Goal: Task Accomplishment & Management: Complete application form

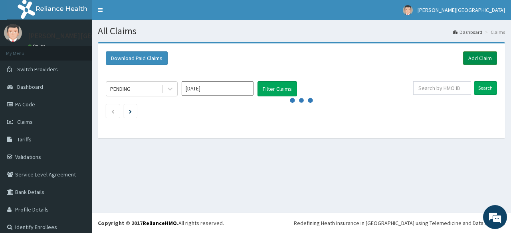
click at [473, 58] on link "Add Claim" at bounding box center [480, 58] width 34 height 14
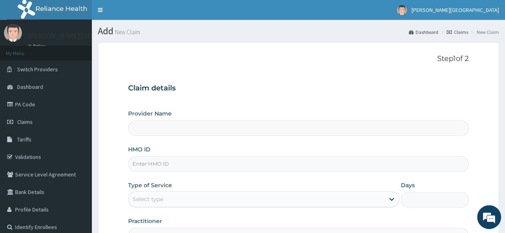
click at [186, 129] on input "Provider Name" at bounding box center [298, 128] width 340 height 16
type input "BRONK PREMIERE HOSPITAL"
click at [189, 165] on input "HMO ID" at bounding box center [298, 164] width 340 height 16
paste input "ELN/10303/E"
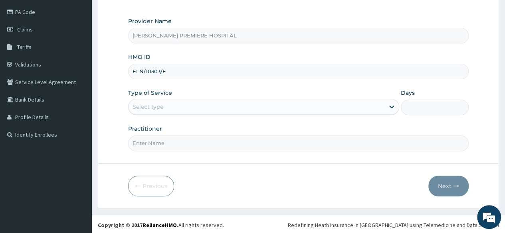
type input "ELN/10303/E"
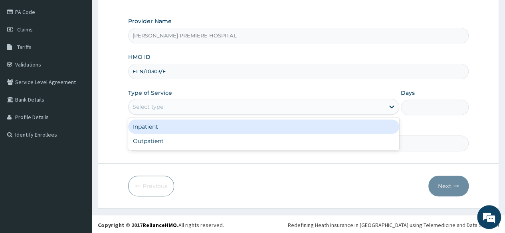
click at [294, 105] on div "Select type" at bounding box center [256, 107] width 256 height 13
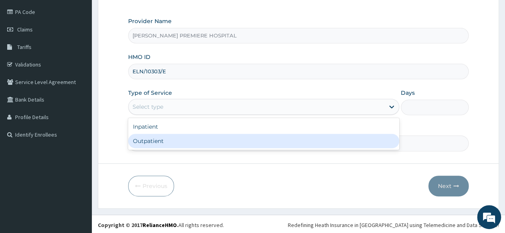
click at [247, 138] on div "Outpatient" at bounding box center [263, 141] width 271 height 14
type input "1"
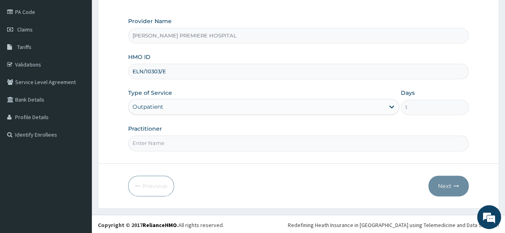
click at [222, 137] on input "Practitioner" at bounding box center [298, 144] width 340 height 16
type input "[PERSON_NAME]"
click at [450, 186] on button "Next" at bounding box center [448, 186] width 40 height 21
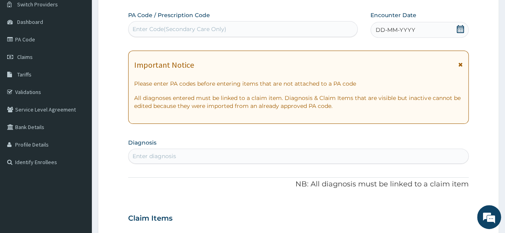
scroll to position [53, 0]
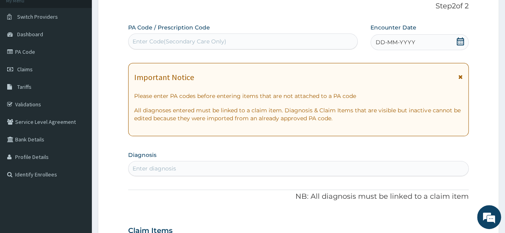
click at [460, 42] on icon at bounding box center [460, 41] width 8 height 8
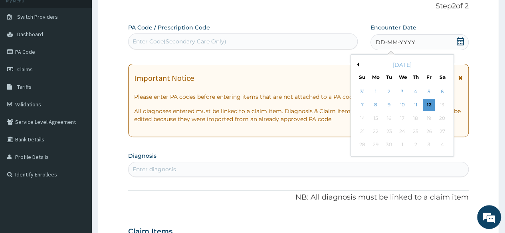
click at [357, 65] on button "Previous Month" at bounding box center [357, 65] width 4 height 4
click at [360, 118] on div "10" at bounding box center [362, 118] width 12 height 12
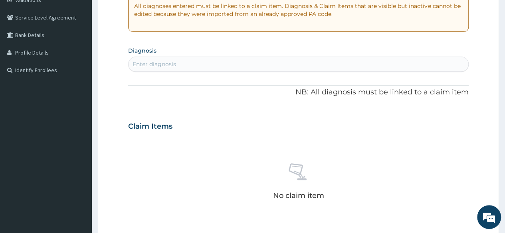
scroll to position [172, 0]
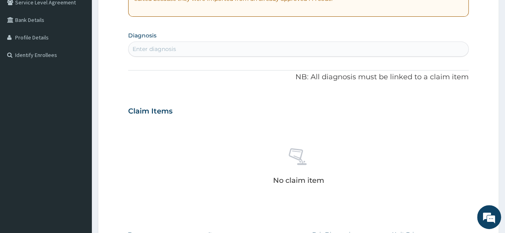
click at [334, 52] on div "Enter diagnosis" at bounding box center [297, 49] width 339 height 13
type input "[MEDICAL_DATA]"
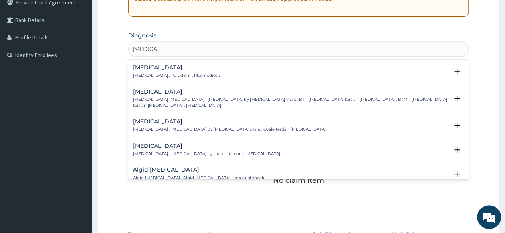
click at [173, 75] on p "[MEDICAL_DATA] , Paludism , Plasmodiosis" at bounding box center [177, 76] width 88 height 6
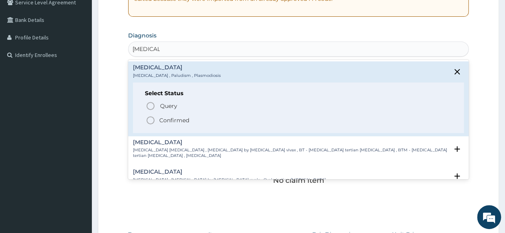
click at [178, 117] on p "Confirmed" at bounding box center [174, 120] width 30 height 8
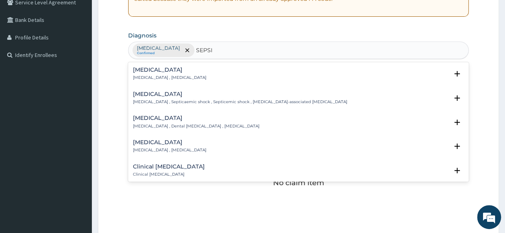
type input "SEPSIS"
click at [175, 75] on p "[MEDICAL_DATA] , [MEDICAL_DATA]" at bounding box center [169, 78] width 73 height 6
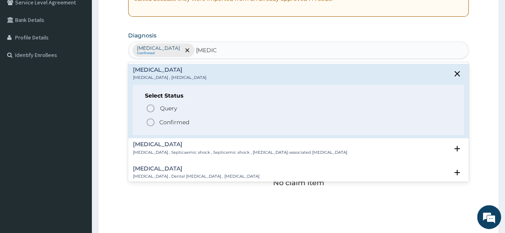
click at [176, 126] on span "Confirmed" at bounding box center [299, 123] width 306 height 10
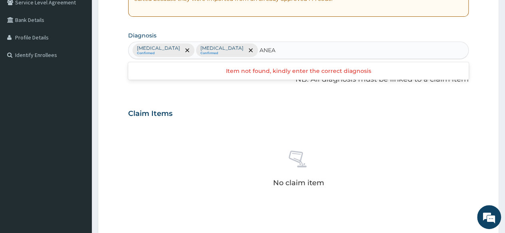
type input "ANE"
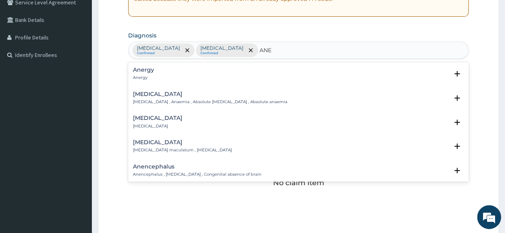
click at [157, 95] on h4 "Anemia" at bounding box center [210, 94] width 154 height 6
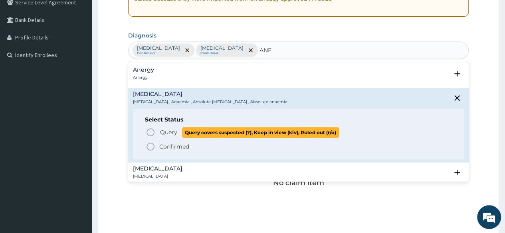
click at [158, 132] on span "Query Query covers suspected (?), Keep in view (kiv), Ruled out (r/o)" at bounding box center [299, 132] width 306 height 11
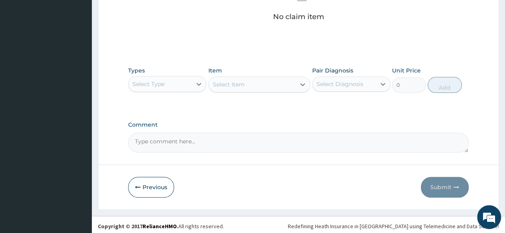
scroll to position [340, 0]
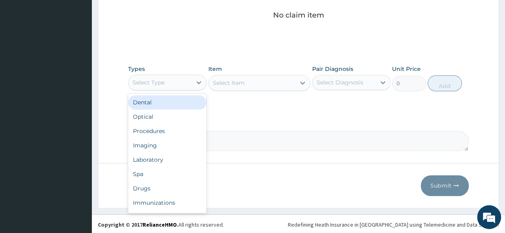
click at [178, 85] on div "Select Type" at bounding box center [159, 82] width 63 height 13
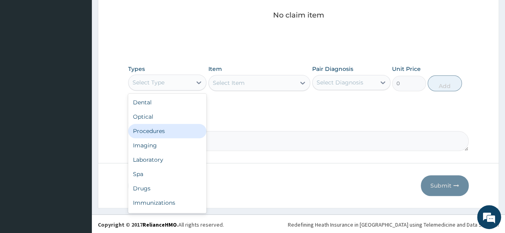
click at [171, 133] on div "Procedures" at bounding box center [167, 131] width 78 height 14
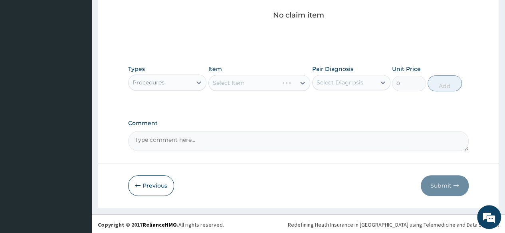
click at [337, 84] on div "Select Diagnosis" at bounding box center [339, 83] width 47 height 8
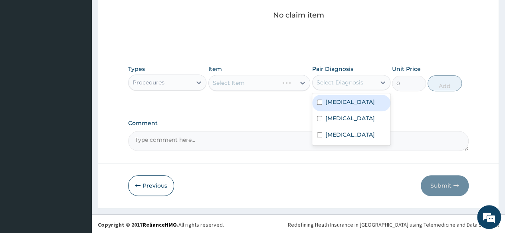
drag, startPoint x: 338, startPoint y: 101, endPoint x: 335, endPoint y: 116, distance: 14.6
click at [338, 103] on label "[MEDICAL_DATA]" at bounding box center [349, 102] width 49 height 8
checkbox input "true"
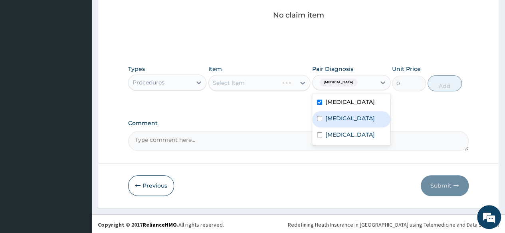
click at [336, 120] on label "Sepsis" at bounding box center [349, 118] width 49 height 8
checkbox input "true"
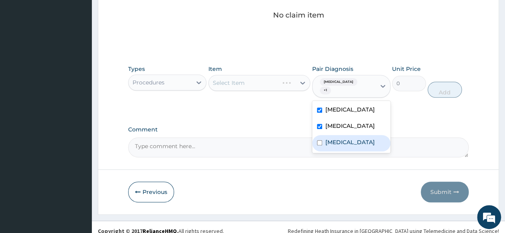
click at [337, 138] on label "Anemia" at bounding box center [349, 142] width 49 height 8
checkbox input "true"
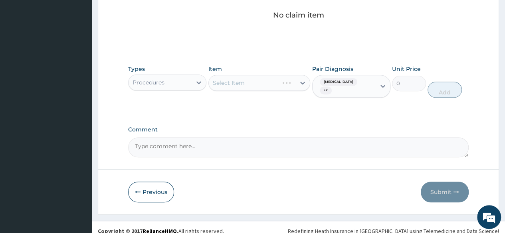
click at [270, 84] on div "Select Item" at bounding box center [259, 83] width 102 height 16
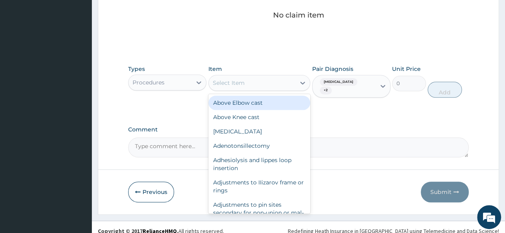
click at [254, 83] on div "Select Item" at bounding box center [252, 83] width 87 height 13
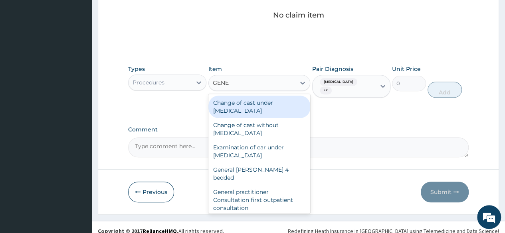
type input "GENER"
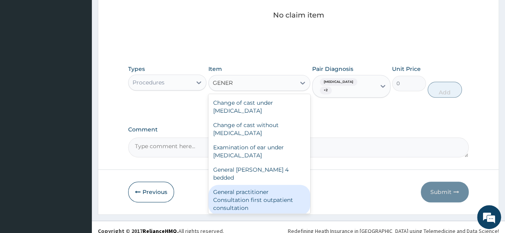
drag, startPoint x: 258, startPoint y: 185, endPoint x: 326, endPoint y: 162, distance: 72.0
click at [257, 185] on div "General practitioner Consultation first outpatient consultation" at bounding box center [259, 200] width 102 height 30
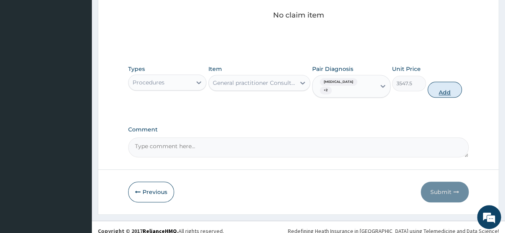
click at [449, 82] on button "Add" at bounding box center [444, 90] width 34 height 16
type input "0"
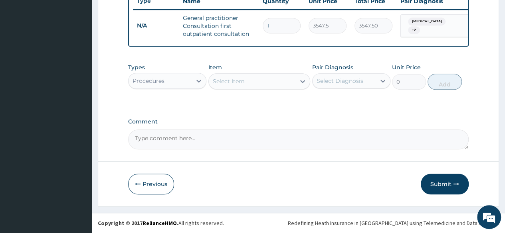
scroll to position [313, 0]
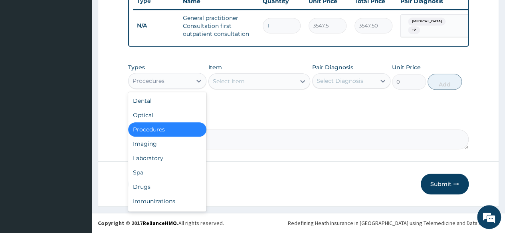
click at [169, 81] on div "Procedures" at bounding box center [159, 81] width 63 height 13
click at [163, 157] on div "Laboratory" at bounding box center [167, 158] width 78 height 14
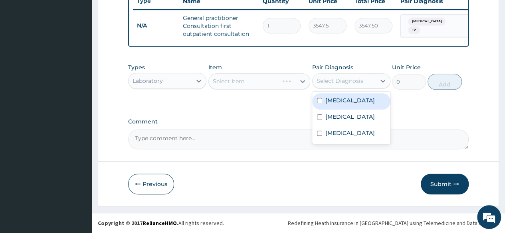
click at [342, 75] on div "Select Diagnosis" at bounding box center [351, 80] width 78 height 15
click at [341, 101] on label "Malaria" at bounding box center [349, 101] width 49 height 8
checkbox input "true"
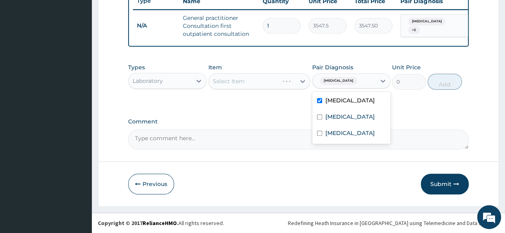
click at [278, 83] on div "Select Item" at bounding box center [259, 81] width 102 height 16
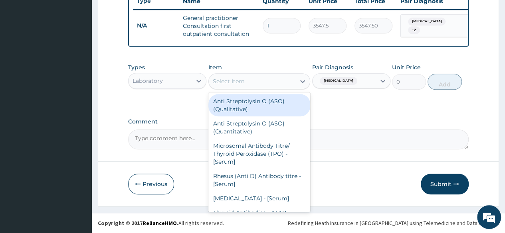
click at [278, 83] on div "Select Item" at bounding box center [252, 81] width 87 height 13
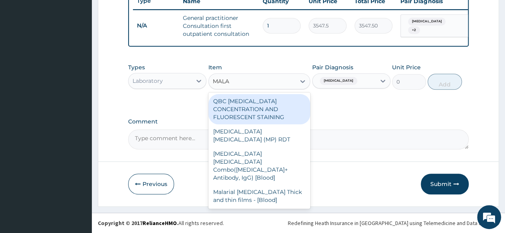
type input "MALAR"
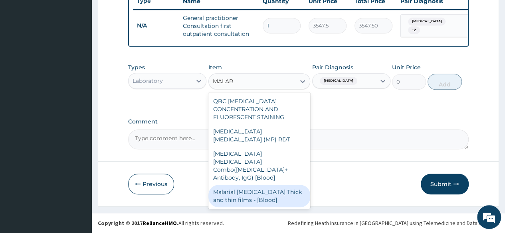
click at [243, 185] on div "Malarial Parasite Thick and thin films - [Blood]" at bounding box center [259, 196] width 102 height 22
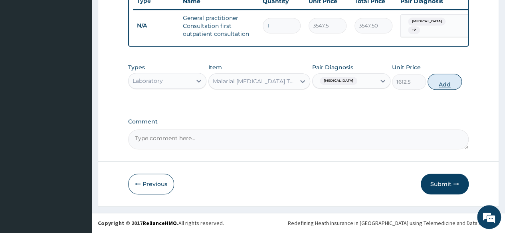
click at [444, 87] on button "Add" at bounding box center [444, 82] width 34 height 16
type input "0"
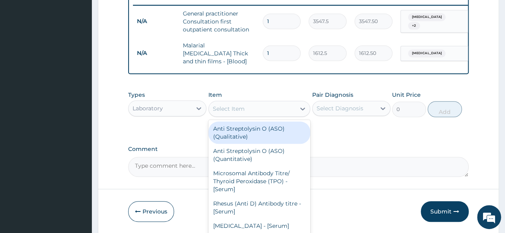
click at [277, 115] on div "Select Item" at bounding box center [252, 109] width 87 height 13
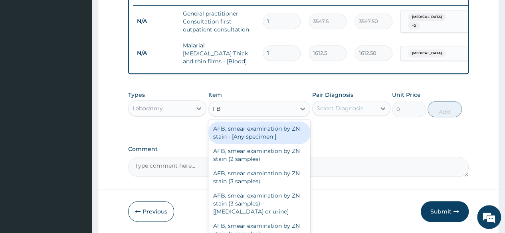
type input "FBC"
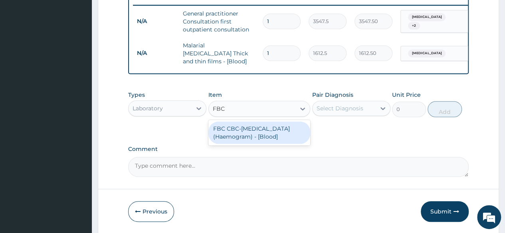
click at [259, 134] on div "FBC CBC-Complete Blood Count (Haemogram) - [Blood]" at bounding box center [259, 133] width 102 height 22
type input "4300"
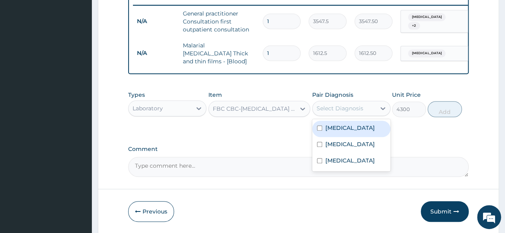
click at [340, 110] on div "Select Diagnosis" at bounding box center [339, 109] width 47 height 8
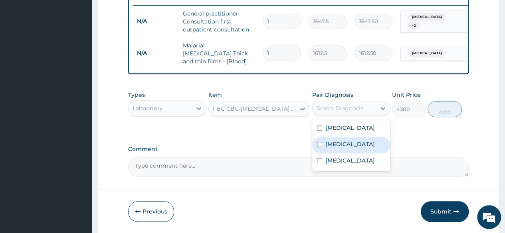
drag, startPoint x: 322, startPoint y: 144, endPoint x: 339, endPoint y: 135, distance: 20.0
click at [326, 140] on div "[MEDICAL_DATA]" at bounding box center [351, 145] width 78 height 16
checkbox input "true"
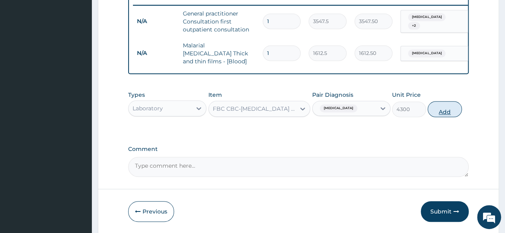
click at [442, 110] on button "Add" at bounding box center [444, 109] width 34 height 16
type input "0"
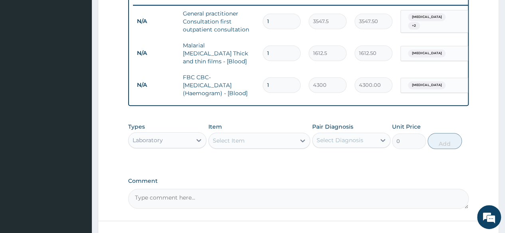
click at [187, 143] on div "Laboratory" at bounding box center [159, 140] width 63 height 13
click at [184, 143] on div "Laboratory" at bounding box center [159, 140] width 63 height 13
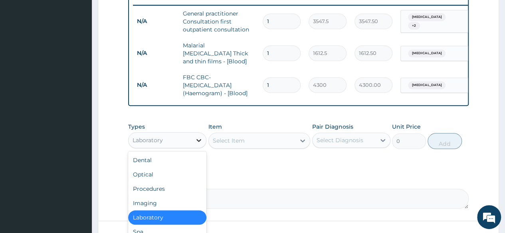
click at [197, 142] on icon at bounding box center [199, 140] width 8 height 8
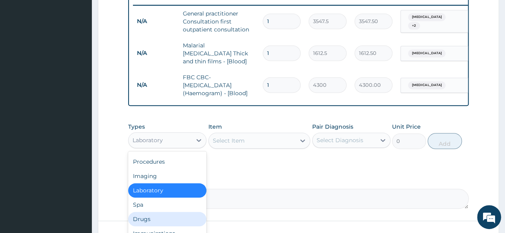
click at [155, 221] on div "Drugs" at bounding box center [167, 219] width 78 height 14
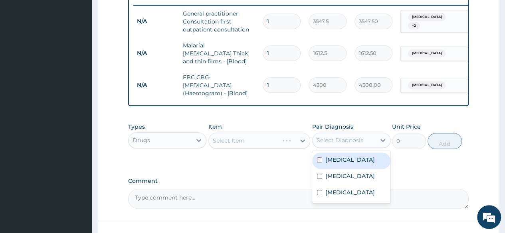
click at [331, 141] on div "Select Diagnosis" at bounding box center [339, 140] width 47 height 8
click at [327, 160] on label "Malaria" at bounding box center [349, 160] width 49 height 8
checkbox input "true"
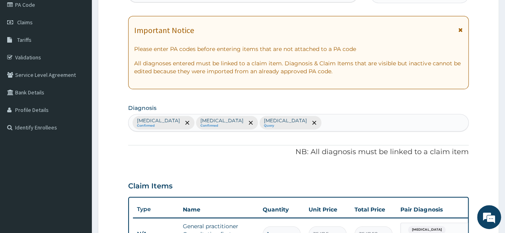
scroll to position [120, 0]
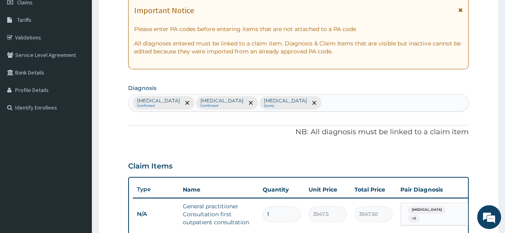
click at [302, 104] on div "Malaria Confirmed Sepsis Confirmed Anemia Query" at bounding box center [297, 103] width 339 height 17
type input "TONSI"
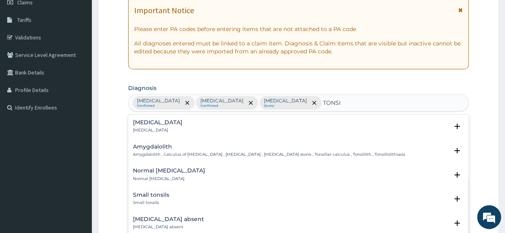
click at [168, 125] on div "Tonsillitis Tonsillitis" at bounding box center [298, 127] width 331 height 14
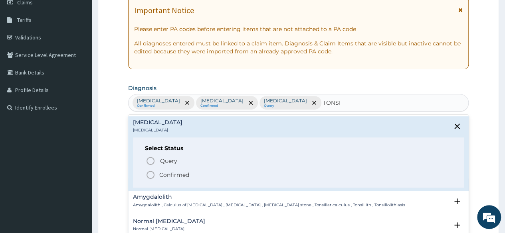
click at [174, 174] on p "Confirmed" at bounding box center [174, 175] width 30 height 8
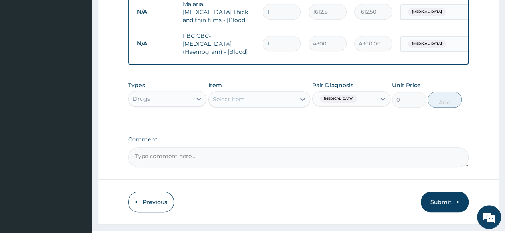
scroll to position [359, 0]
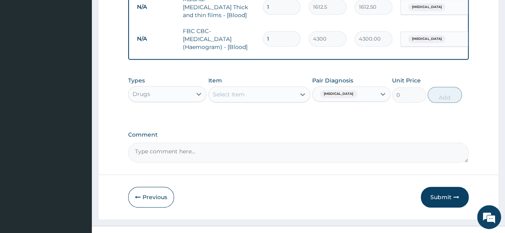
click at [288, 93] on div "Select Item" at bounding box center [252, 94] width 87 height 13
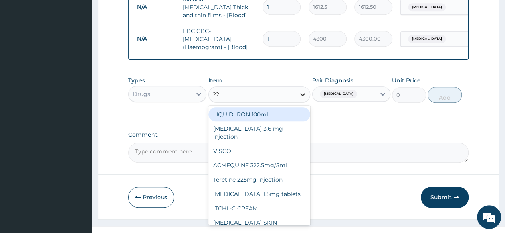
type input "228"
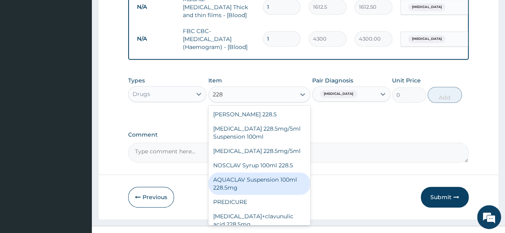
scroll to position [8, 0]
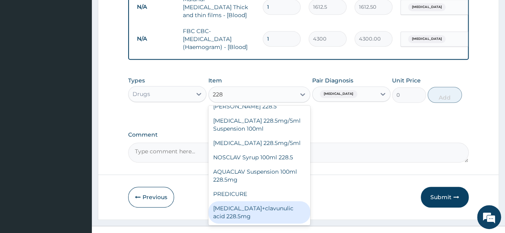
click at [264, 214] on div "Amoxicillin+clavunulic acid 228.5mg" at bounding box center [259, 212] width 102 height 22
type input "3500"
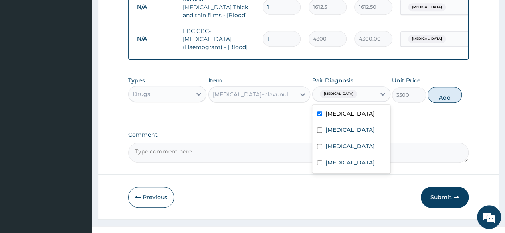
click at [341, 98] on div "Malaria" at bounding box center [343, 94] width 63 height 14
click at [339, 167] on label "Tonsillitis" at bounding box center [349, 163] width 49 height 8
checkbox input "true"
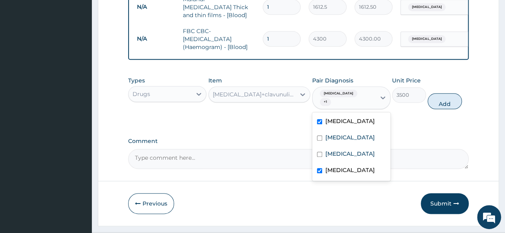
click at [326, 117] on label "Malaria" at bounding box center [349, 121] width 49 height 8
checkbox input "false"
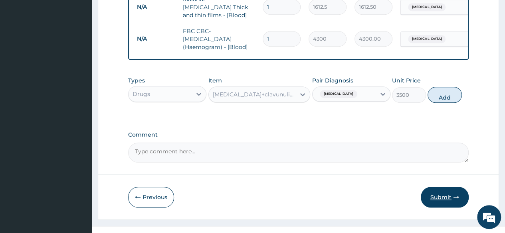
click at [434, 201] on button "Submit" at bounding box center [444, 197] width 48 height 21
click at [444, 92] on button "Add" at bounding box center [444, 95] width 34 height 16
type input "0"
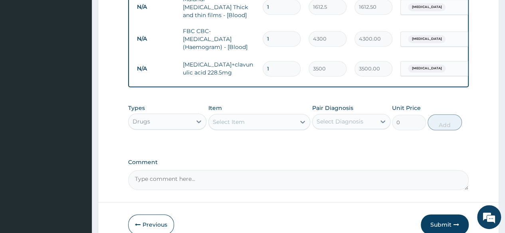
click at [276, 125] on div "Select Item" at bounding box center [252, 122] width 87 height 13
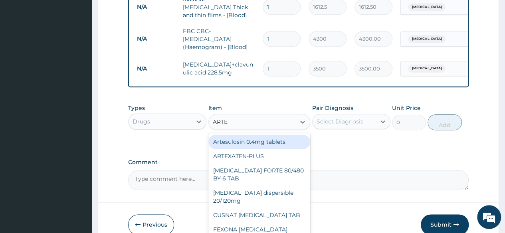
type input "ARTEM"
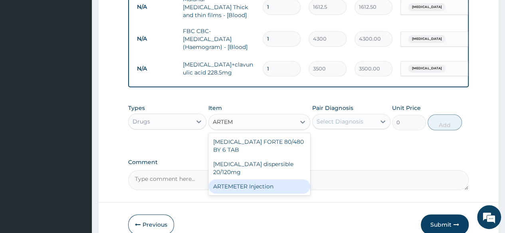
click at [259, 181] on div "ARTEMETER Injection" at bounding box center [259, 187] width 102 height 14
type input "946"
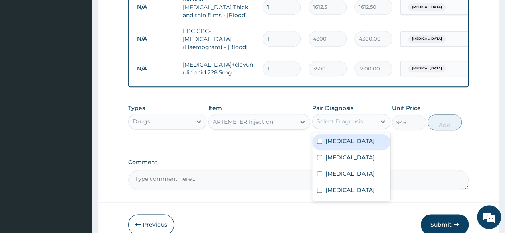
click at [349, 122] on div "Select Diagnosis" at bounding box center [339, 122] width 47 height 8
click at [349, 142] on div "Malaria" at bounding box center [351, 142] width 78 height 16
checkbox input "true"
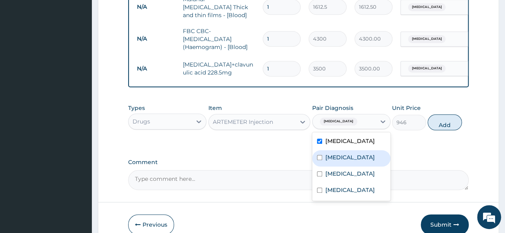
click at [340, 159] on label "Sepsis" at bounding box center [349, 158] width 49 height 8
checkbox input "true"
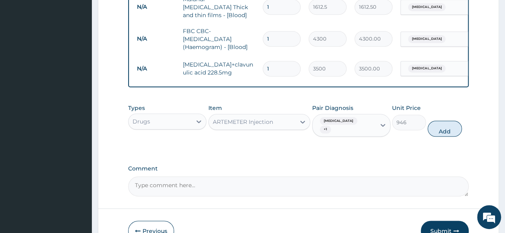
drag, startPoint x: 445, startPoint y: 128, endPoint x: 288, endPoint y: 130, distance: 157.2
click at [446, 128] on button "Add" at bounding box center [444, 129] width 34 height 16
type input "0"
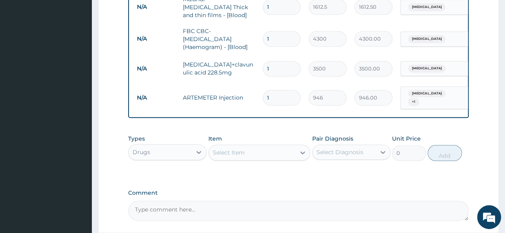
type input "0.00"
type input "2"
type input "1892.00"
type input "2"
click at [248, 150] on div "Select Item" at bounding box center [252, 152] width 87 height 13
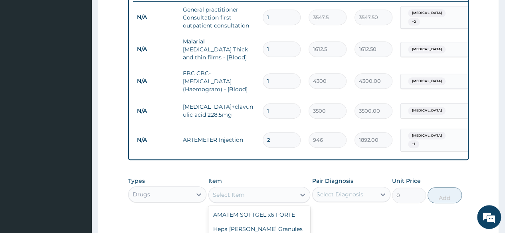
scroll to position [428, 0]
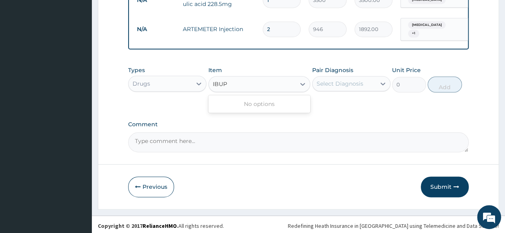
type input "IBU"
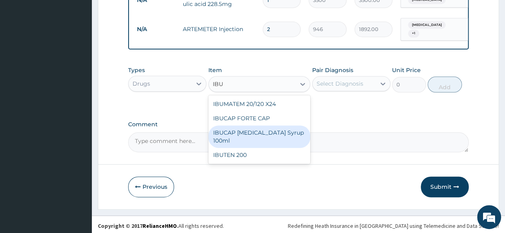
click at [262, 137] on div "IBUCAP COLD AND FLU Syrup 100ml" at bounding box center [259, 137] width 102 height 22
type input "768.625"
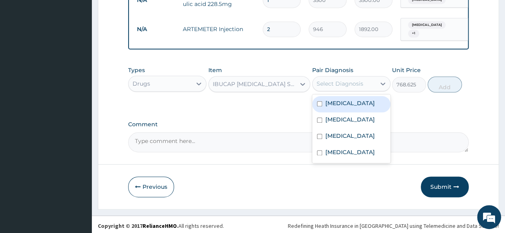
click at [371, 80] on div "Select Diagnosis" at bounding box center [343, 83] width 63 height 13
click at [353, 103] on div "Malaria" at bounding box center [351, 104] width 78 height 16
click at [346, 117] on div "Sepsis" at bounding box center [351, 120] width 78 height 16
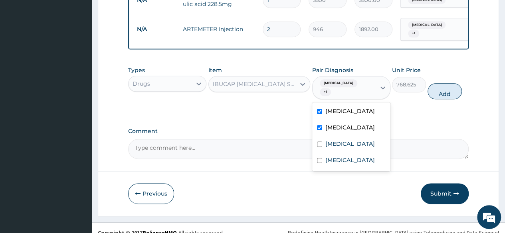
checkbox input "true"
drag, startPoint x: 327, startPoint y: 133, endPoint x: 347, endPoint y: 118, distance: 24.7
click at [327, 140] on label "Anemia" at bounding box center [349, 144] width 49 height 8
click at [343, 140] on label "Anemia" at bounding box center [349, 144] width 49 height 8
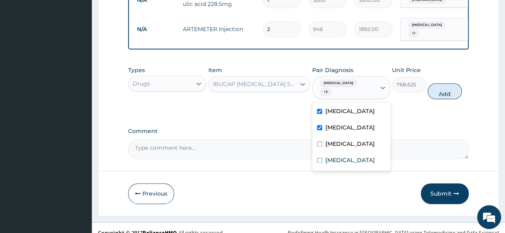
checkbox input "false"
click at [449, 83] on button "Add" at bounding box center [444, 91] width 34 height 16
type input "0"
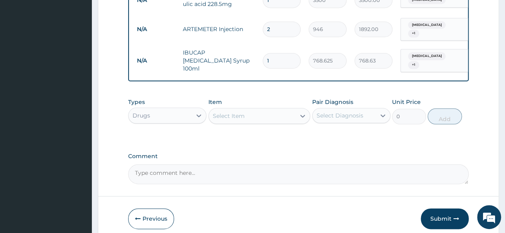
click at [243, 112] on div "Select Item" at bounding box center [229, 116] width 32 height 8
click at [242, 112] on div "Select Item" at bounding box center [229, 116] width 32 height 8
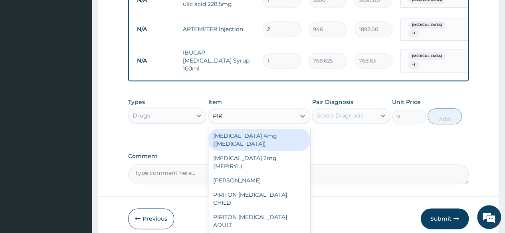
type input "PIRI"
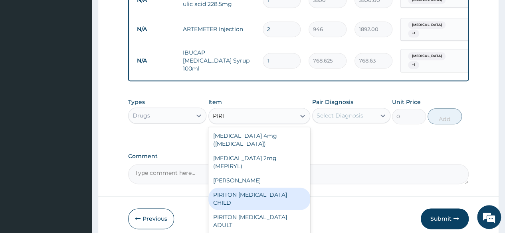
click at [245, 188] on div "PIRITON EXPECTORANT CHILD" at bounding box center [259, 199] width 102 height 22
type input "1182.5"
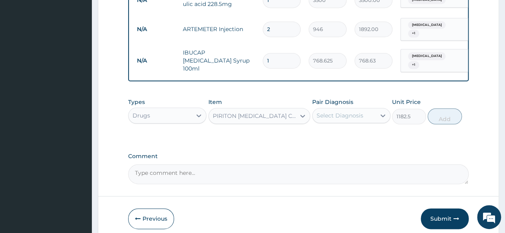
click at [280, 112] on div "PIRITON EXPECTORANT CHILD" at bounding box center [255, 116] width 84 height 8
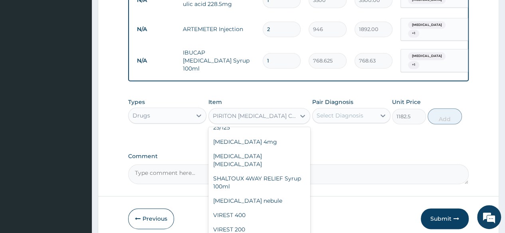
scroll to position [3342, 0]
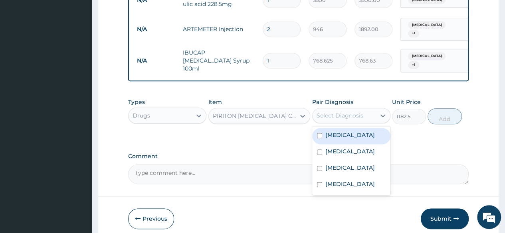
click at [359, 112] on div "Select Diagnosis" at bounding box center [339, 116] width 47 height 8
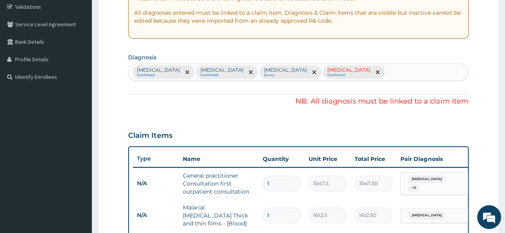
scroll to position [109, 0]
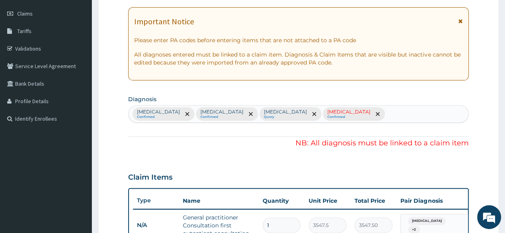
click at [298, 114] on div "Malaria Confirmed Sepsis Confirmed Anemia Query Tonsillitis Confirmed" at bounding box center [297, 114] width 339 height 17
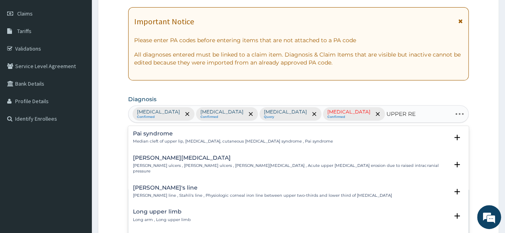
type input "UPPER RES"
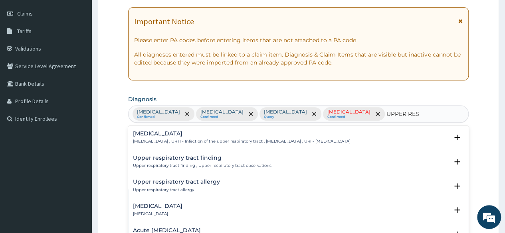
click at [185, 141] on p "Upper respiratory infection , URTI - Infection of the upper respiratory tract ,…" at bounding box center [241, 142] width 217 height 6
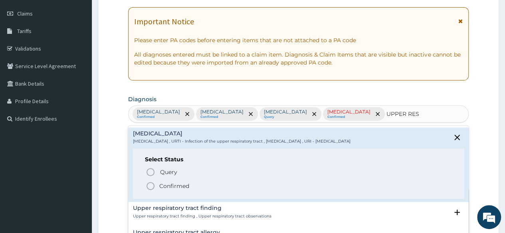
drag, startPoint x: 172, startPoint y: 186, endPoint x: 189, endPoint y: 155, distance: 35.2
click at [172, 185] on p "Confirmed" at bounding box center [174, 186] width 30 height 8
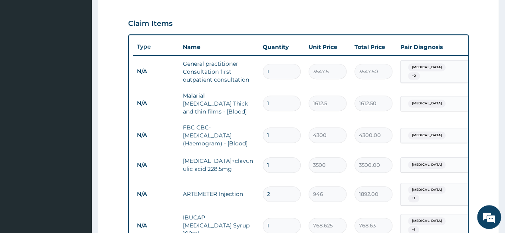
scroll to position [256, 0]
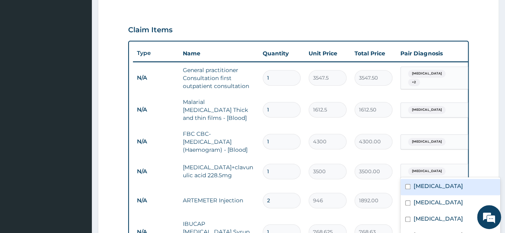
click at [433, 165] on div "Tonsillitis" at bounding box center [433, 172] width 65 height 14
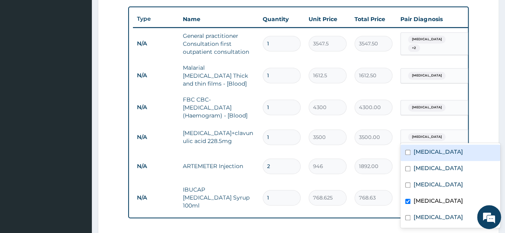
scroll to position [336, 0]
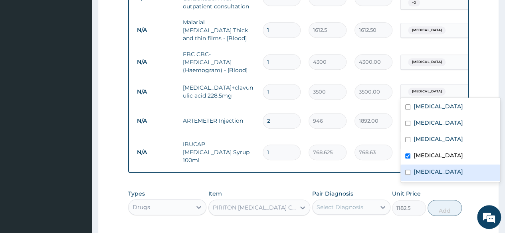
click at [440, 169] on label "Upper respiratory infection" at bounding box center [437, 172] width 49 height 8
checkbox input "true"
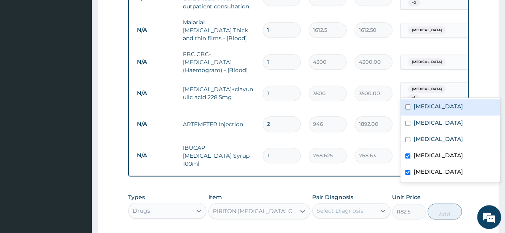
click at [338, 109] on tr "N/A ARTEMETER Injection 2 946 1892.00 Malaria + 1 Delete" at bounding box center [328, 124] width 391 height 31
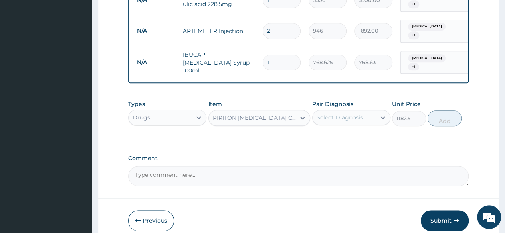
scroll to position [456, 0]
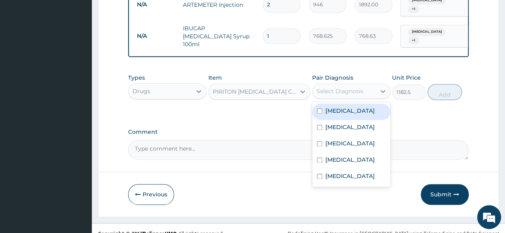
click at [343, 87] on div "Select Diagnosis" at bounding box center [339, 91] width 47 height 8
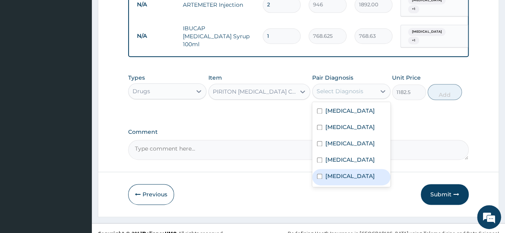
click at [343, 174] on label "Upper respiratory infection" at bounding box center [349, 176] width 49 height 8
checkbox input "true"
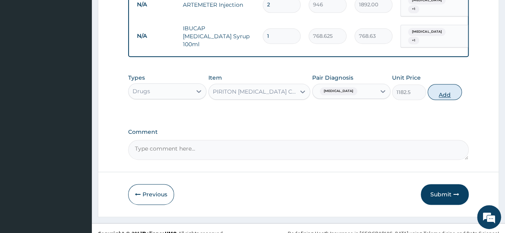
click at [446, 85] on button "Add" at bounding box center [444, 92] width 34 height 16
type input "0"
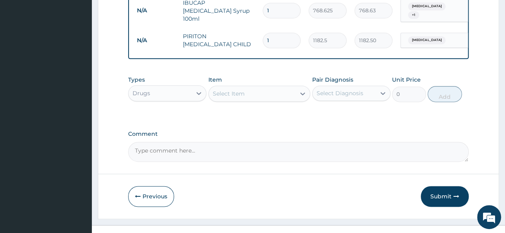
scroll to position [483, 0]
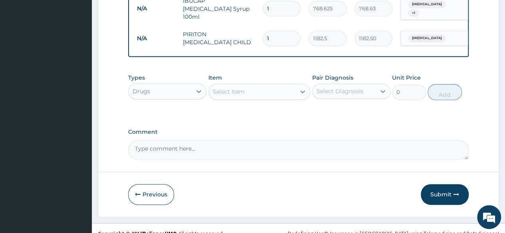
click at [274, 85] on div "Select Item" at bounding box center [252, 91] width 87 height 13
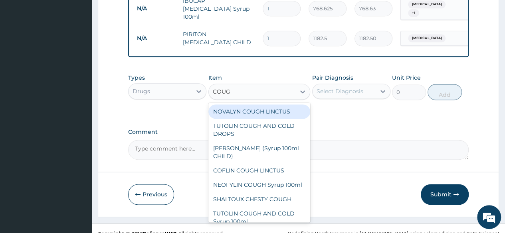
type input "COUGH"
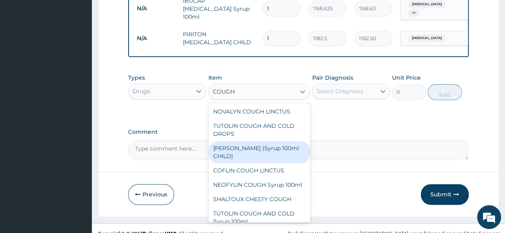
click at [278, 141] on div "EMZOLYN COUGH (Syrup 100ml CHILD)" at bounding box center [259, 152] width 102 height 22
type input "1478.125"
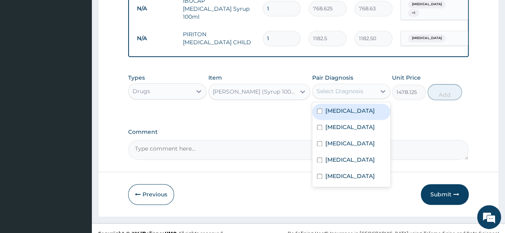
click at [344, 87] on div "Select Diagnosis" at bounding box center [339, 91] width 47 height 8
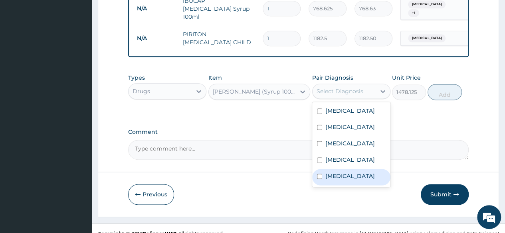
click at [346, 172] on label "Upper respiratory infection" at bounding box center [349, 176] width 49 height 8
checkbox input "true"
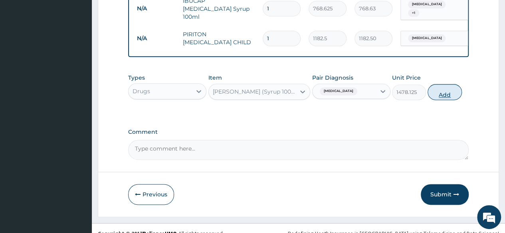
click at [446, 84] on button "Add" at bounding box center [444, 92] width 34 height 16
type input "0"
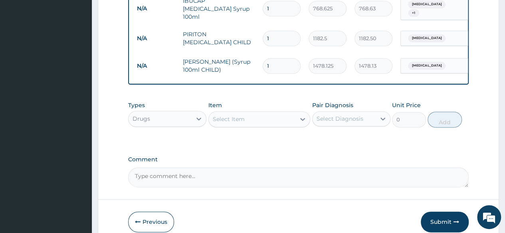
click at [262, 113] on div "Select Item" at bounding box center [252, 119] width 87 height 13
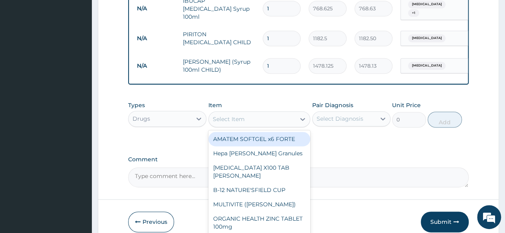
scroll to position [511, 0]
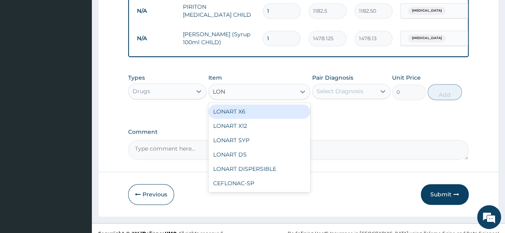
type input "LONA"
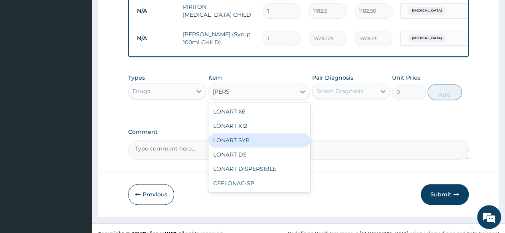
click at [266, 134] on div "LONART SYP" at bounding box center [259, 140] width 102 height 14
type input "2719.75"
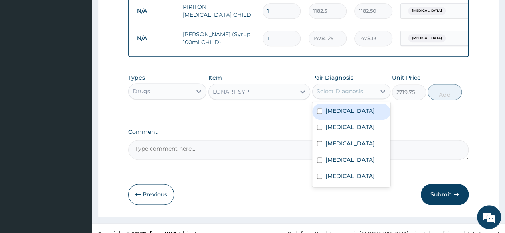
click at [360, 87] on div "Select Diagnosis" at bounding box center [339, 91] width 47 height 8
click at [336, 107] on label "Malaria" at bounding box center [349, 111] width 49 height 8
checkbox input "true"
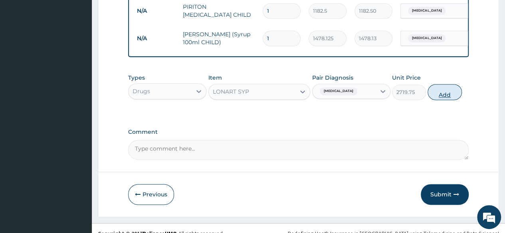
click at [446, 84] on button "Add" at bounding box center [444, 92] width 34 height 16
type input "0"
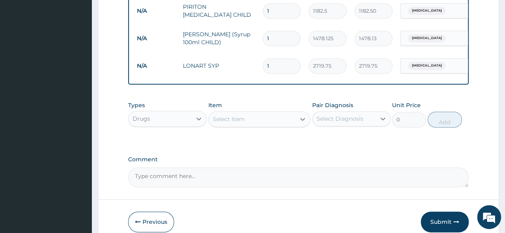
click at [262, 113] on div "Select Item" at bounding box center [252, 119] width 87 height 13
click at [260, 113] on div "Select Item" at bounding box center [252, 119] width 87 height 13
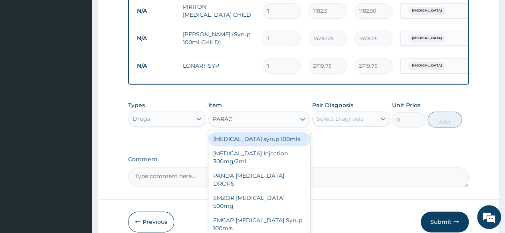
type input "PARACE"
click at [263, 132] on div "Paracetamol syrup 100mls" at bounding box center [259, 139] width 102 height 14
type input "709.5"
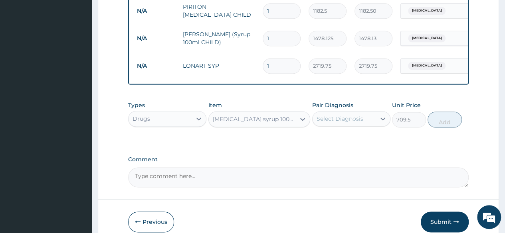
click at [351, 115] on div "Select Diagnosis" at bounding box center [339, 119] width 47 height 8
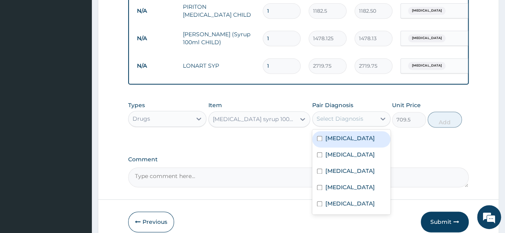
click at [338, 135] on div "Malaria" at bounding box center [351, 139] width 78 height 16
checkbox input "true"
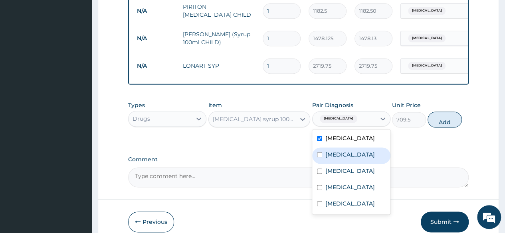
click at [330, 151] on label "Sepsis" at bounding box center [349, 155] width 49 height 8
checkbox input "true"
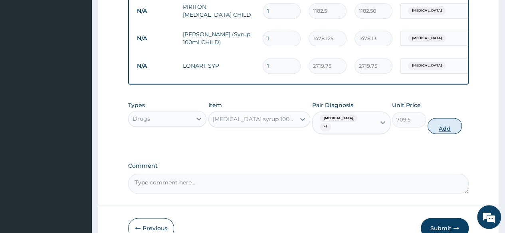
click at [443, 118] on button "Add" at bounding box center [444, 126] width 34 height 16
type input "0"
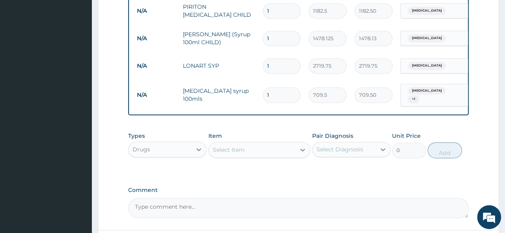
click at [243, 146] on div "Select Item" at bounding box center [229, 150] width 32 height 8
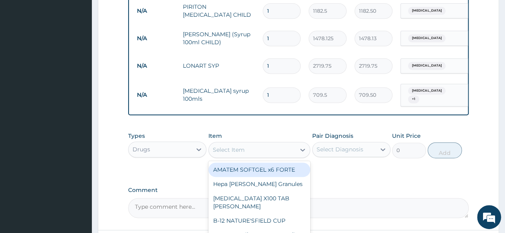
scroll to position [0, 60]
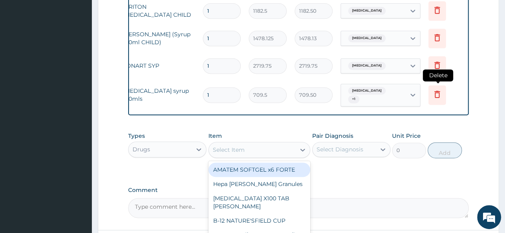
click at [434, 91] on icon at bounding box center [437, 94] width 6 height 7
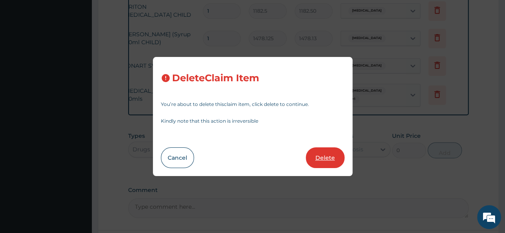
click at [326, 155] on button "Delete" at bounding box center [325, 158] width 39 height 21
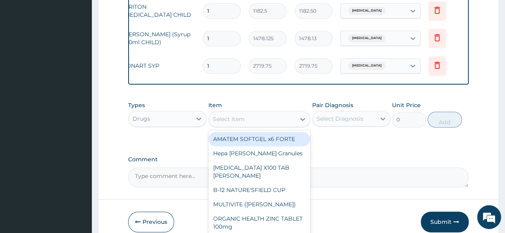
click at [251, 113] on div "Select Item" at bounding box center [252, 119] width 87 height 13
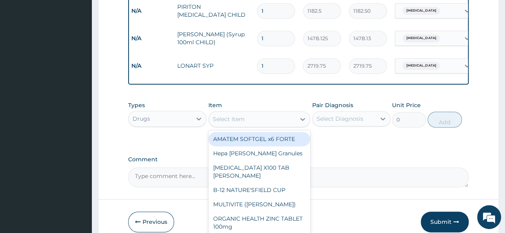
scroll to position [0, 0]
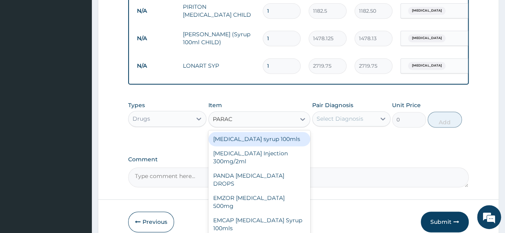
type input "PARACE"
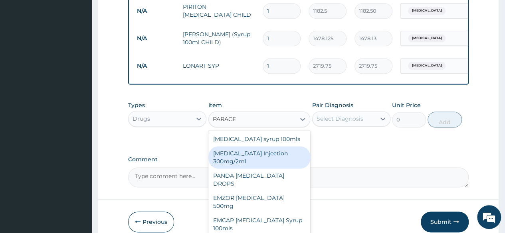
click at [285, 146] on div "PARACETAMOL Injection 300mg/2ml" at bounding box center [259, 157] width 102 height 22
type input "260.15"
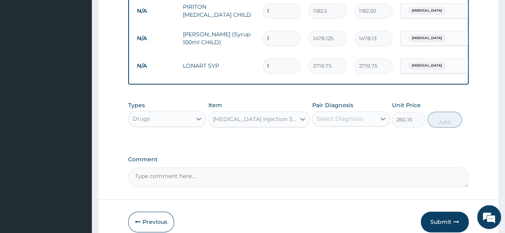
click at [358, 115] on div "Select Diagnosis" at bounding box center [339, 119] width 47 height 8
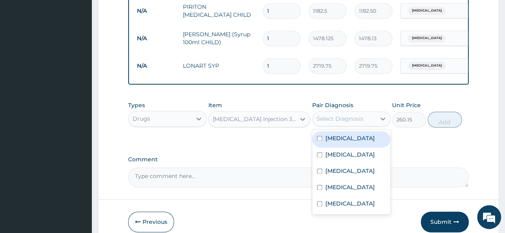
click at [341, 134] on label "Malaria" at bounding box center [349, 138] width 49 height 8
checkbox input "true"
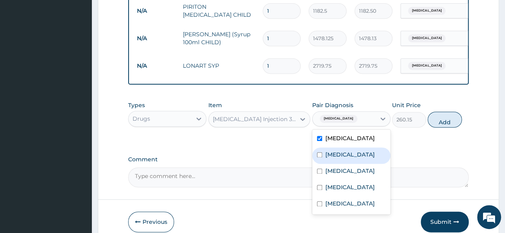
click at [335, 151] on label "Sepsis" at bounding box center [349, 155] width 49 height 8
checkbox input "true"
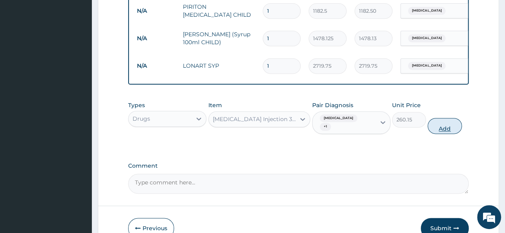
click at [439, 118] on button "Add" at bounding box center [444, 126] width 34 height 16
type input "0"
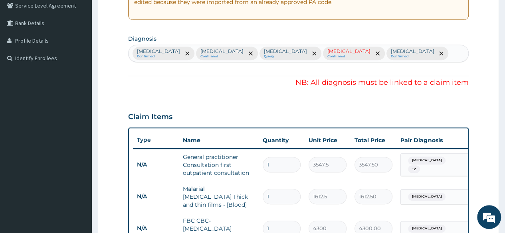
scroll to position [87, 0]
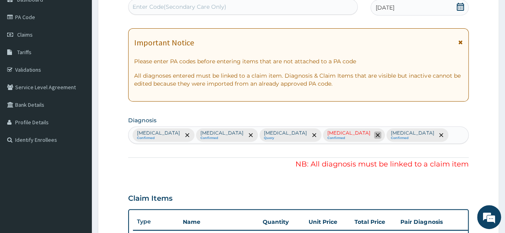
click at [374, 134] on span "remove selection option" at bounding box center [377, 135] width 7 height 7
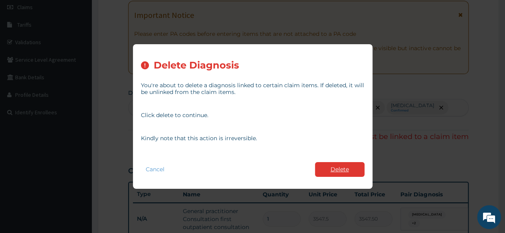
scroll to position [127, 0]
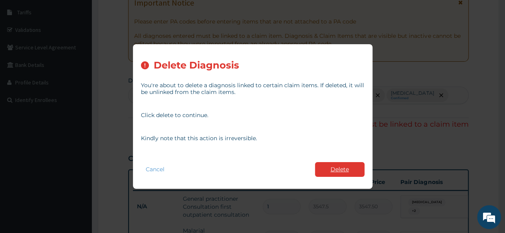
click at [341, 172] on button "Delete" at bounding box center [339, 169] width 49 height 15
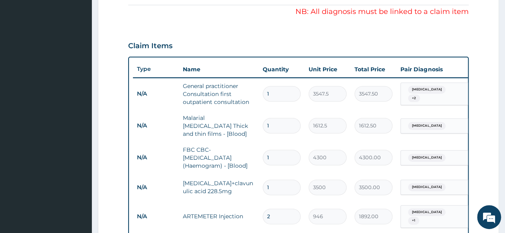
scroll to position [247, 0]
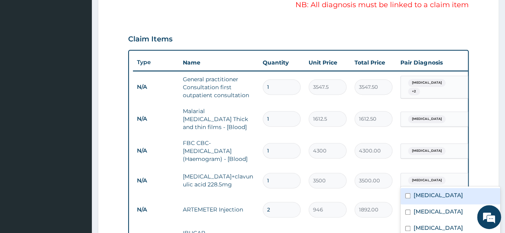
click at [445, 177] on span "Upper respiratory infection" at bounding box center [426, 181] width 37 height 8
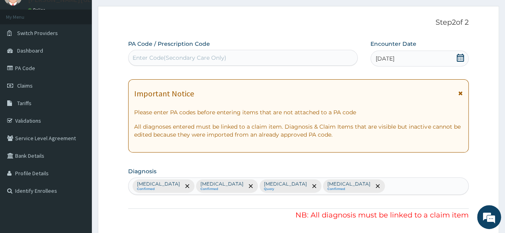
scroll to position [87, 0]
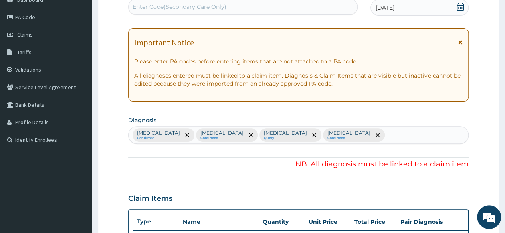
click at [346, 133] on div "Malaria Confirmed Sepsis Confirmed Anemia Query Upper respiratory infection Con…" at bounding box center [297, 135] width 339 height 17
type input "TONS"
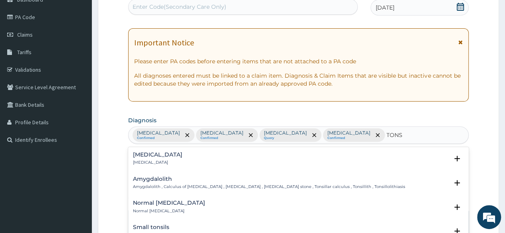
click at [151, 157] on h4 "Tonsillitis" at bounding box center [157, 155] width 49 height 6
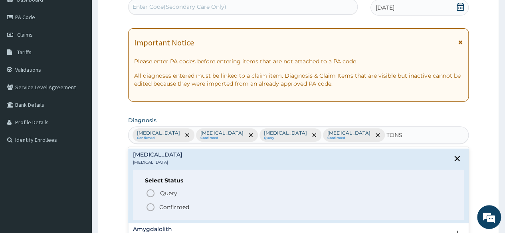
click at [176, 207] on p "Confirmed" at bounding box center [174, 207] width 30 height 8
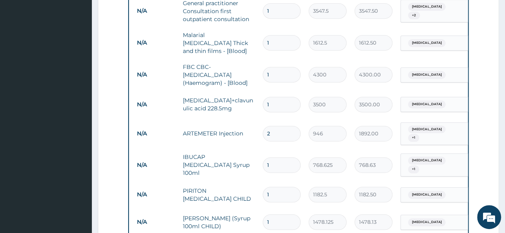
scroll to position [327, 0]
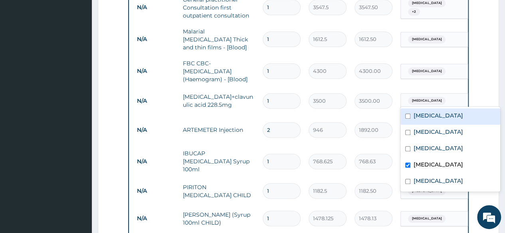
click at [445, 99] on span "Upper respiratory infection" at bounding box center [426, 101] width 37 height 8
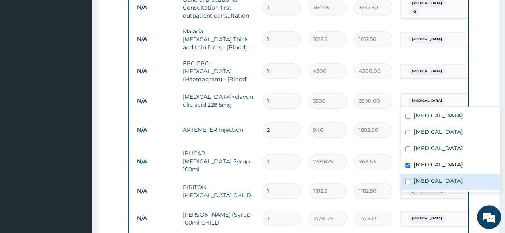
click at [432, 180] on label "Tonsillitis" at bounding box center [437, 181] width 49 height 8
checkbox input "true"
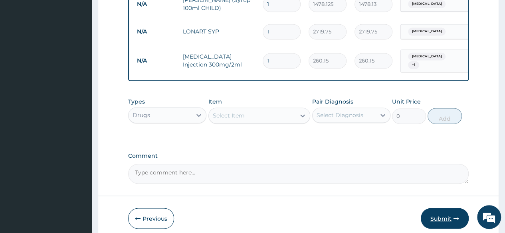
scroll to position [569, 0]
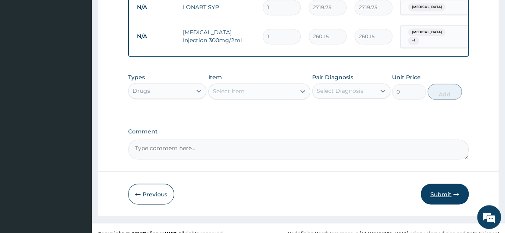
click at [442, 186] on button "Submit" at bounding box center [444, 194] width 48 height 21
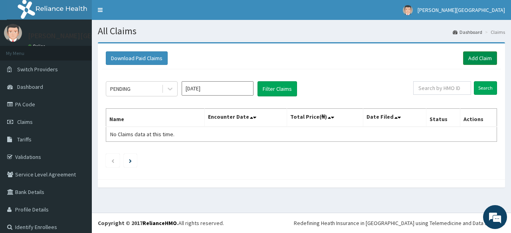
click at [463, 56] on link "Add Claim" at bounding box center [480, 58] width 34 height 14
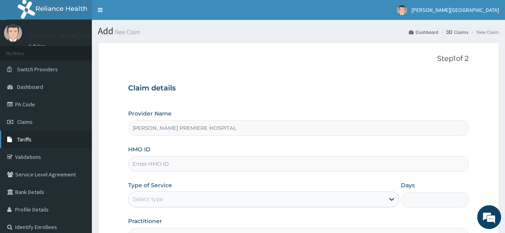
click at [33, 140] on link "Tariffs" at bounding box center [46, 140] width 92 height 18
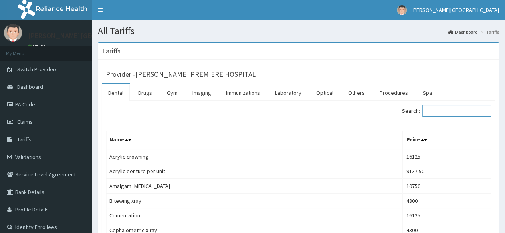
click at [441, 107] on input "Search:" at bounding box center [456, 111] width 69 height 12
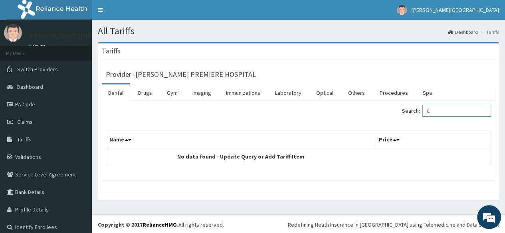
type input "C"
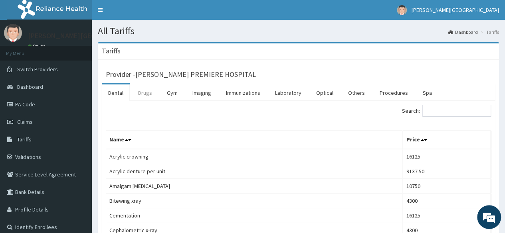
click at [146, 95] on link "Drugs" at bounding box center [145, 93] width 27 height 17
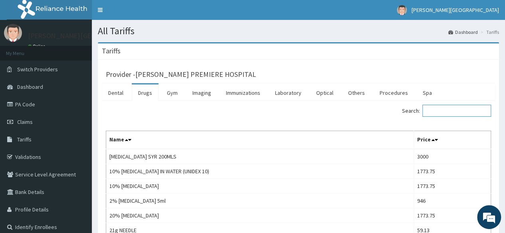
click at [450, 110] on input "Search:" at bounding box center [456, 111] width 69 height 12
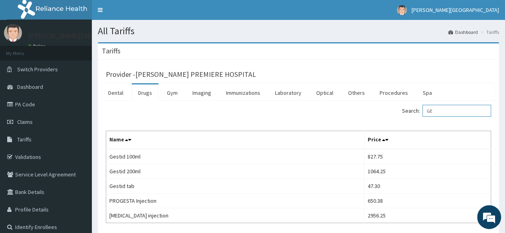
type input "G"
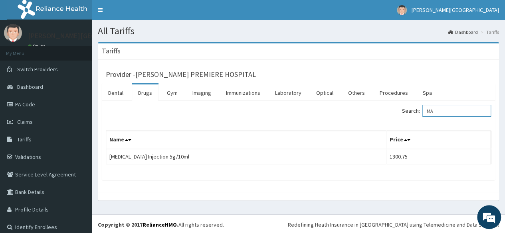
type input "M"
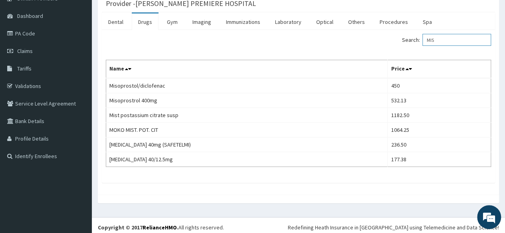
scroll to position [74, 0]
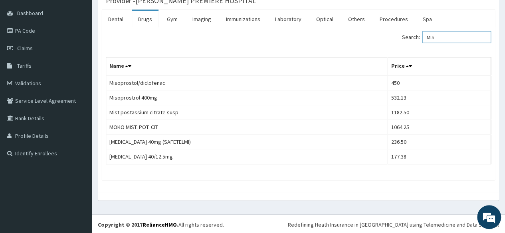
click at [451, 36] on input "MIS" at bounding box center [456, 37] width 69 height 12
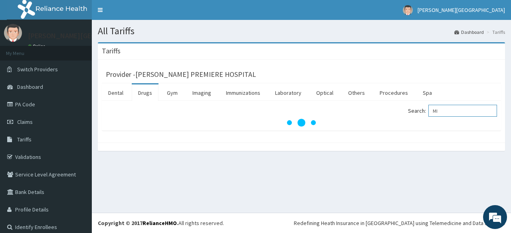
type input "M"
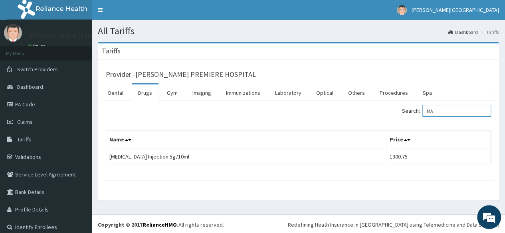
type input "M"
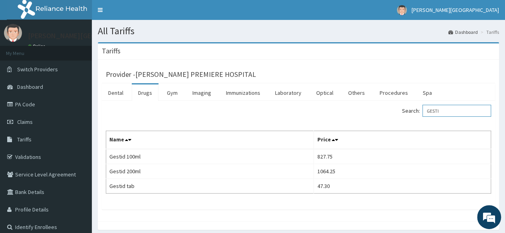
type input "GESTI"
click at [30, 122] on span "Claims" at bounding box center [25, 121] width 16 height 7
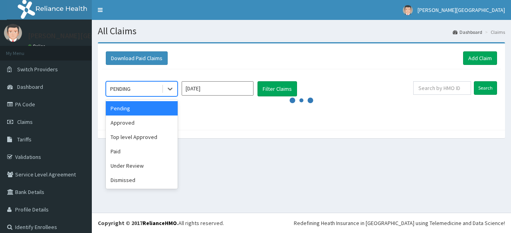
click at [144, 87] on div "PENDING" at bounding box center [133, 89] width 55 height 13
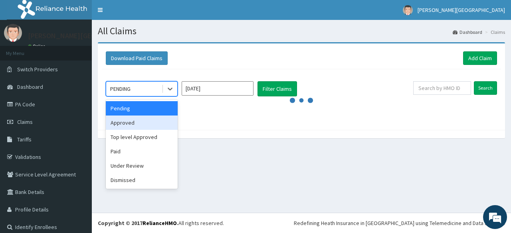
click at [132, 125] on div "Approved" at bounding box center [142, 123] width 72 height 14
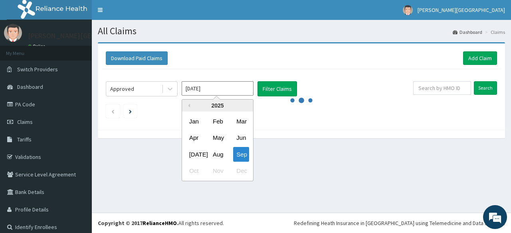
drag, startPoint x: 239, startPoint y: 84, endPoint x: 228, endPoint y: 85, distance: 10.4
click at [235, 84] on input "[DATE]" at bounding box center [218, 88] width 72 height 14
drag, startPoint x: 218, startPoint y: 159, endPoint x: 222, endPoint y: 156, distance: 5.1
click at [218, 159] on div "Aug" at bounding box center [217, 154] width 16 height 15
type input "Aug 2025"
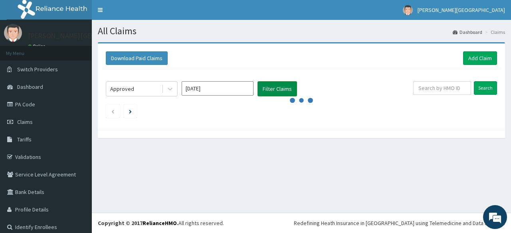
click at [282, 87] on button "Filter Claims" at bounding box center [276, 88] width 39 height 15
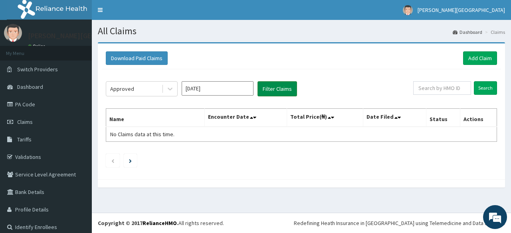
click at [272, 86] on button "Filter Claims" at bounding box center [276, 88] width 39 height 15
click at [274, 89] on button "Filter Claims" at bounding box center [276, 88] width 39 height 15
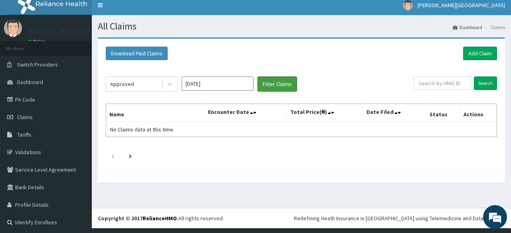
scroll to position [7, 0]
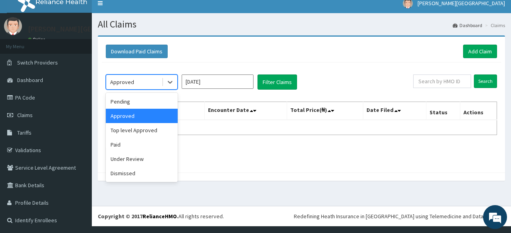
click at [150, 79] on div "Approved" at bounding box center [133, 82] width 55 height 13
click at [136, 105] on div "Pending" at bounding box center [142, 102] width 72 height 14
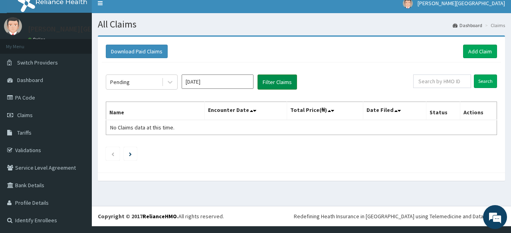
click at [278, 86] on button "Filter Claims" at bounding box center [276, 82] width 39 height 15
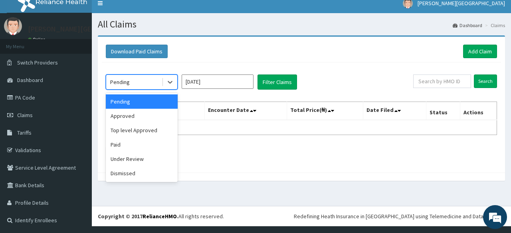
click at [143, 81] on div "Pending" at bounding box center [133, 82] width 55 height 13
click at [128, 119] on div "Approved" at bounding box center [142, 116] width 72 height 14
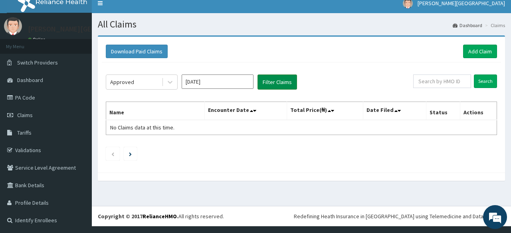
click at [268, 75] on button "Filter Claims" at bounding box center [276, 82] width 39 height 15
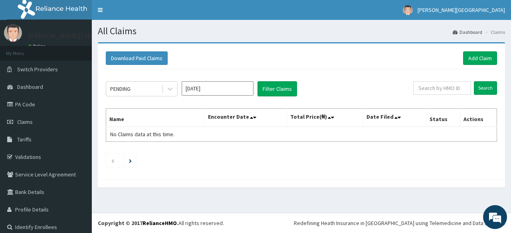
click at [200, 89] on input "[DATE]" at bounding box center [218, 88] width 72 height 14
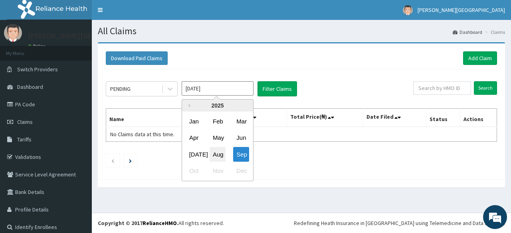
click at [223, 154] on div "Aug" at bounding box center [217, 154] width 16 height 15
type input "[DATE]"
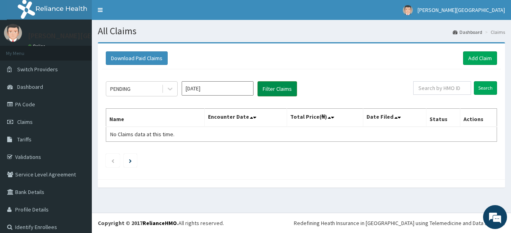
click at [276, 89] on button "Filter Claims" at bounding box center [276, 88] width 39 height 15
click at [476, 54] on link "Add Claim" at bounding box center [480, 58] width 34 height 14
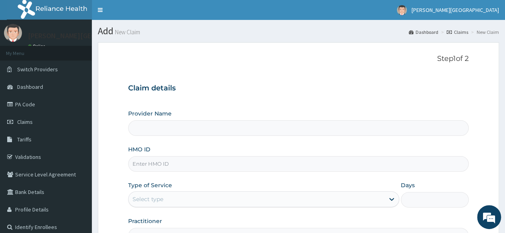
type input "[PERSON_NAME] PREMIERE HOSPITAL"
click at [156, 163] on input "HMO ID" at bounding box center [298, 164] width 340 height 16
paste input "744472/4"
type input "7"
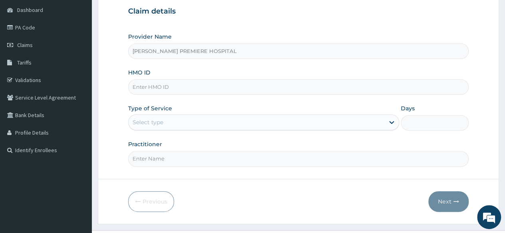
scroll to position [80, 0]
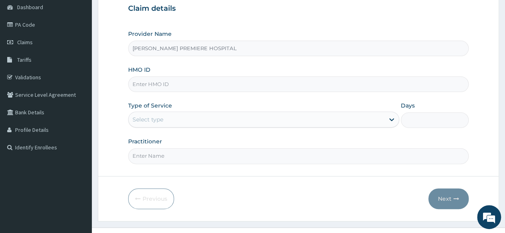
click at [161, 84] on input "HMO ID" at bounding box center [298, 85] width 340 height 16
drag, startPoint x: 161, startPoint y: 84, endPoint x: 208, endPoint y: 88, distance: 47.3
paste input "HNL/10022/B"
type input "HNL/10022/B"
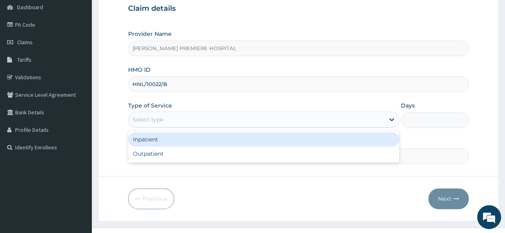
click at [173, 120] on div "Select type" at bounding box center [256, 119] width 256 height 13
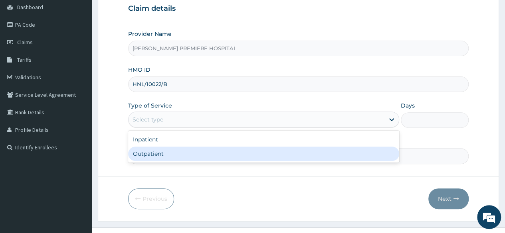
click at [160, 156] on div "Outpatient" at bounding box center [263, 154] width 271 height 14
type input "1"
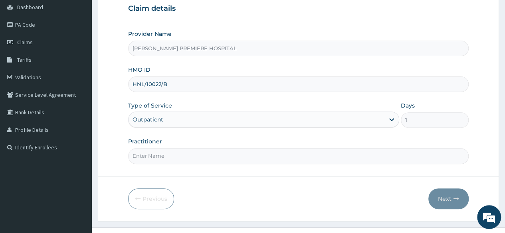
click at [165, 157] on input "Practitioner" at bounding box center [298, 156] width 340 height 16
type input "[PERSON_NAME]"
click at [449, 199] on button "Next" at bounding box center [448, 199] width 40 height 21
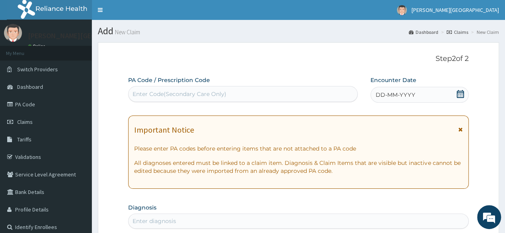
scroll to position [0, 0]
click at [460, 93] on icon at bounding box center [459, 94] width 7 height 8
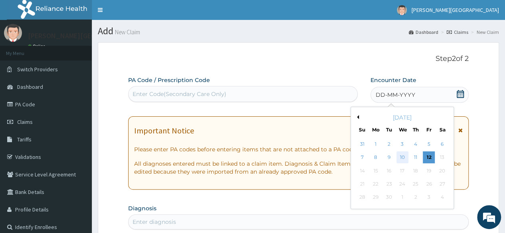
click at [405, 159] on div "10" at bounding box center [402, 158] width 12 height 12
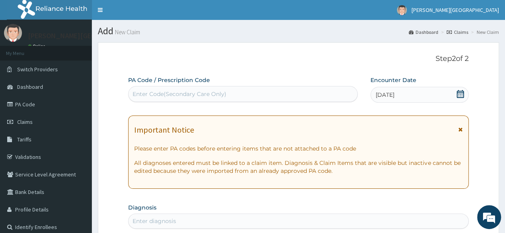
click at [460, 95] on icon at bounding box center [459, 94] width 7 height 8
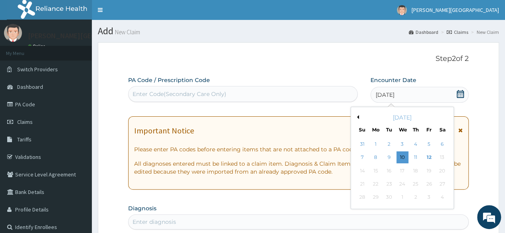
click at [357, 116] on button "Previous Month" at bounding box center [357, 117] width 4 height 4
click at [363, 171] on div "10" at bounding box center [362, 171] width 12 height 12
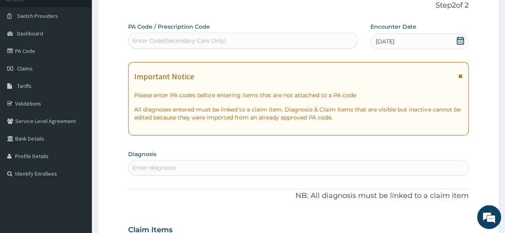
scroll to position [120, 0]
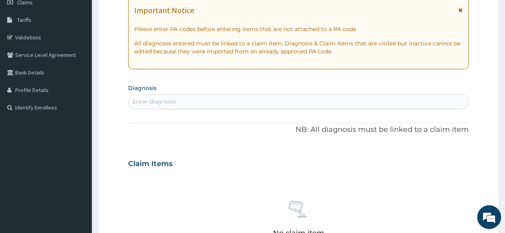
click at [246, 105] on div "Enter diagnosis" at bounding box center [297, 101] width 339 height 13
type input "MALARIA"
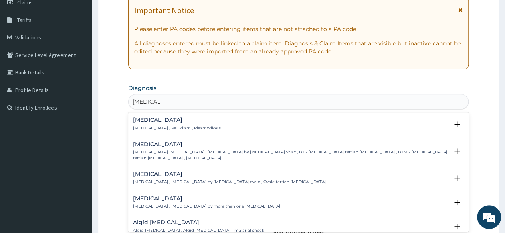
click at [182, 127] on p "Malaria , Paludism , Plasmodiosis" at bounding box center [177, 129] width 88 height 6
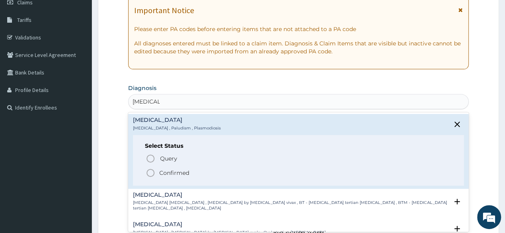
click at [172, 174] on p "Confirmed" at bounding box center [174, 173] width 30 height 8
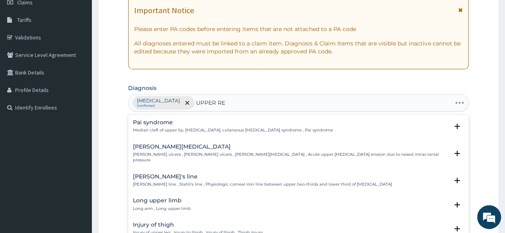
type input "UPPER RES"
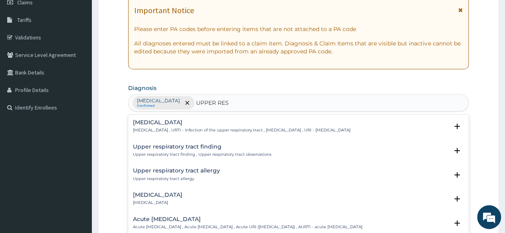
click at [196, 123] on h4 "Upper respiratory infection" at bounding box center [241, 123] width 217 height 6
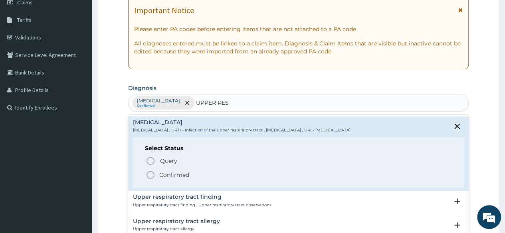
click at [164, 177] on p "Confirmed" at bounding box center [174, 175] width 30 height 8
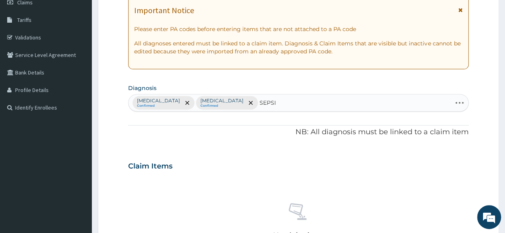
type input "SEPSIS"
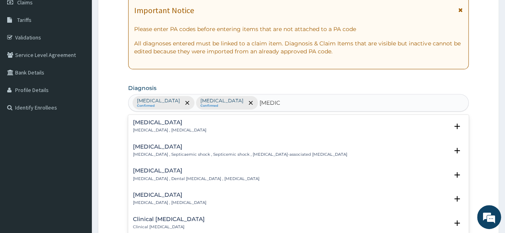
click at [158, 129] on p "[MEDICAL_DATA] , [MEDICAL_DATA]" at bounding box center [169, 131] width 73 height 6
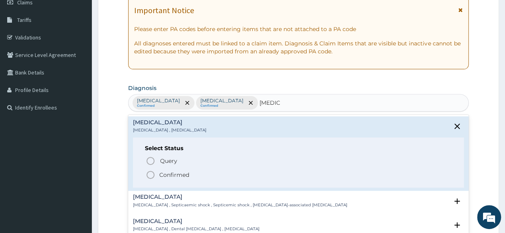
click at [177, 174] on p "Confirmed" at bounding box center [174, 175] width 30 height 8
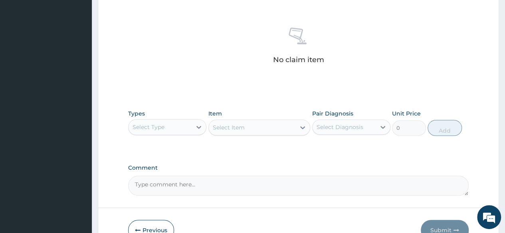
scroll to position [319, 0]
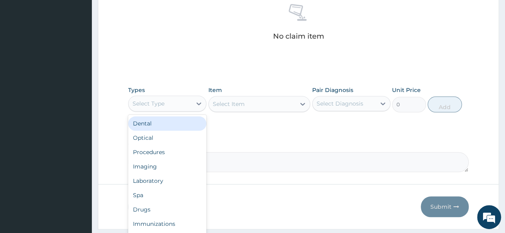
click at [174, 100] on div "Select Type" at bounding box center [159, 103] width 63 height 13
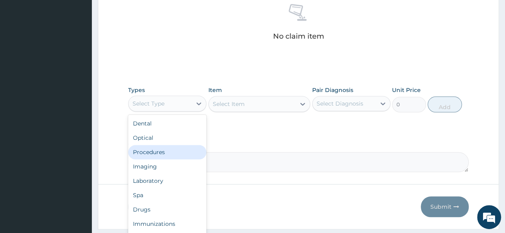
click at [158, 155] on div "Procedures" at bounding box center [167, 152] width 78 height 14
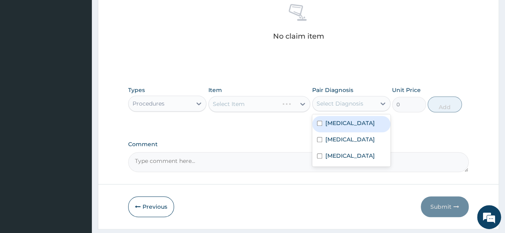
click at [354, 105] on div "Select Diagnosis" at bounding box center [339, 104] width 47 height 8
click at [352, 119] on div "[MEDICAL_DATA]" at bounding box center [351, 124] width 78 height 16
checkbox input "true"
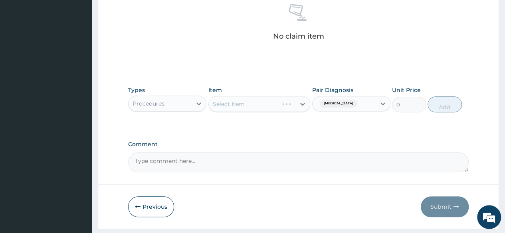
click at [247, 103] on div "Select Item" at bounding box center [259, 104] width 102 height 16
click at [279, 109] on div "Select Item" at bounding box center [252, 104] width 87 height 13
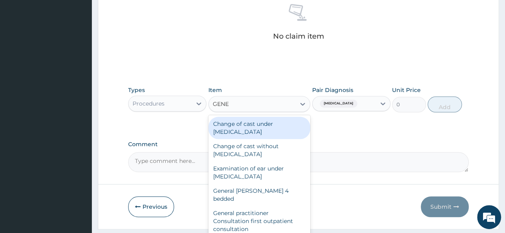
type input "GENER"
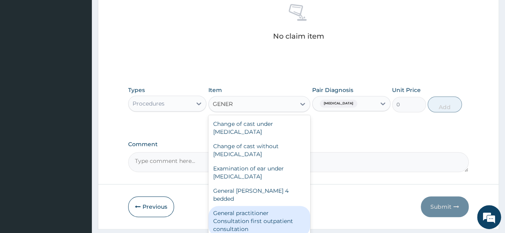
click at [271, 211] on div "General practitioner Consultation first outpatient consultation" at bounding box center [259, 221] width 102 height 30
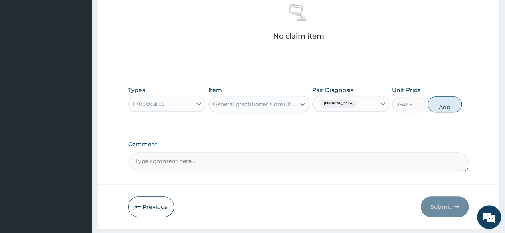
click at [446, 107] on button "Add" at bounding box center [444, 105] width 34 height 16
type input "0"
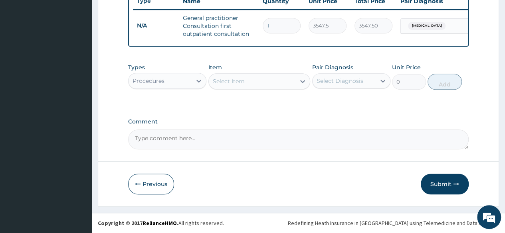
scroll to position [313, 0]
click at [182, 85] on div "Procedures" at bounding box center [159, 81] width 63 height 13
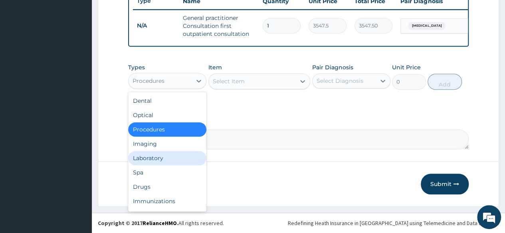
click at [174, 158] on div "Laboratory" at bounding box center [167, 158] width 78 height 14
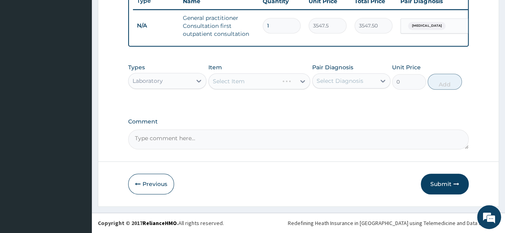
click at [353, 75] on div "Select Diagnosis" at bounding box center [343, 81] width 63 height 13
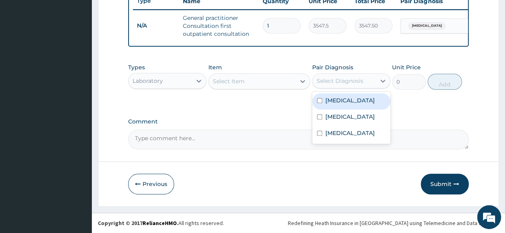
click at [343, 99] on label "[MEDICAL_DATA]" at bounding box center [349, 101] width 49 height 8
checkbox input "true"
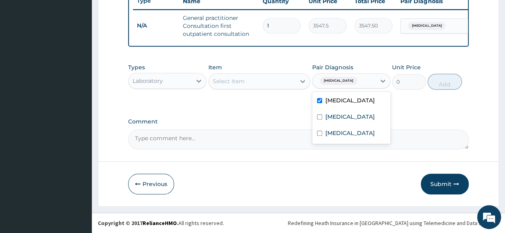
click at [262, 85] on div "Select Item" at bounding box center [252, 81] width 87 height 13
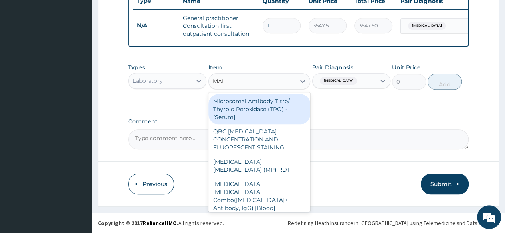
type input "MALA"
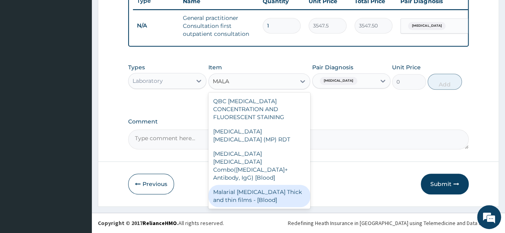
click at [280, 185] on div "Malarial [MEDICAL_DATA] Thick and thin films - [Blood]" at bounding box center [259, 196] width 102 height 22
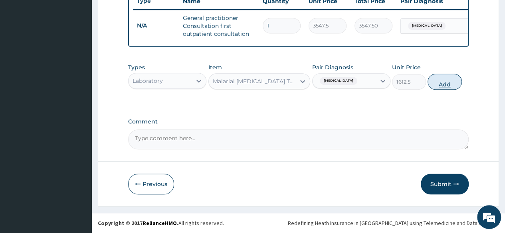
click at [450, 80] on button "Add" at bounding box center [444, 82] width 34 height 16
type input "0"
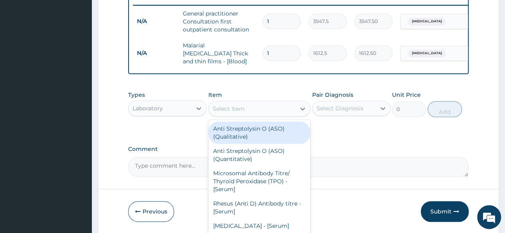
click at [253, 116] on div "Select Item" at bounding box center [259, 109] width 102 height 16
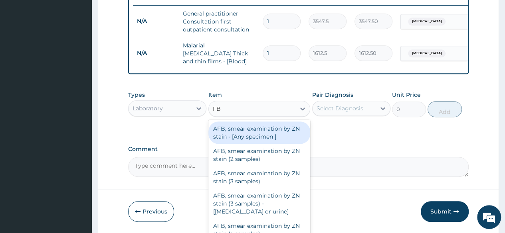
type input "FBC"
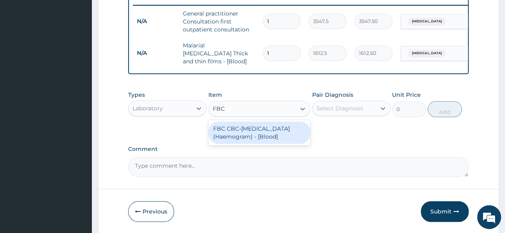
click at [276, 138] on div "FBC CBC-[MEDICAL_DATA] (Haemogram) - [Blood]" at bounding box center [259, 133] width 102 height 22
type input "4300"
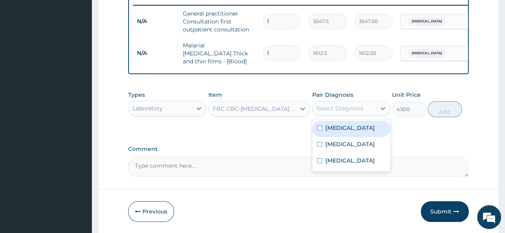
click at [353, 109] on div "Select Diagnosis" at bounding box center [339, 109] width 47 height 8
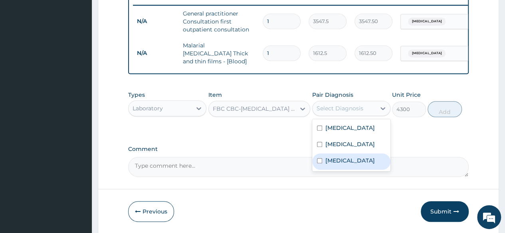
drag, startPoint x: 350, startPoint y: 164, endPoint x: 355, endPoint y: 159, distance: 7.1
click at [349, 164] on div "[MEDICAL_DATA]" at bounding box center [351, 162] width 78 height 16
checkbox input "true"
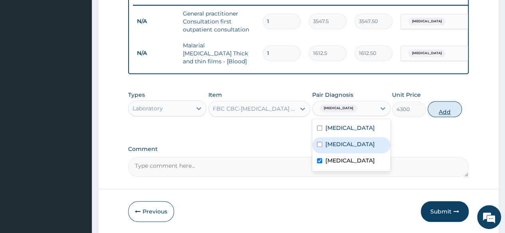
click at [433, 111] on button "Add" at bounding box center [444, 109] width 34 height 16
type input "0"
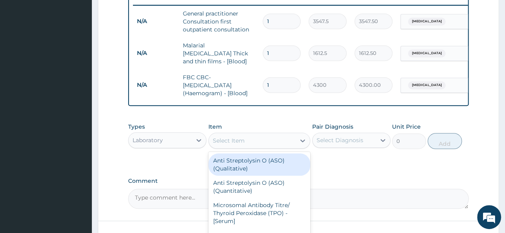
click at [239, 142] on div "Select Item" at bounding box center [229, 141] width 32 height 8
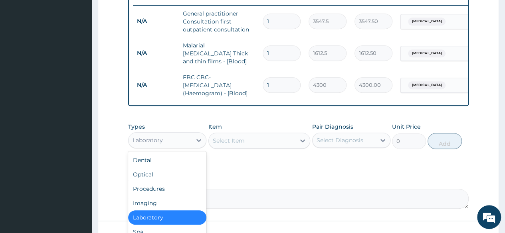
click at [184, 141] on div "Laboratory" at bounding box center [159, 140] width 63 height 13
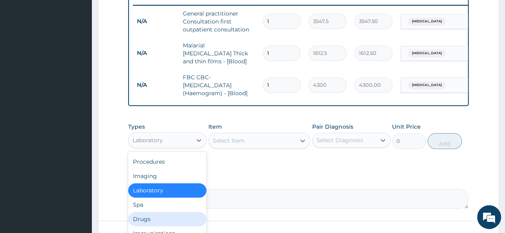
click at [151, 225] on div "Drugs" at bounding box center [167, 219] width 78 height 14
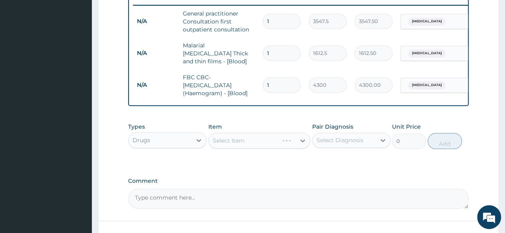
click at [345, 138] on div "Select Diagnosis" at bounding box center [339, 140] width 47 height 8
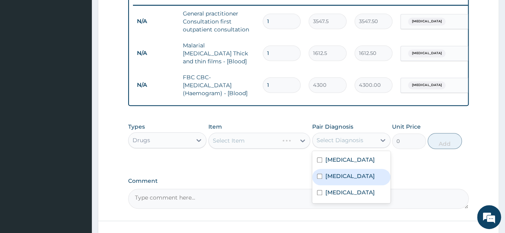
click at [343, 180] on label "[MEDICAL_DATA]" at bounding box center [349, 176] width 49 height 8
checkbox input "true"
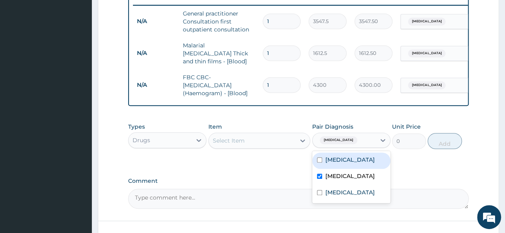
click at [249, 142] on div "Select Item" at bounding box center [252, 140] width 87 height 13
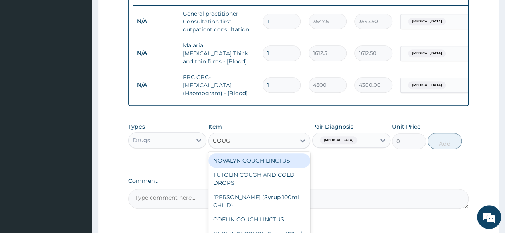
type input "COUGH"
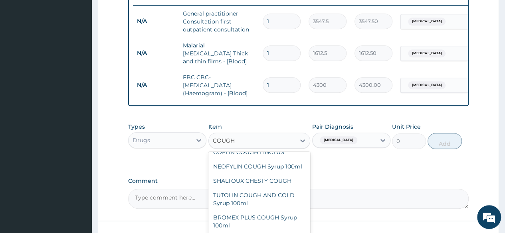
scroll to position [80, 0]
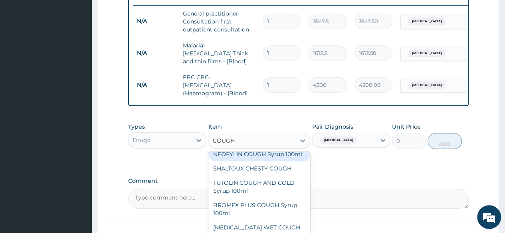
click at [259, 160] on div "NEOFYLIN COUGH Syrup 100ml" at bounding box center [259, 154] width 102 height 14
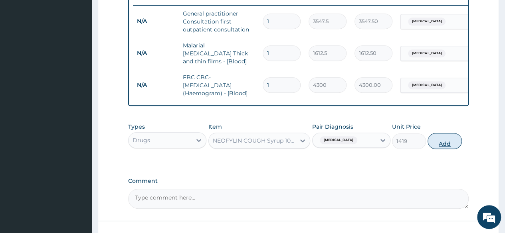
click at [440, 140] on button "Add" at bounding box center [444, 141] width 34 height 16
type input "0"
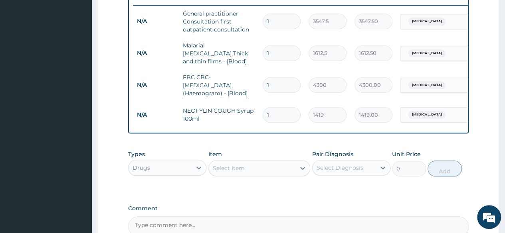
click at [258, 174] on div "Select Item" at bounding box center [252, 168] width 87 height 13
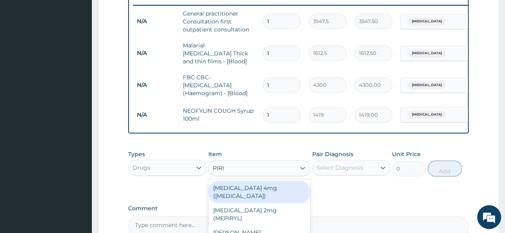
type input "PIRIT"
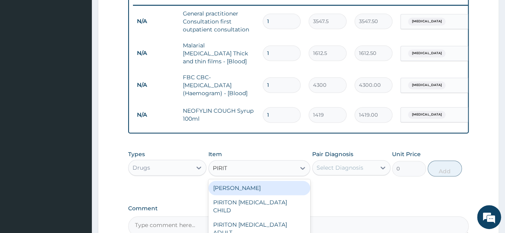
click at [261, 187] on div "[PERSON_NAME]" at bounding box center [259, 188] width 102 height 14
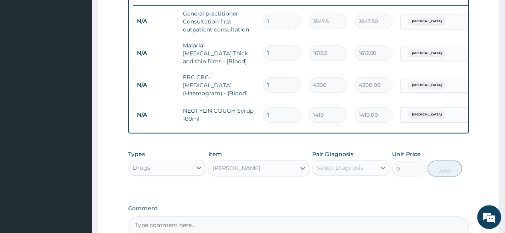
type input "23.65"
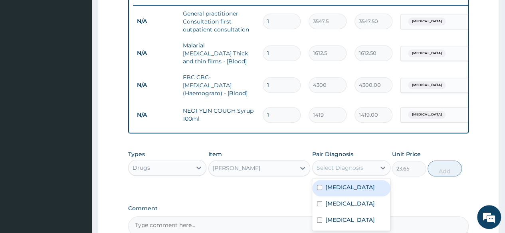
click at [351, 164] on div "Select Diagnosis" at bounding box center [343, 168] width 63 height 13
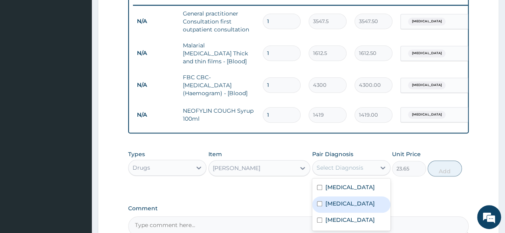
click at [369, 208] on label "[MEDICAL_DATA]" at bounding box center [349, 204] width 49 height 8
checkbox input "true"
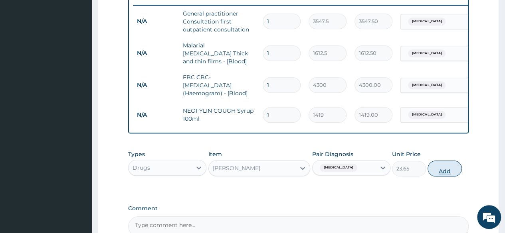
click at [448, 167] on button "Add" at bounding box center [444, 169] width 34 height 16
type input "0"
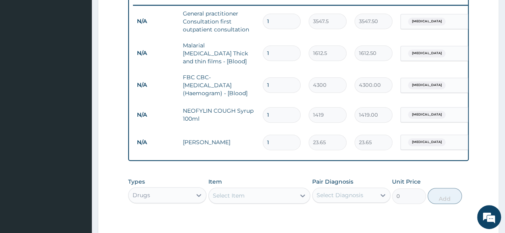
type input "10"
type input "236.50"
type input "11"
type input "260.15"
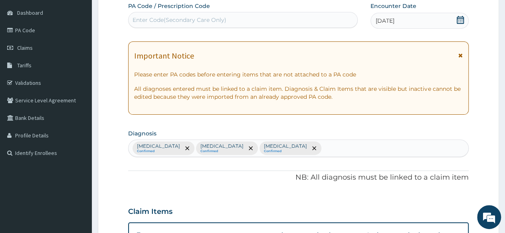
scroll to position [73, 0]
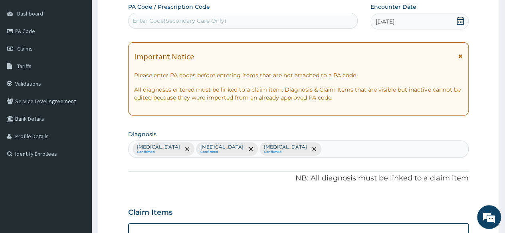
type input "11"
click at [338, 148] on div "Malaria Confirmed Upper respiratory infection Confirmed Sepsis Confirmed" at bounding box center [297, 149] width 339 height 17
type input "MYA"
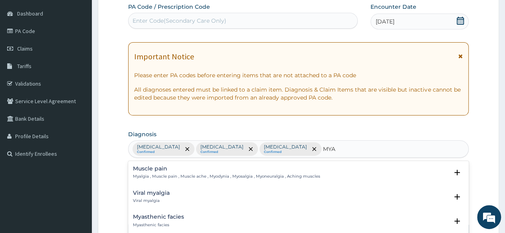
click at [159, 170] on h4 "Muscle pain" at bounding box center [226, 169] width 187 height 6
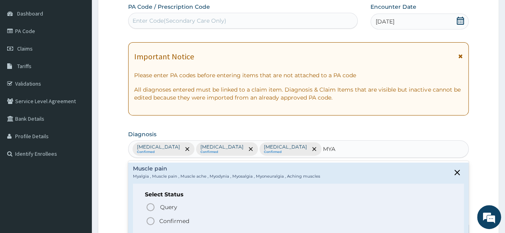
click at [179, 219] on p "Confirmed" at bounding box center [174, 221] width 30 height 8
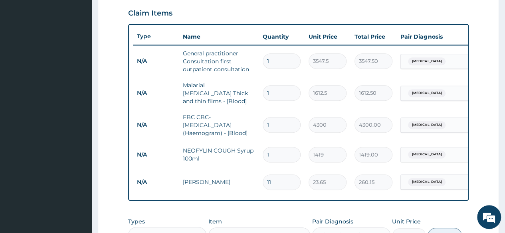
scroll to position [393, 0]
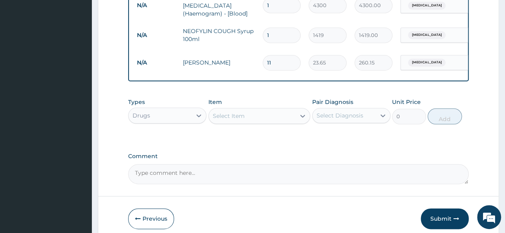
click at [261, 116] on div "Select Item" at bounding box center [252, 116] width 87 height 13
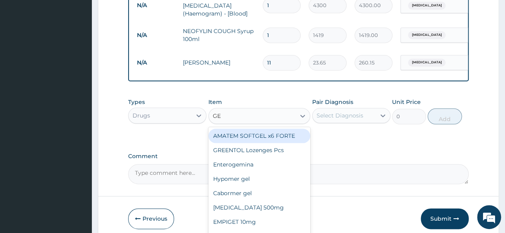
type input "GEL"
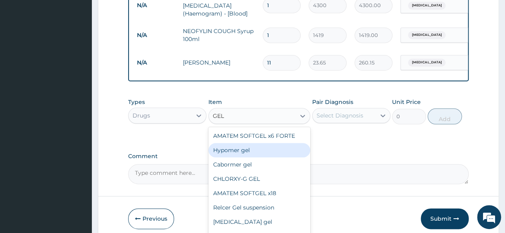
scroll to position [56, 0]
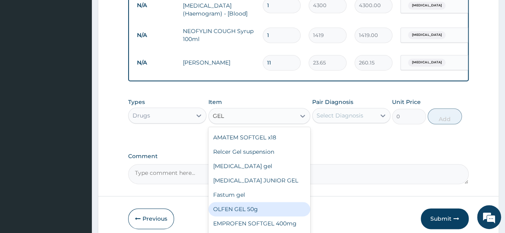
click at [268, 213] on div "OLFEN GEL 50g" at bounding box center [259, 209] width 102 height 14
type input "2672.45"
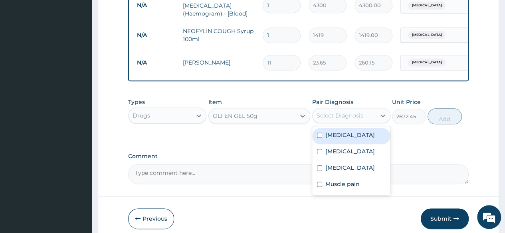
click at [368, 116] on div "Select Diagnosis" at bounding box center [343, 115] width 63 height 13
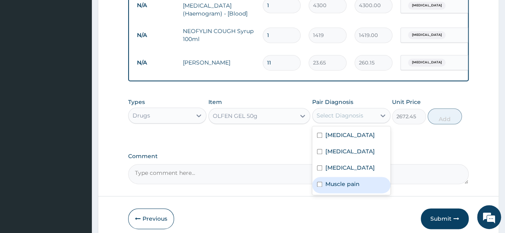
click at [339, 193] on div "Muscle pain" at bounding box center [351, 185] width 78 height 16
checkbox input "true"
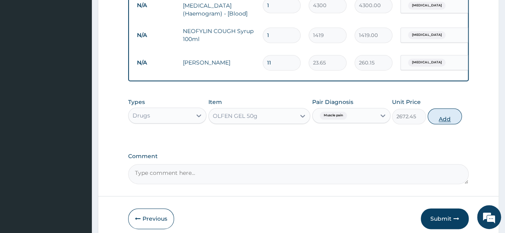
click at [447, 118] on button "Add" at bounding box center [444, 117] width 34 height 16
type input "0"
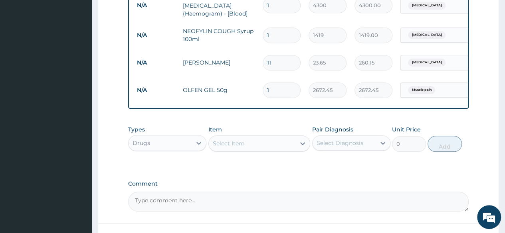
click at [250, 148] on div "Select Item" at bounding box center [252, 143] width 87 height 13
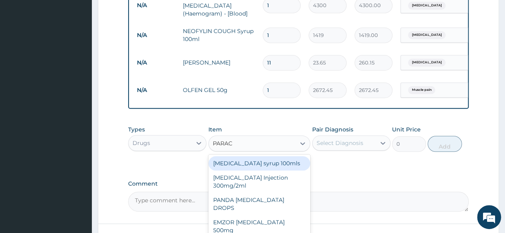
type input "PARACE"
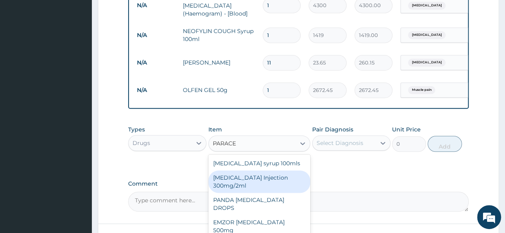
scroll to position [432, 0]
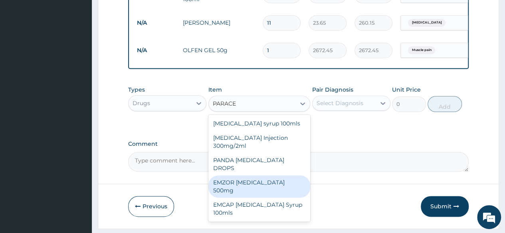
click at [283, 178] on div "EMZOR [MEDICAL_DATA] 500mg" at bounding box center [259, 187] width 102 height 22
type input "23.65"
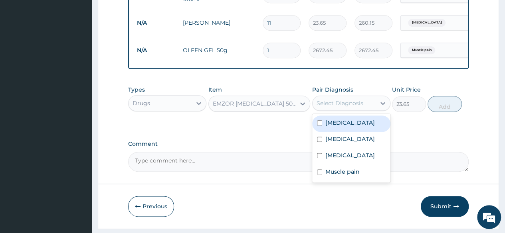
click at [325, 103] on div "Select Diagnosis" at bounding box center [339, 103] width 47 height 8
click at [335, 125] on label "[MEDICAL_DATA]" at bounding box center [349, 123] width 49 height 8
checkbox input "true"
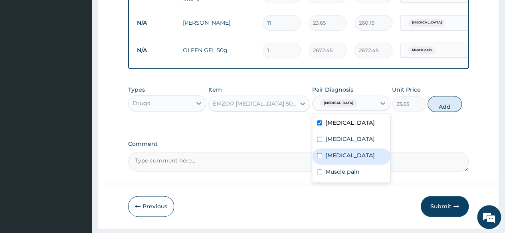
click at [338, 165] on div "[MEDICAL_DATA]" at bounding box center [351, 156] width 78 height 16
checkbox input "true"
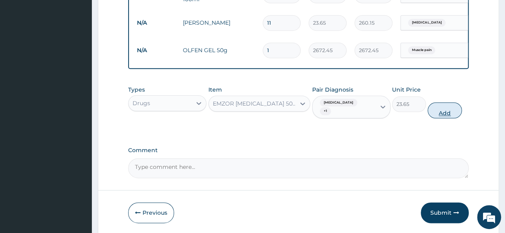
click at [445, 104] on button "Add" at bounding box center [444, 111] width 34 height 16
type input "0"
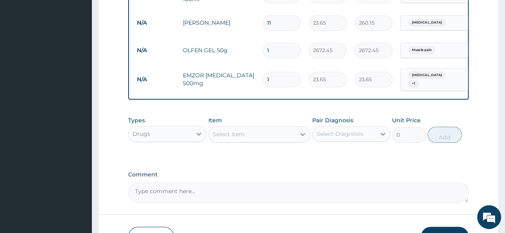
type input "18"
type input "425.70"
type input "18"
click at [284, 137] on div "Select Item" at bounding box center [252, 134] width 87 height 13
click at [275, 138] on div "Select Item" at bounding box center [252, 134] width 87 height 13
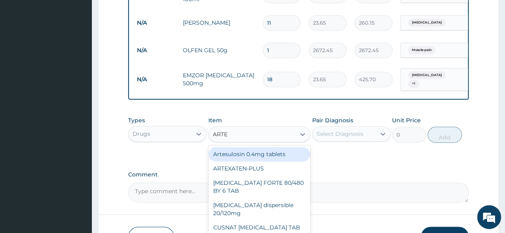
type input "[PERSON_NAME]"
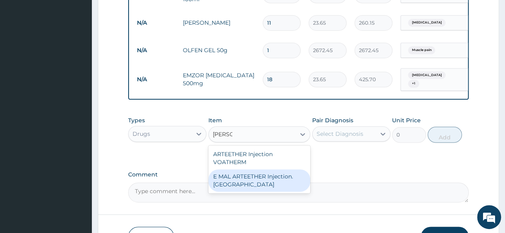
click at [271, 183] on div "E MAL ARTEETHER Injection. [GEOGRAPHIC_DATA]" at bounding box center [259, 181] width 102 height 22
type input "1773.75"
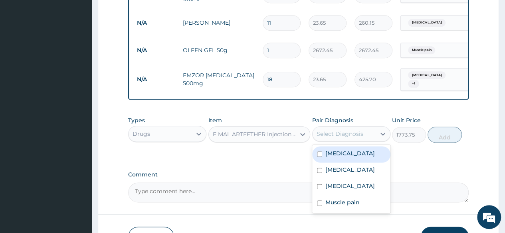
click at [354, 134] on div "Select Diagnosis" at bounding box center [339, 134] width 47 height 8
click at [352, 152] on div "[MEDICAL_DATA]" at bounding box center [351, 154] width 78 height 16
checkbox input "true"
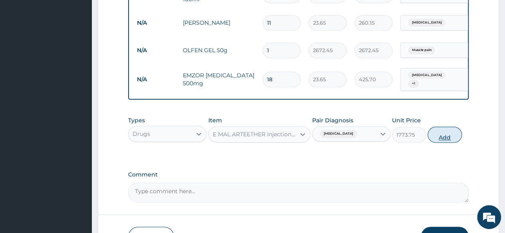
click at [440, 133] on button "Add" at bounding box center [444, 135] width 34 height 16
type input "0"
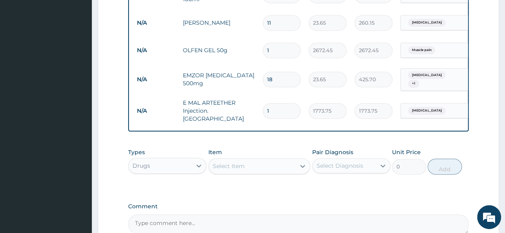
click at [270, 161] on div "Select Item" at bounding box center [252, 166] width 87 height 13
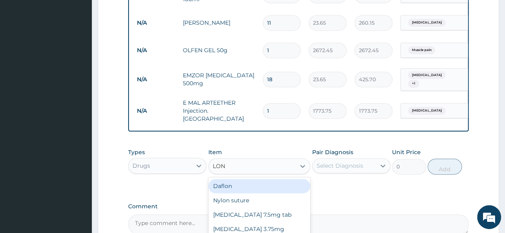
type input "[PERSON_NAME]"
click at [267, 179] on div "LONART X6" at bounding box center [259, 186] width 102 height 14
type input "473"
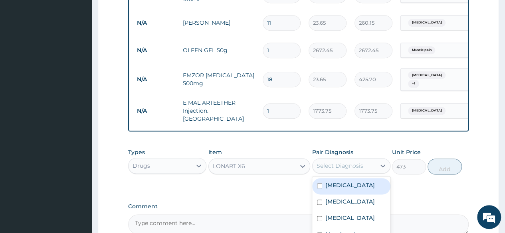
click at [345, 162] on div "Select Diagnosis" at bounding box center [339, 166] width 47 height 8
click at [334, 182] on label "[MEDICAL_DATA]" at bounding box center [349, 186] width 49 height 8
checkbox input "true"
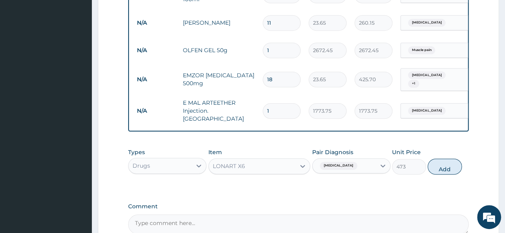
drag, startPoint x: 449, startPoint y: 162, endPoint x: 374, endPoint y: 156, distance: 75.6
click at [449, 160] on button "Add" at bounding box center [444, 167] width 34 height 16
type input "0"
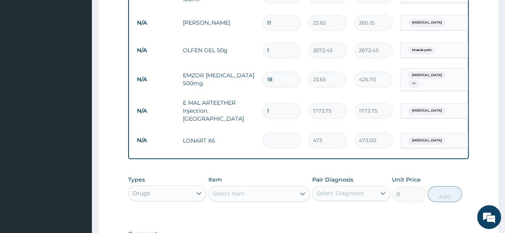
type input "0.00"
type input "6"
type input "2838.00"
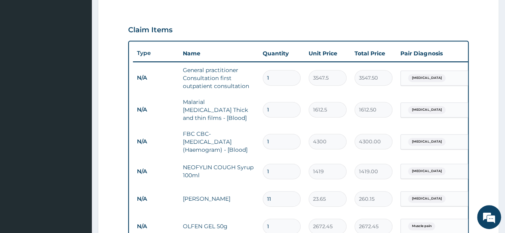
scroll to position [273, 0]
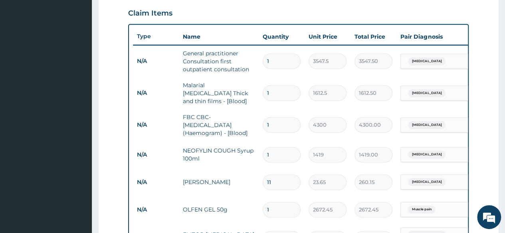
type input "6"
click at [280, 180] on input "11" at bounding box center [281, 183] width 38 height 16
type input "1"
type input "23.65"
type input "10"
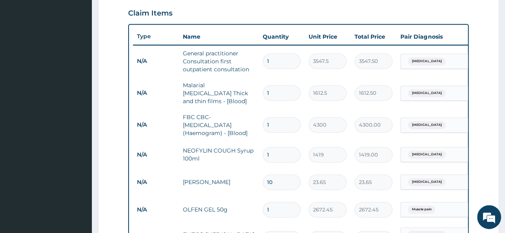
type input "236.50"
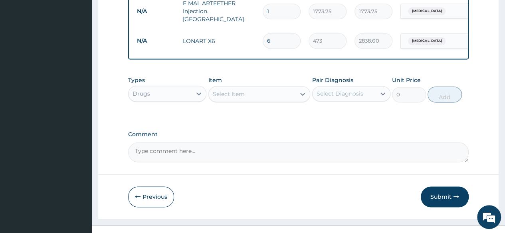
scroll to position [539, 0]
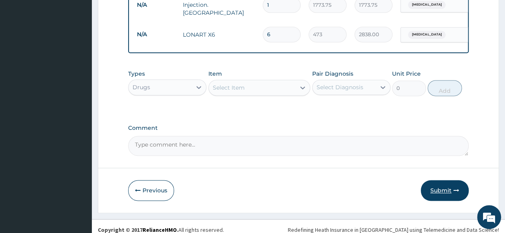
type input "10"
click at [448, 190] on button "Submit" at bounding box center [444, 190] width 48 height 21
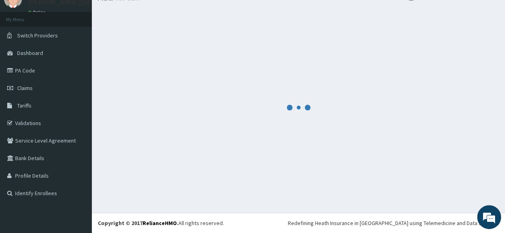
scroll to position [34, 0]
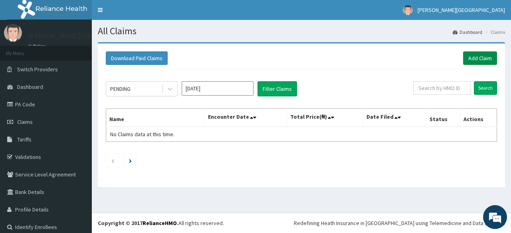
click at [471, 57] on link "Add Claim" at bounding box center [480, 58] width 34 height 14
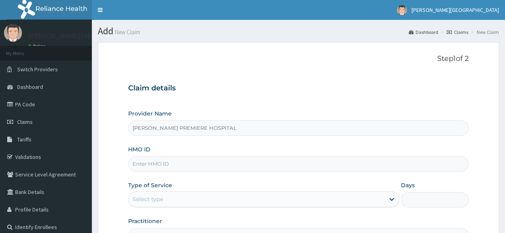
type input "[PERSON_NAME] PREMIERE HOSPITAL"
click at [160, 164] on input "HMO ID" at bounding box center [298, 164] width 340 height 16
paste input "CRH/10005/C"
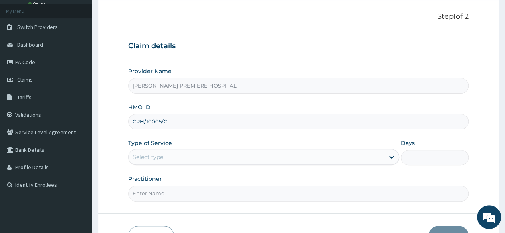
scroll to position [80, 0]
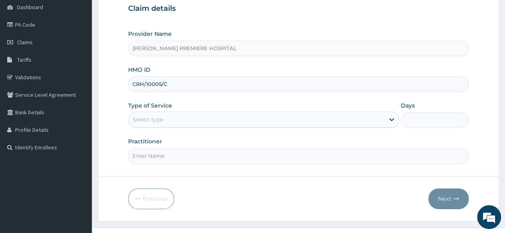
type input "CRH/10005/C"
click at [169, 118] on div "Select type" at bounding box center [256, 119] width 256 height 13
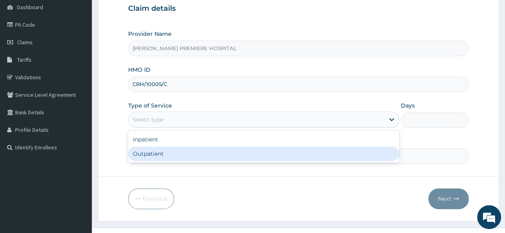
click at [160, 155] on div "Outpatient" at bounding box center [263, 154] width 271 height 14
type input "1"
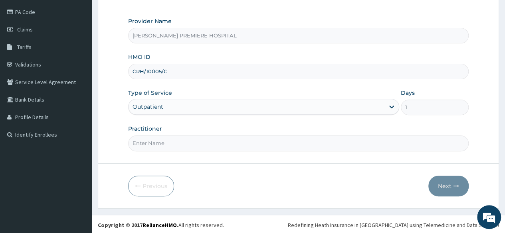
scroll to position [93, 0]
click at [168, 144] on input "Practitioner" at bounding box center [298, 144] width 340 height 16
type input "[PERSON_NAME]"
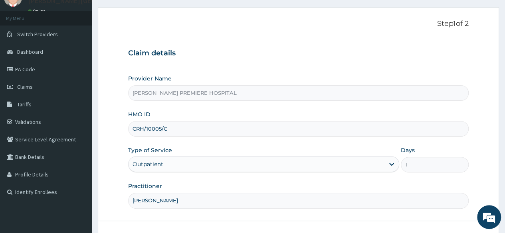
scroll to position [80, 0]
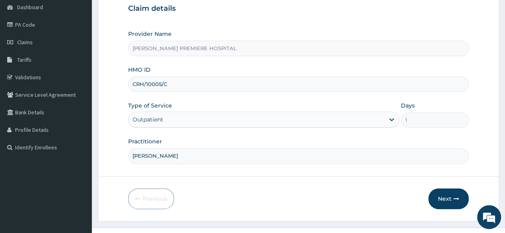
click at [215, 138] on div "Practitioner [PERSON_NAME]" at bounding box center [298, 151] width 340 height 26
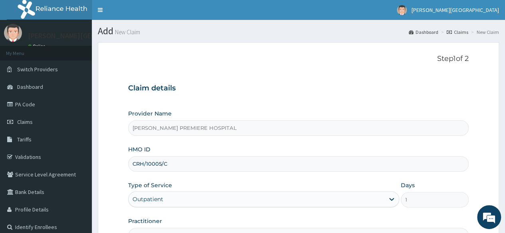
scroll to position [93, 0]
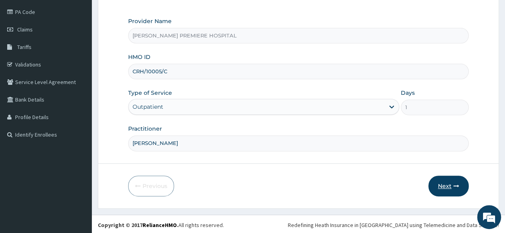
click at [452, 184] on button "Next" at bounding box center [448, 186] width 40 height 21
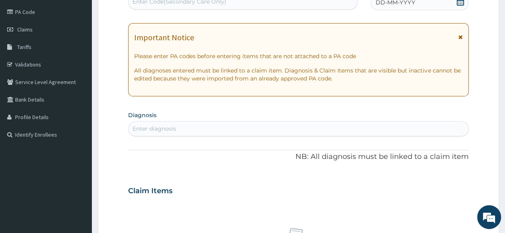
click at [191, 130] on div "Enter diagnosis" at bounding box center [297, 128] width 339 height 13
type input "[MEDICAL_DATA]"
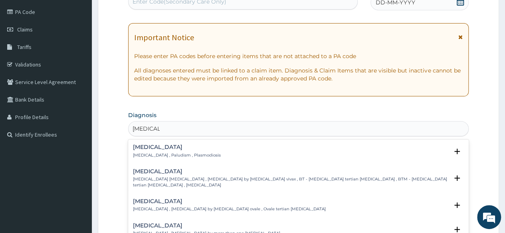
click at [164, 153] on p "[MEDICAL_DATA] , Paludism , Plasmodiosis" at bounding box center [177, 156] width 88 height 6
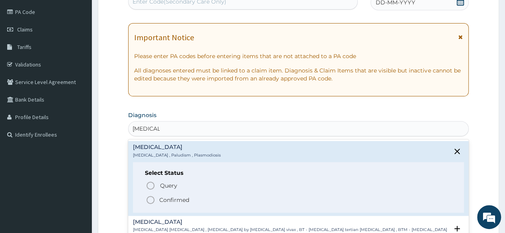
click at [172, 202] on p "Confirmed" at bounding box center [174, 200] width 30 height 8
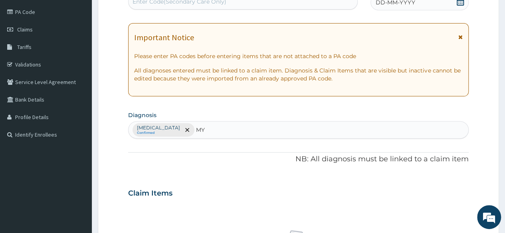
type input "MYA"
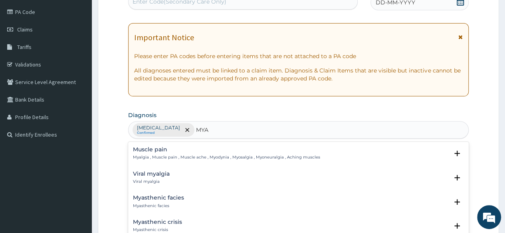
click at [166, 156] on p "Myalgia , Muscle pain , Muscle ache , Myodynia , Myosalgia , Myoneuralgia , Ach…" at bounding box center [226, 158] width 187 height 6
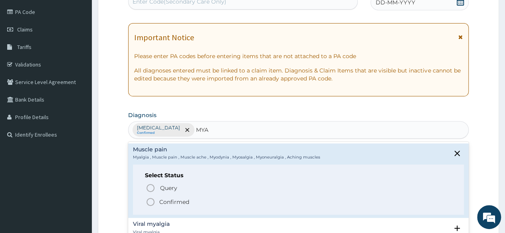
click at [165, 201] on p "Confirmed" at bounding box center [174, 202] width 30 height 8
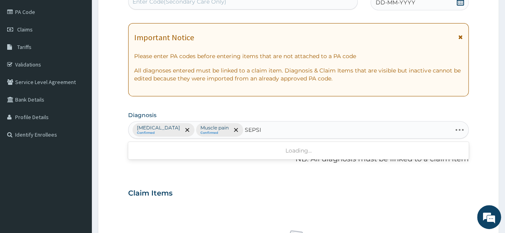
type input "[MEDICAL_DATA]"
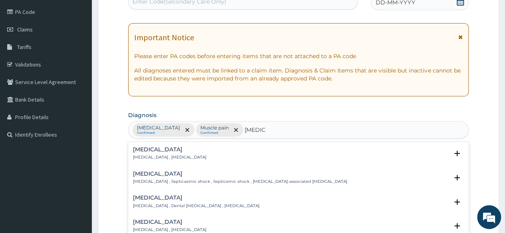
click at [165, 148] on h4 "[MEDICAL_DATA]" at bounding box center [169, 150] width 73 height 6
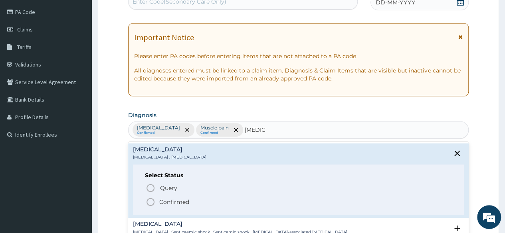
click at [173, 205] on p "Confirmed" at bounding box center [174, 202] width 30 height 8
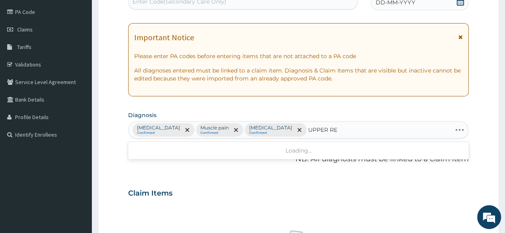
type input "UPPER RES"
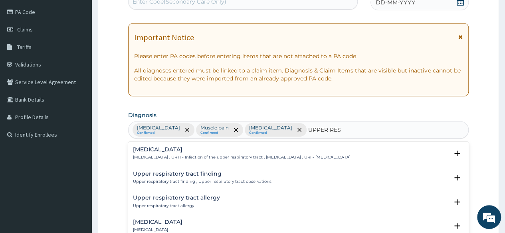
click at [193, 155] on p "[MEDICAL_DATA] , URTI - Infection of the upper respiratory tract , [MEDICAL_DAT…" at bounding box center [241, 158] width 217 height 6
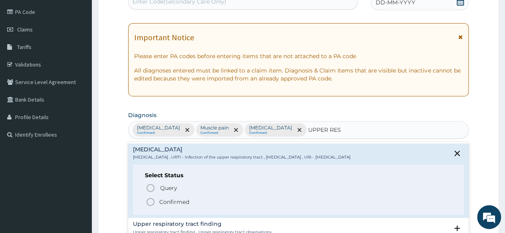
click at [180, 203] on p "Confirmed" at bounding box center [174, 202] width 30 height 8
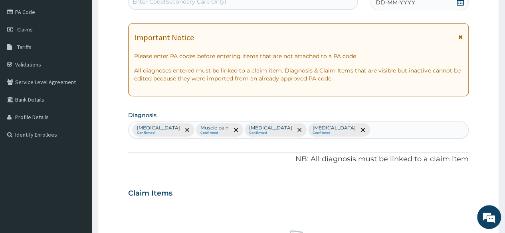
scroll to position [252, 0]
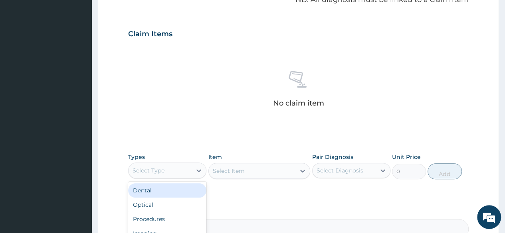
click at [173, 171] on div "Select Type" at bounding box center [159, 170] width 63 height 13
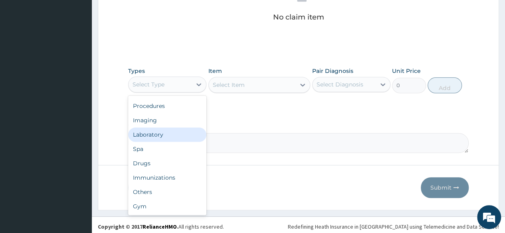
scroll to position [340, 0]
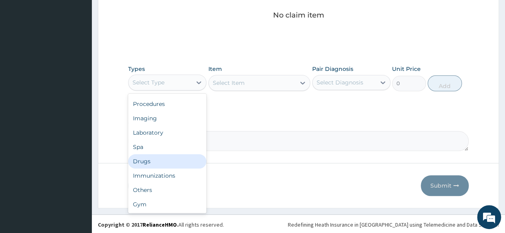
click at [152, 162] on div "Drugs" at bounding box center [167, 161] width 78 height 14
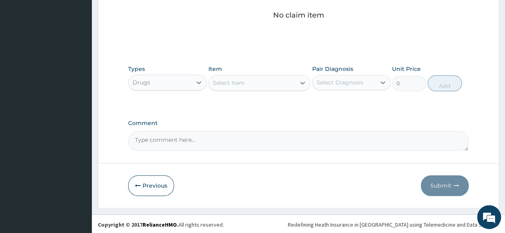
click at [277, 83] on div "Select Item" at bounding box center [252, 83] width 87 height 13
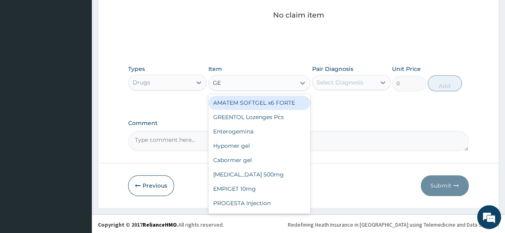
type input "GEL"
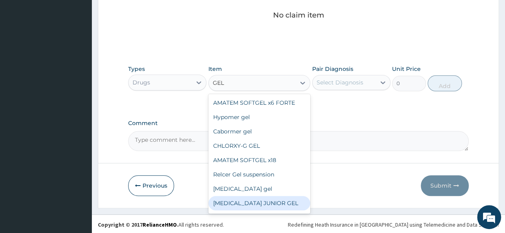
scroll to position [56, 0]
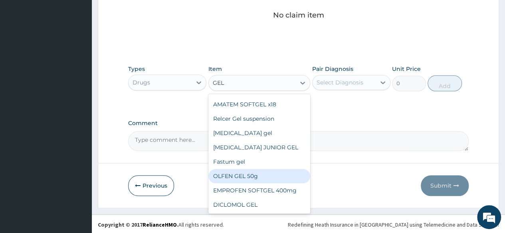
click at [259, 173] on div "OLFEN GEL 50g" at bounding box center [259, 176] width 102 height 14
type input "2672.45"
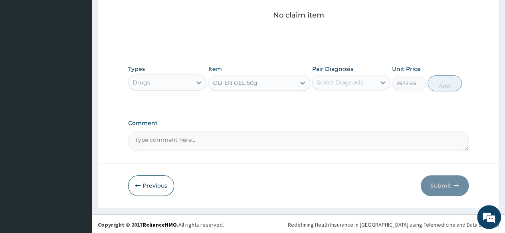
click at [354, 80] on div "Select Diagnosis" at bounding box center [339, 83] width 47 height 8
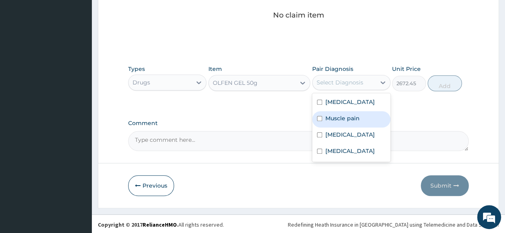
click at [342, 118] on label "Muscle pain" at bounding box center [342, 118] width 34 height 8
checkbox input "true"
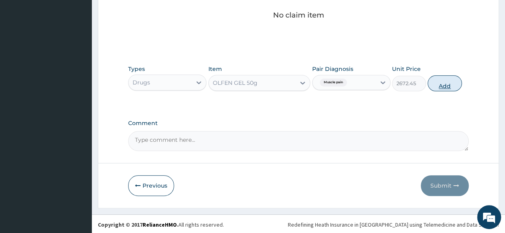
click at [443, 85] on button "Add" at bounding box center [444, 83] width 34 height 16
type input "0"
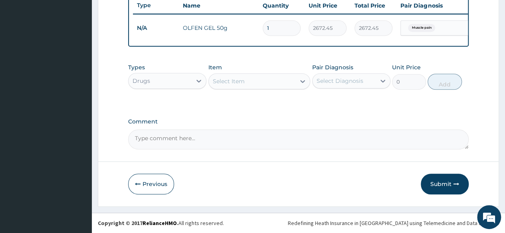
scroll to position [309, 0]
click at [280, 86] on div "Select Item" at bounding box center [252, 81] width 87 height 13
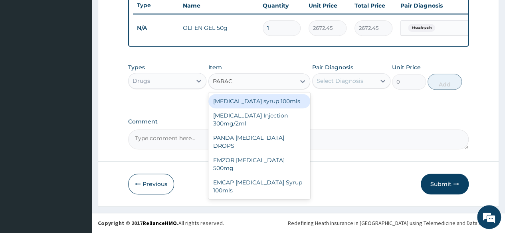
type input "PARACE"
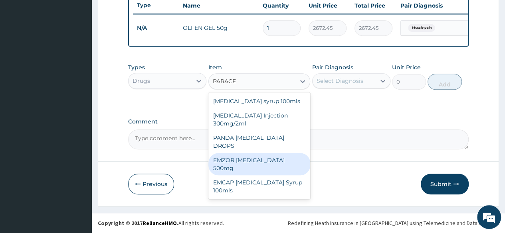
click at [284, 156] on div "EMZOR PARACETAMOL 500mg" at bounding box center [259, 164] width 102 height 22
type input "23.65"
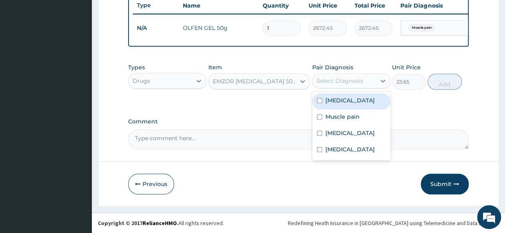
click at [336, 80] on div "Select Diagnosis" at bounding box center [339, 81] width 47 height 8
click at [336, 100] on label "Malaria" at bounding box center [349, 101] width 49 height 8
checkbox input "true"
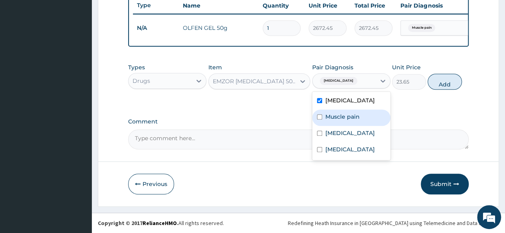
click at [335, 114] on label "Muscle pain" at bounding box center [342, 117] width 34 height 8
checkbox input "true"
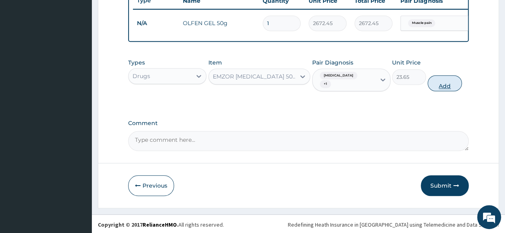
click at [441, 80] on button "Add" at bounding box center [444, 83] width 34 height 16
type input "0"
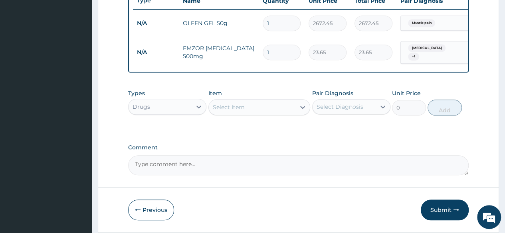
type input "18"
type input "425.70"
type input "18"
click at [233, 111] on div "Select Item" at bounding box center [229, 107] width 32 height 8
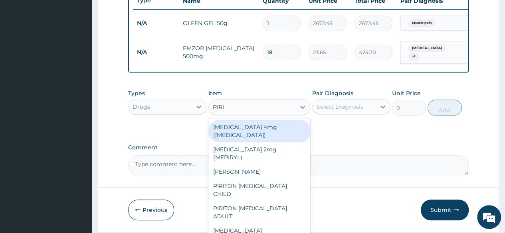
type input "PIRIT"
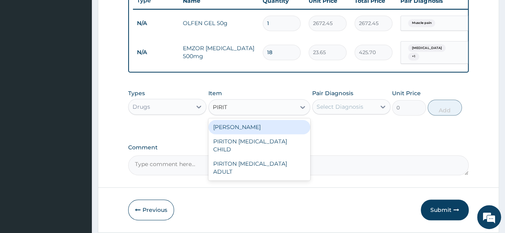
click at [255, 127] on div "PIRITON TAB EVANS" at bounding box center [259, 127] width 102 height 14
type input "23.65"
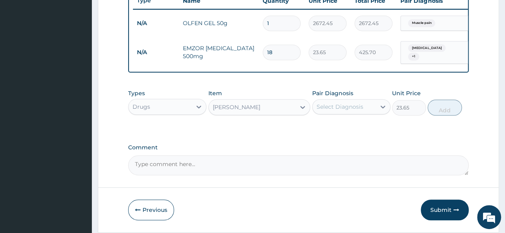
click at [358, 108] on div "Select Diagnosis" at bounding box center [339, 107] width 47 height 8
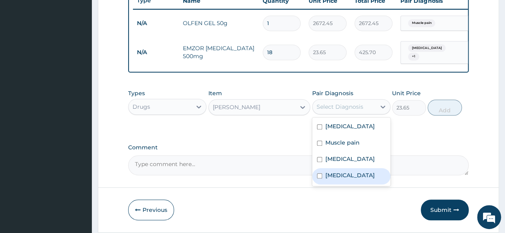
click at [350, 180] on label "Upper respiratory infection" at bounding box center [349, 176] width 49 height 8
checkbox input "true"
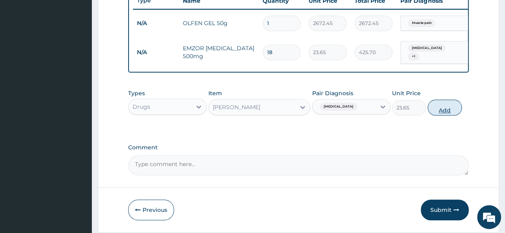
click at [451, 108] on button "Add" at bounding box center [444, 108] width 34 height 16
type input "0"
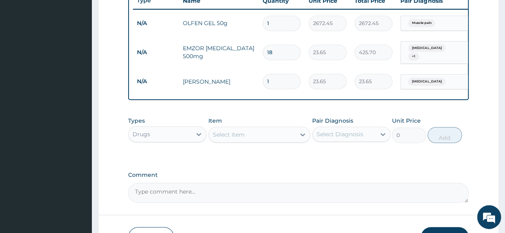
click at [291, 80] on input "1" at bounding box center [281, 82] width 38 height 16
type input "10"
type input "236.50"
type input "10"
click at [248, 138] on div "Select Item" at bounding box center [252, 134] width 87 height 13
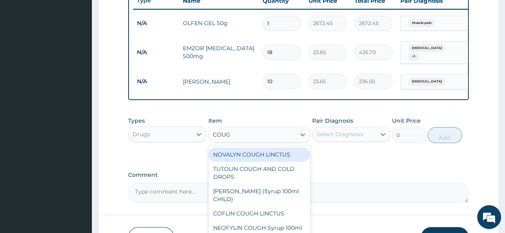
type input "COUGH"
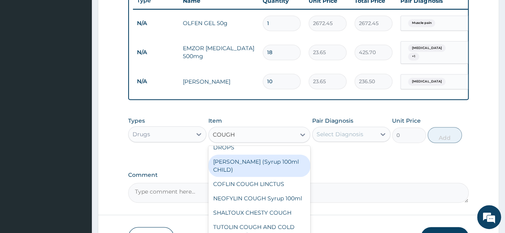
scroll to position [40, 0]
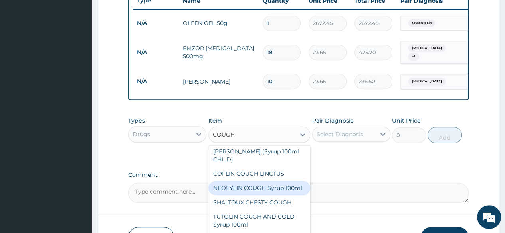
click at [276, 193] on div "NEOFYLIN COUGH Syrup 100ml" at bounding box center [259, 188] width 102 height 14
type input "1419"
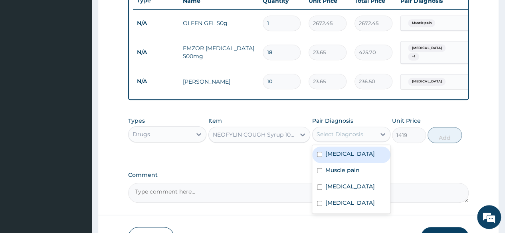
click at [360, 138] on div "Select Diagnosis" at bounding box center [339, 134] width 47 height 8
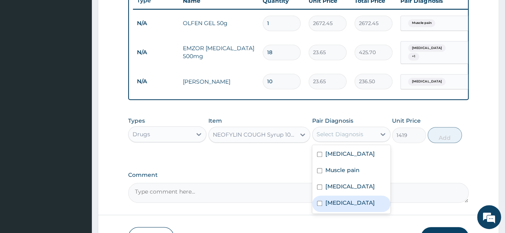
click at [363, 207] on label "Upper respiratory infection" at bounding box center [349, 203] width 49 height 8
checkbox input "true"
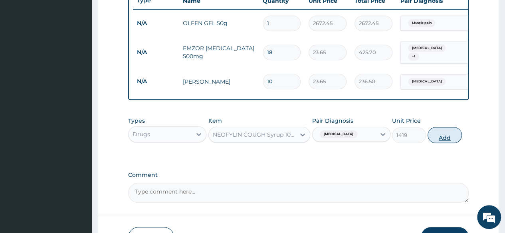
click at [448, 139] on button "Add" at bounding box center [444, 135] width 34 height 16
type input "0"
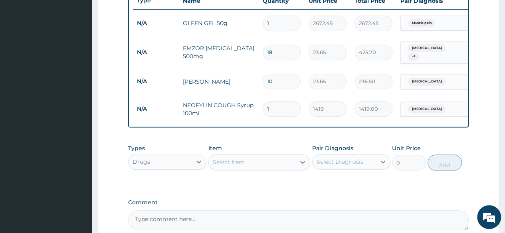
click at [258, 167] on div "Select Item" at bounding box center [252, 162] width 87 height 13
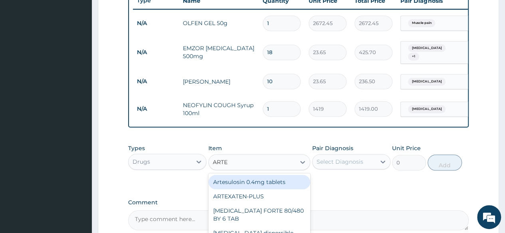
type input "ARTEE"
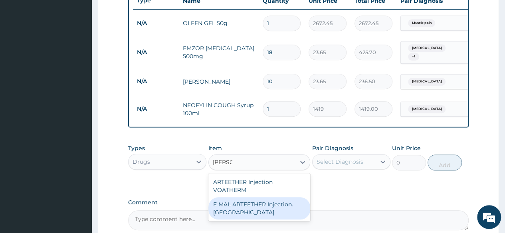
click at [273, 210] on div "E MAL ARTEETHER Injection. [GEOGRAPHIC_DATA]" at bounding box center [259, 208] width 102 height 22
type input "1773.75"
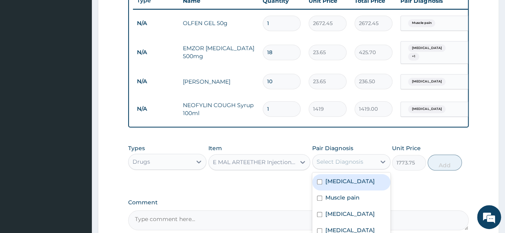
click at [369, 166] on div "Select Diagnosis" at bounding box center [343, 162] width 63 height 13
click at [356, 188] on div "[MEDICAL_DATA]" at bounding box center [351, 182] width 78 height 16
checkbox input "true"
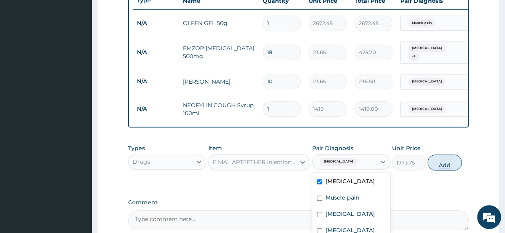
click at [444, 165] on button "Add" at bounding box center [444, 163] width 34 height 16
type input "0"
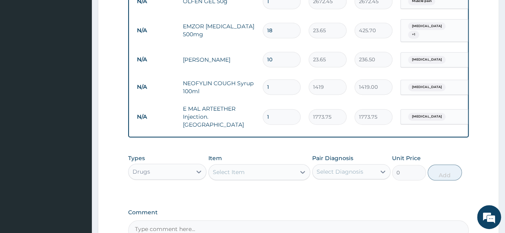
scroll to position [349, 0]
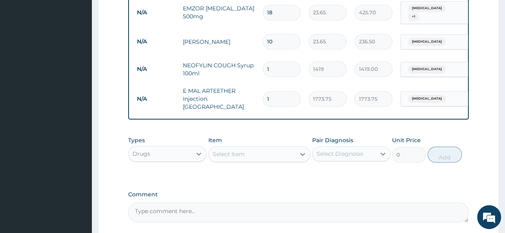
click at [277, 150] on div "Select Item" at bounding box center [252, 154] width 87 height 13
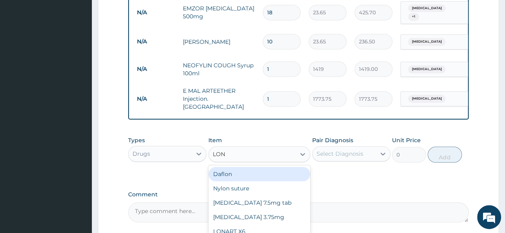
type input "[PERSON_NAME]"
drag, startPoint x: 270, startPoint y: 165, endPoint x: 269, endPoint y: 169, distance: 4.3
click at [269, 169] on div "LONART X6 LONART X12 LONART SYP LONART DS LONART DISPERSIBLE CEFLONAC-SP" at bounding box center [259, 210] width 102 height 89
click at [269, 170] on div "LONART X6" at bounding box center [259, 174] width 102 height 14
type input "473"
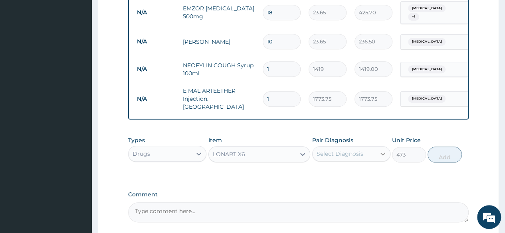
click at [376, 150] on div at bounding box center [382, 154] width 14 height 14
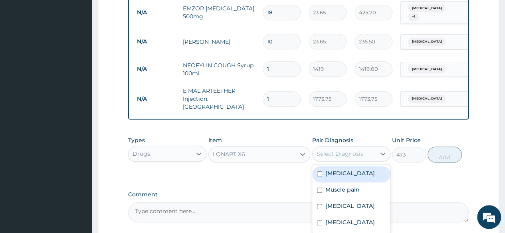
click at [358, 176] on div "[MEDICAL_DATA]" at bounding box center [351, 174] width 78 height 16
checkbox input "true"
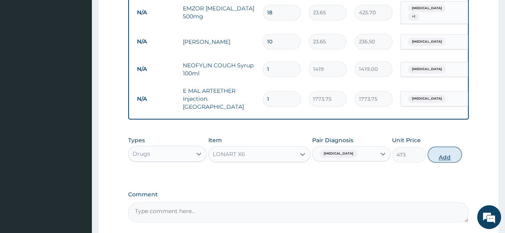
click at [456, 151] on button "Add" at bounding box center [444, 155] width 34 height 16
type input "0"
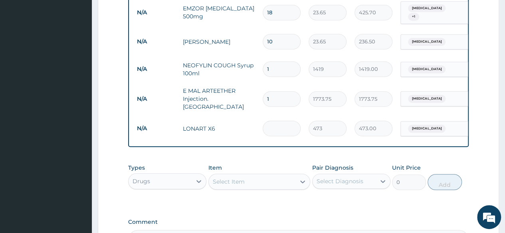
type input "0.00"
type input "6"
type input "2838.00"
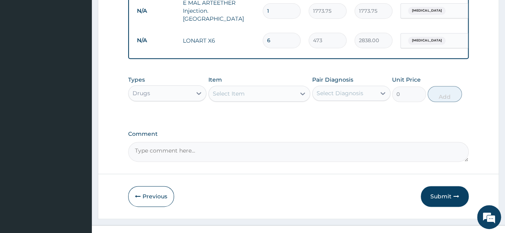
scroll to position [447, 0]
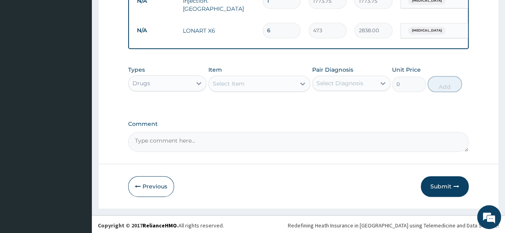
type input "6"
click at [172, 82] on div "Drugs" at bounding box center [159, 83] width 63 height 13
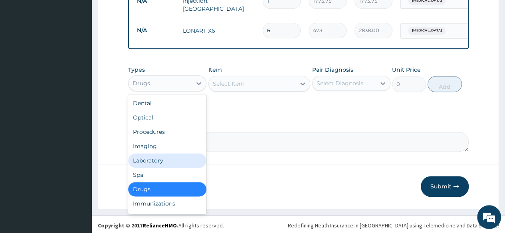
click at [173, 156] on div "Laboratory" at bounding box center [167, 161] width 78 height 14
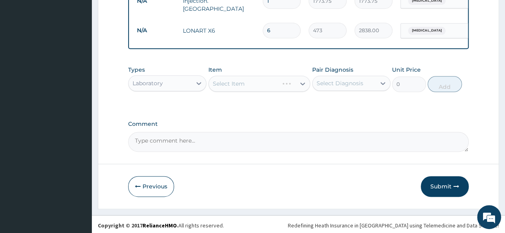
click at [319, 83] on div "Select Diagnosis" at bounding box center [339, 83] width 47 height 8
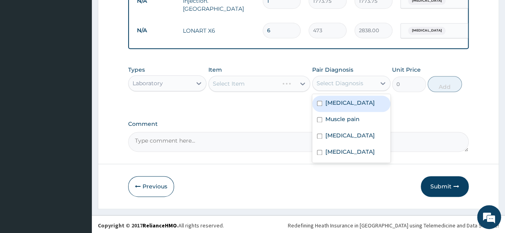
click at [331, 102] on label "[MEDICAL_DATA]" at bounding box center [349, 103] width 49 height 8
checkbox input "true"
click at [277, 84] on div "Select Item" at bounding box center [252, 83] width 87 height 13
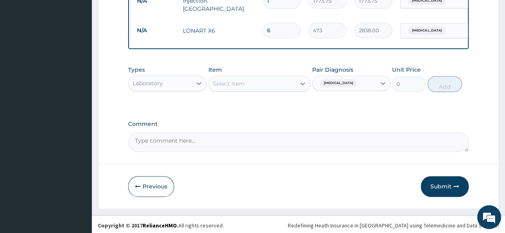
click at [276, 82] on div "Select Item" at bounding box center [252, 83] width 87 height 13
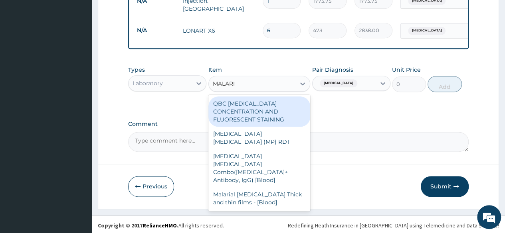
type input "MALARIA"
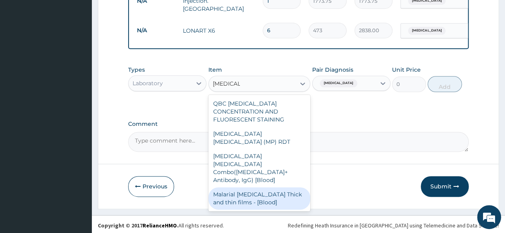
click at [267, 187] on div "Malarial Parasite Thick and thin films - [Blood]" at bounding box center [259, 198] width 102 height 22
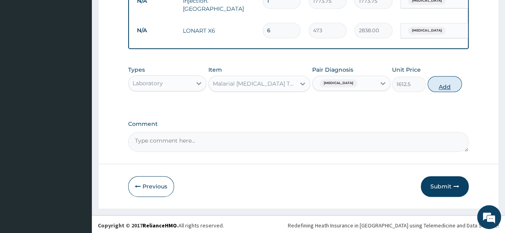
click at [446, 85] on button "Add" at bounding box center [444, 84] width 34 height 16
type input "0"
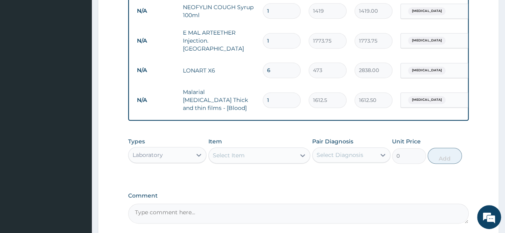
scroll to position [407, 0]
click at [244, 153] on div "Select Item" at bounding box center [252, 155] width 87 height 13
click at [244, 150] on div "Select Item" at bounding box center [252, 155] width 87 height 13
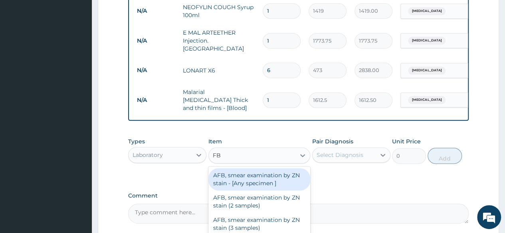
type input "FBC"
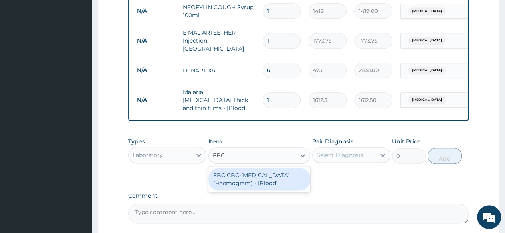
click at [249, 172] on div "FBC CBC-[MEDICAL_DATA] (Haemogram) - [Blood]" at bounding box center [259, 179] width 102 height 22
type input "4300"
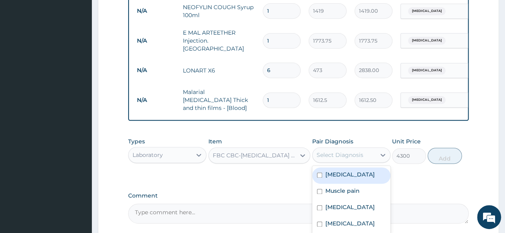
click at [369, 151] on div "Select Diagnosis" at bounding box center [343, 155] width 63 height 13
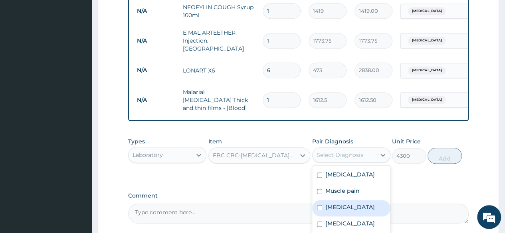
click at [353, 205] on div "Sepsis" at bounding box center [351, 208] width 78 height 16
checkbox input "true"
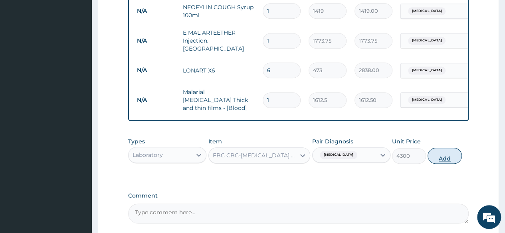
click at [456, 148] on button "Add" at bounding box center [444, 156] width 34 height 16
type input "0"
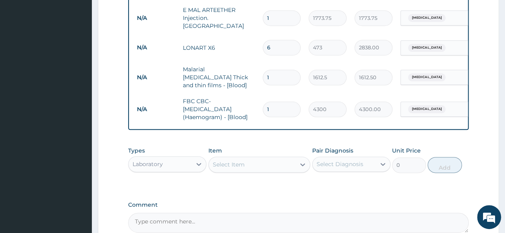
scroll to position [447, 0]
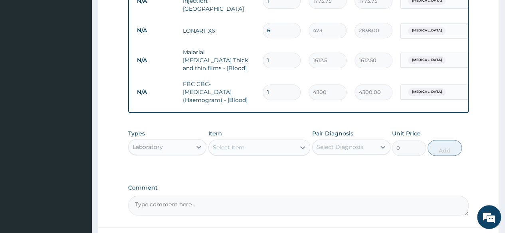
click at [254, 144] on div "Select Item" at bounding box center [252, 147] width 87 height 13
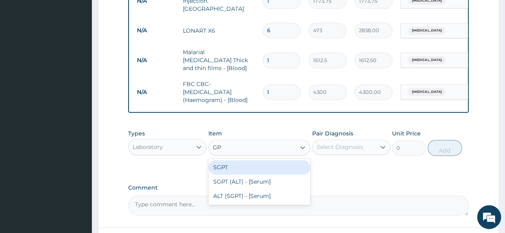
type input "GP"
click at [140, 143] on div "Laboratory" at bounding box center [147, 147] width 30 height 8
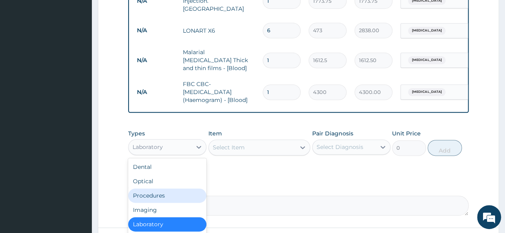
click at [151, 192] on div "Procedures" at bounding box center [167, 196] width 78 height 14
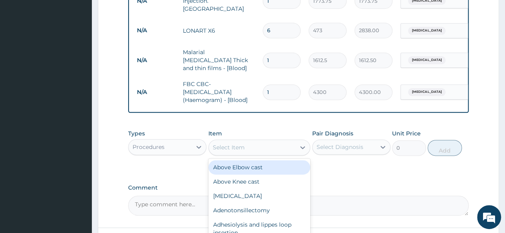
click at [242, 144] on div "Select Item" at bounding box center [229, 148] width 32 height 8
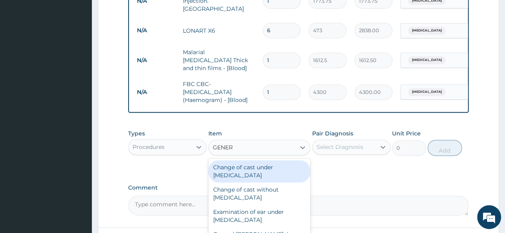
type input "GENERA"
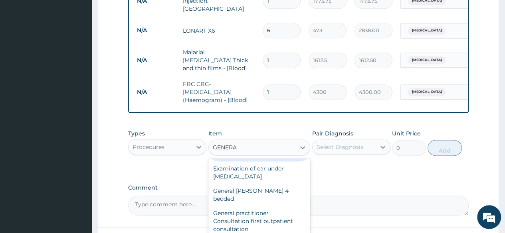
scroll to position [80, 0]
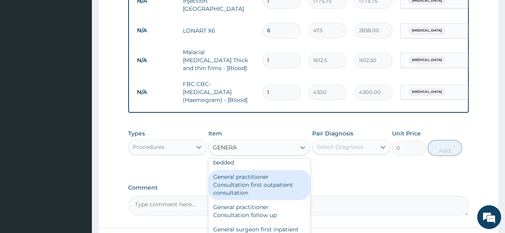
click at [269, 175] on div "General practitioner Consultation first outpatient consultation" at bounding box center [259, 185] width 102 height 30
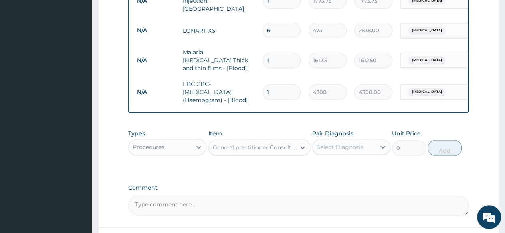
type input "3547.5"
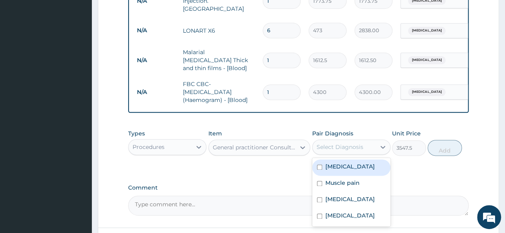
click at [349, 143] on div "Select Diagnosis" at bounding box center [339, 147] width 47 height 8
drag, startPoint x: 345, startPoint y: 164, endPoint x: 347, endPoint y: 174, distance: 9.5
click at [345, 164] on label "Malaria" at bounding box center [349, 167] width 49 height 8
checkbox input "true"
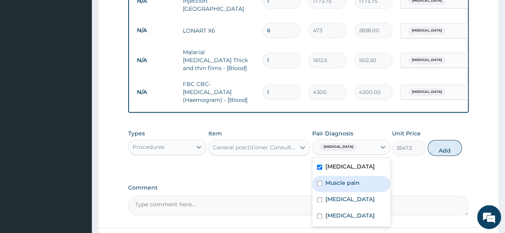
click at [348, 179] on label "Muscle pain" at bounding box center [342, 183] width 34 height 8
checkbox input "true"
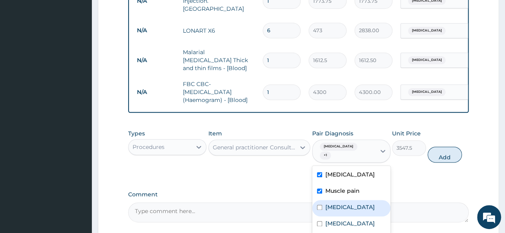
click at [342, 200] on div "Sepsis" at bounding box center [351, 208] width 78 height 16
checkbox input "true"
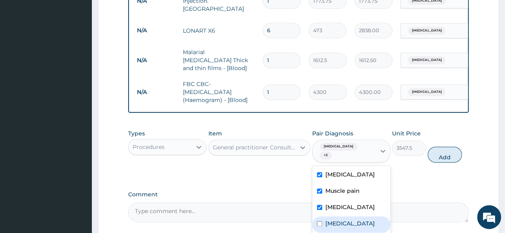
drag, startPoint x: 342, startPoint y: 211, endPoint x: 386, endPoint y: 189, distance: 49.6
click at [343, 220] on label "Upper respiratory infection" at bounding box center [349, 224] width 49 height 8
checkbox input "true"
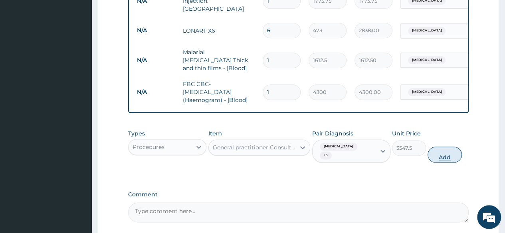
click at [448, 147] on button "Add" at bounding box center [444, 155] width 34 height 16
type input "0"
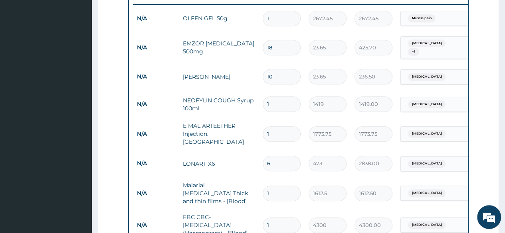
scroll to position [327, 0]
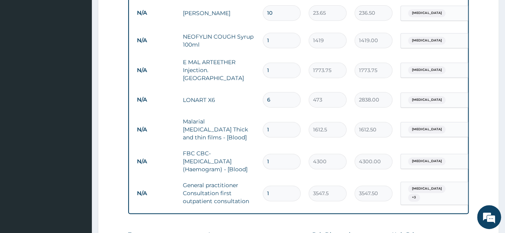
type input "0"
type input "0.00"
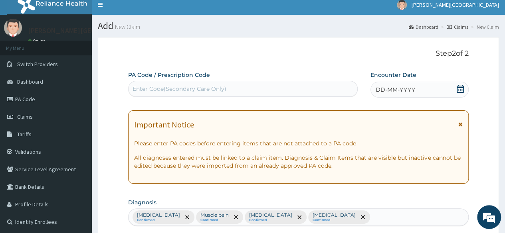
scroll to position [0, 0]
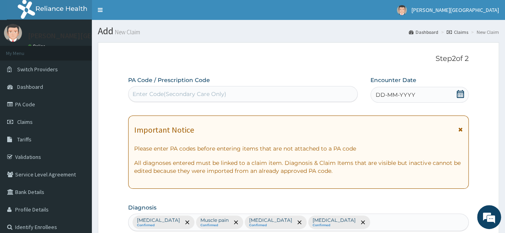
type input "0"
click at [460, 93] on icon at bounding box center [460, 94] width 8 height 8
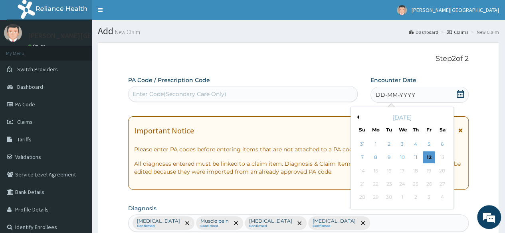
click at [357, 117] on button "Previous Month" at bounding box center [357, 117] width 4 height 4
click at [363, 172] on div "10" at bounding box center [362, 171] width 12 height 12
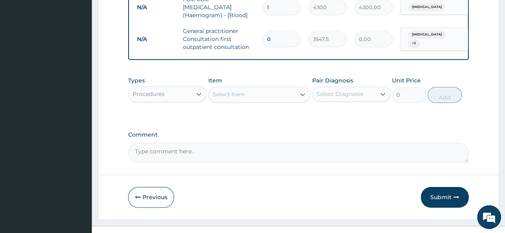
scroll to position [539, 0]
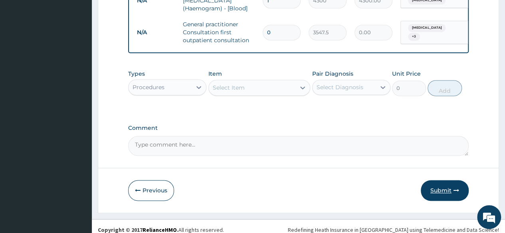
click at [438, 186] on button "Submit" at bounding box center [444, 190] width 48 height 21
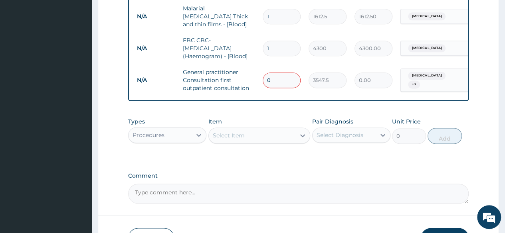
scroll to position [459, 0]
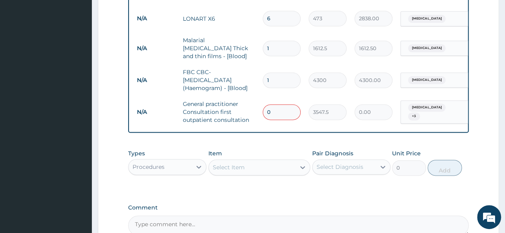
click at [278, 105] on input "0" at bounding box center [281, 113] width 38 height 16
type input "1"
type input "3547.50"
type input "1"
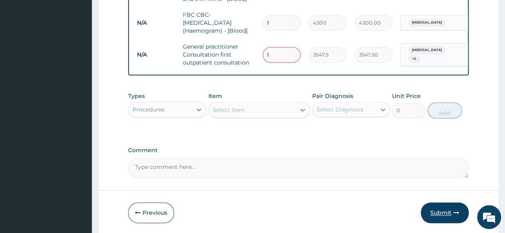
scroll to position [539, 0]
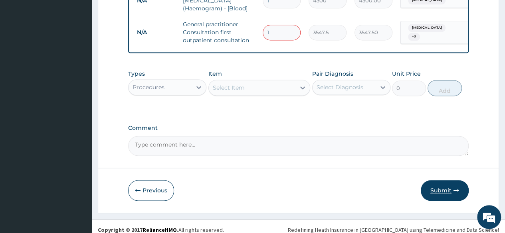
click at [456, 188] on icon "button" at bounding box center [456, 191] width 6 height 6
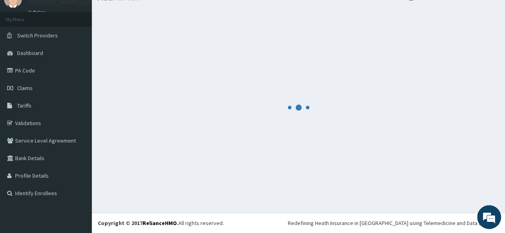
scroll to position [34, 0]
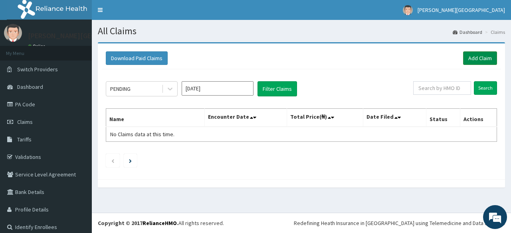
click at [480, 56] on link "Add Claim" at bounding box center [480, 58] width 34 height 14
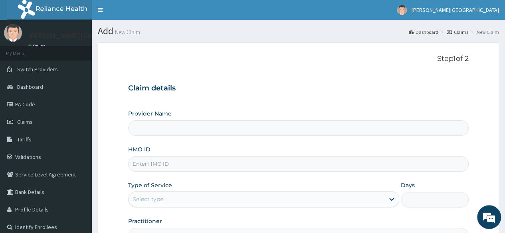
type input "[PERSON_NAME] PREMIERE HOSPITAL"
click at [170, 164] on input "HMO ID" at bounding box center [298, 164] width 340 height 16
paste input "NBC/10896/A"
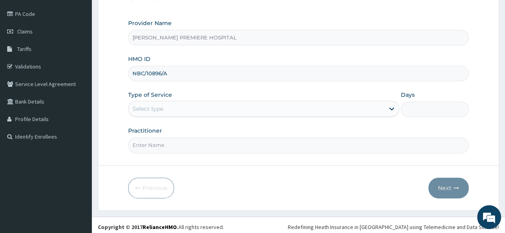
scroll to position [93, 0]
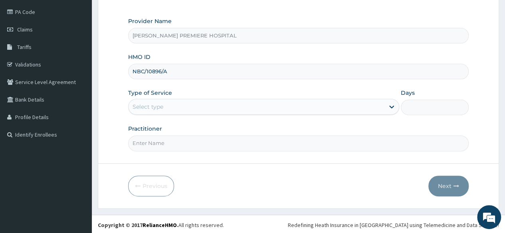
type input "NBC/10896/A"
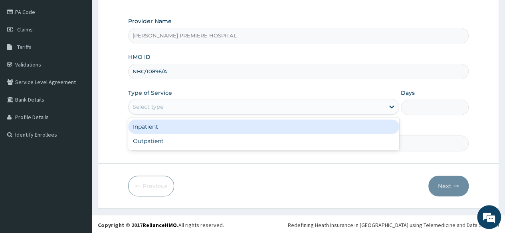
click at [186, 107] on div "Select type" at bounding box center [256, 107] width 256 height 13
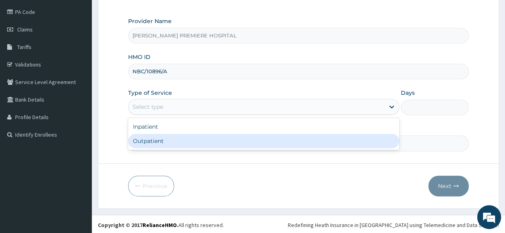
click at [173, 138] on div "Outpatient" at bounding box center [263, 141] width 271 height 14
type input "1"
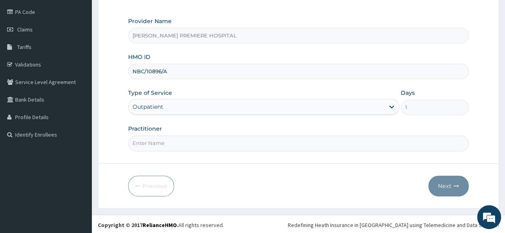
click at [163, 144] on input "Practitioner" at bounding box center [298, 144] width 340 height 16
type input "[PERSON_NAME]"
click at [443, 181] on button "Next" at bounding box center [448, 186] width 40 height 21
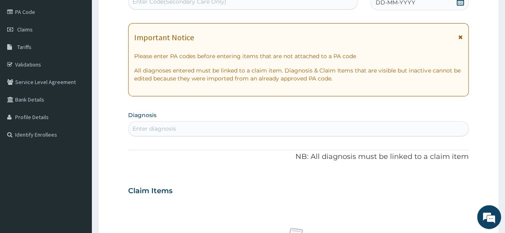
click at [458, 2] on icon at bounding box center [460, 2] width 8 height 8
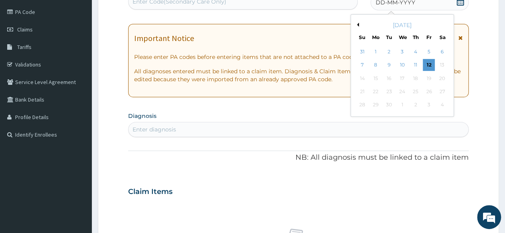
click at [357, 22] on div "Previous Month [DATE] Su Mo Tu We Th Fr Sa 31 1 2 3 4 5 6 7 8 9 10 11 12 13 14 …" at bounding box center [401, 65] width 103 height 103
click at [357, 24] on button "Previous Month" at bounding box center [357, 25] width 4 height 4
click at [429, 52] on div "1" at bounding box center [428, 52] width 12 height 12
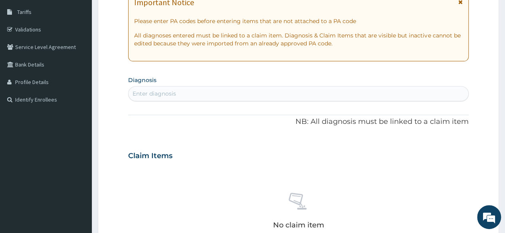
scroll to position [212, 0]
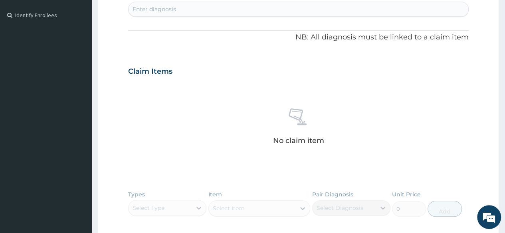
click at [250, 6] on div "Enter diagnosis" at bounding box center [297, 9] width 339 height 13
type input "[MEDICAL_DATA]"
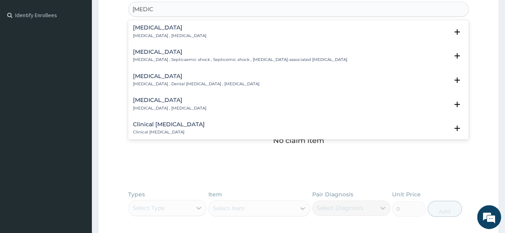
click at [161, 33] on p "[MEDICAL_DATA] , [MEDICAL_DATA]" at bounding box center [169, 36] width 73 height 6
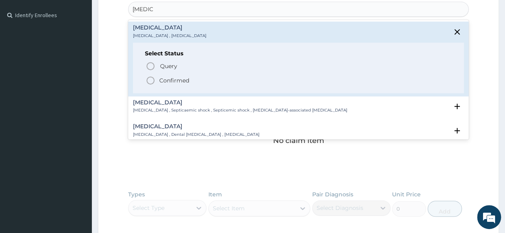
click at [170, 81] on p "Confirmed" at bounding box center [174, 81] width 30 height 8
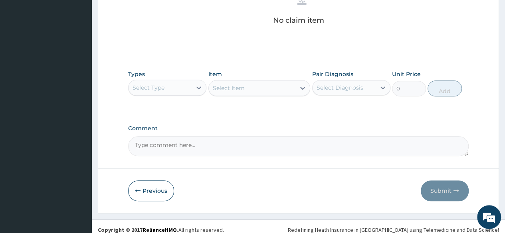
scroll to position [340, 0]
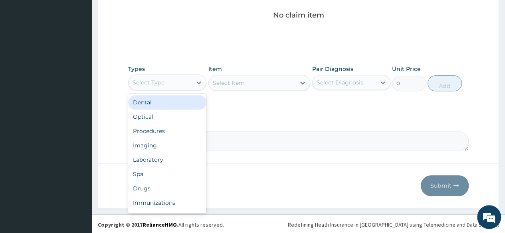
click at [173, 83] on div "Select Type" at bounding box center [159, 82] width 63 height 13
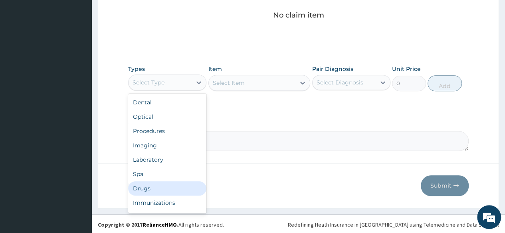
drag, startPoint x: 147, startPoint y: 189, endPoint x: 150, endPoint y: 174, distance: 15.0
click at [148, 187] on div "Drugs" at bounding box center [167, 189] width 78 height 14
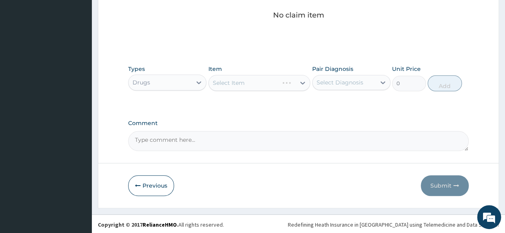
click at [337, 80] on div "Select Diagnosis" at bounding box center [339, 83] width 47 height 8
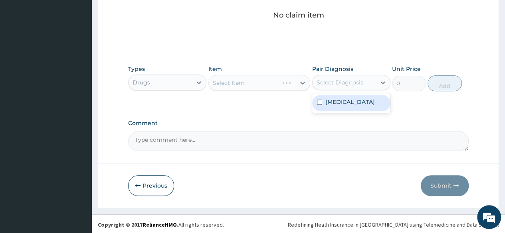
click at [335, 104] on label "[MEDICAL_DATA]" at bounding box center [349, 102] width 49 height 8
checkbox input "true"
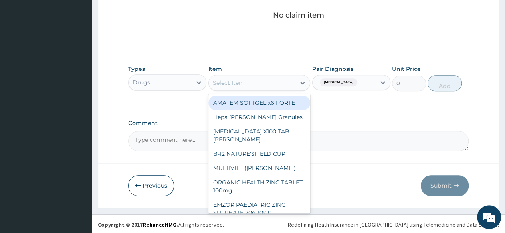
click at [253, 83] on div "Select Item" at bounding box center [252, 83] width 87 height 13
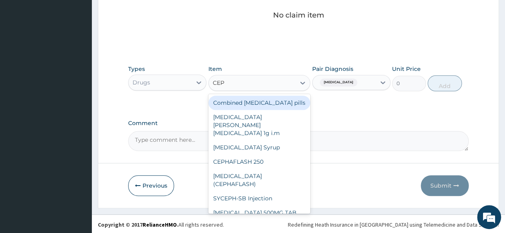
type input "CEPH"
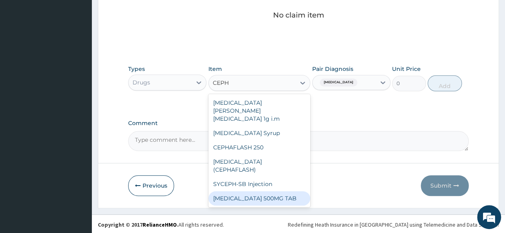
click at [266, 191] on div "[MEDICAL_DATA] 500MG TAB" at bounding box center [259, 198] width 102 height 14
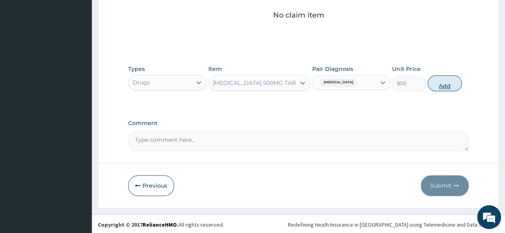
click at [445, 85] on button "Add" at bounding box center [444, 83] width 34 height 16
type input "0"
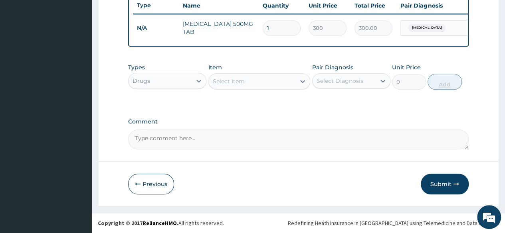
scroll to position [309, 0]
type input "0.00"
type input "9"
type input "2700.00"
type input "9"
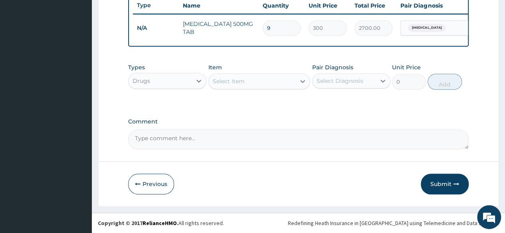
drag, startPoint x: 448, startPoint y: 187, endPoint x: 441, endPoint y: 185, distance: 7.2
click at [447, 187] on button "Submit" at bounding box center [444, 184] width 48 height 21
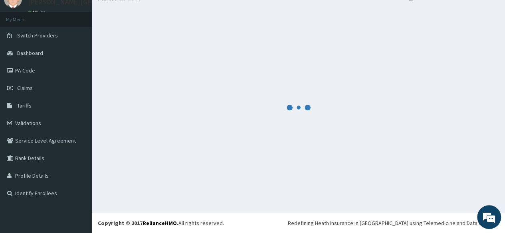
scroll to position [34, 0]
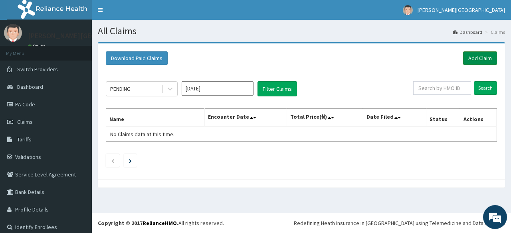
click at [472, 57] on link "Add Claim" at bounding box center [480, 58] width 34 height 14
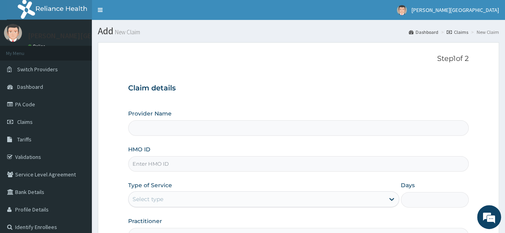
type input "[PERSON_NAME] PREMIERE HOSPITAL"
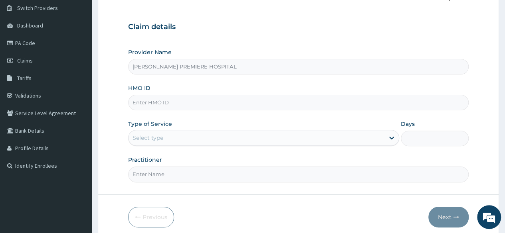
scroll to position [80, 0]
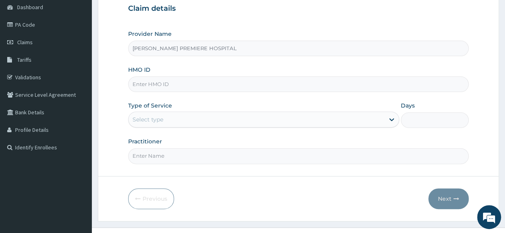
click at [195, 89] on input "HMO ID" at bounding box center [298, 85] width 340 height 16
paste input "CRH/10005/C"
type input "CRH/10005/C"
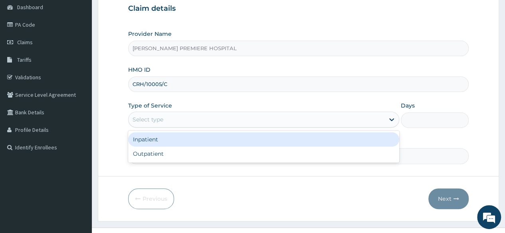
click at [176, 120] on div "Select type" at bounding box center [256, 119] width 256 height 13
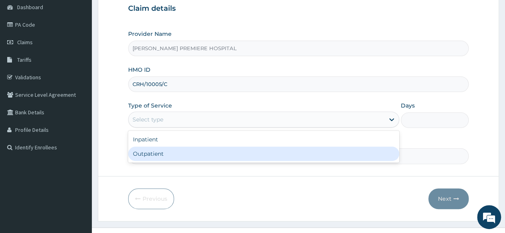
click at [163, 151] on div "Outpatient" at bounding box center [263, 154] width 271 height 14
type input "1"
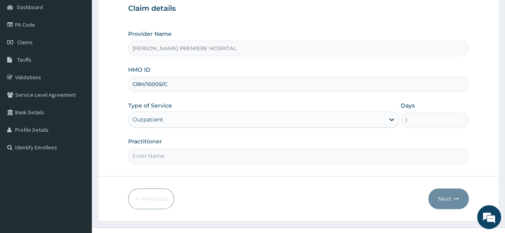
click at [163, 152] on input "Practitioner" at bounding box center [298, 156] width 340 height 16
type input "[PERSON_NAME]"
click at [449, 201] on button "Next" at bounding box center [448, 199] width 40 height 21
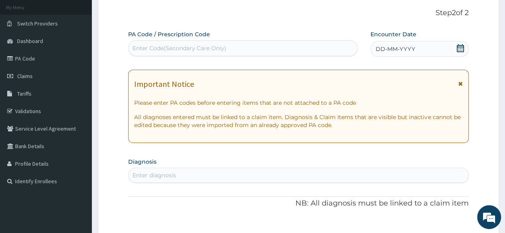
scroll to position [0, 0]
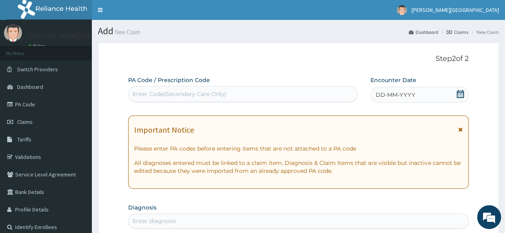
click at [461, 97] on icon at bounding box center [459, 94] width 7 height 8
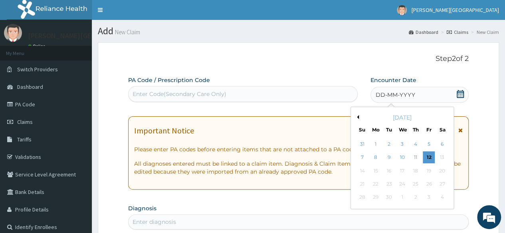
click at [358, 118] on div "[DATE]" at bounding box center [402, 118] width 96 height 8
click at [357, 116] on button "Previous Month" at bounding box center [357, 117] width 4 height 4
click at [377, 171] on div "11" at bounding box center [375, 171] width 12 height 12
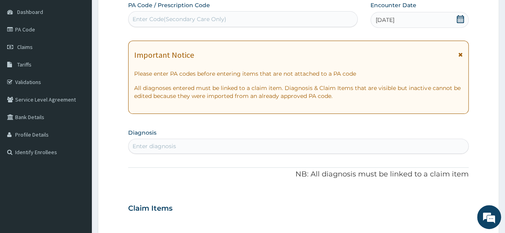
scroll to position [80, 0]
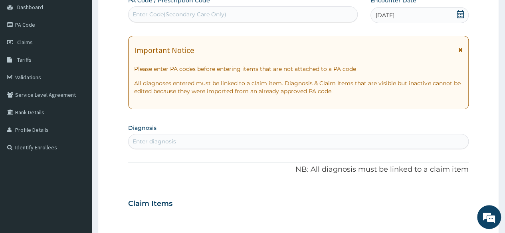
click at [360, 142] on div "Enter diagnosis" at bounding box center [297, 141] width 339 height 13
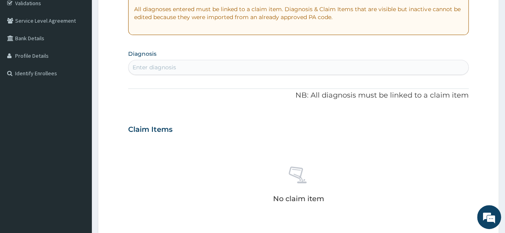
scroll to position [160, 0]
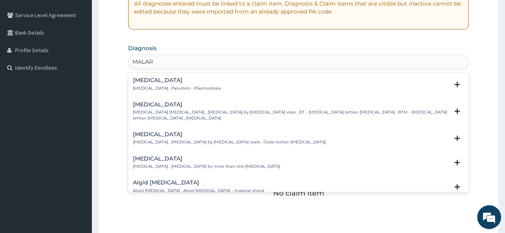
type input "MALARI"
click at [160, 85] on div "[MEDICAL_DATA] [MEDICAL_DATA] , Paludism , Plasmodiosis" at bounding box center [177, 84] width 88 height 14
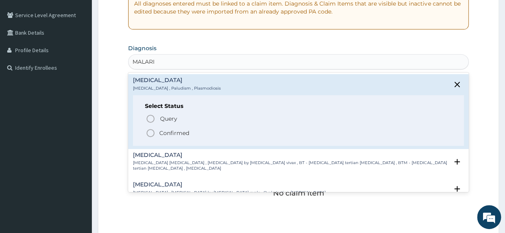
click at [168, 130] on p "Confirmed" at bounding box center [174, 133] width 30 height 8
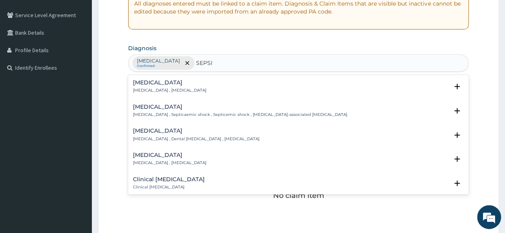
type input "SEPSI"
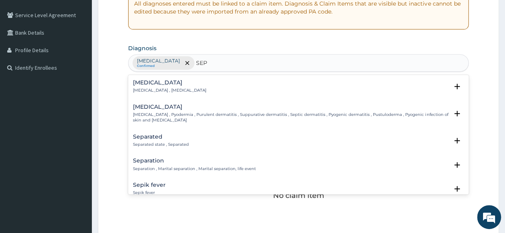
type input "SEPS"
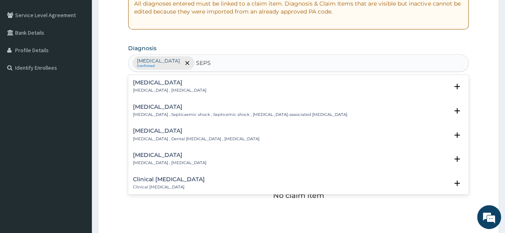
click at [158, 88] on p "[MEDICAL_DATA] , [MEDICAL_DATA]" at bounding box center [169, 91] width 73 height 6
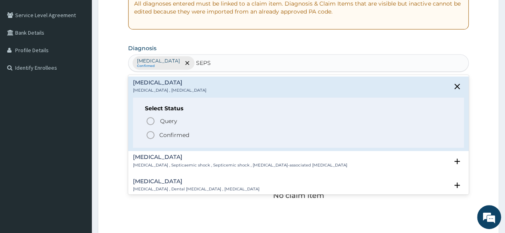
click at [166, 131] on p "Confirmed" at bounding box center [174, 135] width 30 height 8
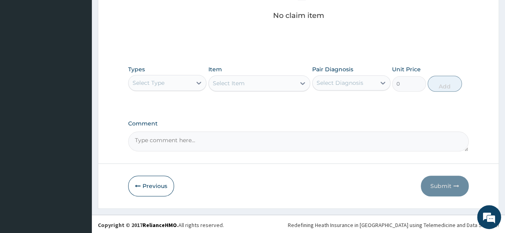
scroll to position [340, 0]
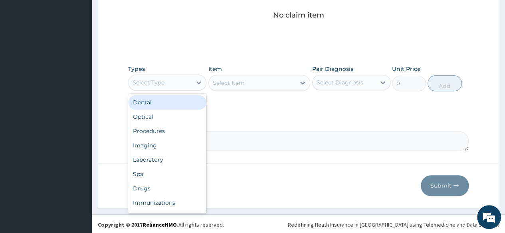
click at [178, 83] on div "Select Type" at bounding box center [159, 82] width 63 height 13
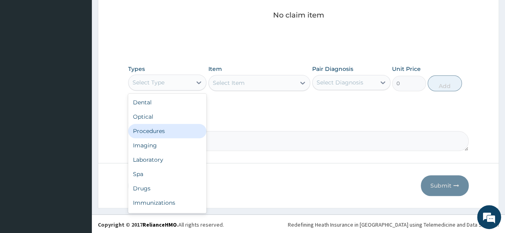
click at [161, 132] on div "Procedures" at bounding box center [167, 131] width 78 height 14
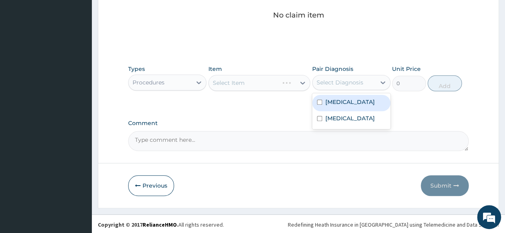
click at [328, 82] on div "Select Diagnosis" at bounding box center [339, 83] width 47 height 8
click at [329, 101] on label "[MEDICAL_DATA]" at bounding box center [349, 102] width 49 height 8
checkbox input "true"
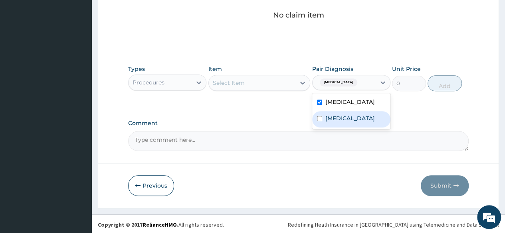
click at [329, 111] on div "[MEDICAL_DATA]" at bounding box center [351, 119] width 78 height 16
checkbox input "true"
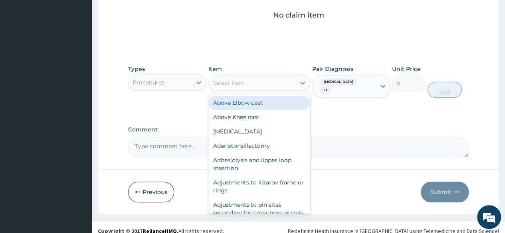
click at [258, 83] on div "Select Item" at bounding box center [252, 83] width 87 height 13
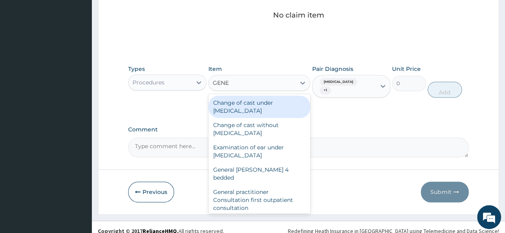
type input "GENER"
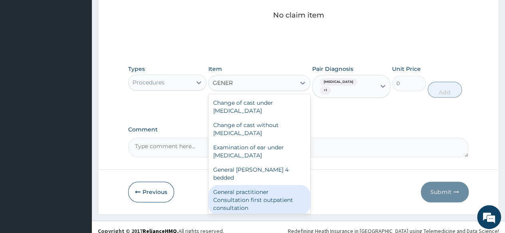
click at [278, 193] on div "General practitioner Consultation first outpatient consultation" at bounding box center [259, 200] width 102 height 30
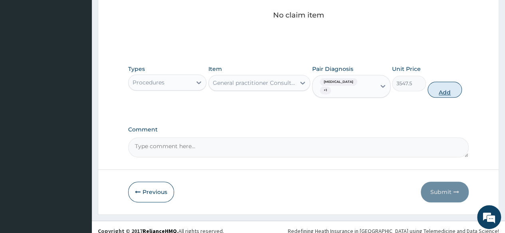
click at [441, 85] on button "Add" at bounding box center [444, 90] width 34 height 16
type input "0"
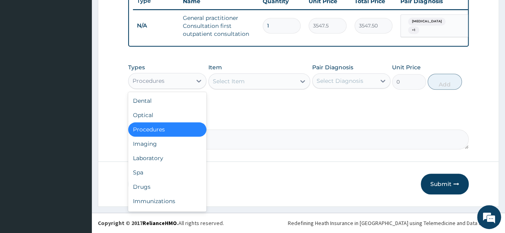
click at [174, 81] on div "Procedures" at bounding box center [159, 81] width 63 height 13
click at [165, 157] on div "Laboratory" at bounding box center [167, 158] width 78 height 14
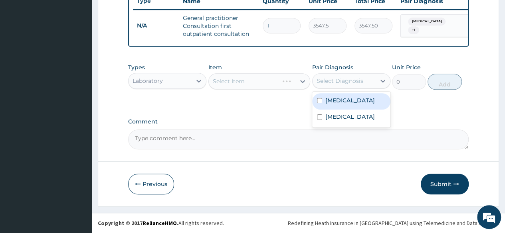
click at [347, 83] on div "Select Diagnosis" at bounding box center [339, 81] width 47 height 8
click at [341, 103] on label "[MEDICAL_DATA]" at bounding box center [349, 101] width 49 height 8
checkbox input "true"
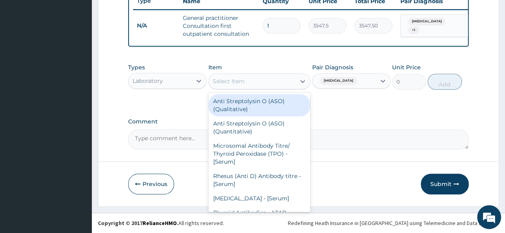
click at [267, 87] on div "Select Item" at bounding box center [252, 81] width 87 height 13
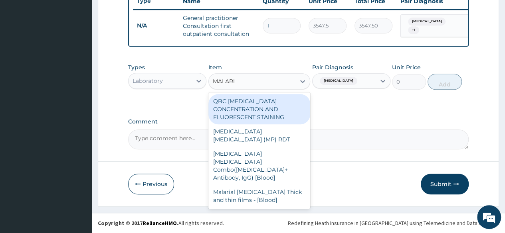
type input "[MEDICAL_DATA]"
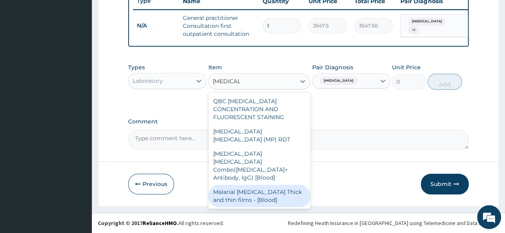
click at [256, 185] on div "Malarial [MEDICAL_DATA] Thick and thin films - [Blood]" at bounding box center [259, 196] width 102 height 22
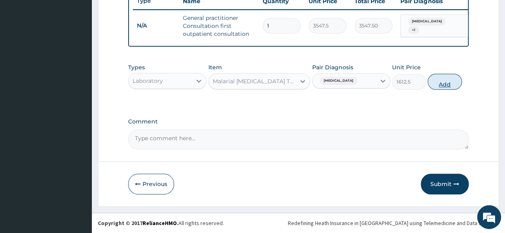
click at [436, 81] on button "Add" at bounding box center [444, 82] width 34 height 16
type input "0"
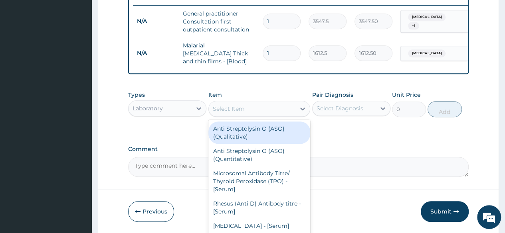
click at [246, 109] on div "Select Item" at bounding box center [252, 109] width 87 height 13
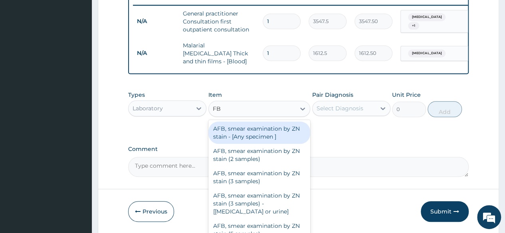
type input "FBC"
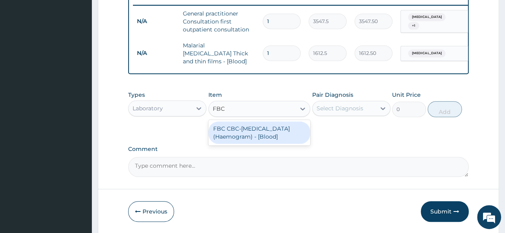
click at [284, 137] on div "FBC CBC-[MEDICAL_DATA] (Haemogram) - [Blood]" at bounding box center [259, 133] width 102 height 22
type input "4300"
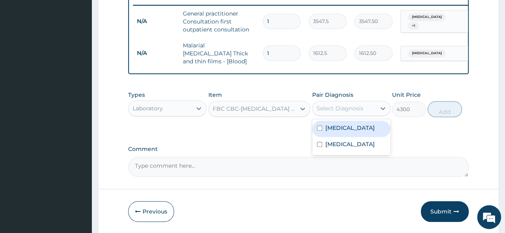
click at [363, 109] on div "Select Diagnosis" at bounding box center [343, 108] width 63 height 13
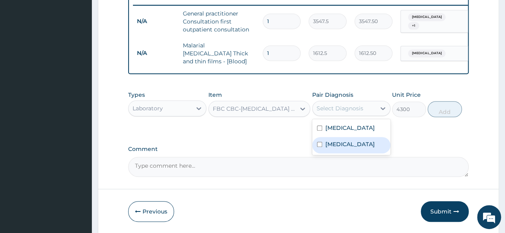
click at [342, 144] on label "[MEDICAL_DATA]" at bounding box center [349, 144] width 49 height 8
checkbox input "true"
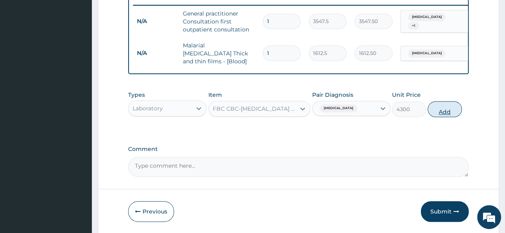
click at [450, 109] on button "Add" at bounding box center [444, 109] width 34 height 16
type input "0"
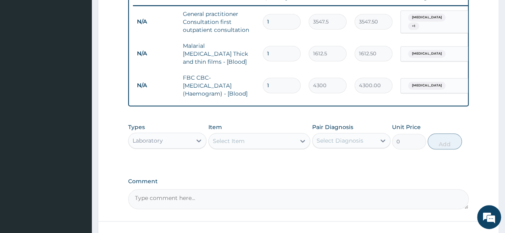
scroll to position [373, 0]
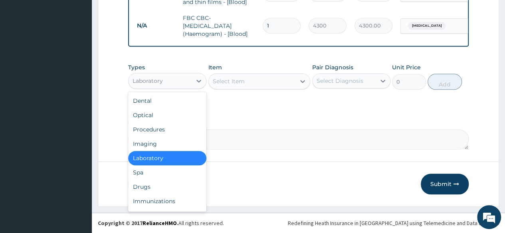
click at [150, 78] on div "Laboratory" at bounding box center [147, 81] width 30 height 8
drag, startPoint x: 151, startPoint y: 185, endPoint x: 153, endPoint y: 176, distance: 8.7
click at [150, 185] on div "Drugs" at bounding box center [167, 187] width 78 height 14
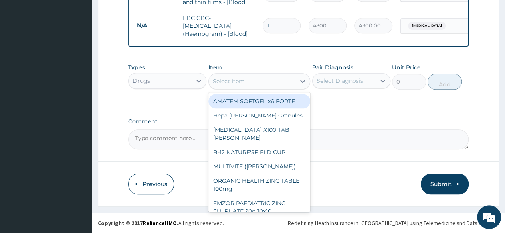
click at [253, 89] on div "Select Item" at bounding box center [259, 81] width 102 height 16
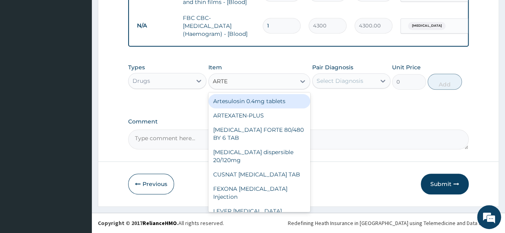
type input "ARTEM"
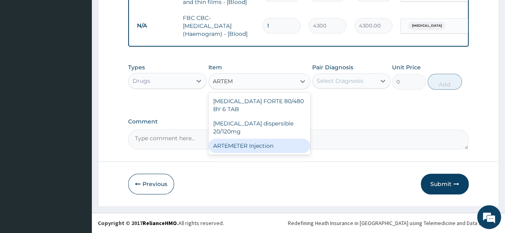
click at [263, 139] on div "ARTEMETER Injection" at bounding box center [259, 146] width 102 height 14
type input "946"
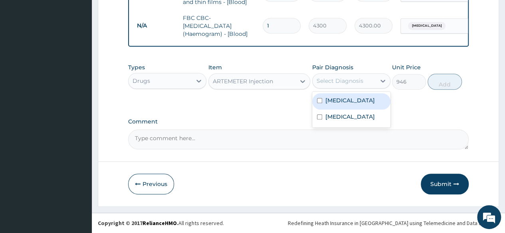
click at [331, 80] on div "Select Diagnosis" at bounding box center [339, 81] width 47 height 8
click at [334, 102] on label "[MEDICAL_DATA]" at bounding box center [349, 101] width 49 height 8
checkbox input "true"
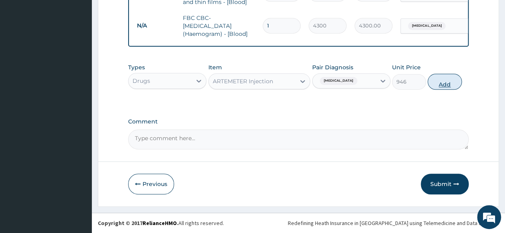
click at [453, 83] on button "Add" at bounding box center [444, 82] width 34 height 16
type input "0"
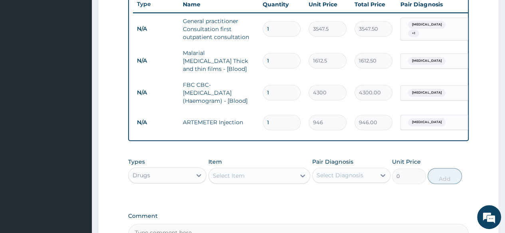
scroll to position [333, 0]
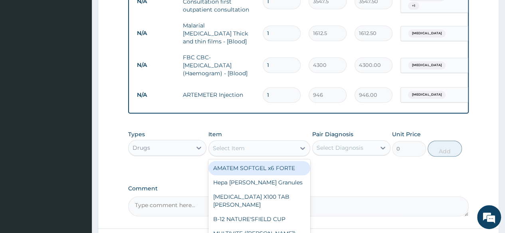
click at [261, 149] on div "Select Item" at bounding box center [252, 148] width 87 height 13
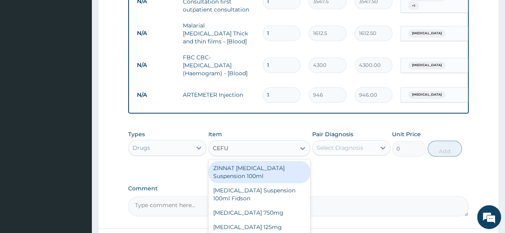
type input "CEFUR"
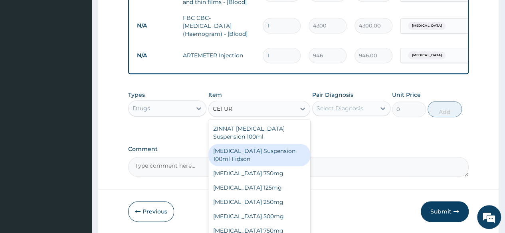
scroll to position [400, 0]
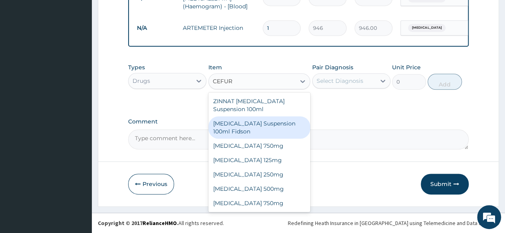
click at [277, 130] on div "[MEDICAL_DATA] Suspension 100ml Fidson" at bounding box center [259, 127] width 102 height 22
type input "2365"
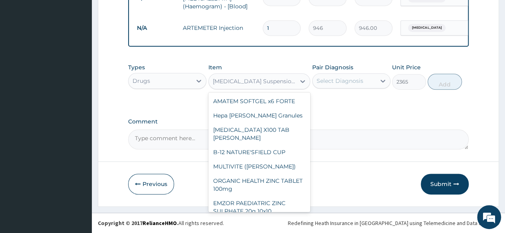
click at [289, 81] on div "[MEDICAL_DATA] Suspension 100ml Fidson" at bounding box center [255, 81] width 84 height 8
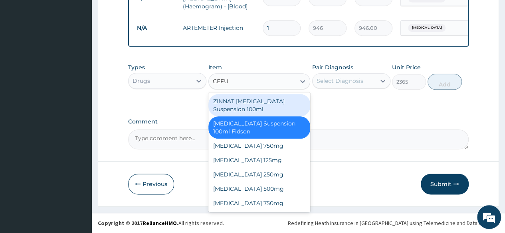
scroll to position [0, 0]
type input "CEFURO"
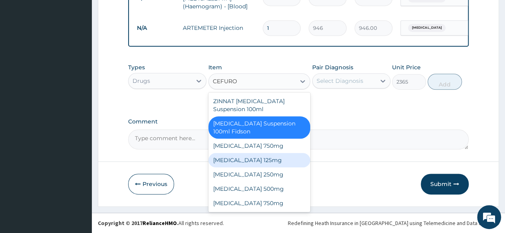
click at [270, 158] on div "[MEDICAL_DATA] 125mg" at bounding box center [259, 160] width 102 height 14
type input "4200"
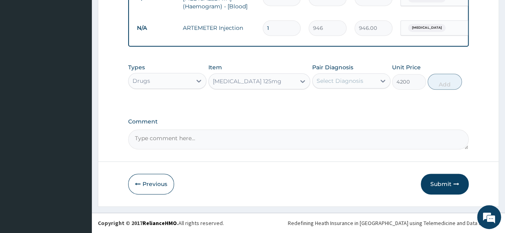
click at [347, 79] on div "Select Diagnosis" at bounding box center [339, 81] width 47 height 8
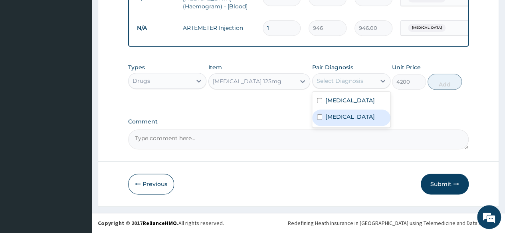
click at [344, 117] on div "[MEDICAL_DATA]" at bounding box center [351, 118] width 78 height 16
checkbox input "true"
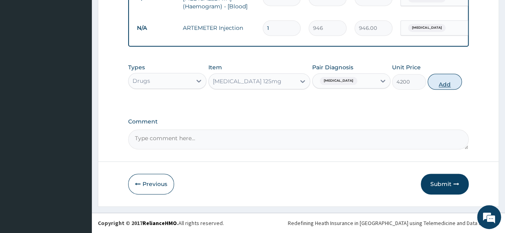
click at [434, 78] on button "Add" at bounding box center [444, 82] width 34 height 16
type input "0"
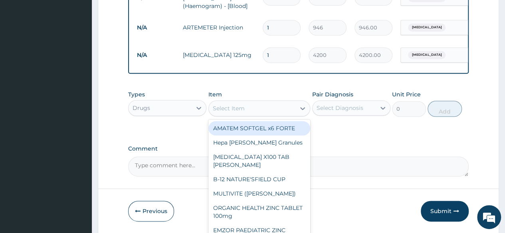
click at [270, 113] on div "Select Item" at bounding box center [252, 108] width 87 height 13
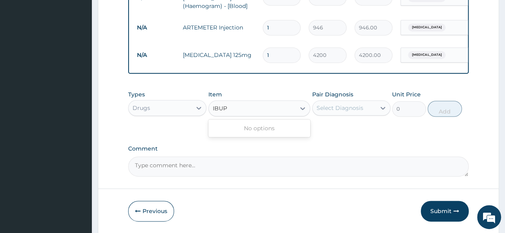
type input "IBU"
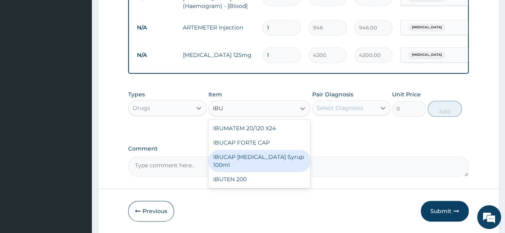
click at [270, 158] on div "IBUCAP [MEDICAL_DATA] Syrup 100ml" at bounding box center [259, 161] width 102 height 22
type input "768.625"
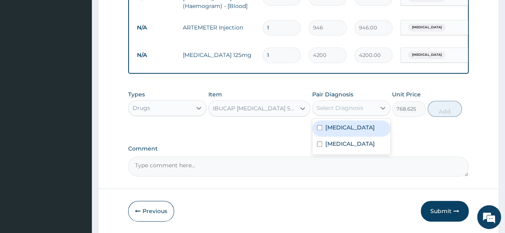
click at [361, 104] on div "Select Diagnosis" at bounding box center [343, 108] width 63 height 13
click at [343, 131] on label "Malaria" at bounding box center [349, 128] width 49 height 8
checkbox input "true"
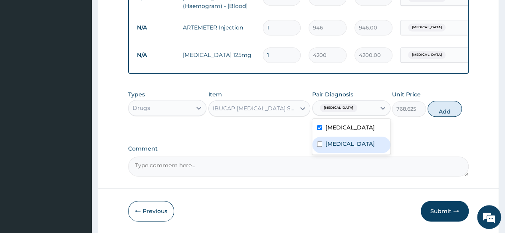
click at [339, 145] on label "Sepsis" at bounding box center [349, 144] width 49 height 8
checkbox input "true"
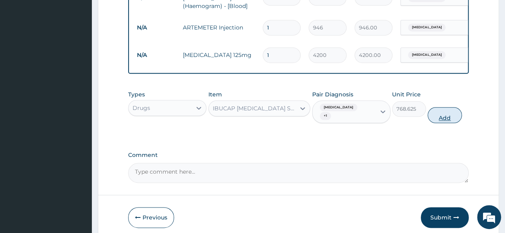
click at [435, 109] on button "Add" at bounding box center [444, 115] width 34 height 16
type input "0"
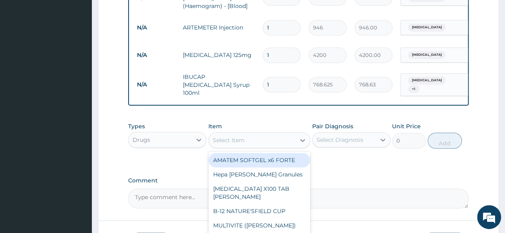
click at [270, 142] on div "Select Item" at bounding box center [252, 140] width 87 height 13
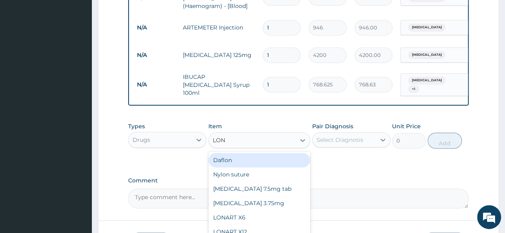
type input "LONA"
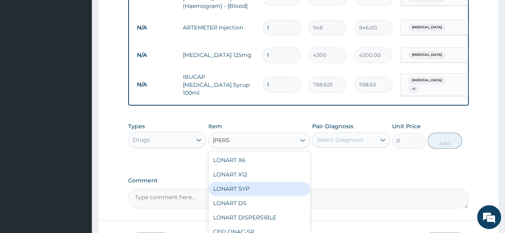
click at [270, 183] on div "LONART SYP" at bounding box center [259, 189] width 102 height 14
type input "2719.75"
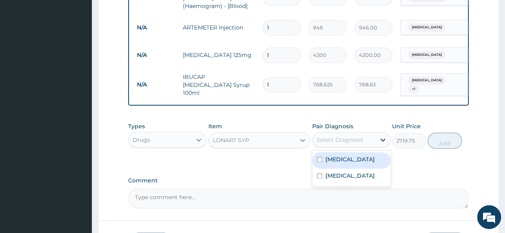
click at [377, 139] on div at bounding box center [382, 140] width 14 height 14
click at [355, 163] on div "Malaria" at bounding box center [351, 160] width 78 height 16
checkbox input "true"
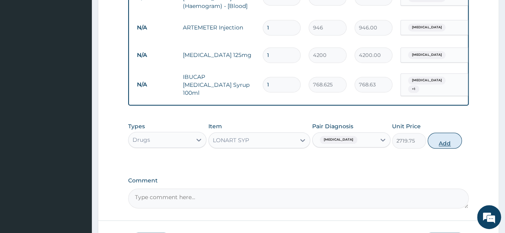
click at [450, 139] on button "Add" at bounding box center [444, 141] width 34 height 16
type input "0"
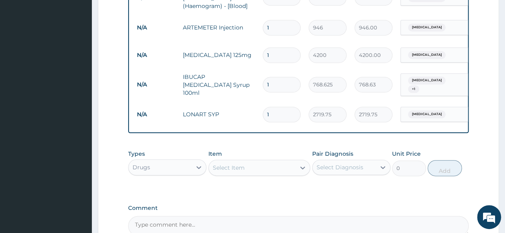
click at [271, 168] on div "Select Item" at bounding box center [252, 168] width 87 height 13
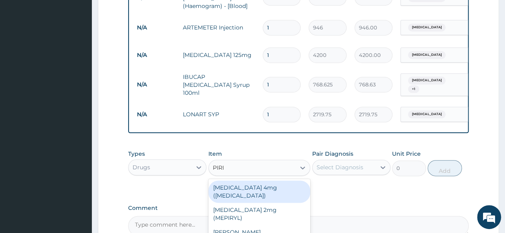
type input "PIRIT"
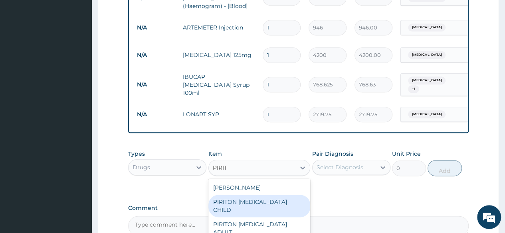
click at [286, 203] on div "PIRITON EXPECTORANT CHILD" at bounding box center [259, 206] width 102 height 22
type input "1182.5"
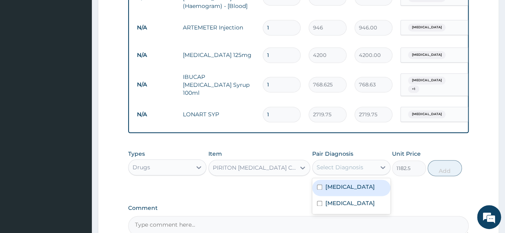
click at [364, 162] on div "Select Diagnosis" at bounding box center [343, 167] width 63 height 13
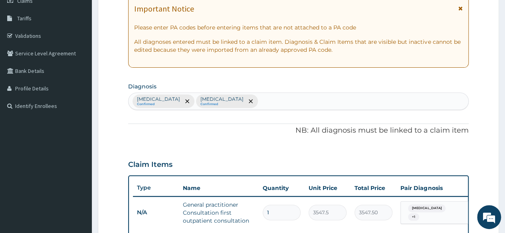
scroll to position [121, 0]
click at [287, 97] on div "Malaria Confirmed Sepsis Confirmed" at bounding box center [297, 101] width 339 height 17
type input "UPPER RES"
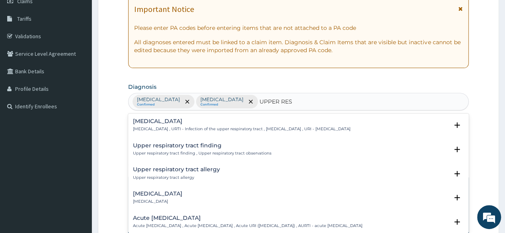
click at [195, 121] on h4 "Upper respiratory infection" at bounding box center [241, 121] width 217 height 6
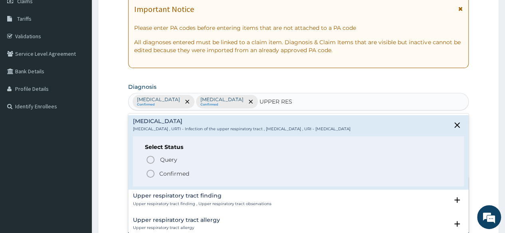
click at [174, 174] on p "Confirmed" at bounding box center [174, 174] width 30 height 8
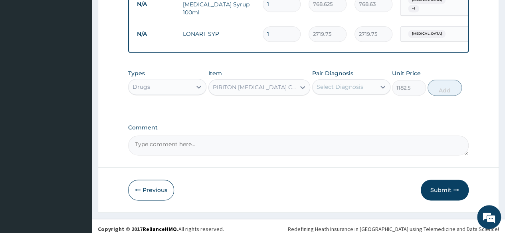
scroll to position [483, 0]
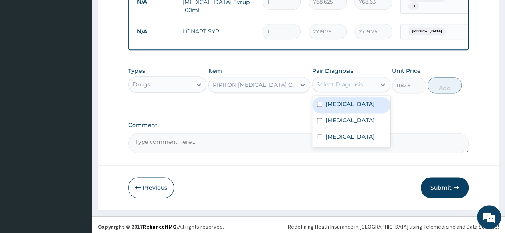
click at [361, 81] on div "Select Diagnosis" at bounding box center [339, 85] width 47 height 8
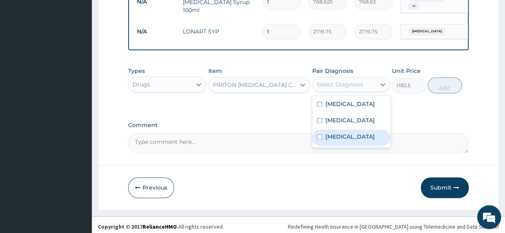
click at [360, 134] on label "Upper respiratory infection" at bounding box center [349, 137] width 49 height 8
checkbox input "true"
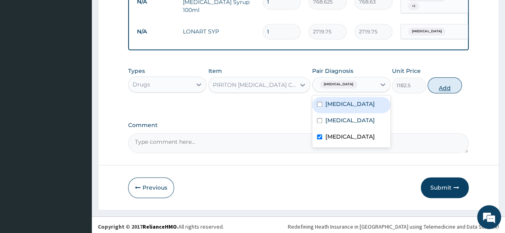
click at [447, 77] on button "Add" at bounding box center [444, 85] width 34 height 16
type input "0"
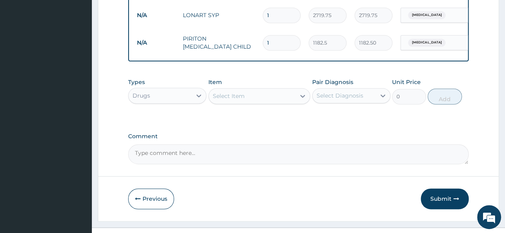
scroll to position [511, 0]
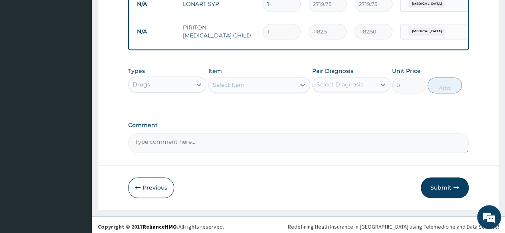
click at [240, 81] on div "Select Item" at bounding box center [229, 85] width 32 height 8
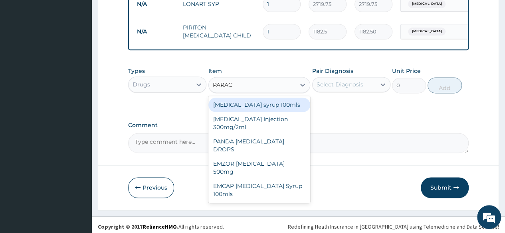
type input "PARACE"
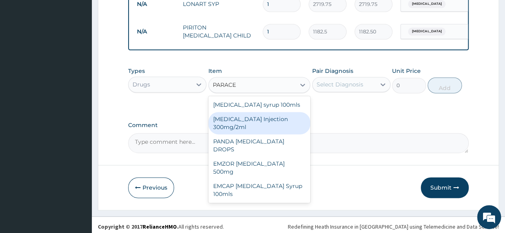
click at [287, 118] on div "[MEDICAL_DATA] Injection 300mg/2ml" at bounding box center [259, 123] width 102 height 22
type input "260.15"
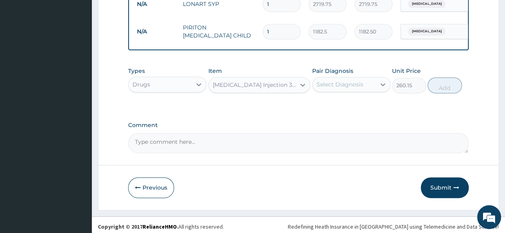
click at [342, 81] on div "Select Diagnosis" at bounding box center [339, 85] width 47 height 8
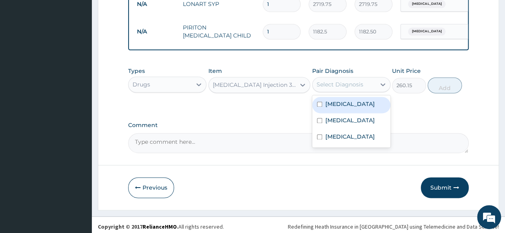
drag, startPoint x: 341, startPoint y: 103, endPoint x: 342, endPoint y: 115, distance: 12.0
click at [342, 107] on div "[MEDICAL_DATA]" at bounding box center [351, 105] width 78 height 16
checkbox input "true"
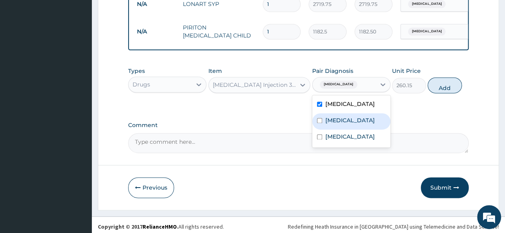
click at [342, 116] on label "Sepsis" at bounding box center [349, 120] width 49 height 8
checkbox input "true"
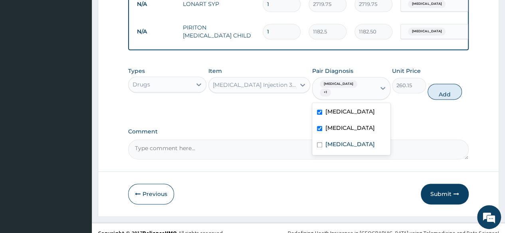
click at [265, 81] on div "[MEDICAL_DATA] Injection 300mg/2ml" at bounding box center [255, 85] width 84 height 8
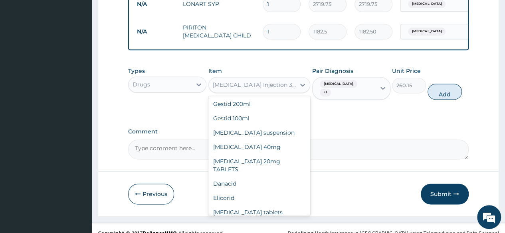
scroll to position [11549, 0]
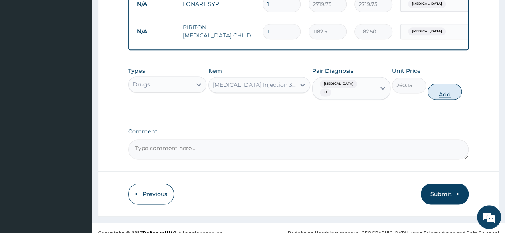
click at [447, 87] on button "Add" at bounding box center [444, 92] width 34 height 16
type input "0"
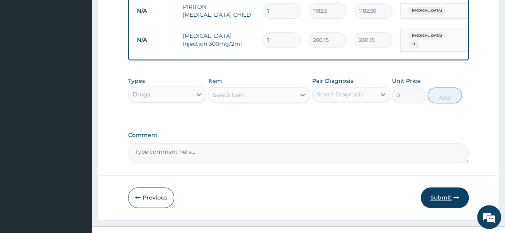
scroll to position [539, 0]
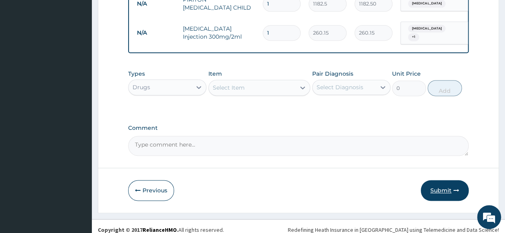
click at [445, 186] on button "Submit" at bounding box center [444, 190] width 48 height 21
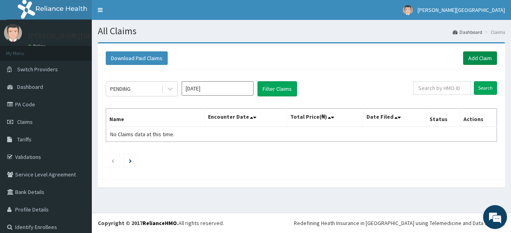
click at [480, 58] on link "Add Claim" at bounding box center [480, 58] width 34 height 14
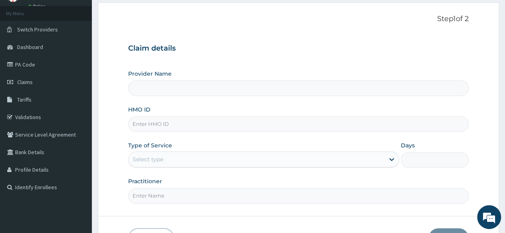
scroll to position [80, 0]
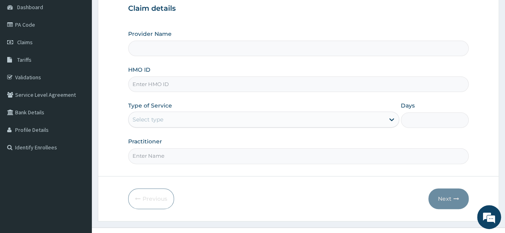
click at [155, 84] on input "HMO ID" at bounding box center [298, 85] width 340 height 16
type input "[PERSON_NAME] PREMIERE HOSPITAL"
paste input "ELN/10303/c"
type input "ELN/10303/c"
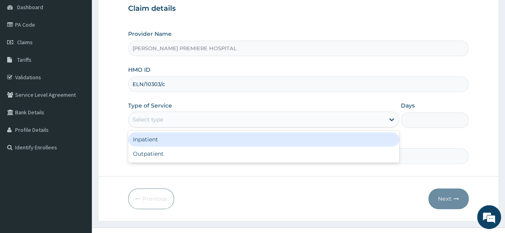
click at [144, 118] on div "Select type" at bounding box center [147, 120] width 31 height 8
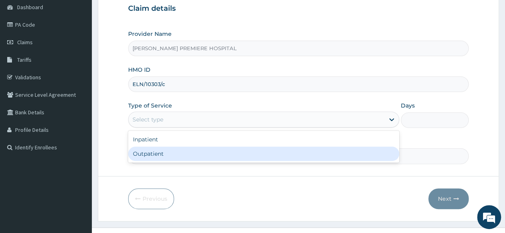
click at [159, 152] on div "Outpatient" at bounding box center [263, 154] width 271 height 14
type input "1"
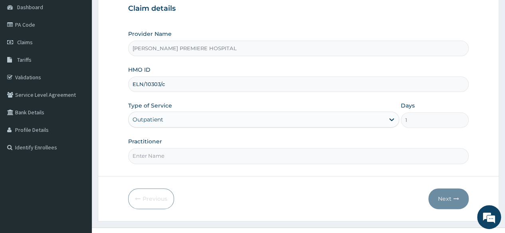
scroll to position [93, 0]
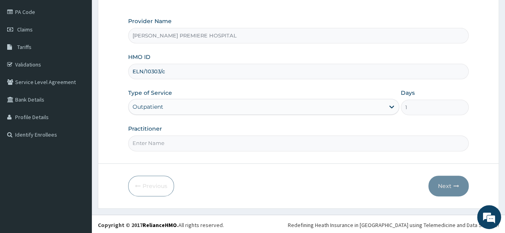
click at [168, 143] on input "Practitioner" at bounding box center [298, 144] width 340 height 16
type input "[PERSON_NAME]"
click at [454, 180] on button "Next" at bounding box center [448, 186] width 40 height 21
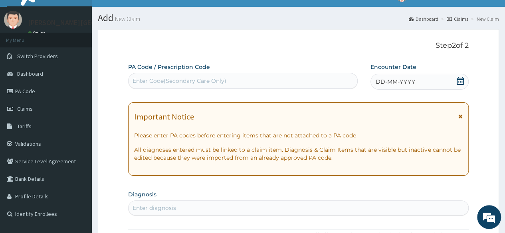
scroll to position [13, 0]
click at [462, 79] on icon at bounding box center [460, 81] width 8 height 8
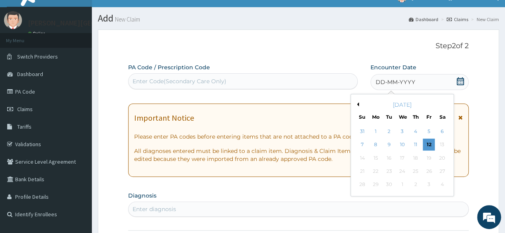
click at [359, 106] on div "[DATE]" at bounding box center [402, 105] width 96 height 8
click at [357, 103] on button "Previous Month" at bounding box center [357, 105] width 4 height 4
click at [373, 158] on div "11" at bounding box center [375, 158] width 12 height 12
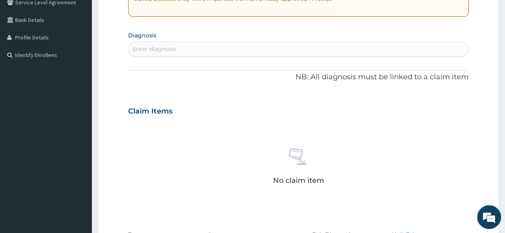
scroll to position [172, 0]
click at [288, 49] on div "Enter diagnosis" at bounding box center [297, 49] width 339 height 13
type input "[MEDICAL_DATA]"
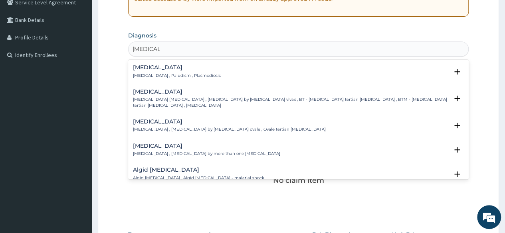
click at [189, 70] on h4 "[MEDICAL_DATA]" at bounding box center [177, 68] width 88 height 6
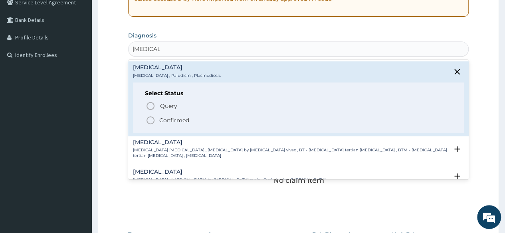
click at [182, 118] on p "Confirmed" at bounding box center [174, 120] width 30 height 8
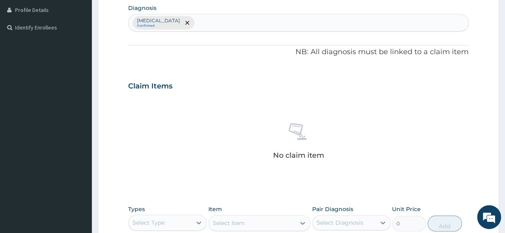
scroll to position [212, 0]
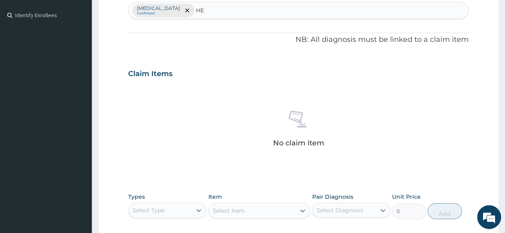
type input "HEL"
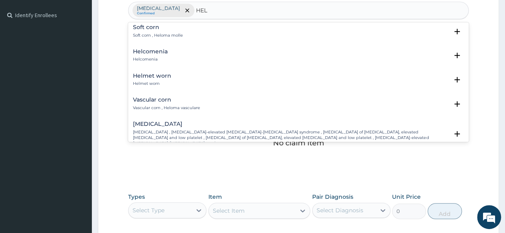
scroll to position [80, 0]
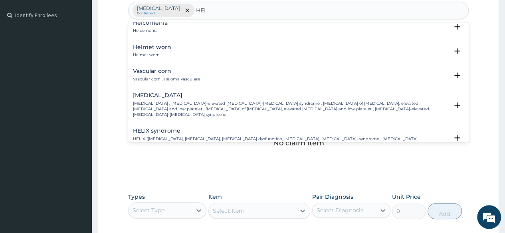
click at [174, 47] on div "Helmet worn Helmet worn" at bounding box center [298, 51] width 331 height 14
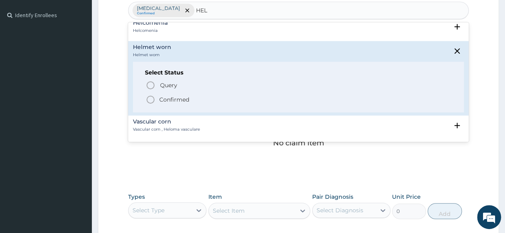
click at [188, 97] on span "Confirmed" at bounding box center [299, 100] width 306 height 10
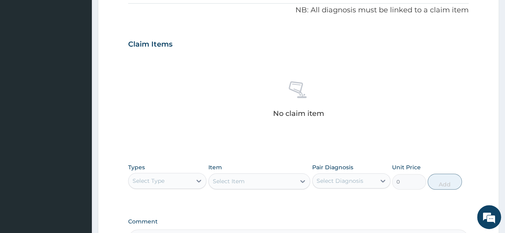
scroll to position [332, 0]
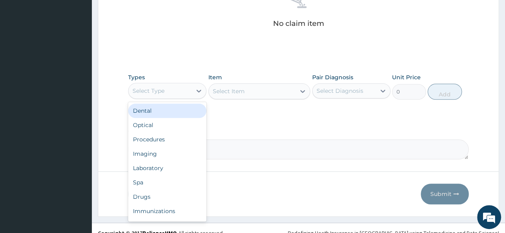
click at [187, 93] on div "Select Type" at bounding box center [159, 91] width 63 height 13
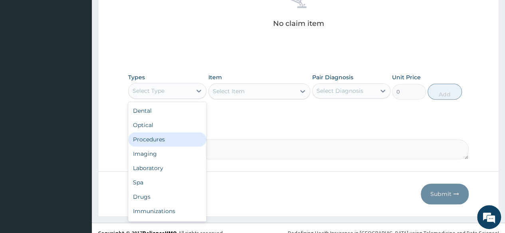
click at [160, 136] on div "Procedures" at bounding box center [167, 139] width 78 height 14
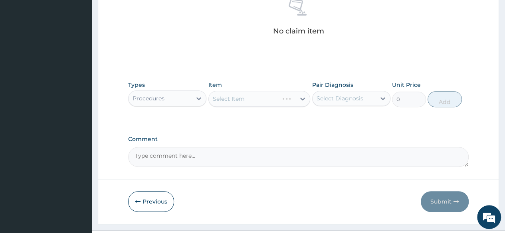
scroll to position [300, 0]
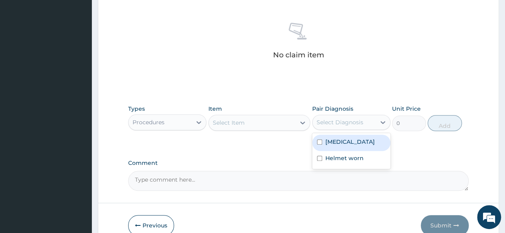
click at [335, 126] on div "Select Diagnosis" at bounding box center [343, 122] width 63 height 13
click at [331, 139] on label "Malaria" at bounding box center [349, 142] width 49 height 8
checkbox input "true"
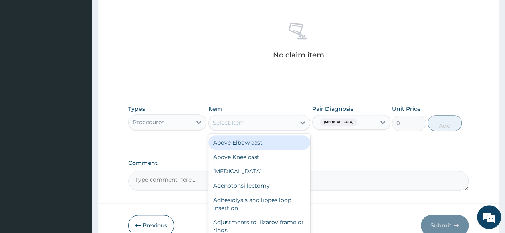
click at [250, 119] on div "Select Item" at bounding box center [252, 122] width 87 height 13
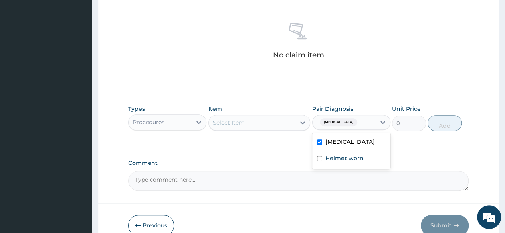
click at [353, 120] on div "Malaria" at bounding box center [343, 123] width 63 height 14
drag, startPoint x: 354, startPoint y: 152, endPoint x: 344, endPoint y: 151, distance: 10.5
click at [354, 153] on div "Helmet worn" at bounding box center [351, 159] width 78 height 16
checkbox input "true"
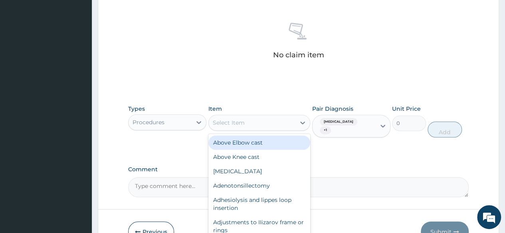
click at [246, 119] on div "Select Item" at bounding box center [252, 122] width 87 height 13
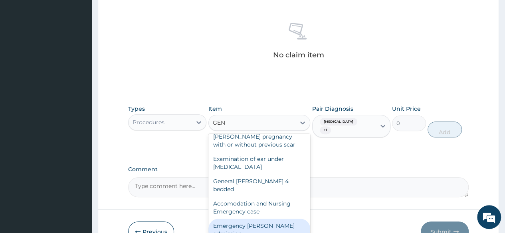
scroll to position [80, 0]
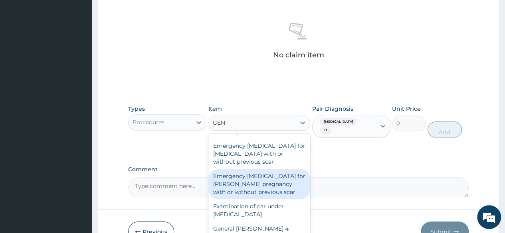
type input "GENE"
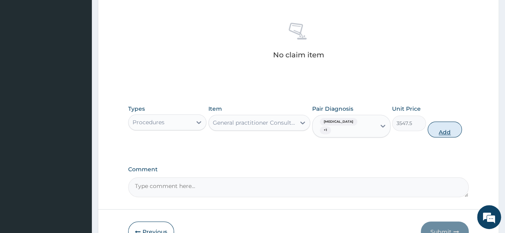
click at [444, 122] on button "Add" at bounding box center [444, 130] width 34 height 16
type input "0"
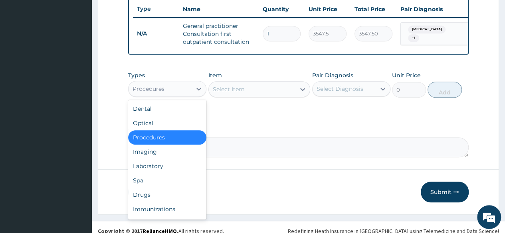
click at [180, 91] on div "Procedures" at bounding box center [159, 89] width 63 height 13
drag, startPoint x: 158, startPoint y: 172, endPoint x: 158, endPoint y: 166, distance: 6.4
click at [159, 172] on div "Laboratory" at bounding box center [167, 166] width 78 height 14
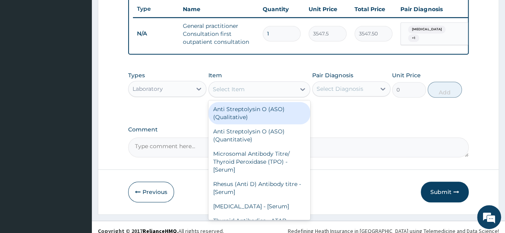
click at [248, 92] on div "Select Item" at bounding box center [252, 89] width 87 height 13
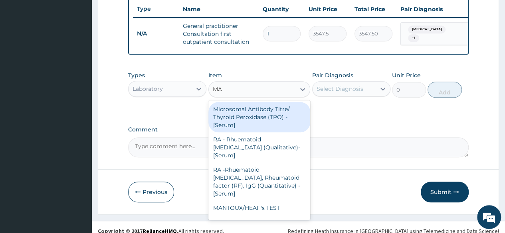
type input "MAL"
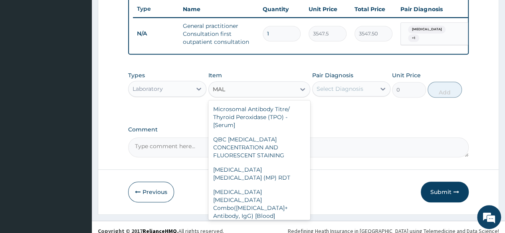
click at [275, 223] on div "Malarial Parasite Thick and thin films - [Blood]" at bounding box center [259, 234] width 102 height 22
type input "1612.5"
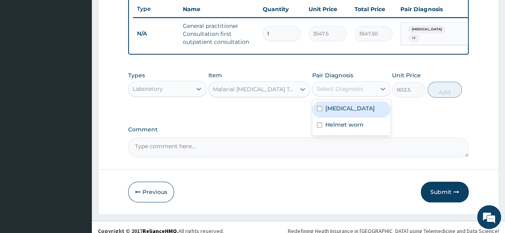
click at [346, 89] on div "Select Diagnosis" at bounding box center [343, 89] width 63 height 13
click at [346, 110] on div "Malaria" at bounding box center [351, 109] width 78 height 16
checkbox input "true"
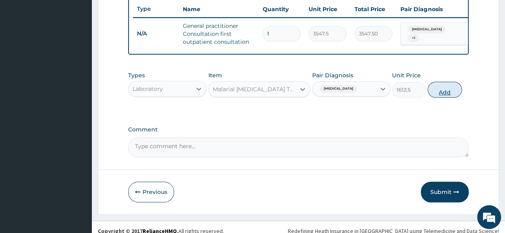
click at [441, 94] on button "Add" at bounding box center [444, 90] width 34 height 16
type input "0"
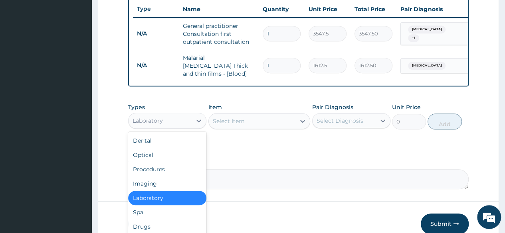
click at [181, 119] on div "Laboratory" at bounding box center [159, 120] width 63 height 13
click at [153, 226] on div "Drugs" at bounding box center [167, 227] width 78 height 14
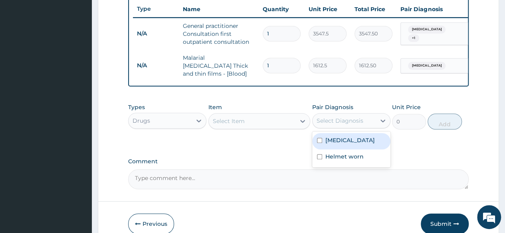
click at [341, 119] on div "Select Diagnosis" at bounding box center [339, 121] width 47 height 8
click at [341, 144] on label "Malaria" at bounding box center [349, 140] width 49 height 8
checkbox input "true"
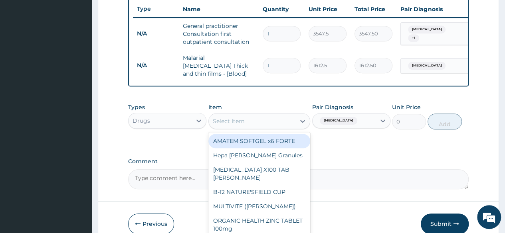
click at [241, 121] on div "Select Item" at bounding box center [229, 121] width 32 height 8
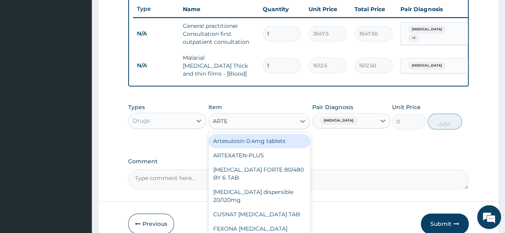
type input "ARTEM"
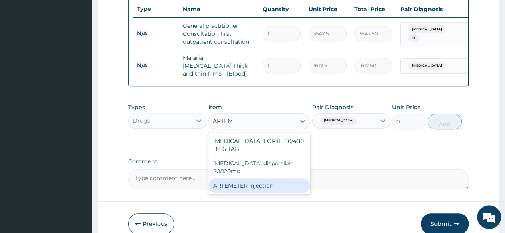
click at [253, 180] on div "ARTEMETER Injection" at bounding box center [259, 186] width 102 height 14
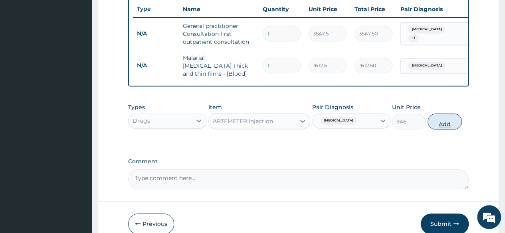
click at [442, 126] on button "Add" at bounding box center [444, 122] width 34 height 16
type input "0"
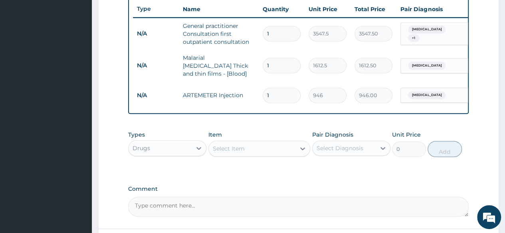
click at [269, 150] on div "Select Item" at bounding box center [252, 148] width 87 height 13
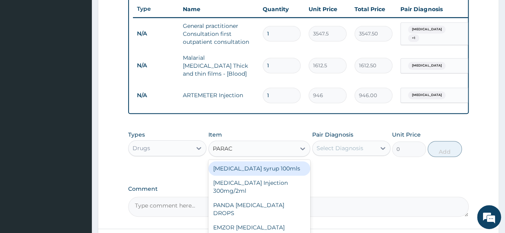
type input "PARACE"
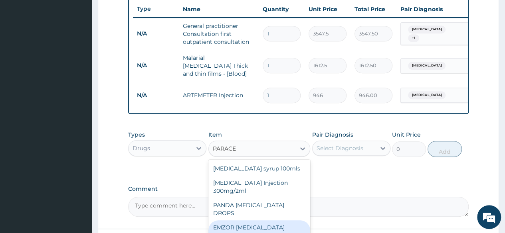
click at [272, 221] on div "EMZOR [MEDICAL_DATA] 500mg" at bounding box center [259, 232] width 102 height 22
type input "23.65"
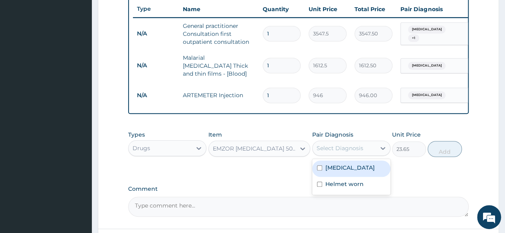
click at [340, 150] on div "Select Diagnosis" at bounding box center [339, 148] width 47 height 8
drag, startPoint x: 335, startPoint y: 162, endPoint x: 335, endPoint y: 168, distance: 6.4
click at [335, 168] on div "Malaria" at bounding box center [351, 169] width 78 height 16
click at [335, 168] on label "Malaria" at bounding box center [349, 168] width 49 height 8
click at [337, 169] on label "Malaria" at bounding box center [349, 168] width 49 height 8
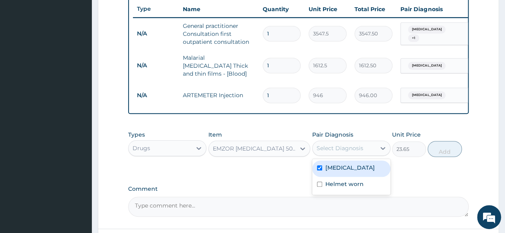
checkbox input "true"
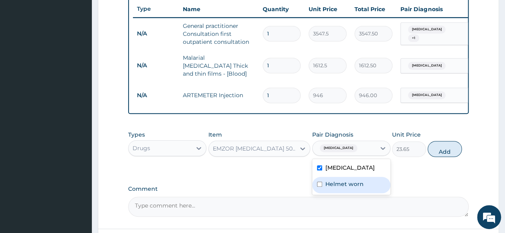
click at [335, 183] on label "Helmet worn" at bounding box center [344, 184] width 38 height 8
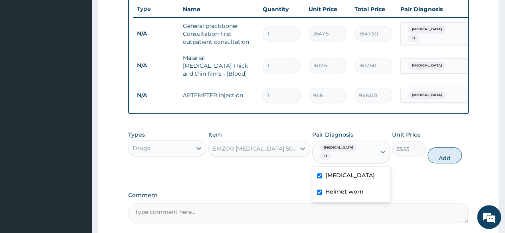
click at [345, 188] on label "Helmet worn" at bounding box center [344, 192] width 38 height 8
checkbox input "false"
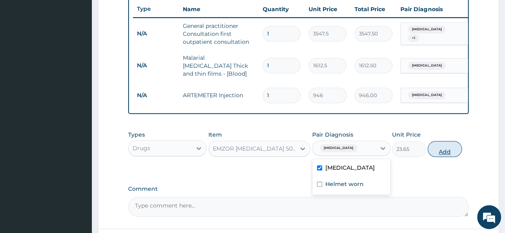
click at [443, 150] on button "Add" at bounding box center [444, 149] width 34 height 16
type input "0"
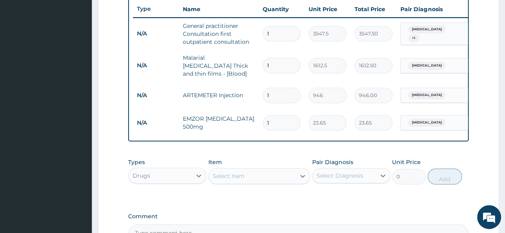
type input "0.00"
type input "5"
type input "118.25"
type input "5"
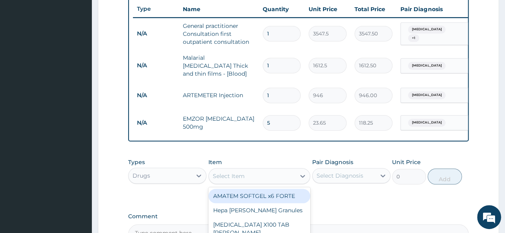
click at [271, 178] on div "Select Item" at bounding box center [252, 176] width 87 height 13
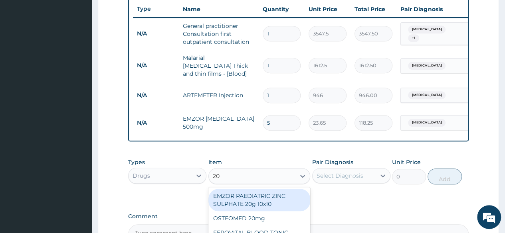
type input "20/"
click at [275, 202] on div "[MEDICAL_DATA] dispersible 20/120mg" at bounding box center [259, 200] width 102 height 22
type input "112.3375"
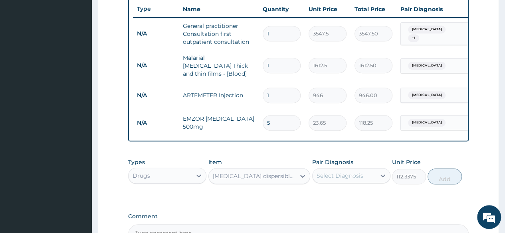
click at [357, 179] on div "Select Diagnosis" at bounding box center [339, 176] width 47 height 8
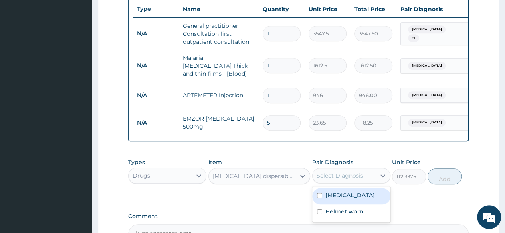
click at [344, 201] on div "Malaria" at bounding box center [351, 196] width 78 height 16
checkbox input "true"
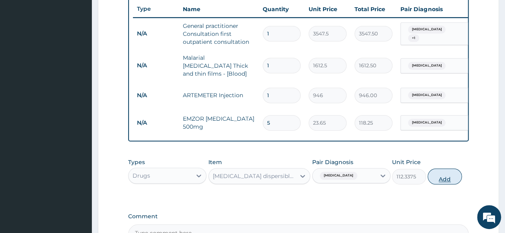
click at [451, 177] on button "Add" at bounding box center [444, 177] width 34 height 16
type input "0"
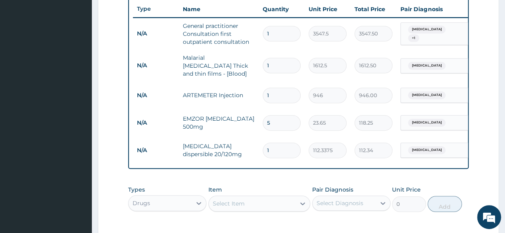
type input "12"
type input "1348.05"
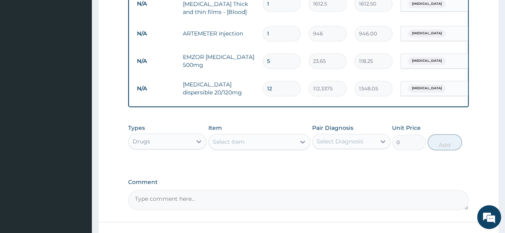
scroll to position [380, 0]
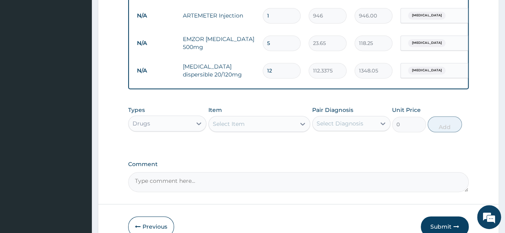
type input "12"
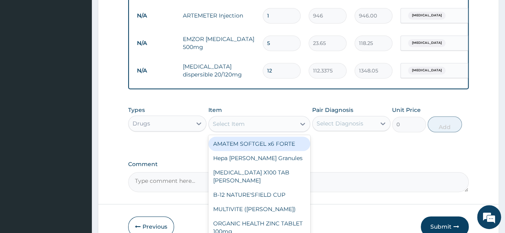
click at [280, 127] on div "Select Item" at bounding box center [252, 124] width 87 height 13
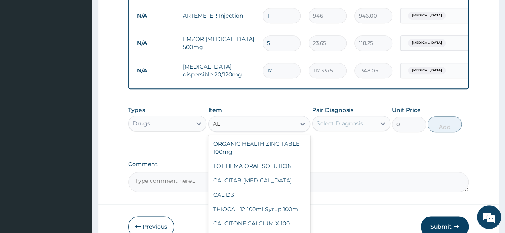
type input "A"
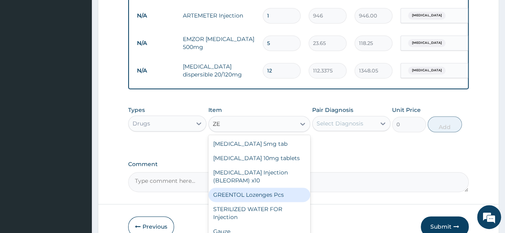
type input "Z"
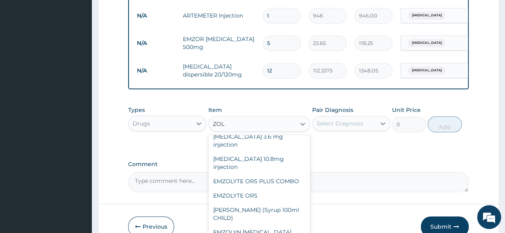
scroll to position [0, 0]
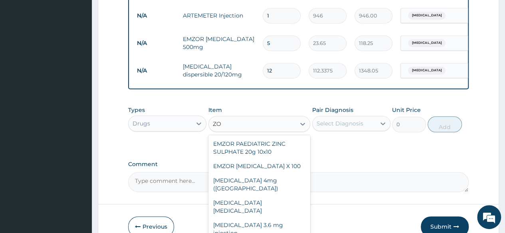
type input "Z"
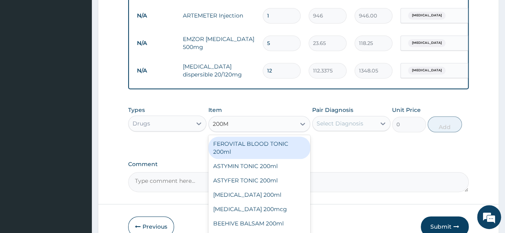
type input "200MG"
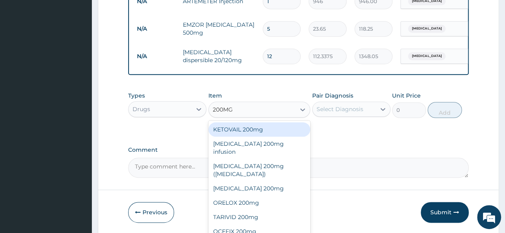
scroll to position [384, 0]
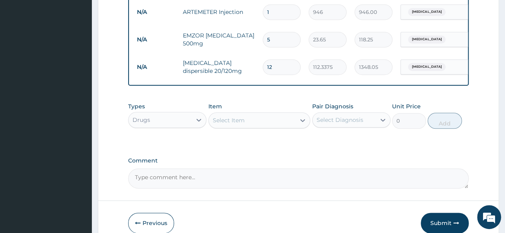
click at [251, 120] on div "Select Item" at bounding box center [252, 120] width 87 height 13
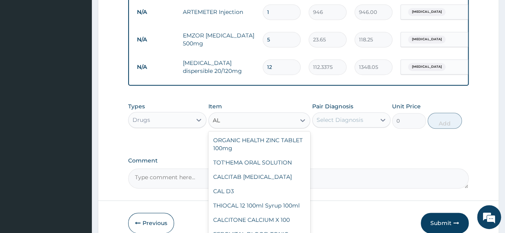
type input "A"
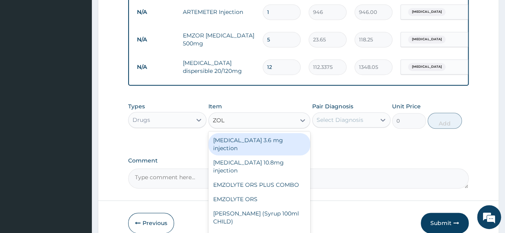
type input "[PERSON_NAME]"
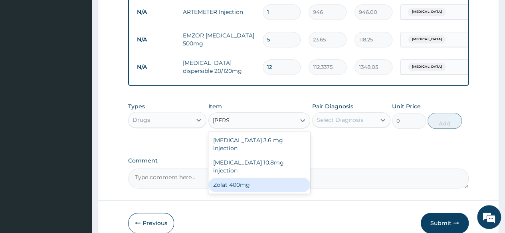
click at [250, 178] on div "Zolat 400mg" at bounding box center [259, 185] width 102 height 14
type input "413.875"
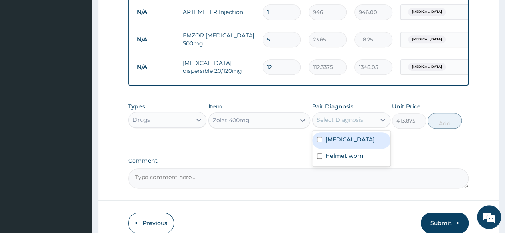
click at [365, 120] on div "Select Diagnosis" at bounding box center [343, 120] width 63 height 13
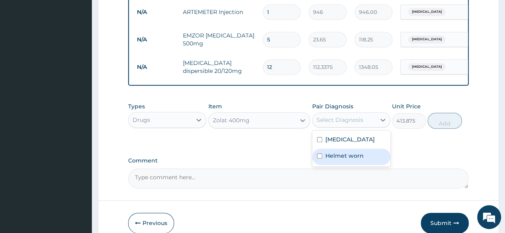
click at [342, 162] on div "Helmet worn" at bounding box center [351, 157] width 78 height 16
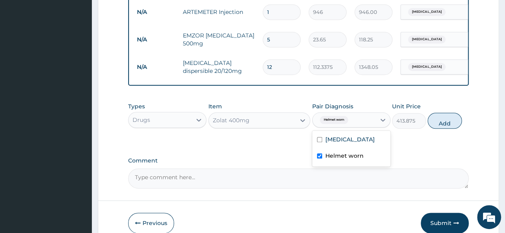
checkbox input "true"
click at [450, 123] on button "Add" at bounding box center [444, 121] width 34 height 16
type input "0"
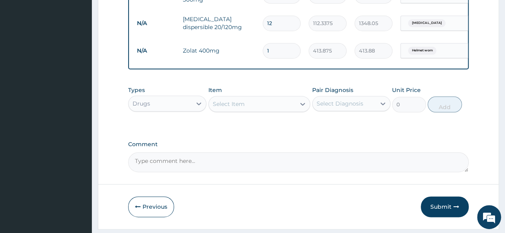
scroll to position [451, 0]
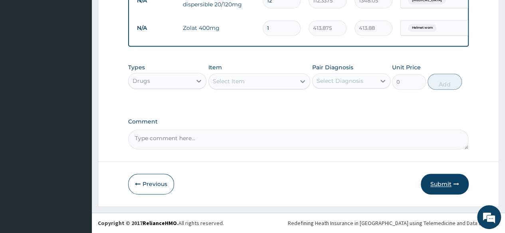
click at [446, 179] on button "Submit" at bounding box center [444, 184] width 48 height 21
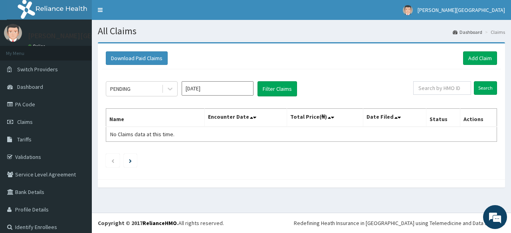
click at [440, 178] on div "Download Paid Claims Add Claim × Note you can only download claims within a max…" at bounding box center [301, 111] width 407 height 136
click at [132, 192] on div "Download Paid Claims Add Claim × Note you can only download claims within a max…" at bounding box center [301, 119] width 419 height 154
click at [479, 55] on link "Add Claim" at bounding box center [480, 58] width 34 height 14
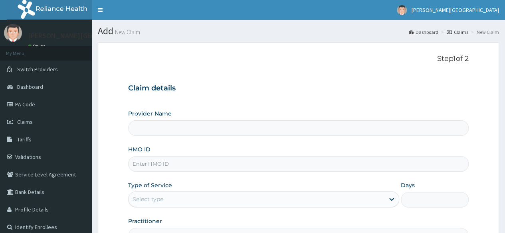
type input "[PERSON_NAME] PREMIERE HOSPITAL"
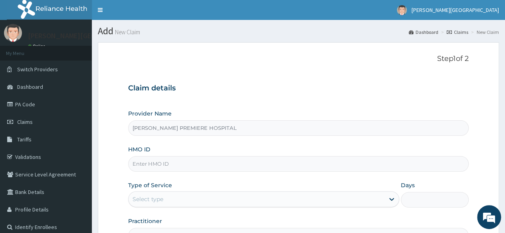
click at [199, 168] on input "HMO ID" at bounding box center [298, 164] width 340 height 16
paste input "ELN/10303/c"
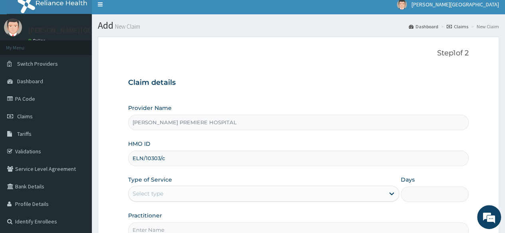
scroll to position [80, 0]
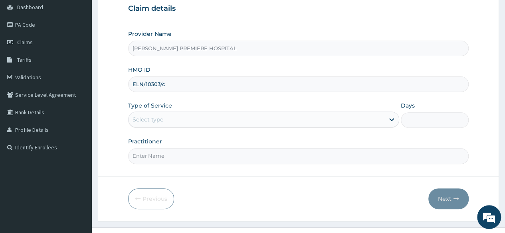
type input "ELN/10303/c"
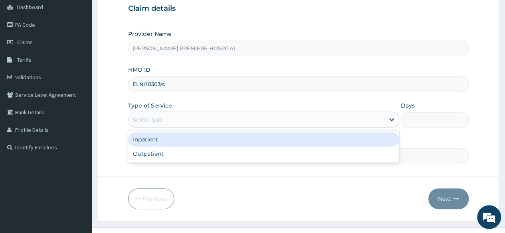
click at [216, 120] on div "Select type" at bounding box center [256, 119] width 256 height 13
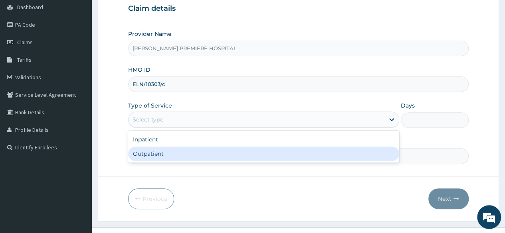
click at [192, 153] on div "Outpatient" at bounding box center [263, 154] width 271 height 14
type input "1"
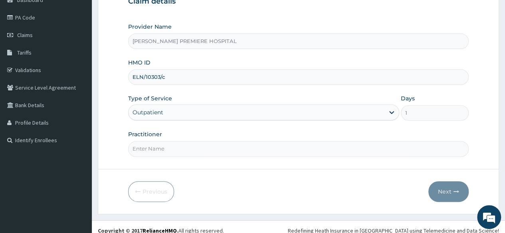
scroll to position [93, 0]
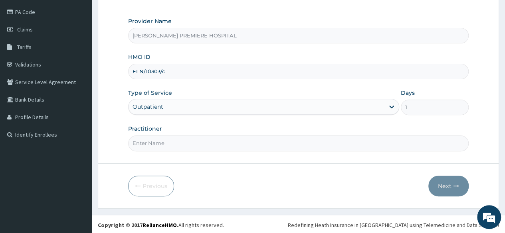
click at [192, 142] on input "Practitioner" at bounding box center [298, 144] width 340 height 16
type input "[PERSON_NAME]"
click at [450, 185] on button "Next" at bounding box center [448, 186] width 40 height 21
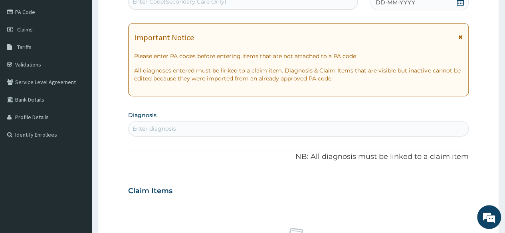
click at [456, 1] on icon at bounding box center [460, 2] width 8 height 8
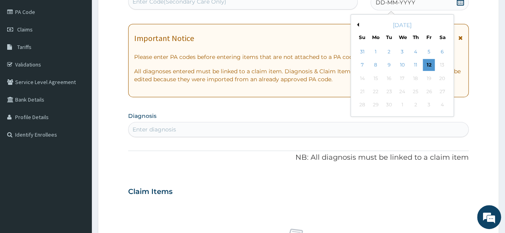
click at [358, 26] on button "Previous Month" at bounding box center [357, 25] width 4 height 4
click at [379, 79] on div "11" at bounding box center [375, 79] width 12 height 12
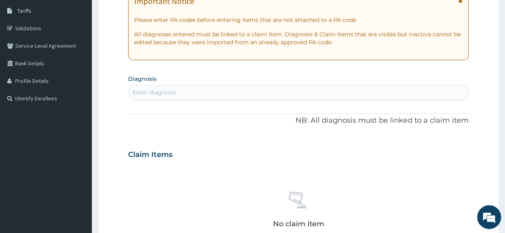
scroll to position [172, 0]
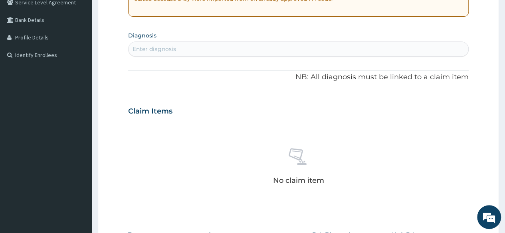
click at [384, 52] on div "Enter diagnosis" at bounding box center [297, 49] width 339 height 13
type input "UPPER RE"
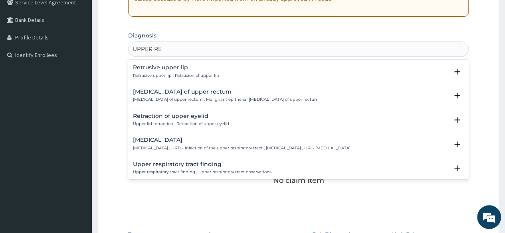
click at [191, 139] on h4 "[MEDICAL_DATA]" at bounding box center [241, 140] width 217 height 6
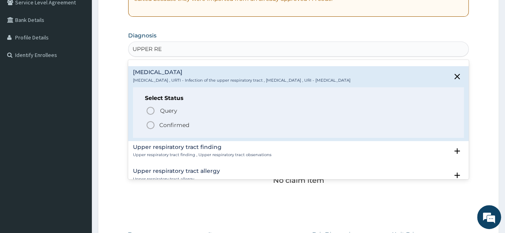
scroll to position [80, 0]
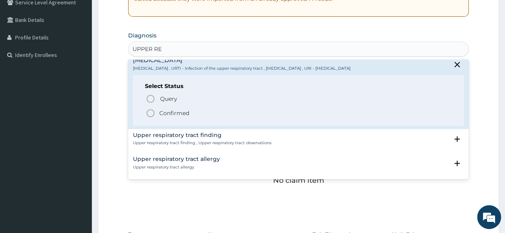
click at [178, 111] on p "Confirmed" at bounding box center [174, 113] width 30 height 8
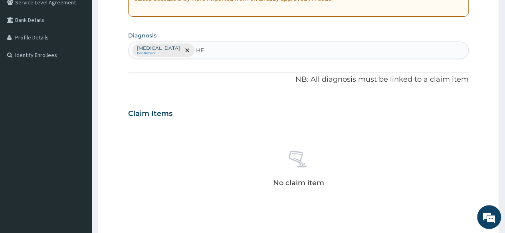
type input "HEL"
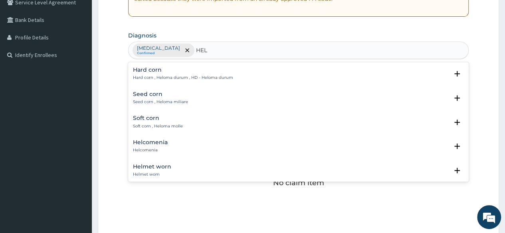
click at [169, 169] on h4 "Helmet worn" at bounding box center [152, 167] width 38 height 6
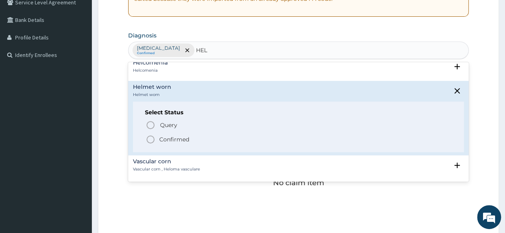
click at [168, 139] on p "Confirmed" at bounding box center [174, 140] width 30 height 8
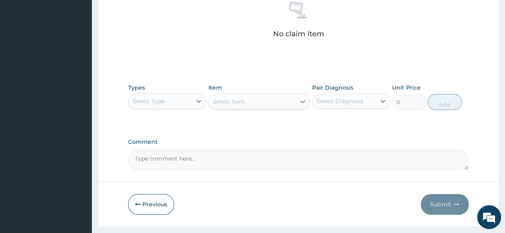
scroll to position [332, 0]
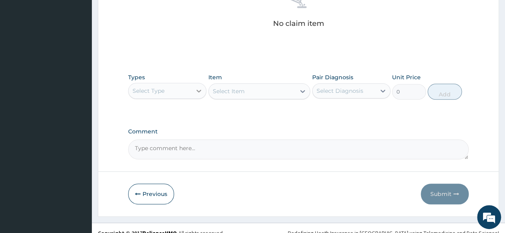
click at [197, 93] on icon at bounding box center [199, 91] width 8 height 8
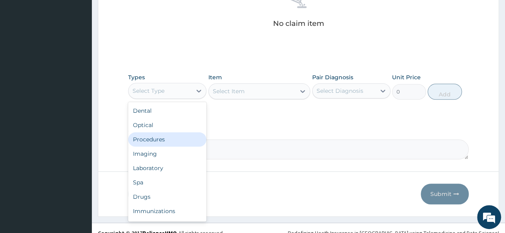
click at [168, 140] on div "Procedures" at bounding box center [167, 139] width 78 height 14
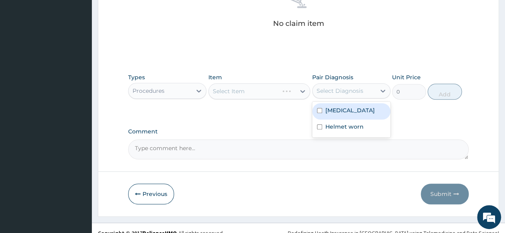
click at [348, 87] on div "Select Diagnosis" at bounding box center [339, 91] width 47 height 8
click at [347, 114] on label "[MEDICAL_DATA]" at bounding box center [349, 111] width 49 height 8
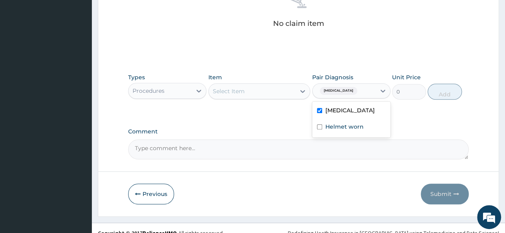
checkbox input "true"
click at [344, 131] on label "Helmet worn" at bounding box center [344, 127] width 38 height 8
checkbox input "true"
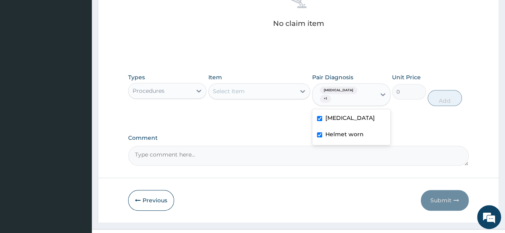
click at [269, 92] on div "Select Item" at bounding box center [252, 91] width 87 height 13
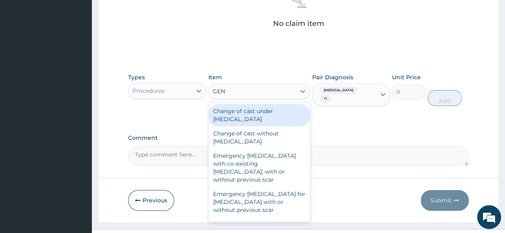
type input "GENE"
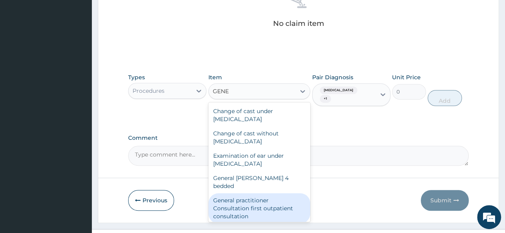
click at [255, 199] on div "General practitioner Consultation first outpatient consultation" at bounding box center [259, 208] width 102 height 30
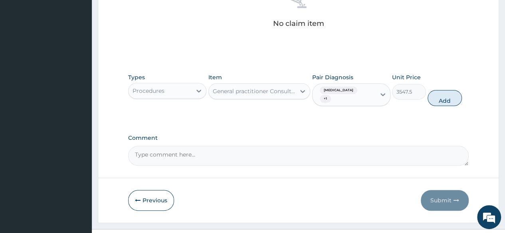
drag, startPoint x: 452, startPoint y: 93, endPoint x: 444, endPoint y: 93, distance: 8.0
click at [452, 93] on button "Add" at bounding box center [444, 98] width 34 height 16
type input "0"
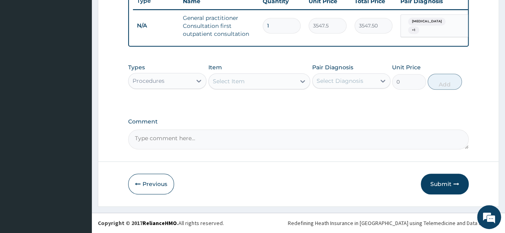
scroll to position [313, 0]
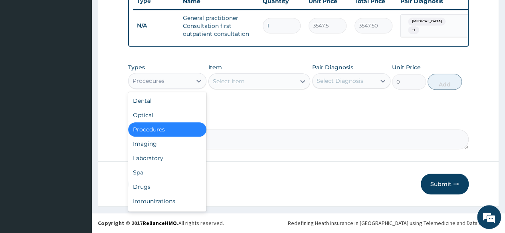
click at [182, 81] on div "Procedures" at bounding box center [159, 81] width 63 height 13
click at [153, 187] on div "Drugs" at bounding box center [167, 187] width 78 height 14
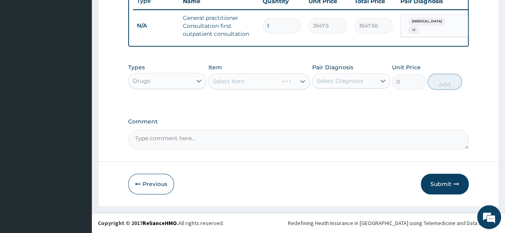
drag, startPoint x: 153, startPoint y: 187, endPoint x: 158, endPoint y: 166, distance: 20.9
click at [153, 186] on button "Previous" at bounding box center [151, 184] width 46 height 21
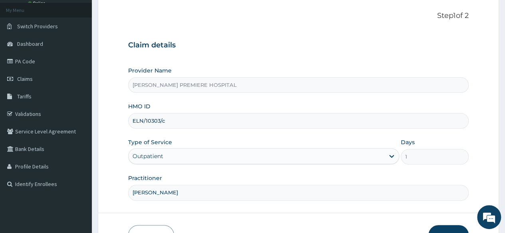
scroll to position [93, 0]
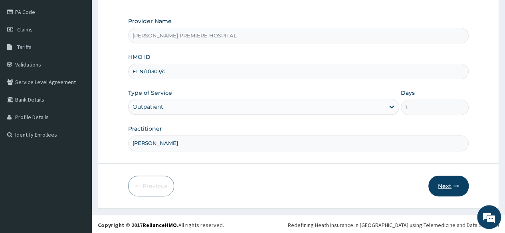
click at [452, 188] on button "Next" at bounding box center [448, 186] width 40 height 21
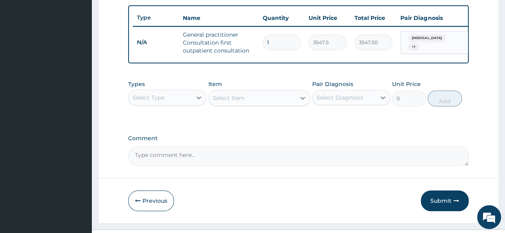
scroll to position [292, 0]
click at [169, 101] on div "Select Type" at bounding box center [159, 97] width 63 height 13
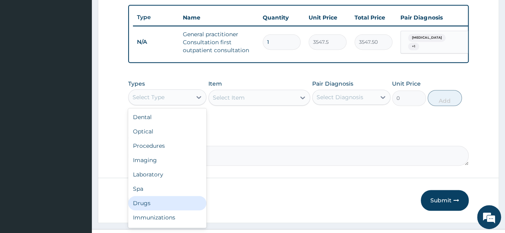
click at [187, 209] on div "Drugs" at bounding box center [167, 203] width 78 height 14
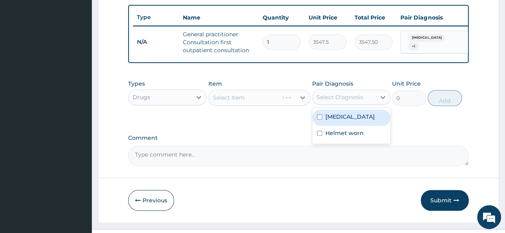
click at [345, 104] on div "Select Diagnosis" at bounding box center [343, 97] width 63 height 13
drag, startPoint x: 345, startPoint y: 124, endPoint x: 343, endPoint y: 134, distance: 10.1
click at [345, 121] on label "[MEDICAL_DATA]" at bounding box center [349, 117] width 49 height 8
checkbox input "true"
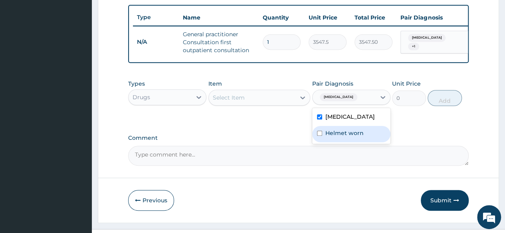
click at [344, 137] on label "Helmet worn" at bounding box center [344, 133] width 38 height 8
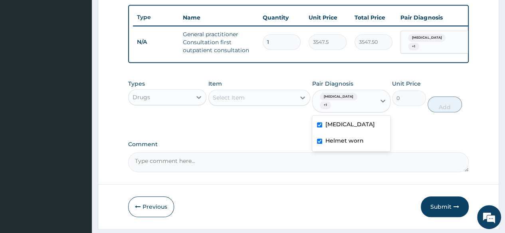
checkbox input "true"
click at [260, 104] on div "Select Item" at bounding box center [252, 97] width 87 height 13
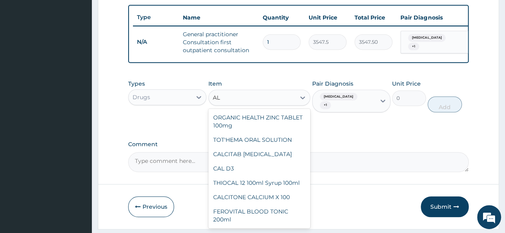
type input "A"
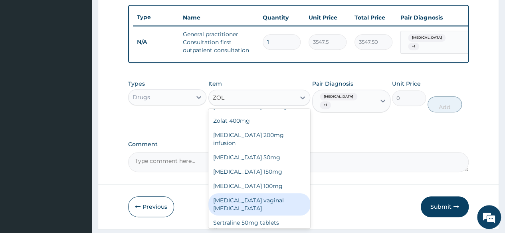
scroll to position [0, 0]
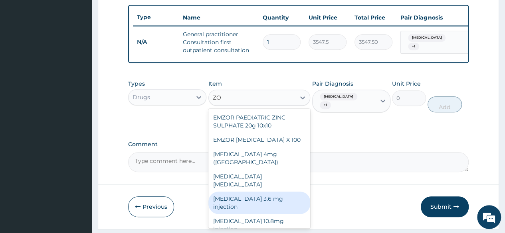
type input "Z"
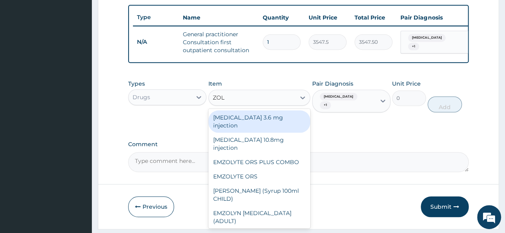
type input "[PERSON_NAME]"
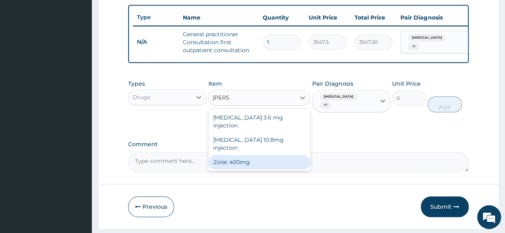
click at [243, 155] on div "Zolat 400mg" at bounding box center [259, 162] width 102 height 14
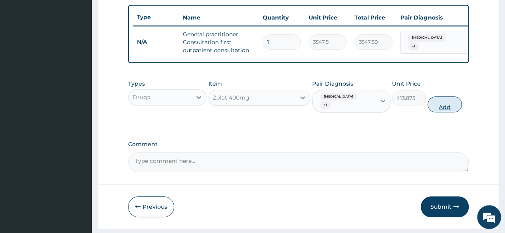
click at [450, 111] on button "Add" at bounding box center [444, 105] width 34 height 16
type input "0"
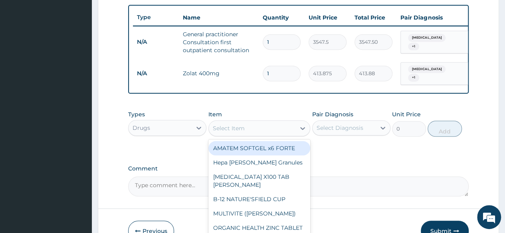
click at [282, 133] on div "Select Item" at bounding box center [252, 128] width 87 height 13
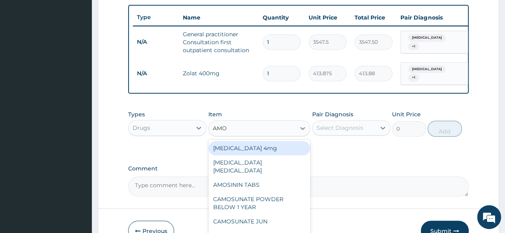
type input "AMOX"
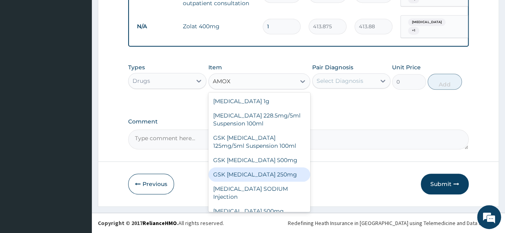
click at [272, 174] on div "GSK [MEDICAL_DATA] 250mg" at bounding box center [259, 175] width 102 height 14
type input "29.5625"
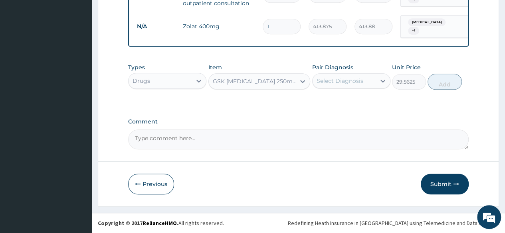
click at [342, 81] on div "Select Diagnosis" at bounding box center [339, 81] width 47 height 8
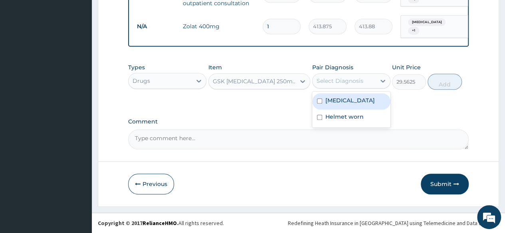
click at [338, 105] on label "[MEDICAL_DATA]" at bounding box center [349, 101] width 49 height 8
checkbox input "true"
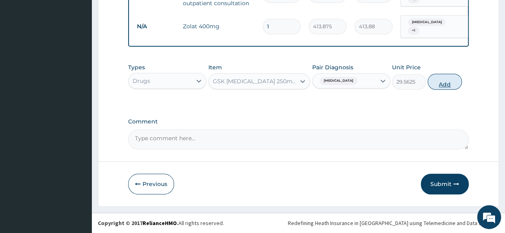
click at [451, 83] on button "Add" at bounding box center [444, 82] width 34 height 16
type input "0"
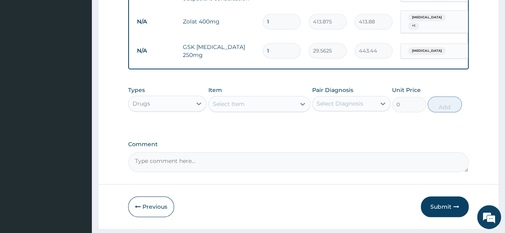
type input "15"
type input "443.44"
type input "15"
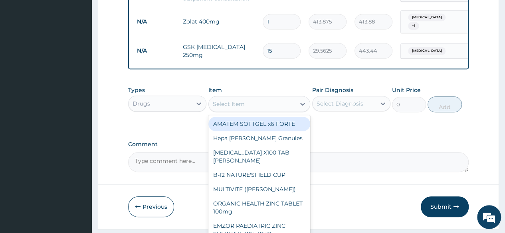
click at [257, 108] on div "Select Item" at bounding box center [252, 104] width 87 height 13
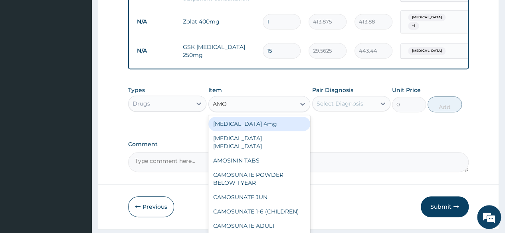
type input "AMOX"
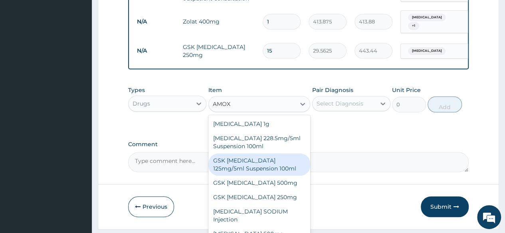
click at [280, 173] on div "GSK [MEDICAL_DATA] 125mg/5ml Suspension 100ml" at bounding box center [259, 165] width 102 height 22
type input "8868.75"
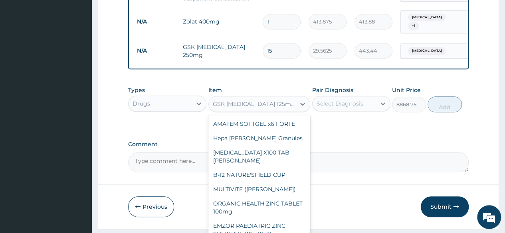
click at [286, 108] on div "GSK [MEDICAL_DATA] 125mg/5ml Suspension 100ml" at bounding box center [255, 104] width 84 height 8
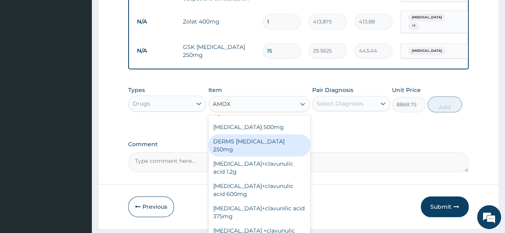
scroll to position [134, 0]
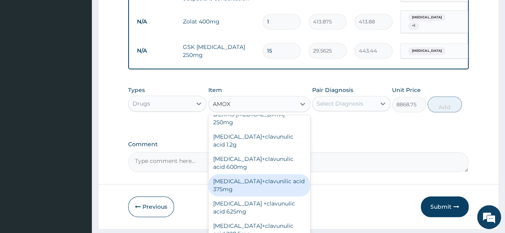
type input "AMOX"
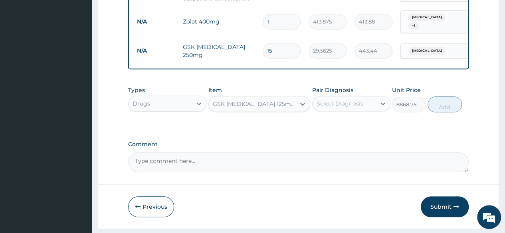
click at [355, 172] on textarea "Comment" at bounding box center [298, 162] width 340 height 20
click at [297, 64] on div "Type Name Quantity Unit Price Total Price Pair Diagnosis Actions N/A General pr…" at bounding box center [298, 11] width 340 height 117
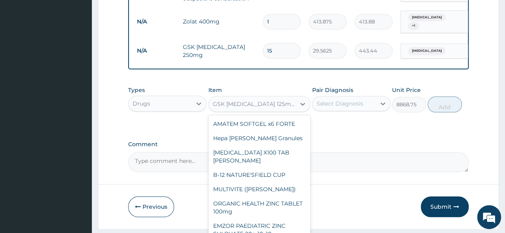
click at [285, 108] on div "GSK AMOXIL 125mg/5ml Suspension 100ml" at bounding box center [255, 104] width 84 height 8
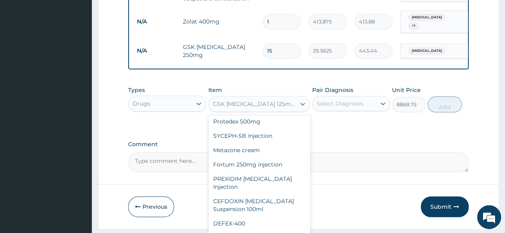
type input "591.25"
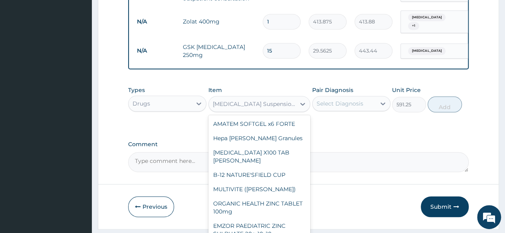
click at [273, 108] on div "[MEDICAL_DATA] Suspension 100ml" at bounding box center [255, 104] width 84 height 8
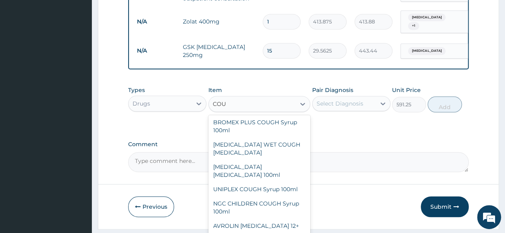
scroll to position [0, 0]
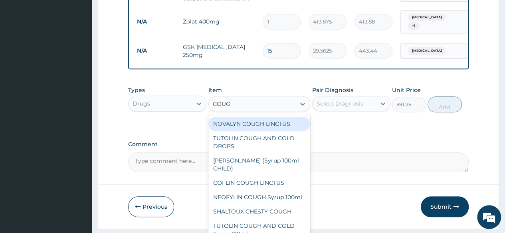
type input "COUGH"
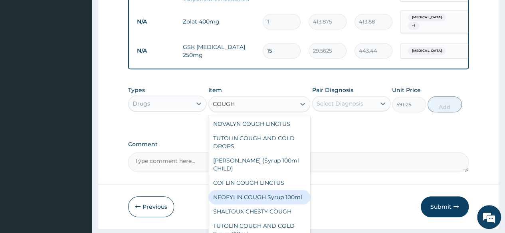
click at [284, 201] on div "NEOFYLIN COUGH Syrup 100ml" at bounding box center [259, 197] width 102 height 14
type input "1419"
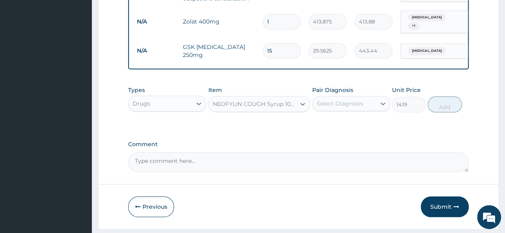
click at [358, 108] on div "Select Diagnosis" at bounding box center [339, 104] width 47 height 8
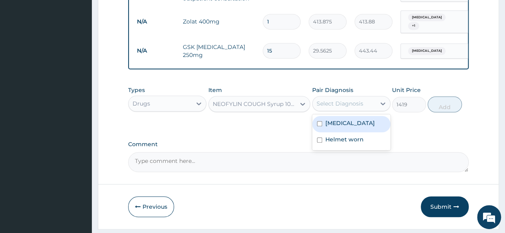
click at [348, 108] on div "Select Diagnosis" at bounding box center [339, 104] width 47 height 8
click at [338, 127] on label "[MEDICAL_DATA]" at bounding box center [349, 123] width 49 height 8
checkbox input "true"
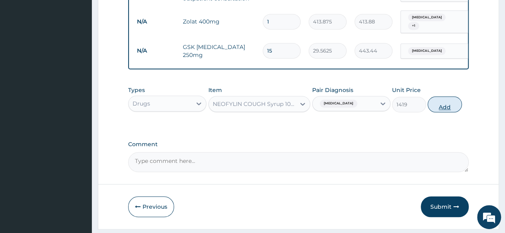
click at [446, 107] on button "Add" at bounding box center [444, 105] width 34 height 16
type input "0"
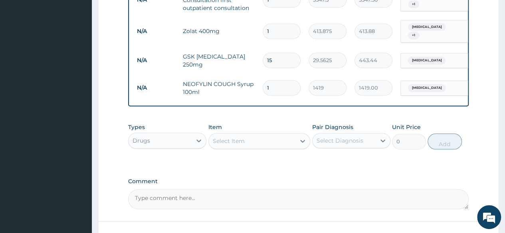
scroll to position [384, 0]
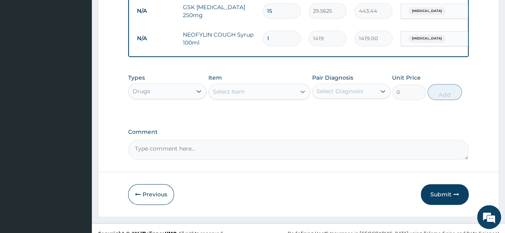
click at [296, 99] on div at bounding box center [302, 92] width 14 height 14
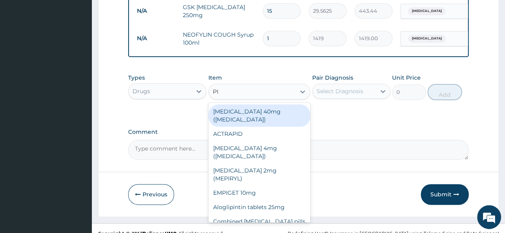
type input "PIR"
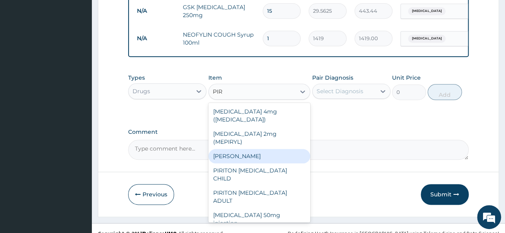
click at [259, 149] on div "[PERSON_NAME]" at bounding box center [259, 156] width 102 height 14
type input "23.65"
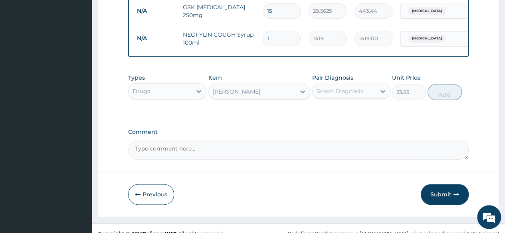
click at [352, 95] on div "Select Diagnosis" at bounding box center [339, 91] width 47 height 8
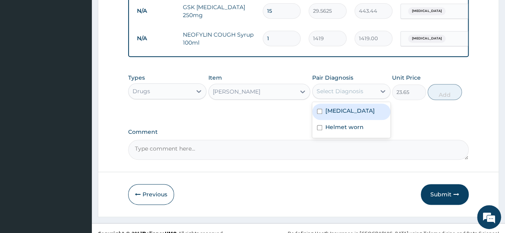
click at [340, 115] on label "[MEDICAL_DATA]" at bounding box center [349, 111] width 49 height 8
checkbox input "true"
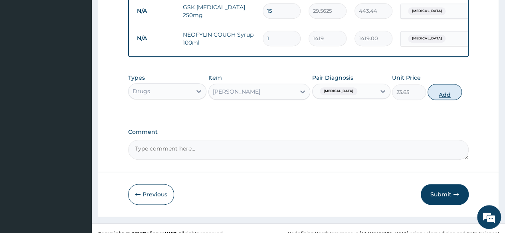
click at [442, 95] on button "Add" at bounding box center [444, 92] width 34 height 16
type input "0"
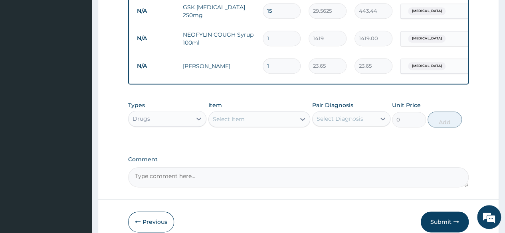
click at [272, 63] on input "1" at bounding box center [281, 66] width 38 height 16
type input "0.00"
type input "5"
type input "118.25"
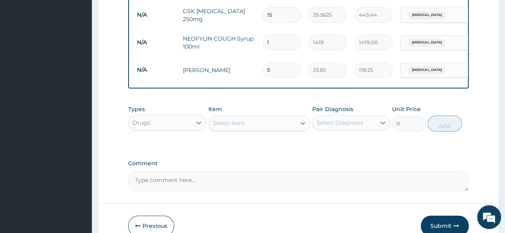
scroll to position [427, 0]
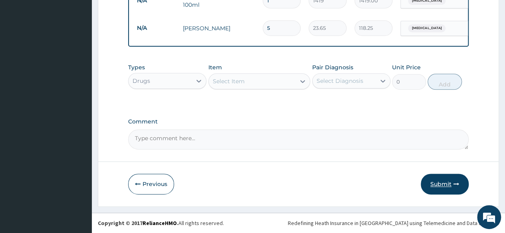
type input "5"
click at [451, 187] on button "Submit" at bounding box center [444, 184] width 48 height 21
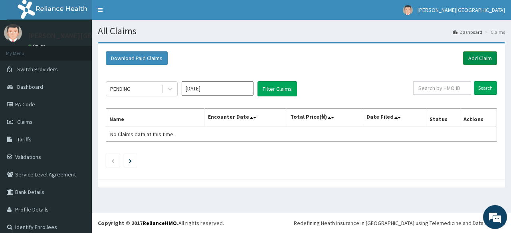
click at [476, 52] on link "Add Claim" at bounding box center [480, 58] width 34 height 14
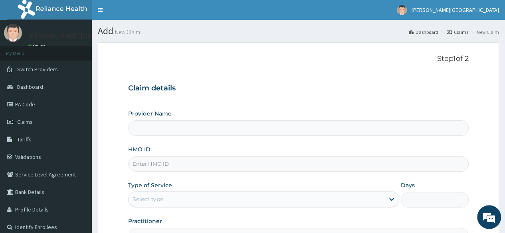
type input "[PERSON_NAME] PREMIERE HOSPITAL"
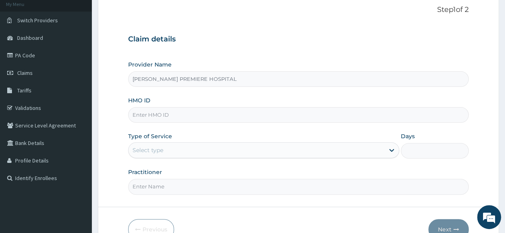
scroll to position [80, 0]
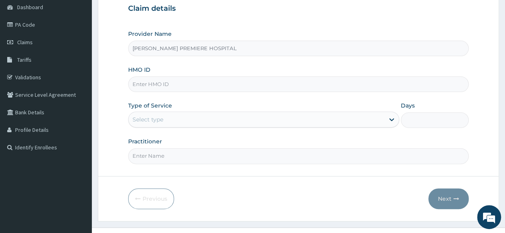
click at [163, 87] on input "HMO ID" at bounding box center [298, 85] width 340 height 16
paste input "OHT/12858/B"
type input "OHT/12858/B"
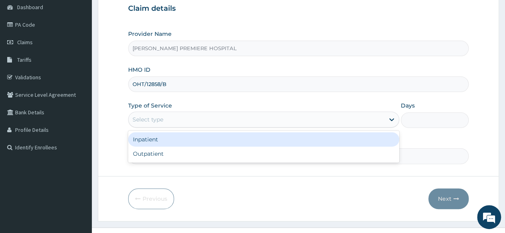
click at [170, 116] on div "Select type" at bounding box center [256, 119] width 256 height 13
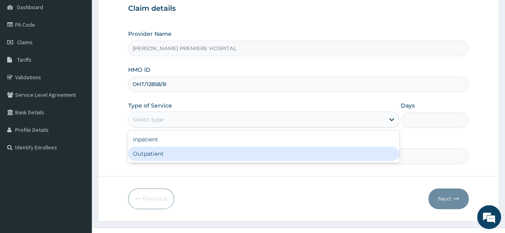
drag, startPoint x: 155, startPoint y: 152, endPoint x: 154, endPoint y: 144, distance: 8.5
click at [155, 151] on div "Outpatient" at bounding box center [263, 154] width 271 height 14
type input "1"
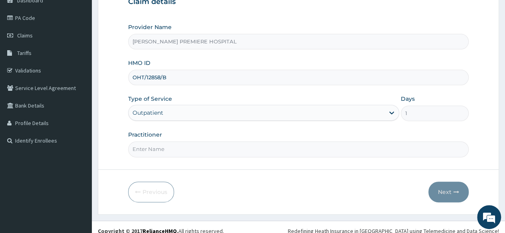
scroll to position [93, 0]
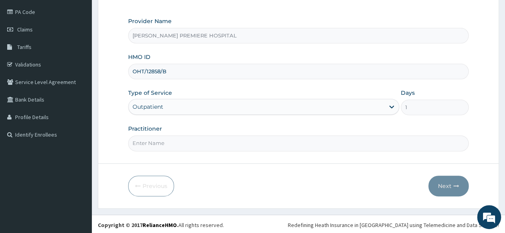
click at [155, 143] on input "Practitioner" at bounding box center [298, 144] width 340 height 16
type input "[PERSON_NAME]"
click at [456, 184] on icon "button" at bounding box center [456, 187] width 6 height 6
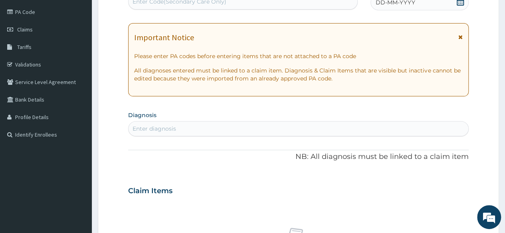
click at [248, 130] on div "Enter diagnosis" at bounding box center [297, 128] width 339 height 13
click at [248, 130] on div "Enter diagnosis U" at bounding box center [297, 128] width 339 height 13
type input "UPPER RES"
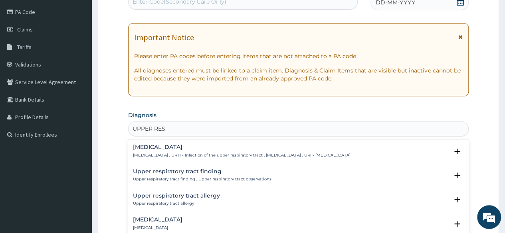
click at [208, 148] on h4 "[MEDICAL_DATA]" at bounding box center [241, 147] width 217 height 6
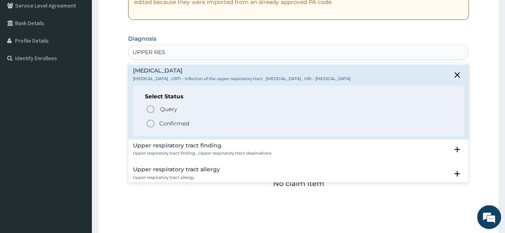
scroll to position [172, 0]
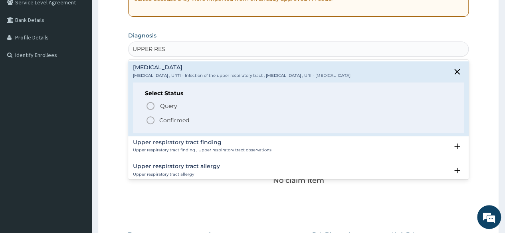
click at [180, 118] on p "Confirmed" at bounding box center [174, 120] width 30 height 8
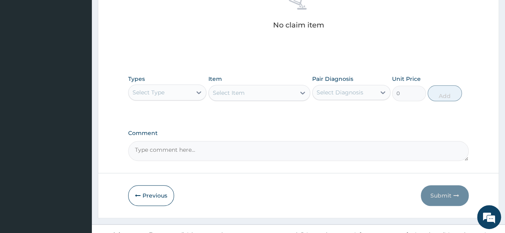
scroll to position [332, 0]
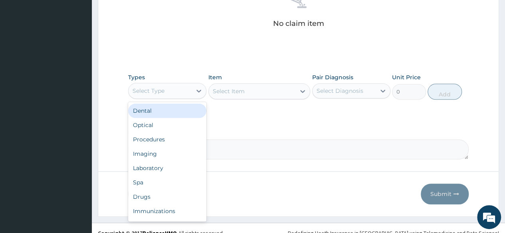
click at [180, 90] on div "Select Type" at bounding box center [159, 91] width 63 height 13
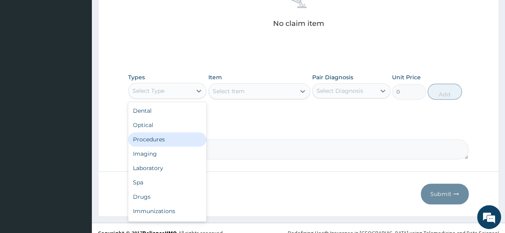
click at [172, 135] on div "Procedures" at bounding box center [167, 139] width 78 height 14
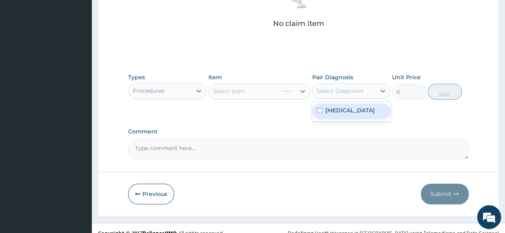
click at [347, 87] on div "Select Diagnosis" at bounding box center [339, 91] width 47 height 8
click at [345, 110] on label "[MEDICAL_DATA]" at bounding box center [349, 111] width 49 height 8
checkbox input "true"
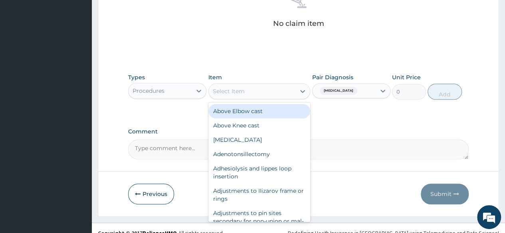
click at [279, 91] on div "Select Item" at bounding box center [252, 91] width 87 height 13
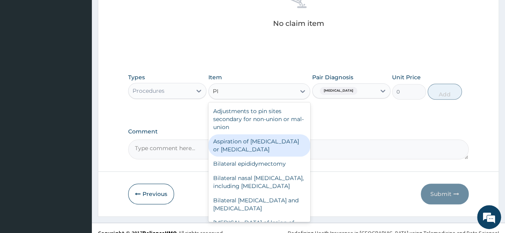
type input "P"
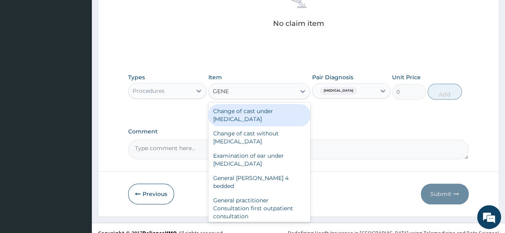
type input "GENER"
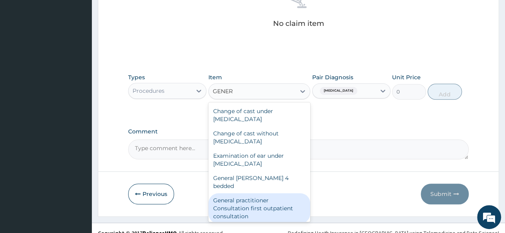
click at [239, 200] on div "General practitioner Consultation first outpatient consultation" at bounding box center [259, 208] width 102 height 30
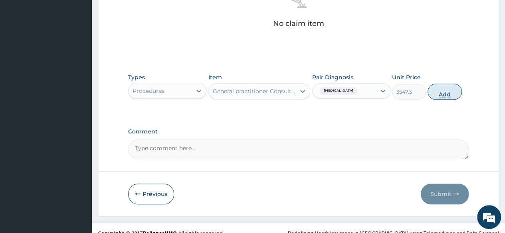
click at [444, 91] on button "Add" at bounding box center [444, 92] width 34 height 16
type input "0"
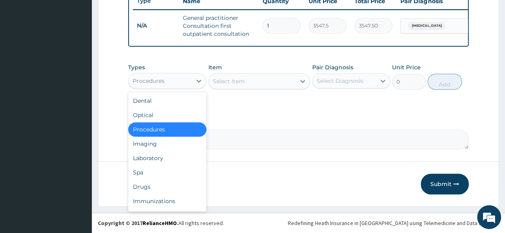
click at [187, 79] on div "Procedures" at bounding box center [159, 81] width 63 height 13
click at [181, 183] on div "Drugs" at bounding box center [167, 187] width 78 height 14
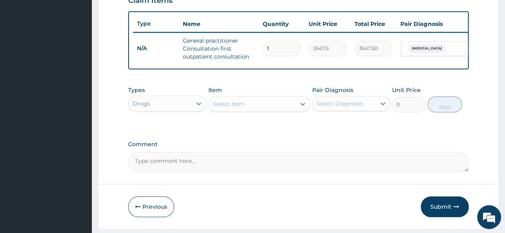
scroll to position [273, 0]
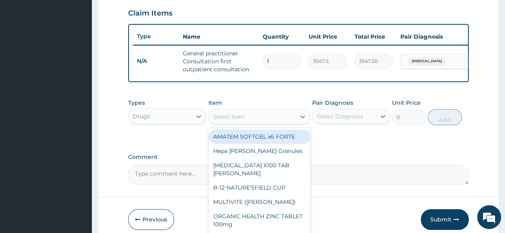
click at [251, 122] on div "Select Item" at bounding box center [252, 117] width 87 height 13
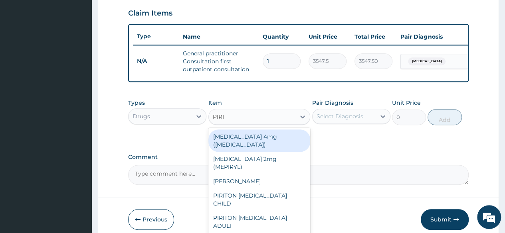
type input "PIRIT"
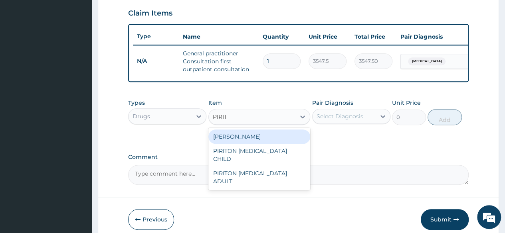
click at [254, 142] on div "PIRITON TAB EVANS" at bounding box center [259, 137] width 102 height 14
type input "23.65"
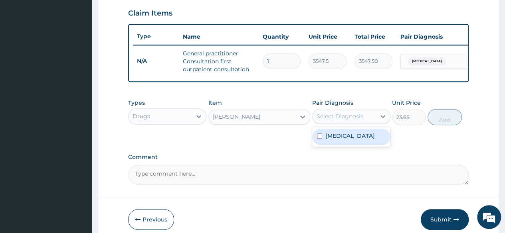
click at [365, 122] on div "Select Diagnosis" at bounding box center [343, 116] width 63 height 13
drag, startPoint x: 346, startPoint y: 147, endPoint x: 393, endPoint y: 142, distance: 47.3
click at [347, 140] on label "Upper respiratory infection" at bounding box center [349, 136] width 49 height 8
checkbox input "true"
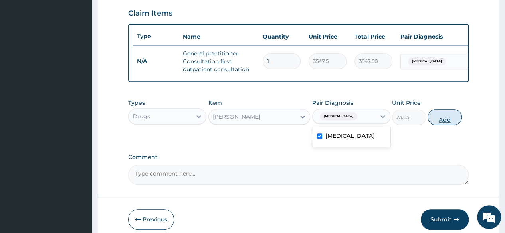
click at [440, 123] on button "Add" at bounding box center [444, 117] width 34 height 16
type input "0"
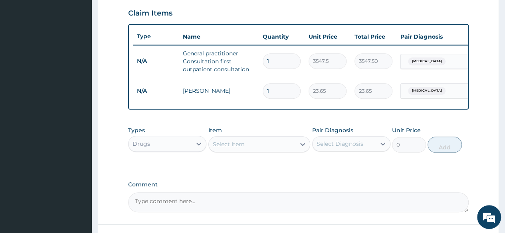
type input "10"
type input "236.50"
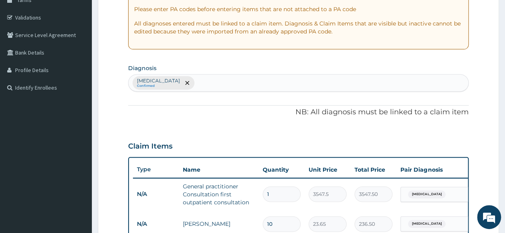
scroll to position [61, 0]
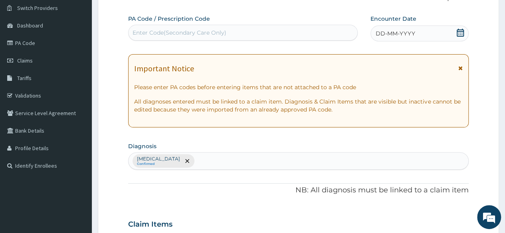
type input "10"
click at [460, 32] on icon at bounding box center [460, 33] width 8 height 8
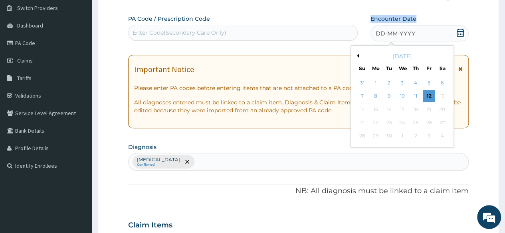
click at [356, 56] on button "Previous Month" at bounding box center [357, 56] width 4 height 4
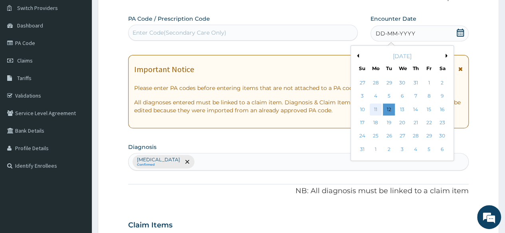
click at [373, 110] on div "11" at bounding box center [375, 110] width 12 height 12
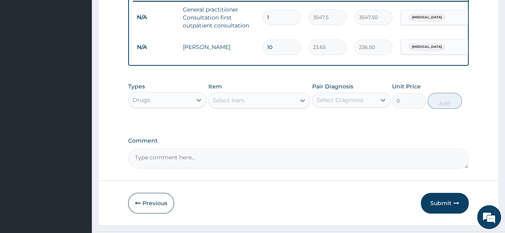
scroll to position [341, 0]
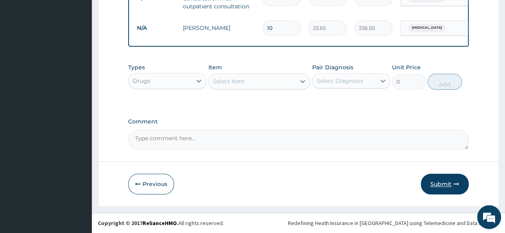
click at [439, 184] on button "Submit" at bounding box center [444, 184] width 48 height 21
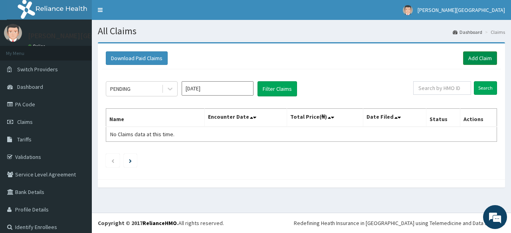
click at [466, 56] on link "Add Claim" at bounding box center [480, 58] width 34 height 14
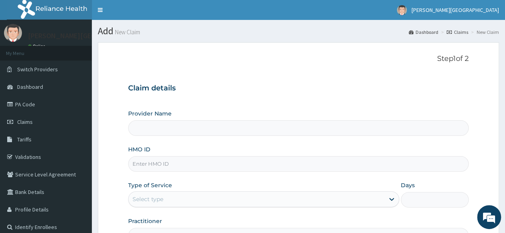
type input "BRONK PREMIERE HOSPITAL"
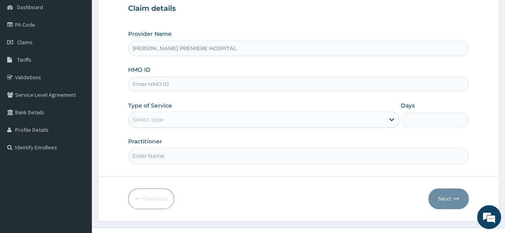
click at [193, 89] on input "HMO ID" at bounding box center [298, 85] width 340 height 16
paste input "PGA/10005/D"
type input "PGA/10005/D"
click at [175, 119] on div "Select type" at bounding box center [256, 119] width 256 height 13
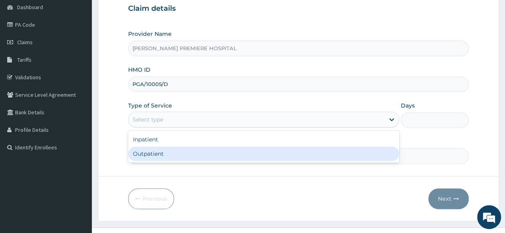
click at [162, 150] on div "Outpatient" at bounding box center [263, 154] width 271 height 14
type input "1"
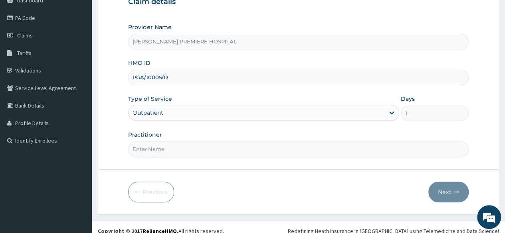
scroll to position [93, 0]
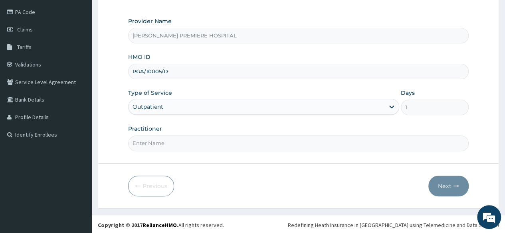
click at [195, 140] on input "Practitioner" at bounding box center [298, 144] width 340 height 16
type input "[PERSON_NAME]"
click at [448, 185] on button "Next" at bounding box center [448, 186] width 40 height 21
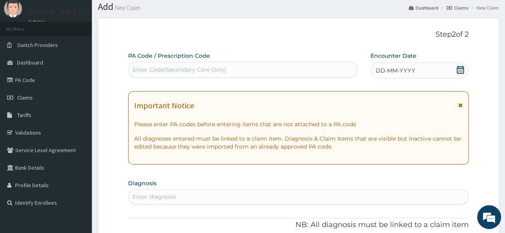
scroll to position [0, 0]
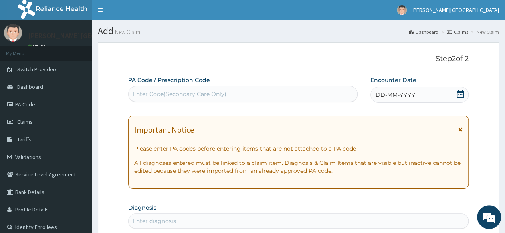
click at [459, 94] on icon at bounding box center [460, 94] width 8 height 8
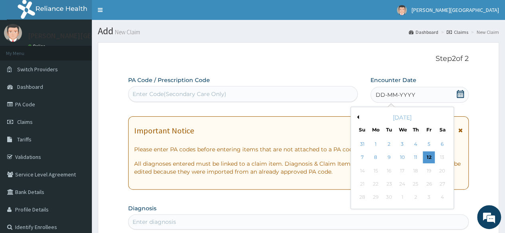
click at [356, 115] on button "Previous Month" at bounding box center [357, 117] width 4 height 4
click at [387, 169] on div "12" at bounding box center [389, 171] width 12 height 12
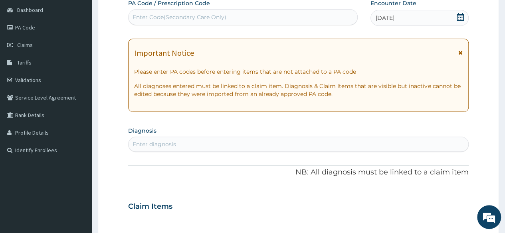
scroll to position [160, 0]
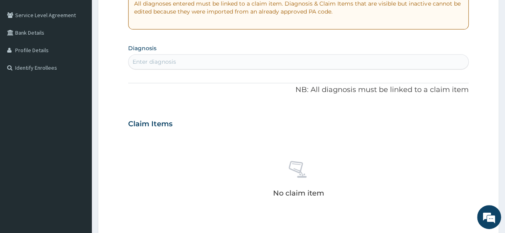
drag, startPoint x: 265, startPoint y: 56, endPoint x: 259, endPoint y: 66, distance: 11.3
click at [259, 66] on div "Enter diagnosis" at bounding box center [297, 61] width 339 height 13
type input "HYPERTEN"
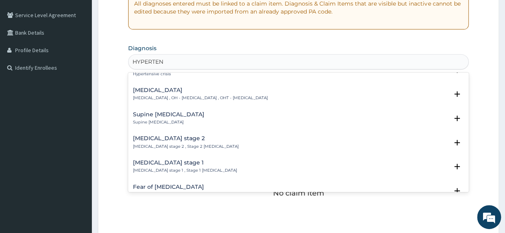
scroll to position [319, 0]
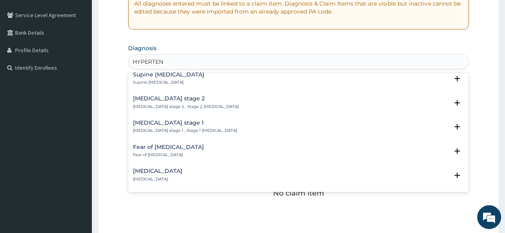
click at [188, 124] on h4 "Hypertension stage 1" at bounding box center [185, 123] width 104 height 6
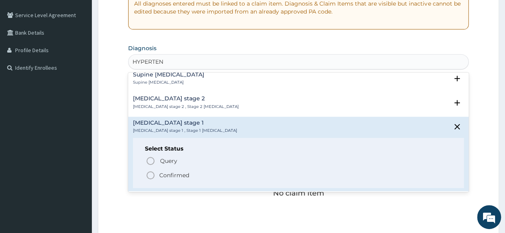
click at [173, 176] on p "Confirmed" at bounding box center [174, 176] width 30 height 8
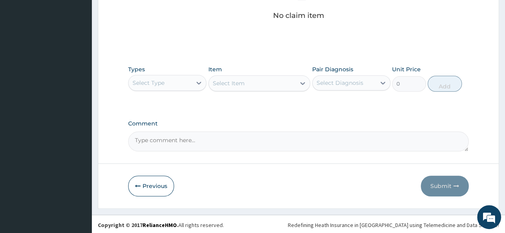
scroll to position [340, 0]
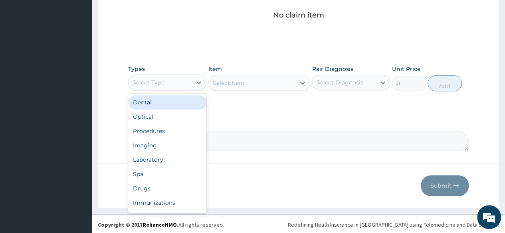
click at [180, 86] on div "Select Type" at bounding box center [159, 82] width 63 height 13
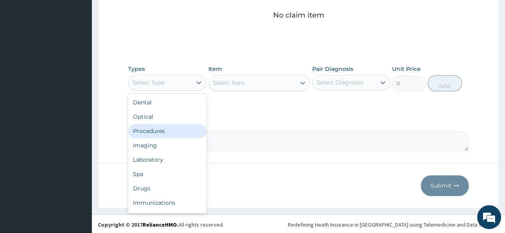
click at [160, 131] on div "Procedures" at bounding box center [167, 131] width 78 height 14
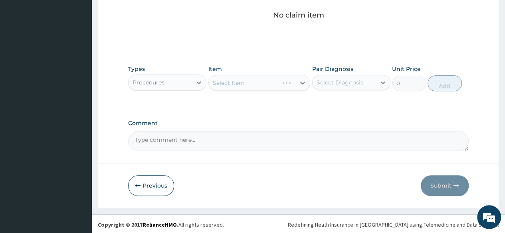
click at [345, 81] on div "Select Diagnosis" at bounding box center [339, 83] width 47 height 8
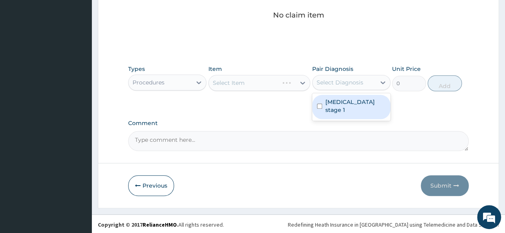
click at [346, 99] on label "Hypertension stage 1" at bounding box center [355, 106] width 60 height 16
checkbox input "true"
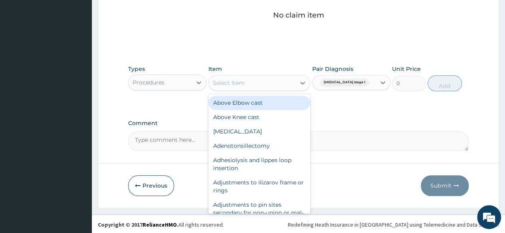
click at [274, 81] on div "Select Item" at bounding box center [252, 83] width 87 height 13
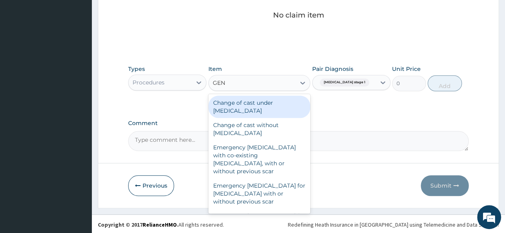
type input "GENE"
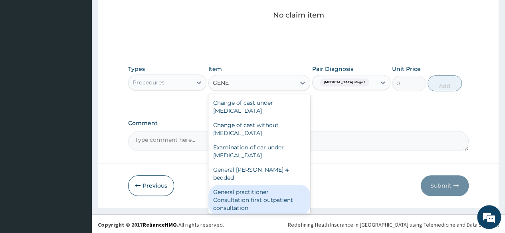
click at [259, 187] on div "General practitioner Consultation first outpatient consultation" at bounding box center [259, 200] width 102 height 30
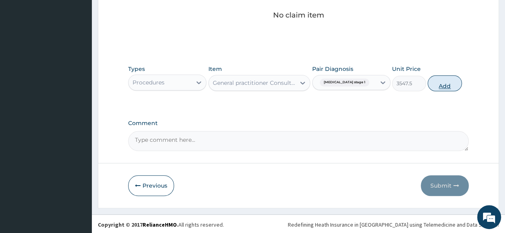
click at [449, 79] on button "Add" at bounding box center [444, 83] width 34 height 16
type input "0"
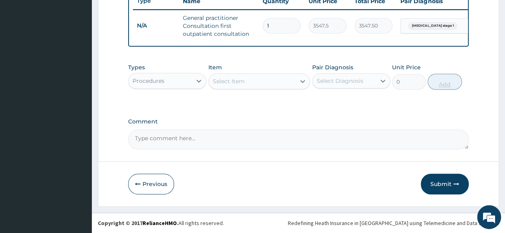
scroll to position [313, 0]
drag, startPoint x: 449, startPoint y: 181, endPoint x: 432, endPoint y: 166, distance: 22.0
click at [448, 180] on button "Submit" at bounding box center [444, 184] width 48 height 21
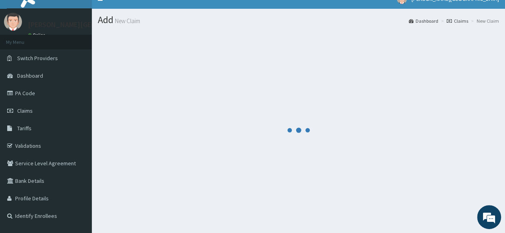
scroll to position [0, 0]
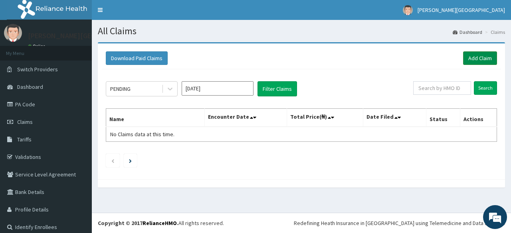
click at [471, 55] on link "Add Claim" at bounding box center [480, 58] width 34 height 14
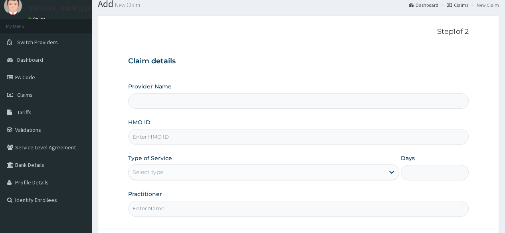
scroll to position [40, 0]
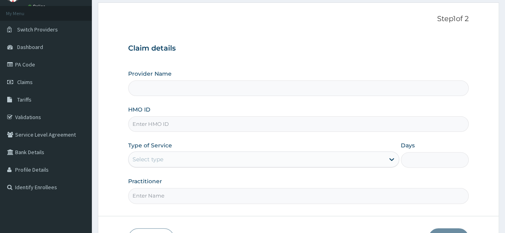
click at [187, 130] on input "HMO ID" at bounding box center [298, 124] width 340 height 16
paste input "SWG/10253/B"
type input "SWG/10253/B"
type input "[PERSON_NAME] PREMIERE HOSPITAL"
type input "SWG/10253/B"
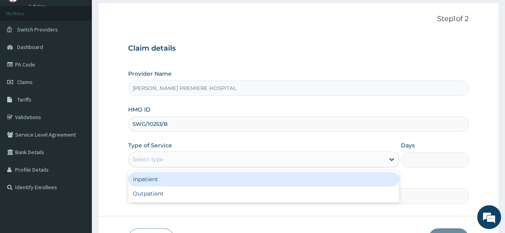
click at [214, 164] on div "Select type" at bounding box center [256, 159] width 256 height 13
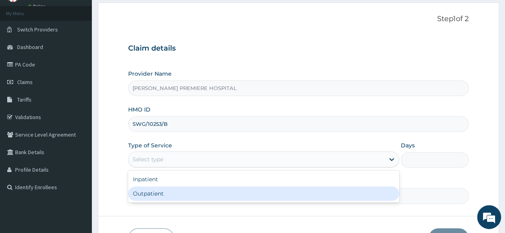
click at [197, 193] on div "Outpatient" at bounding box center [263, 194] width 271 height 14
type input "1"
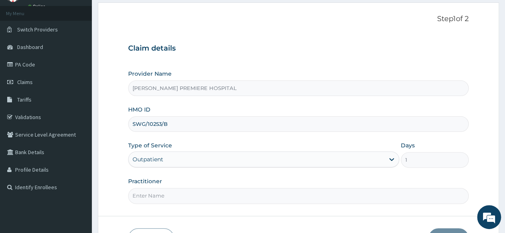
click at [190, 197] on input "Practitioner" at bounding box center [298, 196] width 340 height 16
type input "[PERSON_NAME]"
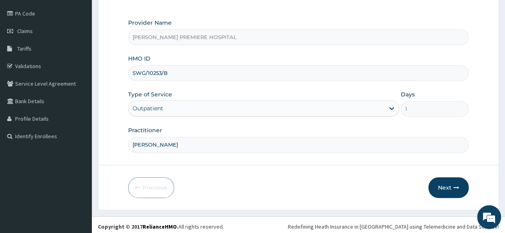
scroll to position [93, 0]
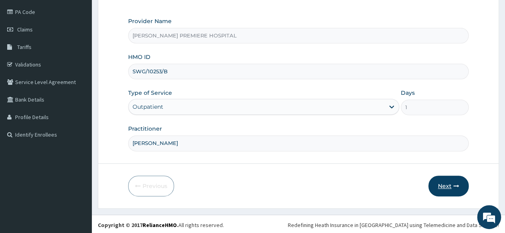
click at [450, 189] on button "Next" at bounding box center [448, 186] width 40 height 21
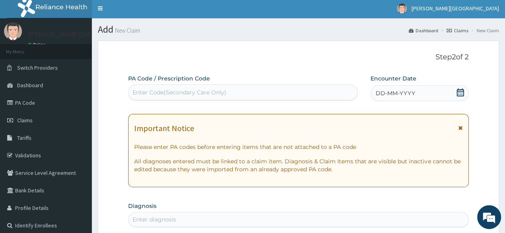
scroll to position [0, 0]
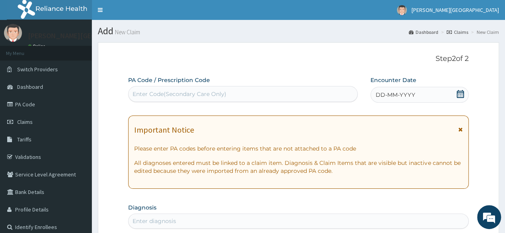
click at [464, 95] on div "DD-MM-YYYY" at bounding box center [419, 95] width 98 height 16
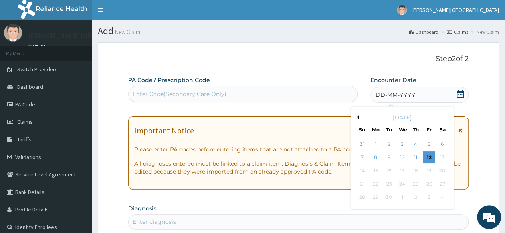
click at [356, 116] on button "Previous Month" at bounding box center [357, 117] width 4 height 4
click at [391, 172] on div "12" at bounding box center [389, 171] width 12 height 12
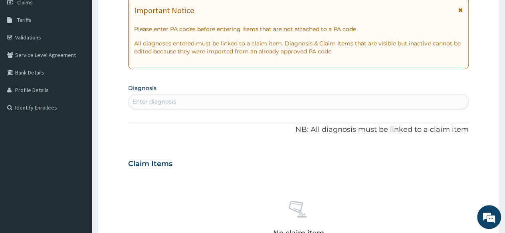
scroll to position [160, 0]
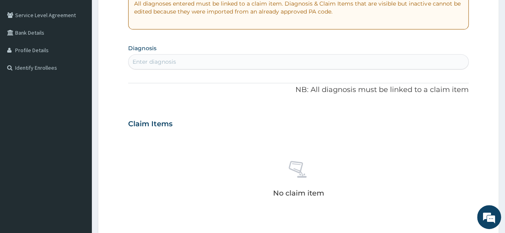
click at [241, 65] on div "Enter diagnosis" at bounding box center [297, 61] width 339 height 13
type input "A"
type input "[MEDICAL_DATA]"
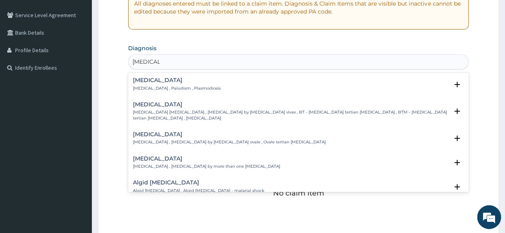
click at [172, 78] on div "[MEDICAL_DATA] [MEDICAL_DATA] , Paludism , Plasmodiosis Select Status Query Que…" at bounding box center [298, 86] width 340 height 24
click at [171, 81] on h4 "[MEDICAL_DATA]" at bounding box center [177, 80] width 88 height 6
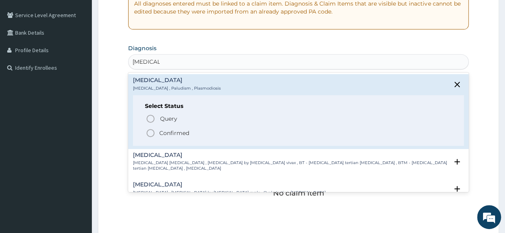
click at [176, 132] on p "Confirmed" at bounding box center [174, 133] width 30 height 8
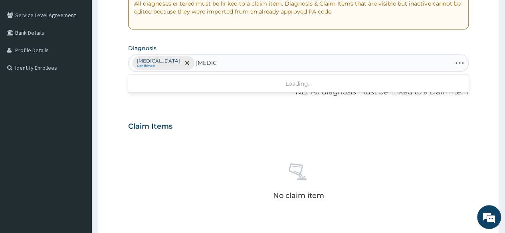
type input "SEPSI"
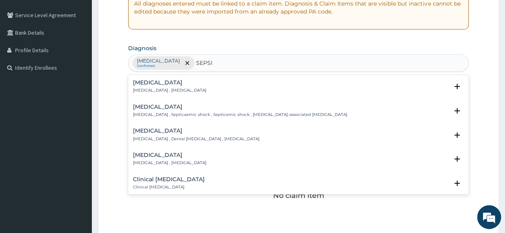
click at [161, 83] on h4 "[MEDICAL_DATA]" at bounding box center [169, 83] width 73 height 6
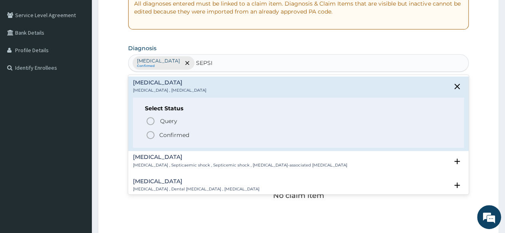
click at [169, 134] on p "Confirmed" at bounding box center [174, 135] width 30 height 8
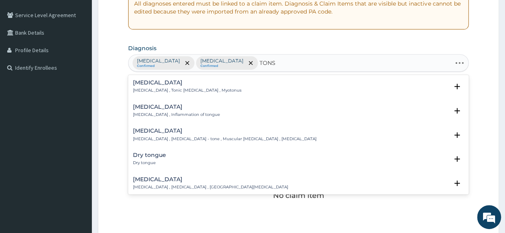
type input "TONSI"
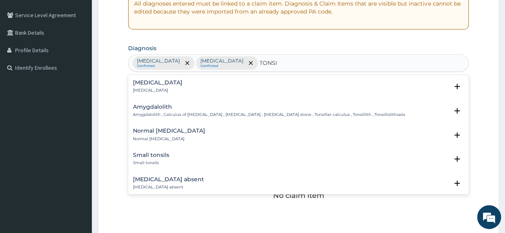
click at [164, 87] on div "[MEDICAL_DATA] [MEDICAL_DATA]" at bounding box center [298, 87] width 331 height 14
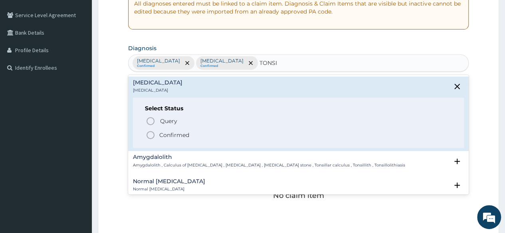
click at [166, 135] on p "Confirmed" at bounding box center [174, 135] width 30 height 8
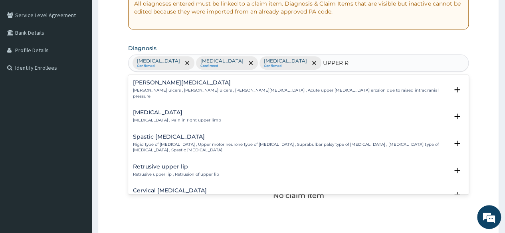
type input "UPPER RE"
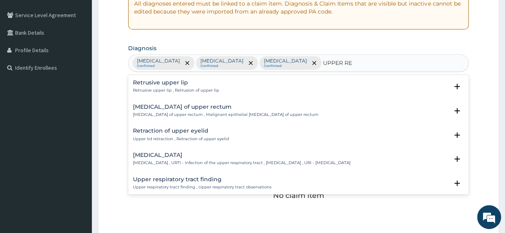
click at [174, 158] on h4 "[MEDICAL_DATA]" at bounding box center [241, 155] width 217 height 6
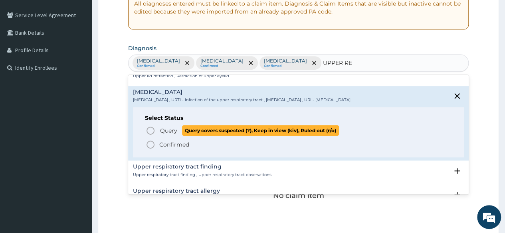
scroll to position [120, 0]
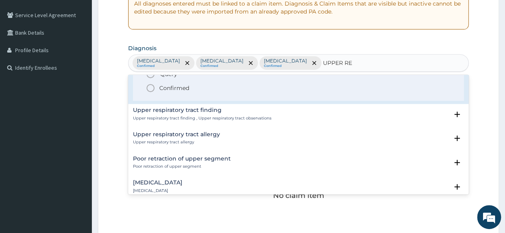
click at [177, 93] on div "Select Status Query Query covers suspected (?), Keep in view (kiv), Ruled out (…" at bounding box center [298, 76] width 331 height 51
click at [168, 86] on p "Confirmed" at bounding box center [174, 88] width 30 height 8
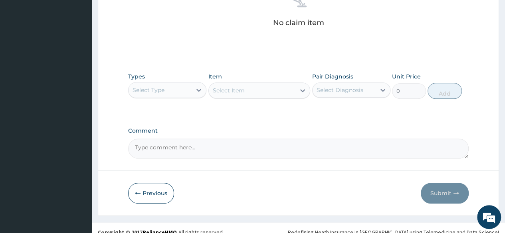
scroll to position [340, 0]
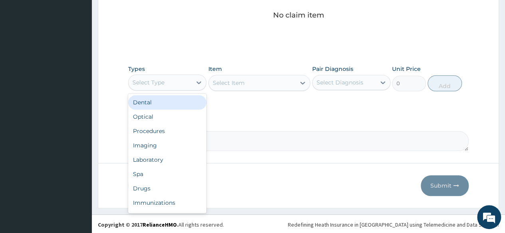
click at [172, 85] on div "Select Type" at bounding box center [159, 82] width 63 height 13
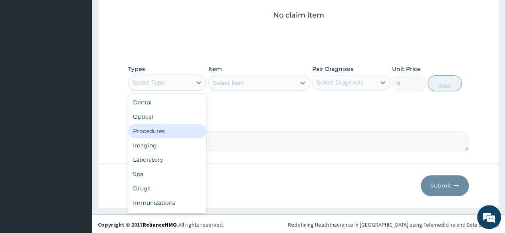
click at [163, 136] on div "Procedures" at bounding box center [167, 131] width 78 height 14
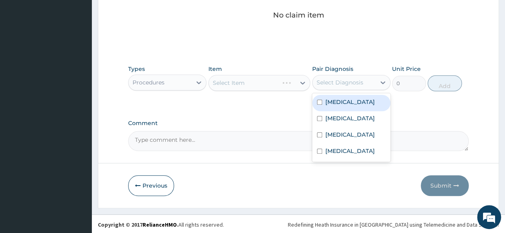
click at [331, 81] on div "Select Diagnosis" at bounding box center [339, 83] width 47 height 8
click at [335, 99] on label "[MEDICAL_DATA]" at bounding box center [349, 102] width 49 height 8
checkbox input "true"
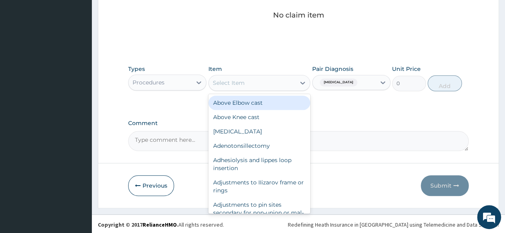
click at [268, 88] on div "Select Item" at bounding box center [252, 83] width 87 height 13
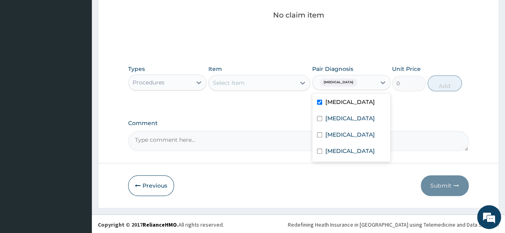
click at [339, 87] on div "[MEDICAL_DATA]" at bounding box center [343, 83] width 63 height 14
click at [341, 111] on div "[MEDICAL_DATA]" at bounding box center [351, 119] width 78 height 16
checkbox input "true"
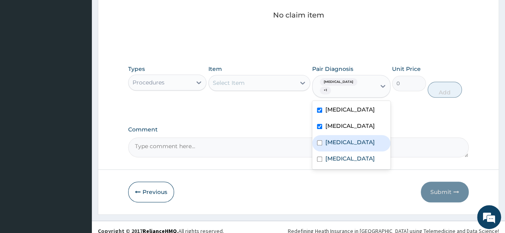
click at [341, 138] on label "[MEDICAL_DATA]" at bounding box center [349, 142] width 49 height 8
checkbox input "true"
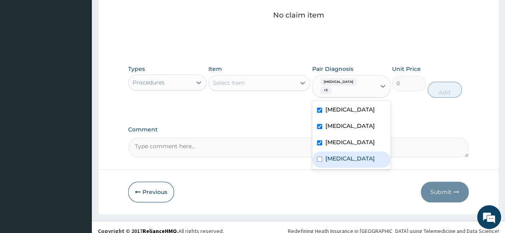
drag, startPoint x: 343, startPoint y: 149, endPoint x: 339, endPoint y: 144, distance: 5.9
click at [343, 155] on label "[MEDICAL_DATA]" at bounding box center [349, 159] width 49 height 8
checkbox input "true"
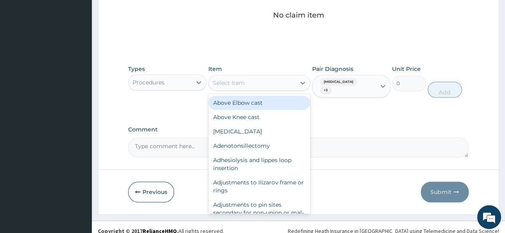
click at [251, 77] on div "Select Item" at bounding box center [259, 83] width 102 height 16
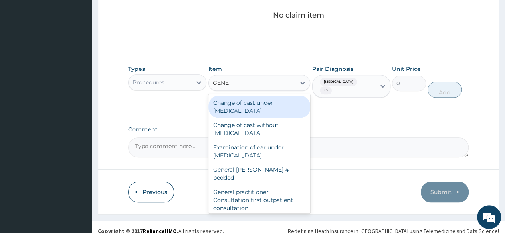
type input "GENER"
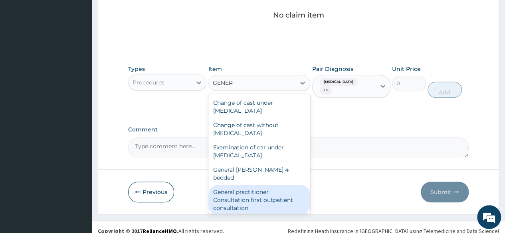
click at [262, 196] on div "General practitioner Consultation first outpatient consultation" at bounding box center [259, 200] width 102 height 30
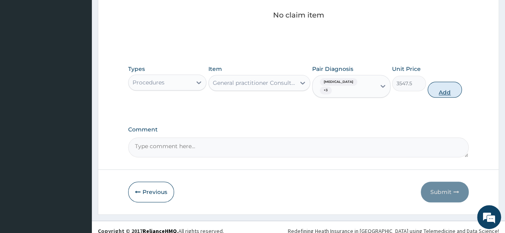
click at [452, 82] on button "Add" at bounding box center [444, 90] width 34 height 16
type input "0"
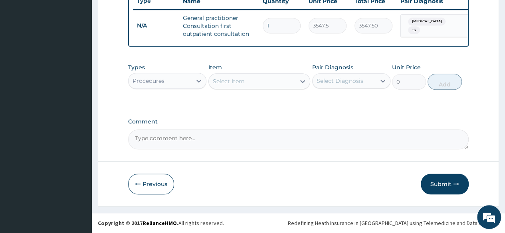
scroll to position [313, 0]
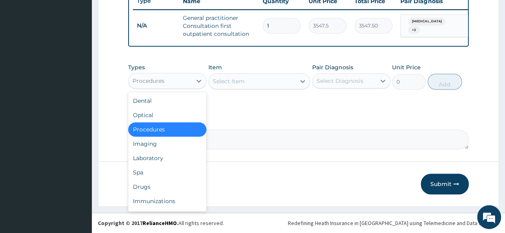
click at [140, 81] on div "Procedures" at bounding box center [148, 81] width 32 height 8
click at [155, 157] on div "Laboratory" at bounding box center [167, 158] width 78 height 14
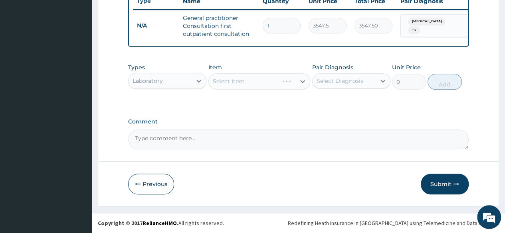
click at [334, 79] on div "Select Diagnosis" at bounding box center [339, 81] width 47 height 8
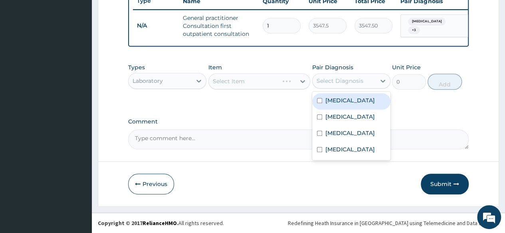
click at [334, 104] on label "[MEDICAL_DATA]" at bounding box center [349, 101] width 49 height 8
checkbox input "true"
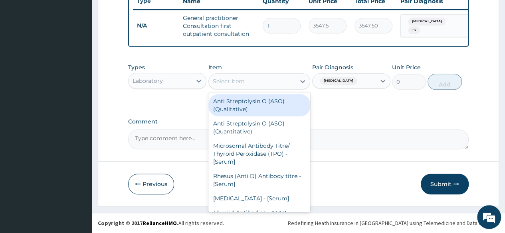
click at [240, 84] on div "Select Item" at bounding box center [229, 81] width 32 height 8
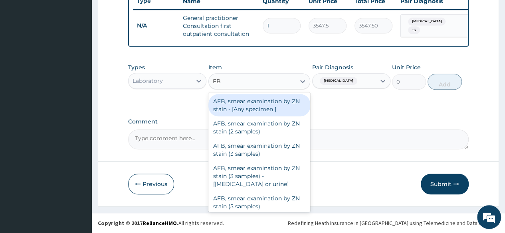
type input "FBC"
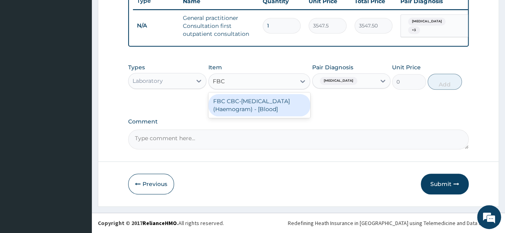
click at [254, 108] on div "FBC CBC-[MEDICAL_DATA] (Haemogram) - [Blood]" at bounding box center [259, 105] width 102 height 22
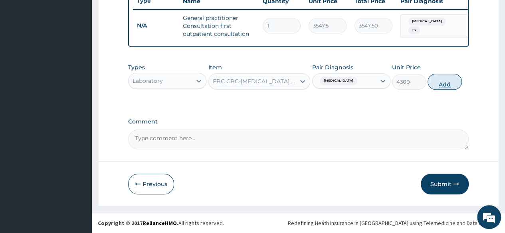
click at [442, 80] on button "Add" at bounding box center [444, 82] width 34 height 16
type input "0"
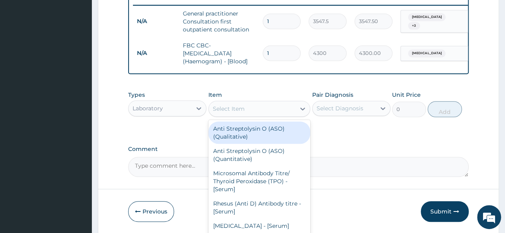
click at [242, 113] on div "Select Item" at bounding box center [229, 109] width 32 height 8
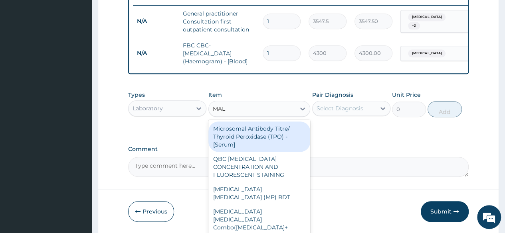
type input "MALA"
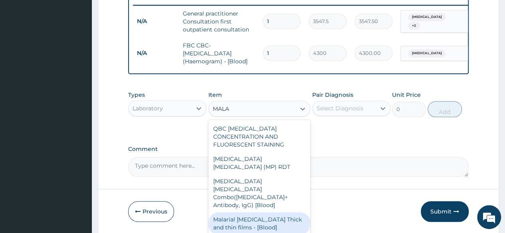
click at [247, 213] on div "Malarial [MEDICAL_DATA] Thick and thin films - [Blood]" at bounding box center [259, 224] width 102 height 22
type input "1612.5"
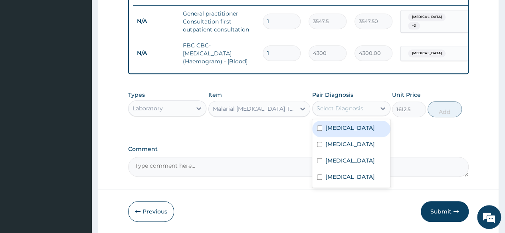
click at [347, 112] on div "Select Diagnosis" at bounding box center [339, 109] width 47 height 8
drag, startPoint x: 339, startPoint y: 138, endPoint x: 374, endPoint y: 138, distance: 35.1
click at [339, 137] on div "[MEDICAL_DATA]" at bounding box center [351, 129] width 78 height 16
checkbox input "true"
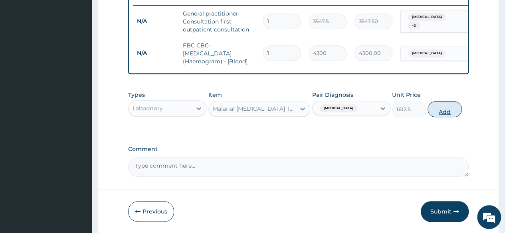
click at [443, 112] on button "Add" at bounding box center [444, 109] width 34 height 16
type input "0"
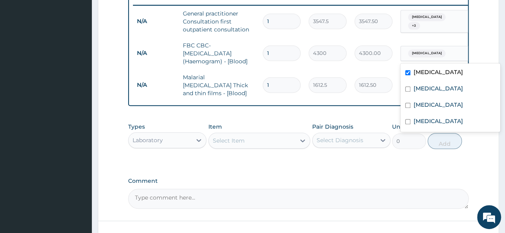
click at [429, 48] on div "[MEDICAL_DATA]" at bounding box center [433, 54] width 65 height 14
click at [420, 71] on label "[MEDICAL_DATA]" at bounding box center [437, 72] width 49 height 8
checkbox input "false"
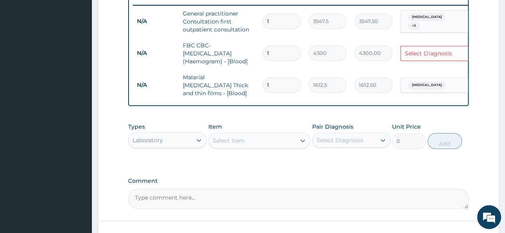
click at [428, 53] on div "Select Diagnosis" at bounding box center [428, 53] width 47 height 8
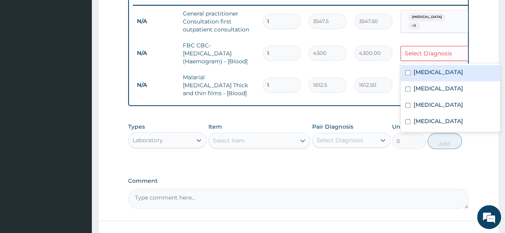
drag, startPoint x: 427, startPoint y: 47, endPoint x: 428, endPoint y: 51, distance: 4.9
click at [427, 48] on div "Select Diagnosis" at bounding box center [433, 53] width 65 height 13
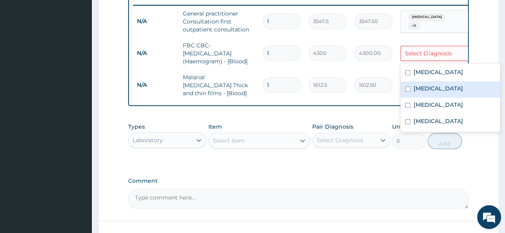
click at [420, 93] on div "[MEDICAL_DATA]" at bounding box center [450, 89] width 100 height 16
checkbox input "true"
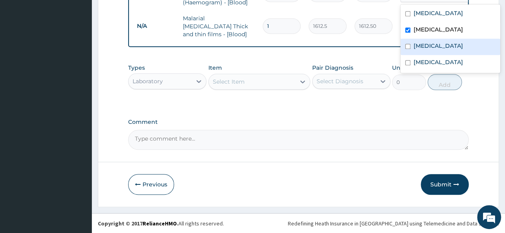
scroll to position [373, 0]
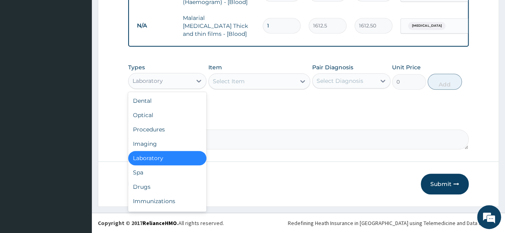
click at [187, 84] on div "Laboratory" at bounding box center [159, 81] width 63 height 13
click at [156, 186] on div "Drugs" at bounding box center [167, 187] width 78 height 14
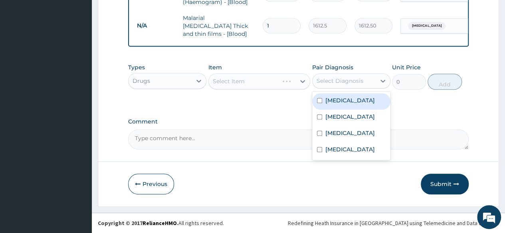
click at [344, 81] on div "Select Diagnosis" at bounding box center [339, 81] width 47 height 8
click at [343, 103] on label "[MEDICAL_DATA]" at bounding box center [349, 101] width 49 height 8
checkbox input "true"
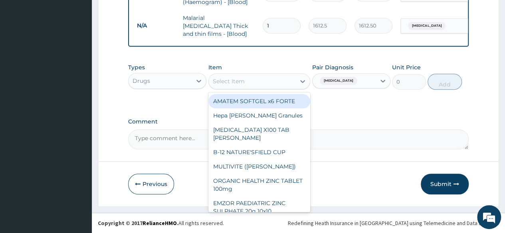
click at [262, 84] on div "Select Item" at bounding box center [252, 81] width 87 height 13
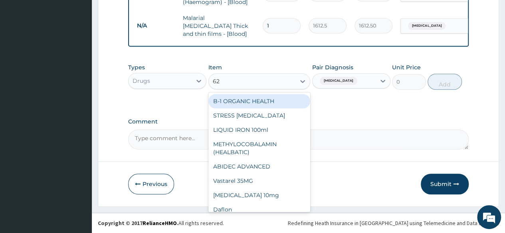
type input "625"
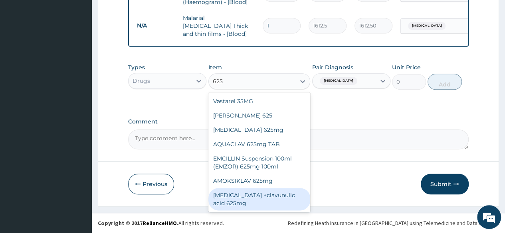
drag, startPoint x: 239, startPoint y: 199, endPoint x: 243, endPoint y: 187, distance: 12.9
click at [239, 199] on div "[MEDICAL_DATA] +clavunulic acid 625mg" at bounding box center [259, 199] width 102 height 22
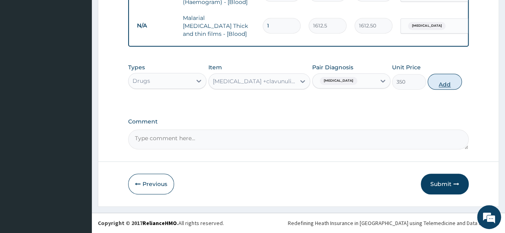
click at [443, 81] on button "Add" at bounding box center [444, 82] width 34 height 16
type input "0"
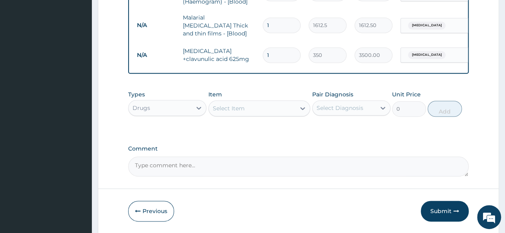
type input "10"
type input "3500.00"
type input "10"
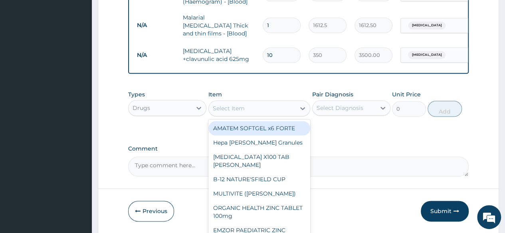
click at [270, 114] on div "Select Item" at bounding box center [252, 108] width 87 height 13
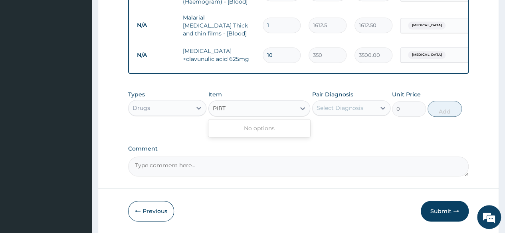
type input "PIR"
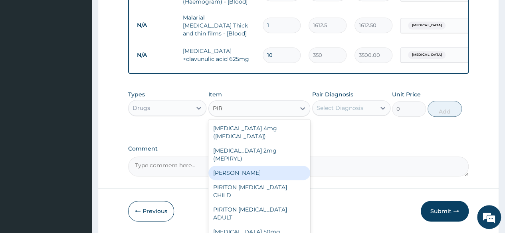
click at [266, 166] on div "[PERSON_NAME]" at bounding box center [259, 173] width 102 height 14
type input "23.65"
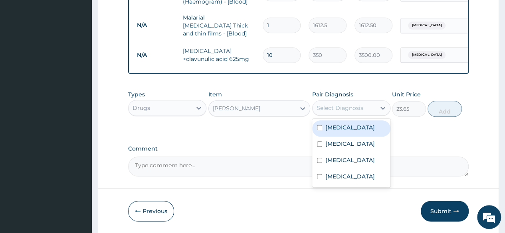
click at [349, 107] on div "Select Diagnosis" at bounding box center [339, 108] width 47 height 8
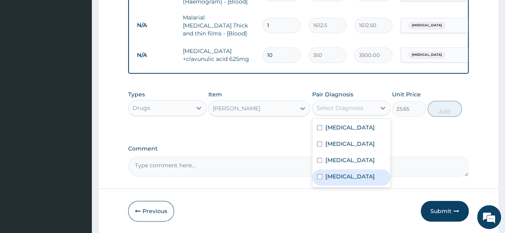
drag, startPoint x: 343, startPoint y: 182, endPoint x: 356, endPoint y: 162, distance: 23.9
click at [344, 181] on label "[MEDICAL_DATA]" at bounding box center [349, 177] width 49 height 8
checkbox input "true"
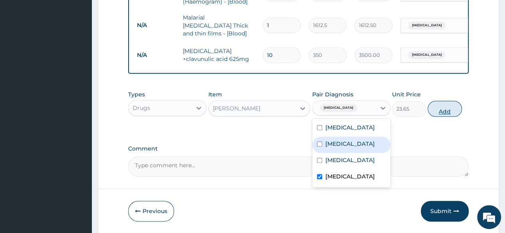
click at [449, 113] on button "Add" at bounding box center [444, 109] width 34 height 16
type input "0"
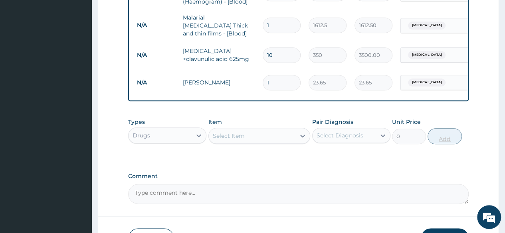
click at [282, 82] on input "1" at bounding box center [281, 83] width 38 height 16
type input "10"
type input "236.50"
type input "10"
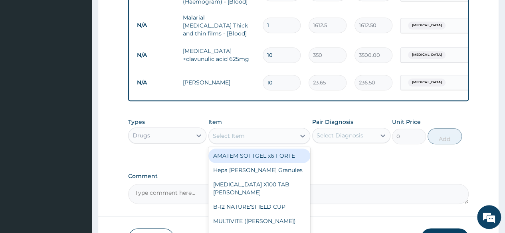
click at [243, 138] on div "Select Item" at bounding box center [229, 136] width 32 height 8
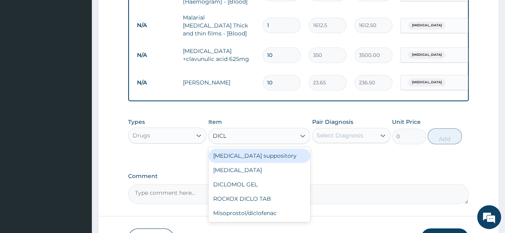
type input "DICLO"
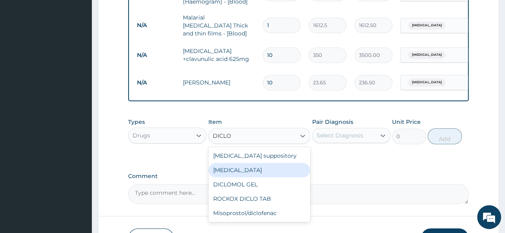
click at [244, 172] on div "Diclofenac" at bounding box center [259, 170] width 102 height 14
type input "591.25"
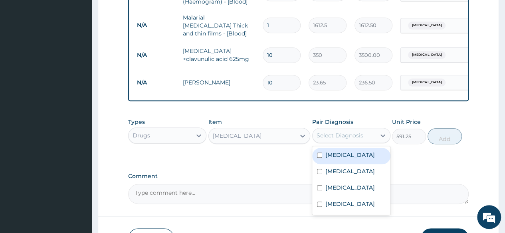
click at [359, 137] on div "Select Diagnosis" at bounding box center [339, 136] width 47 height 8
click at [345, 159] on label "Malaria" at bounding box center [349, 155] width 49 height 8
checkbox input "true"
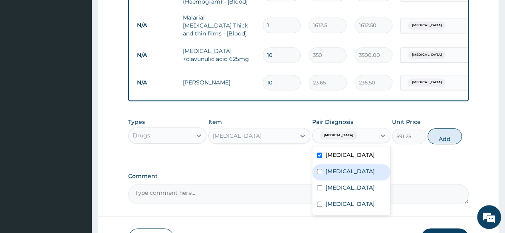
click at [342, 173] on label "Sepsis" at bounding box center [349, 172] width 49 height 8
checkbox input "true"
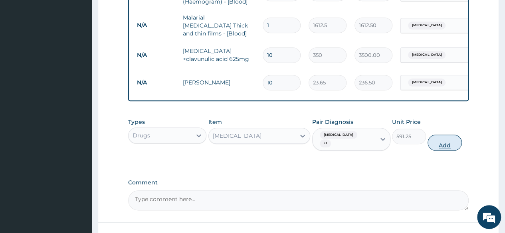
click at [446, 136] on button "Add" at bounding box center [444, 143] width 34 height 16
type input "0"
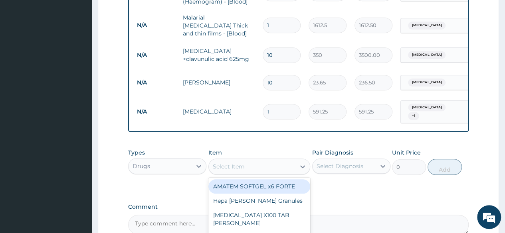
click at [260, 162] on div "Select Item" at bounding box center [252, 166] width 87 height 13
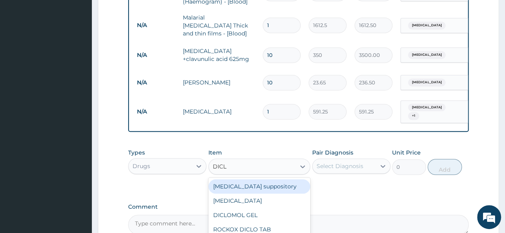
type input "DICLO"
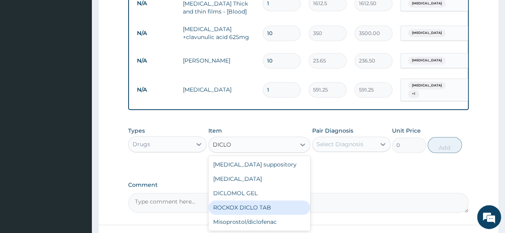
scroll to position [452, 0]
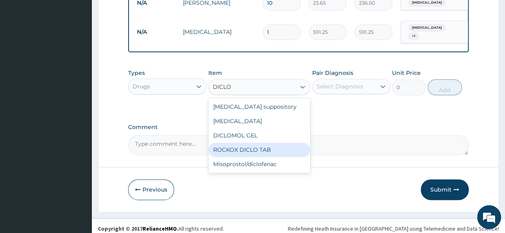
click at [260, 151] on div "ROCKOX DICLO TAB" at bounding box center [259, 150] width 102 height 14
type input "82.775"
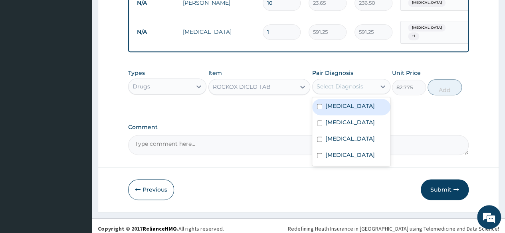
click at [335, 83] on div "Select Diagnosis" at bounding box center [339, 87] width 47 height 8
click at [337, 107] on label "[MEDICAL_DATA]" at bounding box center [349, 106] width 49 height 8
checkbox input "true"
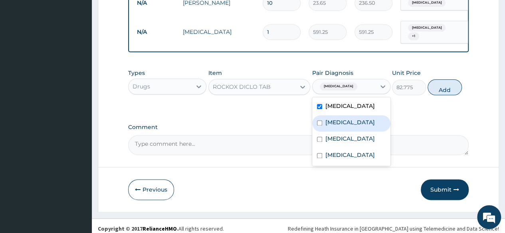
drag, startPoint x: 333, startPoint y: 123, endPoint x: 391, endPoint y: 111, distance: 59.2
click at [333, 124] on label "[MEDICAL_DATA]" at bounding box center [349, 122] width 49 height 8
checkbox input "true"
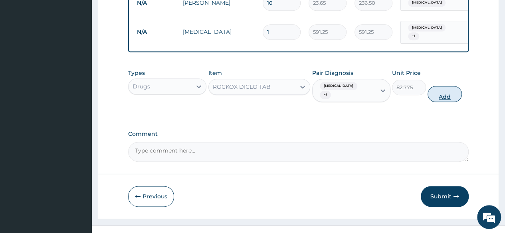
click at [444, 87] on button "Add" at bounding box center [444, 94] width 34 height 16
type input "0"
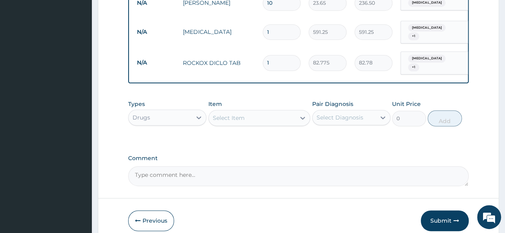
type input "10"
type input "827.75"
type input "10"
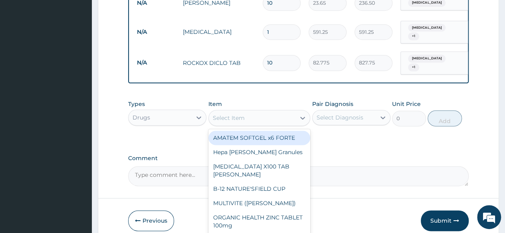
click at [262, 116] on div "Select Item" at bounding box center [252, 118] width 87 height 13
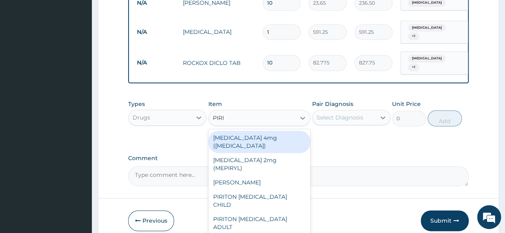
type input "PIRIT"
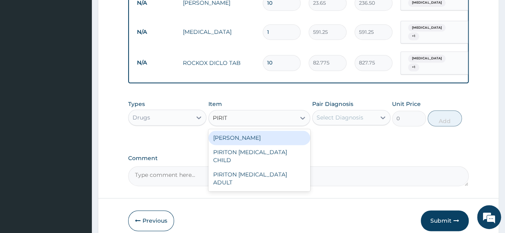
click at [262, 131] on div "[PERSON_NAME]" at bounding box center [259, 138] width 102 height 14
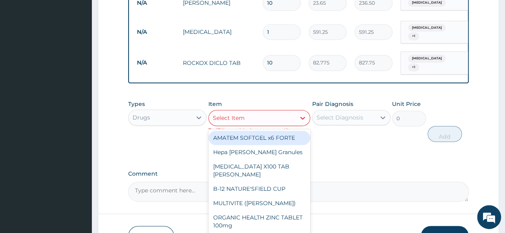
click at [281, 113] on div "Select Item" at bounding box center [252, 118] width 87 height 13
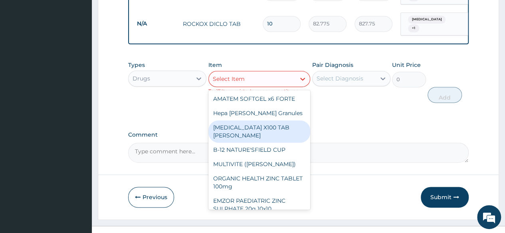
scroll to position [492, 0]
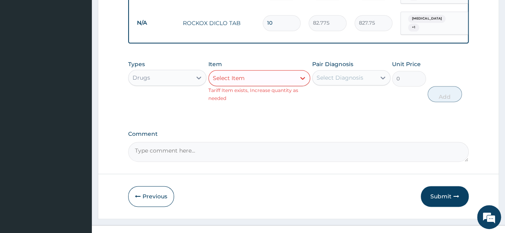
click at [274, 76] on div "Select Item" at bounding box center [252, 78] width 87 height 13
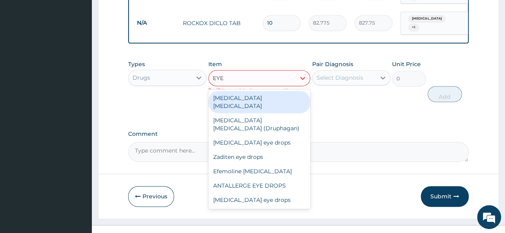
type input "EYE D"
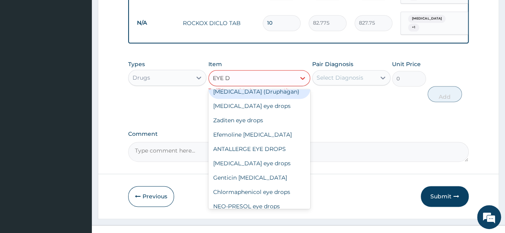
scroll to position [64, 0]
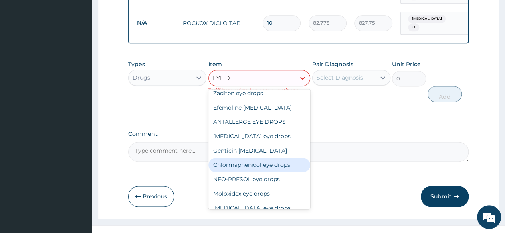
click at [265, 158] on div "Chlormaphenicol eye drops" at bounding box center [259, 165] width 102 height 14
type input "946"
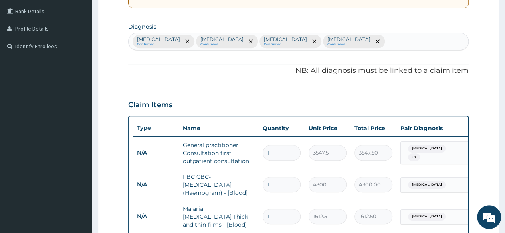
scroll to position [84, 0]
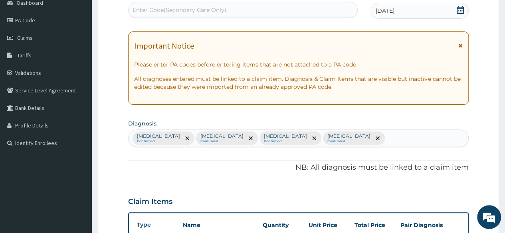
click at [358, 134] on div "Malaria Confirmed Sepsis Confirmed Tonsillitis Confirmed Upper respiratory infe…" at bounding box center [297, 138] width 339 height 17
type input "CONJ"
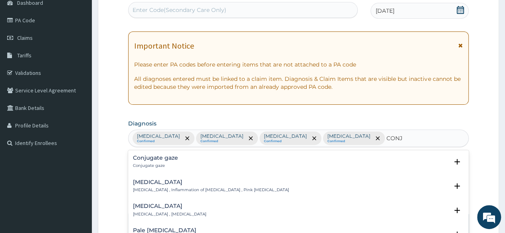
click at [172, 188] on p "Conjunctivitis , Inflammation of conjunctiva , Pink eye disease" at bounding box center [211, 190] width 156 height 6
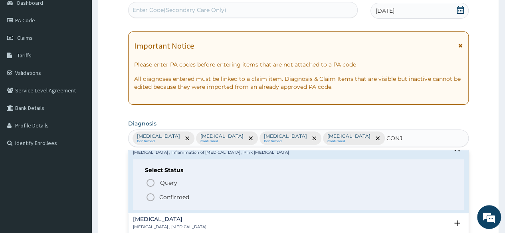
scroll to position [80, 0]
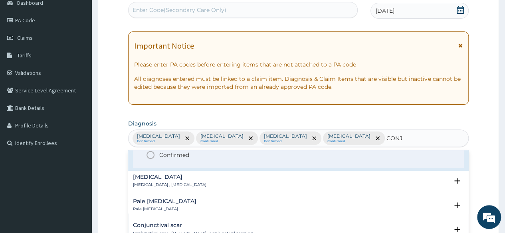
click at [175, 158] on span "Confirmed" at bounding box center [299, 155] width 306 height 10
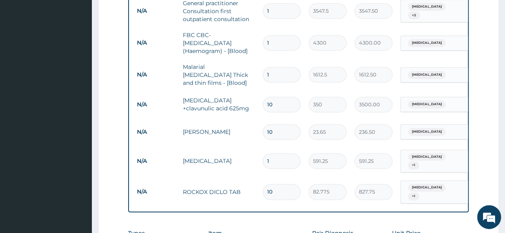
scroll to position [363, 0]
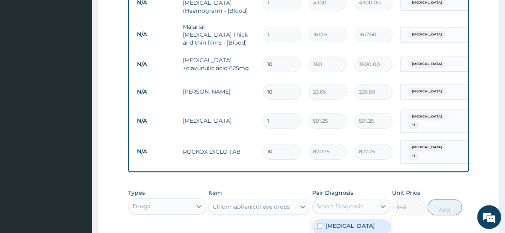
click at [361, 203] on div "Select Diagnosis" at bounding box center [339, 207] width 47 height 8
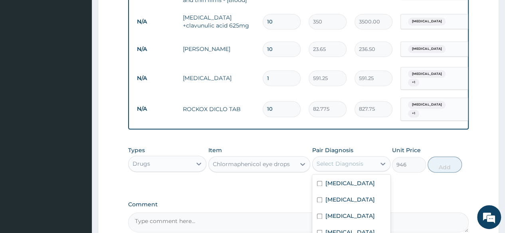
scroll to position [483, 0]
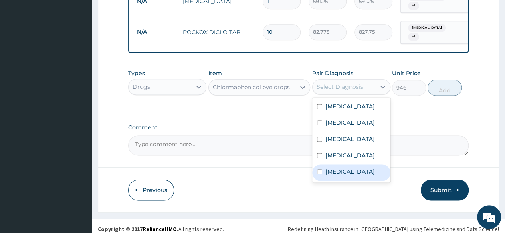
click at [354, 176] on label "Conjunctivitis" at bounding box center [349, 172] width 49 height 8
checkbox input "true"
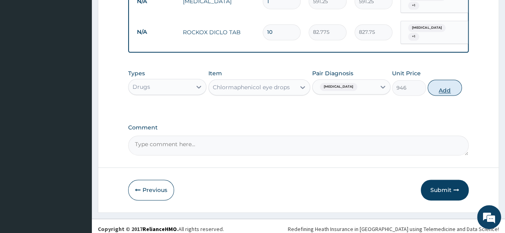
click at [449, 84] on button "Add" at bounding box center [444, 88] width 34 height 16
type input "0"
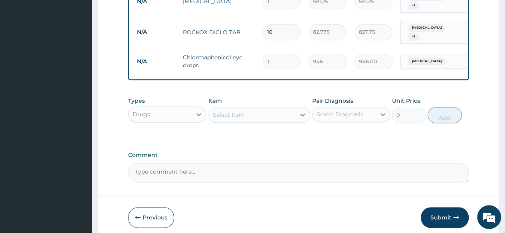
click at [247, 109] on div "Select Item" at bounding box center [252, 115] width 87 height 13
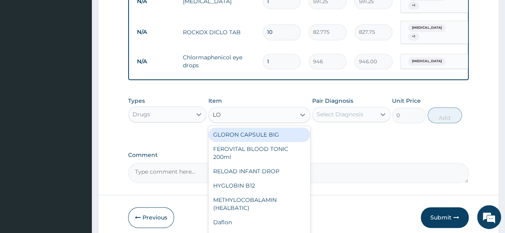
type input "LON"
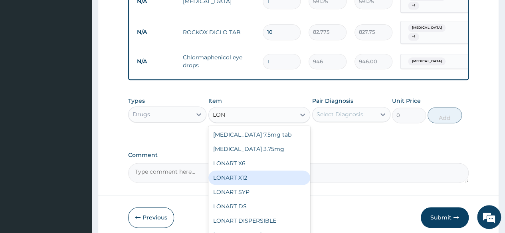
scroll to position [40, 0]
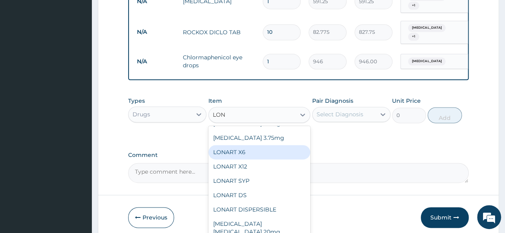
click at [250, 147] on div "LONART X6" at bounding box center [259, 152] width 102 height 14
type input "473"
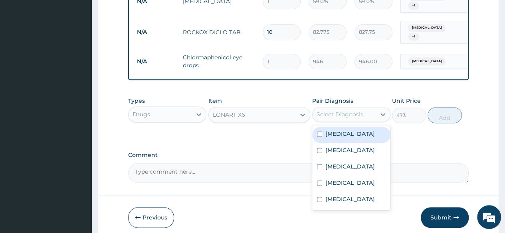
click at [344, 113] on div "Select Diagnosis" at bounding box center [339, 115] width 47 height 8
click at [338, 136] on div "[MEDICAL_DATA]" at bounding box center [351, 135] width 78 height 16
checkbox input "true"
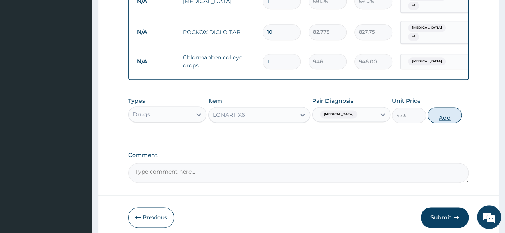
click at [450, 115] on button "Add" at bounding box center [444, 115] width 34 height 16
type input "0"
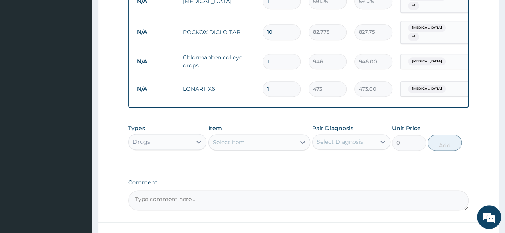
type input "0.00"
type input "6"
type input "2838.00"
type input "6"
click at [277, 136] on div "Select Item" at bounding box center [252, 142] width 87 height 13
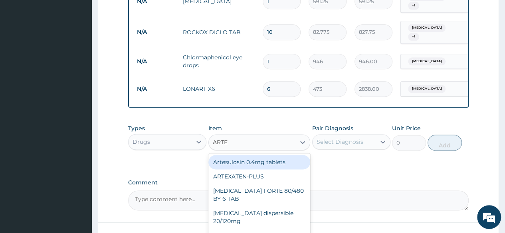
type input "ARTEE"
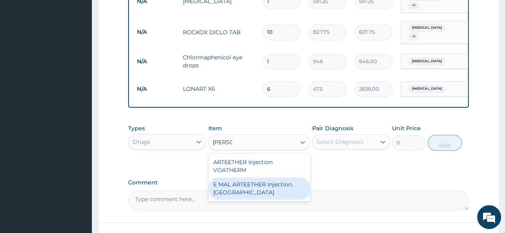
click at [290, 187] on div "E MAL ARTEETHER Injection. [GEOGRAPHIC_DATA]" at bounding box center [259, 189] width 102 height 22
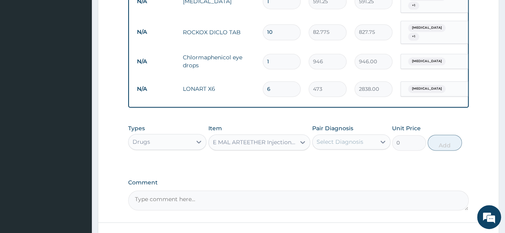
type input "1773.75"
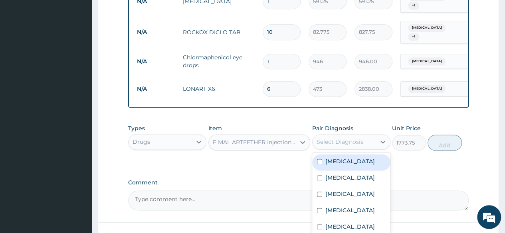
click at [334, 138] on div "Select Diagnosis" at bounding box center [339, 142] width 47 height 8
drag, startPoint x: 337, startPoint y: 158, endPoint x: 356, endPoint y: 156, distance: 18.9
click at [337, 158] on label "[MEDICAL_DATA]" at bounding box center [349, 162] width 49 height 8
checkbox input "true"
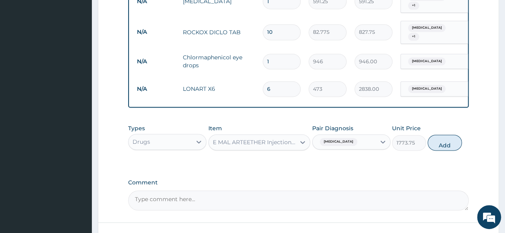
click at [435, 138] on button "Add" at bounding box center [444, 143] width 34 height 16
type input "0"
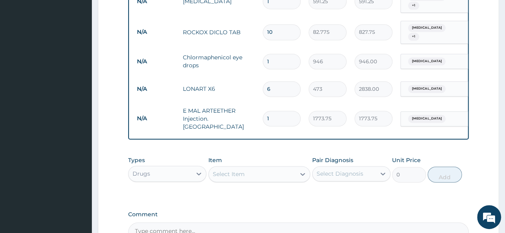
type input "0.00"
type input "2"
type input "3547.50"
type input "2"
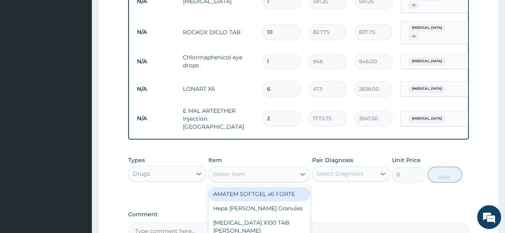
click at [257, 168] on div "Select Item" at bounding box center [252, 174] width 87 height 13
type input "COUGH"
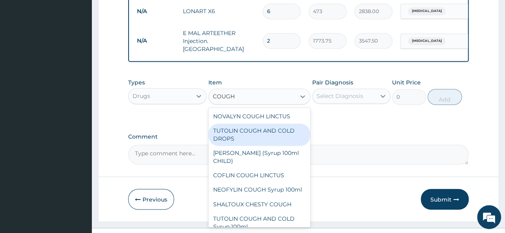
scroll to position [566, 0]
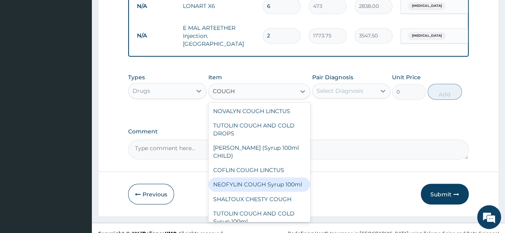
click at [265, 178] on div "NEOFYLIN COUGH Syrup 100ml" at bounding box center [259, 185] width 102 height 14
type input "1419"
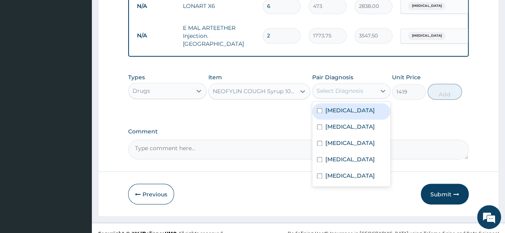
click at [355, 87] on div "Select Diagnosis" at bounding box center [339, 91] width 47 height 8
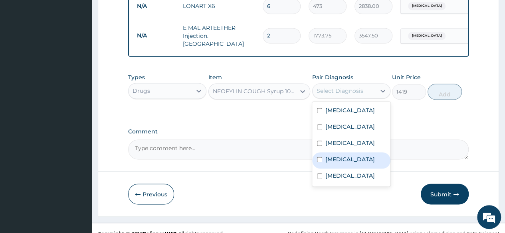
click at [344, 156] on label "[MEDICAL_DATA]" at bounding box center [349, 160] width 49 height 8
checkbox input "true"
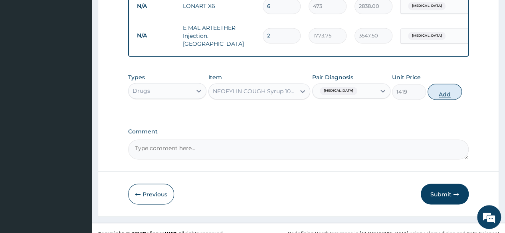
click at [444, 84] on button "Add" at bounding box center [444, 92] width 34 height 16
type input "0"
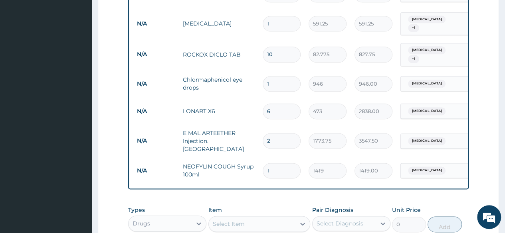
scroll to position [558, 0]
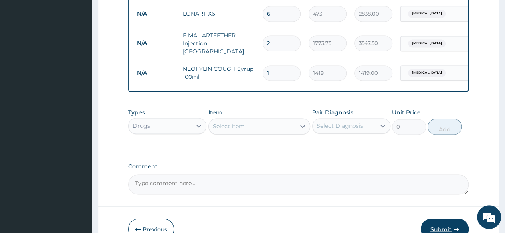
click at [439, 221] on button "Submit" at bounding box center [444, 229] width 48 height 21
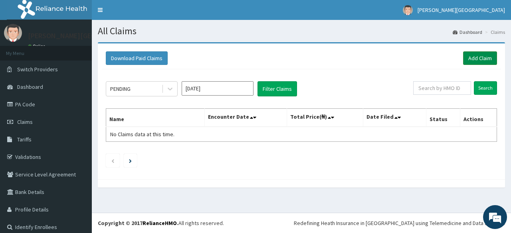
click at [478, 59] on link "Add Claim" at bounding box center [480, 58] width 34 height 14
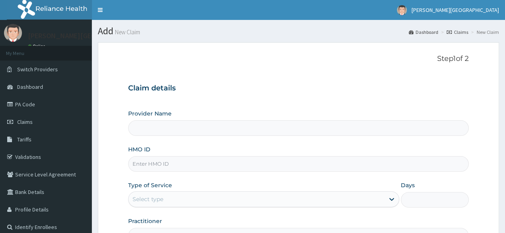
type input "[PERSON_NAME] PREMIERE HOSPITAL"
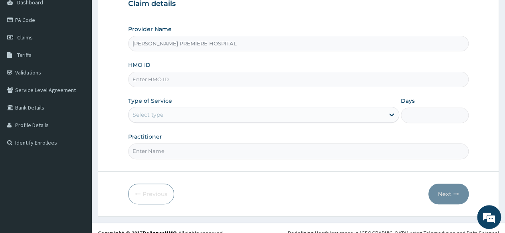
scroll to position [93, 0]
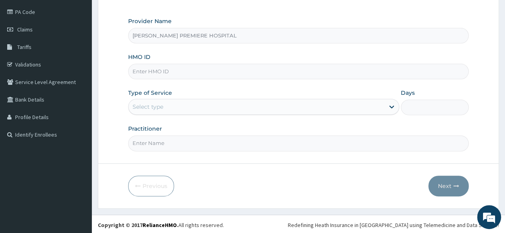
click at [163, 70] on input "HMO ID" at bounding box center [298, 72] width 340 height 16
paste input "NBC/10896/A"
type input "NBC/10896/A"
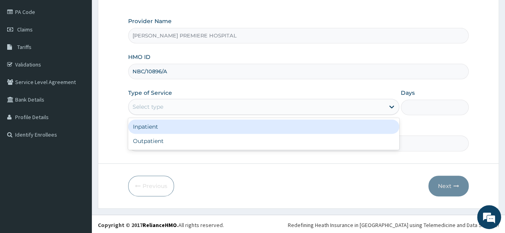
click at [310, 109] on div "Select type" at bounding box center [256, 107] width 256 height 13
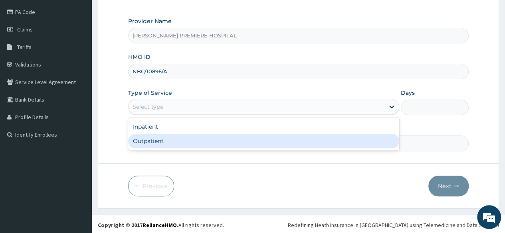
click at [250, 138] on div "Outpatient" at bounding box center [263, 141] width 271 height 14
type input "1"
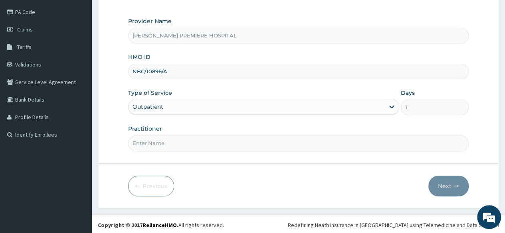
click at [239, 144] on input "Practitioner" at bounding box center [298, 144] width 340 height 16
type input "[PERSON_NAME]"
click at [445, 183] on button "Next" at bounding box center [448, 186] width 40 height 21
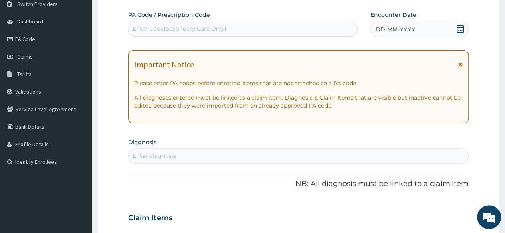
scroll to position [53, 0]
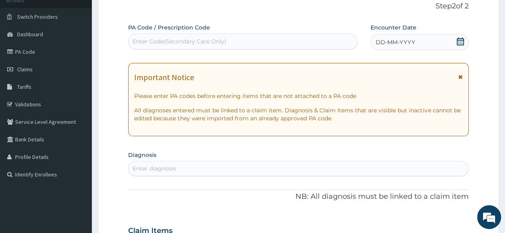
click at [461, 39] on icon at bounding box center [459, 41] width 7 height 8
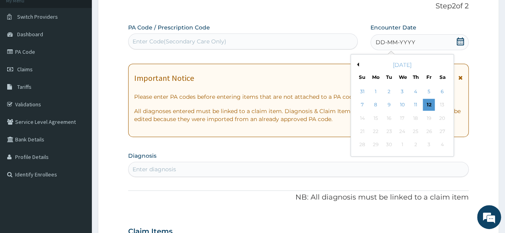
click at [358, 65] on button "Previous Month" at bounding box center [357, 65] width 4 height 4
click at [416, 119] on div "14" at bounding box center [415, 118] width 12 height 12
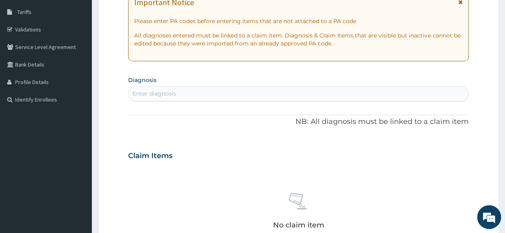
scroll to position [172, 0]
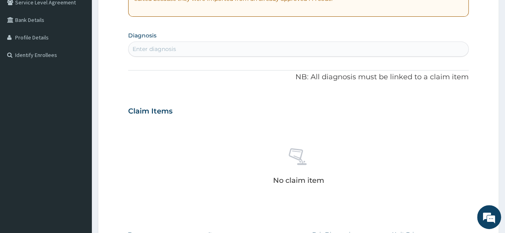
click at [243, 52] on div "Enter diagnosis" at bounding box center [297, 49] width 339 height 13
type input "[MEDICAL_DATA]"
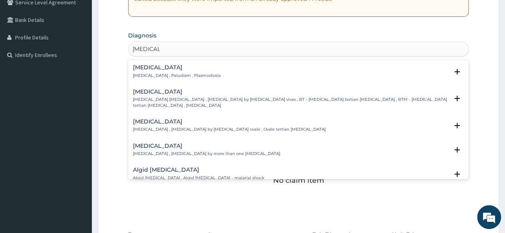
click at [187, 71] on div "[MEDICAL_DATA] [MEDICAL_DATA] , Paludism , Plasmodiosis" at bounding box center [177, 72] width 88 height 14
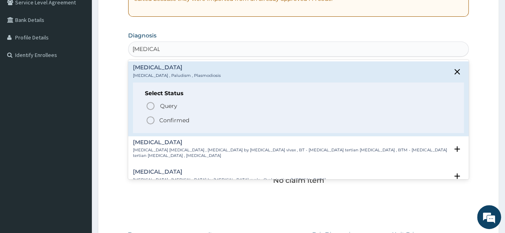
click at [180, 117] on p "Confirmed" at bounding box center [174, 120] width 30 height 8
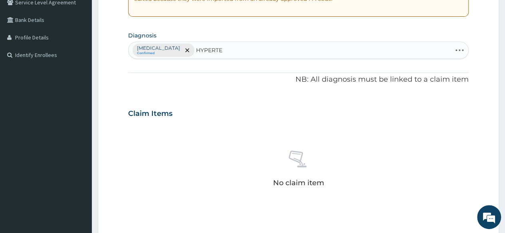
type input "HYPERTEN"
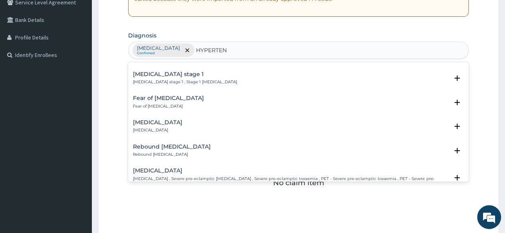
scroll to position [359, 0]
click at [179, 75] on div "[MEDICAL_DATA] stage 1 [MEDICAL_DATA] stage 1 , Stage 1 [MEDICAL_DATA]" at bounding box center [185, 77] width 104 height 14
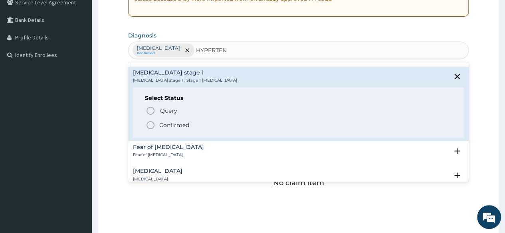
click at [171, 123] on p "Confirmed" at bounding box center [174, 125] width 30 height 8
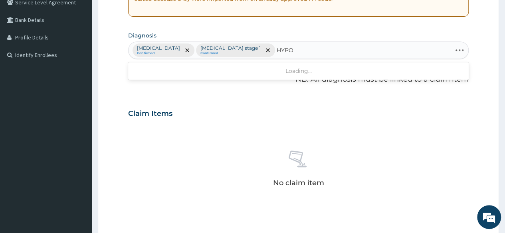
type input "HYPOG"
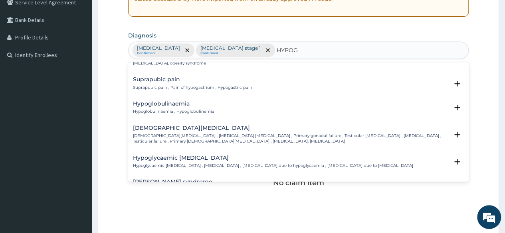
scroll to position [199, 0]
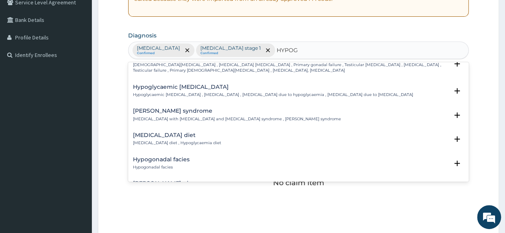
click at [186, 134] on h4 "[MEDICAL_DATA] diet" at bounding box center [177, 135] width 88 height 6
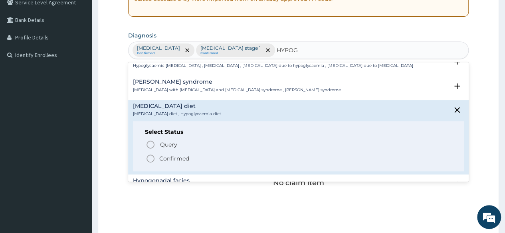
scroll to position [319, 0]
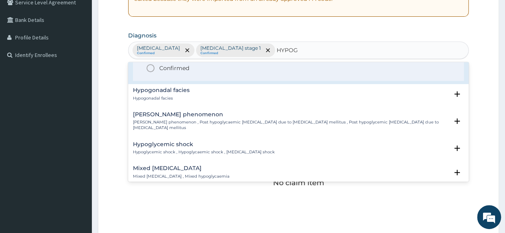
click at [168, 70] on p "Confirmed" at bounding box center [174, 68] width 30 height 8
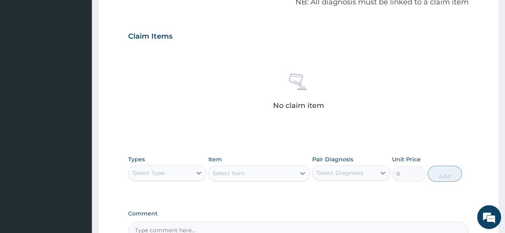
scroll to position [340, 0]
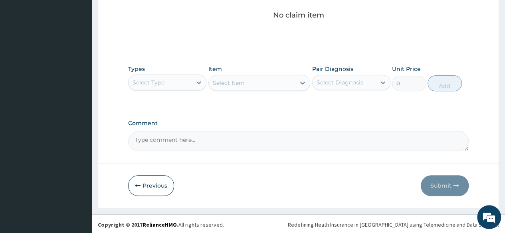
click at [170, 85] on div "Select Type" at bounding box center [159, 82] width 63 height 13
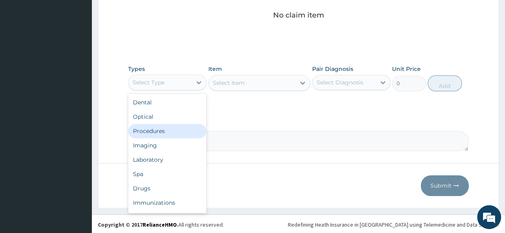
click at [163, 127] on div "Procedures" at bounding box center [167, 131] width 78 height 14
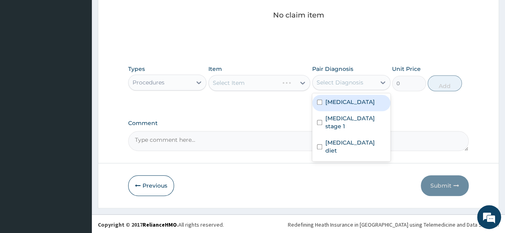
click at [352, 83] on div "Select Diagnosis" at bounding box center [339, 83] width 47 height 8
drag, startPoint x: 344, startPoint y: 100, endPoint x: 341, endPoint y: 113, distance: 13.5
click at [345, 101] on label "[MEDICAL_DATA]" at bounding box center [349, 102] width 49 height 8
checkbox input "true"
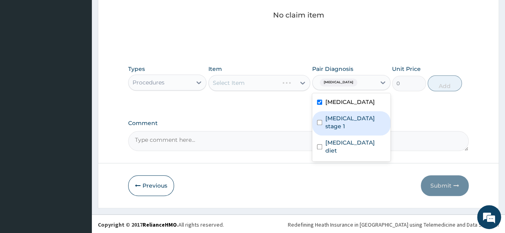
click at [340, 118] on label "[MEDICAL_DATA] stage 1" at bounding box center [355, 122] width 60 height 16
checkbox input "true"
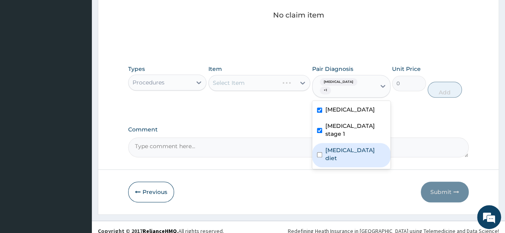
drag, startPoint x: 336, startPoint y: 134, endPoint x: 327, endPoint y: 127, distance: 11.3
click at [336, 146] on label "[MEDICAL_DATA] diet" at bounding box center [355, 154] width 60 height 16
checkbox input "true"
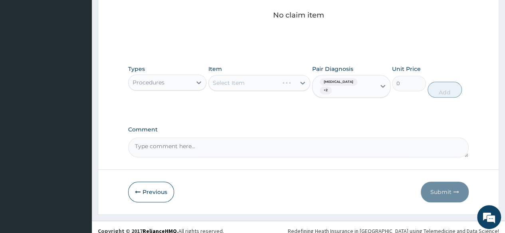
click at [255, 84] on div "Select Item" at bounding box center [259, 83] width 102 height 16
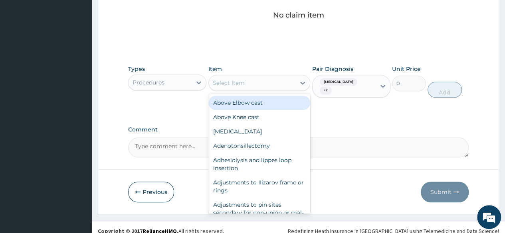
click at [280, 79] on div "Select Item" at bounding box center [252, 83] width 87 height 13
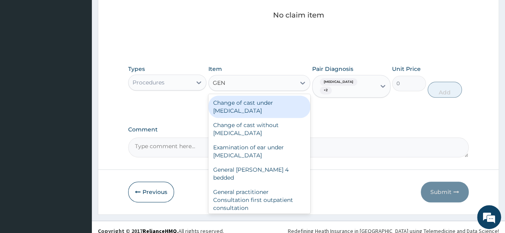
type input "GENE"
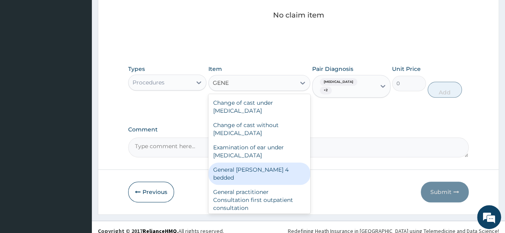
click at [276, 171] on div "General [PERSON_NAME] 4 bedded" at bounding box center [259, 174] width 102 height 22
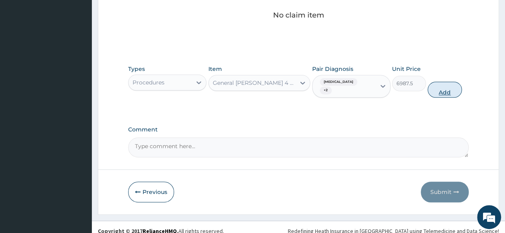
click at [443, 87] on button "Add" at bounding box center [444, 90] width 34 height 16
type input "0"
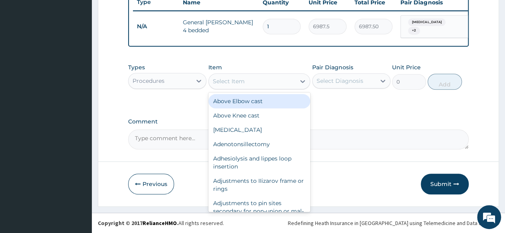
click at [242, 80] on div "Select Item" at bounding box center [229, 81] width 32 height 8
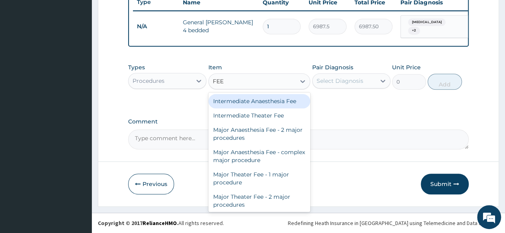
type input "FEED"
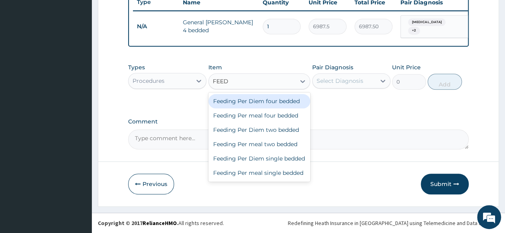
click at [268, 108] on div "Feeding Per Diem four bedded" at bounding box center [259, 101] width 102 height 14
type input "8062.5"
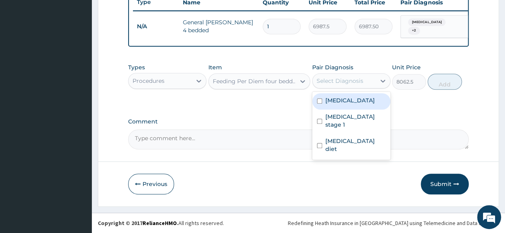
drag, startPoint x: 361, startPoint y: 81, endPoint x: 352, endPoint y: 101, distance: 21.8
click at [361, 80] on div "Select Diagnosis" at bounding box center [339, 81] width 47 height 8
click at [350, 105] on div "[MEDICAL_DATA]" at bounding box center [351, 101] width 78 height 16
checkbox input "true"
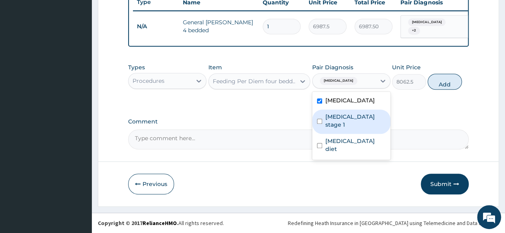
drag, startPoint x: 349, startPoint y: 117, endPoint x: 349, endPoint y: 129, distance: 12.0
click at [349, 120] on label "[MEDICAL_DATA] stage 1" at bounding box center [355, 121] width 60 height 16
checkbox input "true"
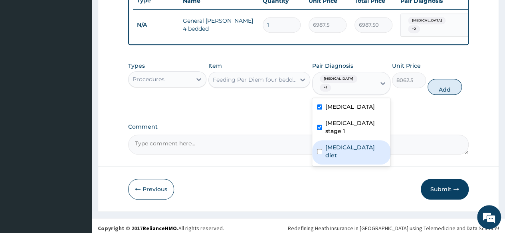
drag, startPoint x: 348, startPoint y: 131, endPoint x: 407, endPoint y: 104, distance: 65.0
click at [349, 144] on label "[MEDICAL_DATA] diet" at bounding box center [355, 152] width 60 height 16
checkbox input "true"
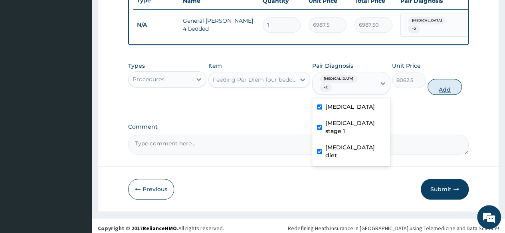
click at [454, 81] on button "Add" at bounding box center [444, 87] width 34 height 16
type input "0"
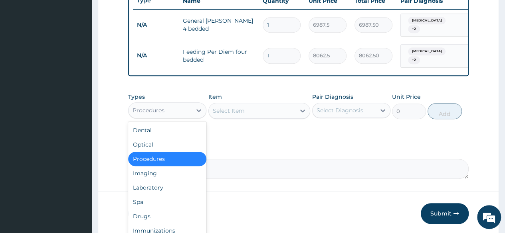
click at [176, 111] on div "Procedures" at bounding box center [159, 110] width 63 height 13
click at [144, 213] on div "Drugs" at bounding box center [167, 216] width 78 height 14
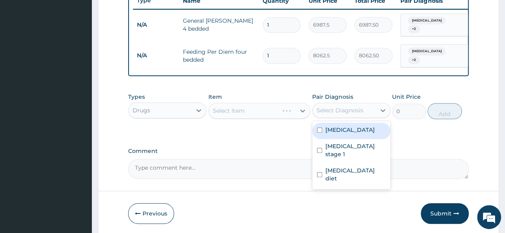
click at [352, 109] on div "Select Diagnosis" at bounding box center [339, 111] width 47 height 8
click at [335, 131] on label "[MEDICAL_DATA]" at bounding box center [349, 130] width 49 height 8
checkbox input "true"
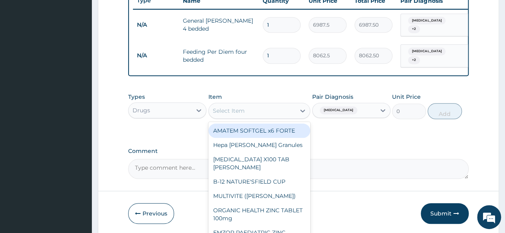
click at [279, 115] on div "Select Item" at bounding box center [252, 111] width 87 height 13
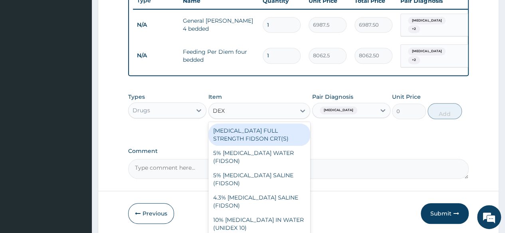
type input "DEXT"
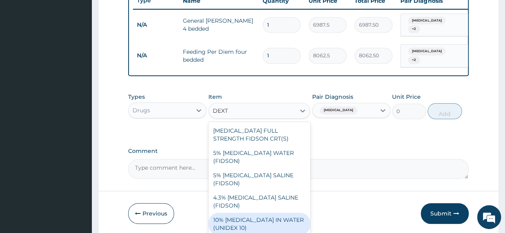
drag, startPoint x: 252, startPoint y: 205, endPoint x: 279, endPoint y: 182, distance: 35.7
click at [253, 213] on div "10% [MEDICAL_DATA] IN WATER (UNIDEX 10)" at bounding box center [259, 224] width 102 height 22
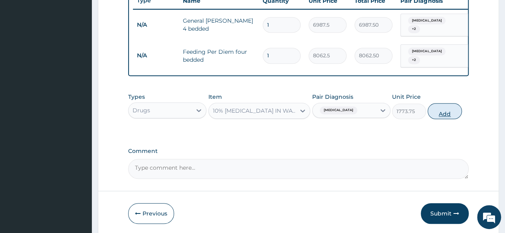
click at [448, 111] on button "Add" at bounding box center [444, 111] width 34 height 16
type input "0"
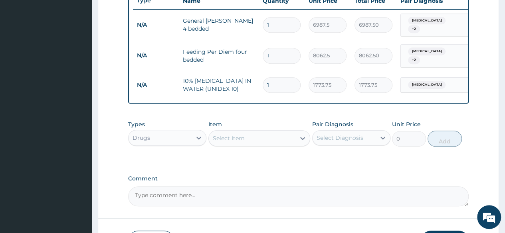
type input "0.00"
type input "3"
type input "5321.25"
type input "3"
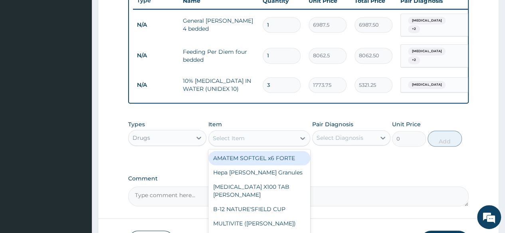
click at [264, 142] on div "Select Item" at bounding box center [252, 138] width 87 height 13
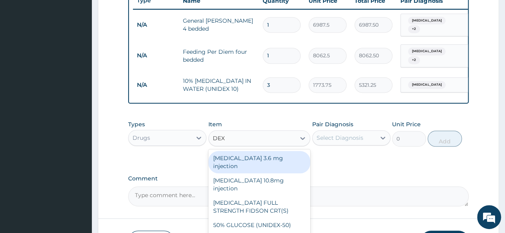
type input "DEXT"
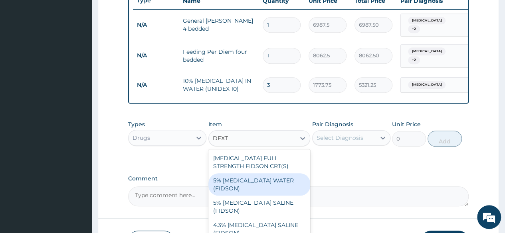
drag, startPoint x: 245, startPoint y: 179, endPoint x: 310, endPoint y: 161, distance: 67.8
click at [245, 179] on div "5% [MEDICAL_DATA] WATER (FIDSON)" at bounding box center [259, 185] width 102 height 22
type input "1773.75"
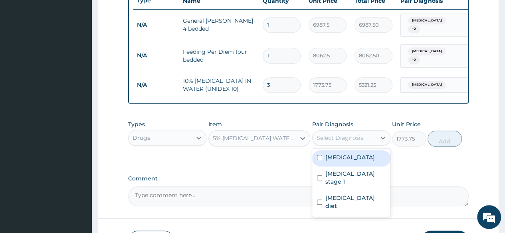
click at [350, 136] on div "Select Diagnosis" at bounding box center [339, 138] width 47 height 8
drag, startPoint x: 341, startPoint y: 160, endPoint x: 335, endPoint y: 174, distance: 15.3
click at [341, 162] on div "[MEDICAL_DATA]" at bounding box center [351, 158] width 78 height 16
checkbox input "true"
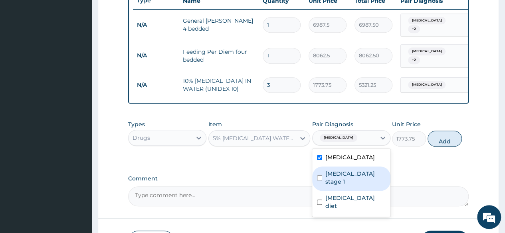
click at [336, 182] on div "[MEDICAL_DATA] stage 1" at bounding box center [351, 179] width 78 height 24
checkbox input "false"
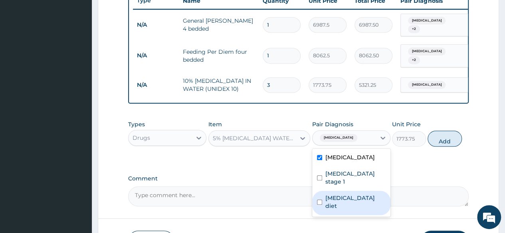
drag, startPoint x: 357, startPoint y: 190, endPoint x: 384, endPoint y: 174, distance: 31.6
click at [364, 194] on label "[MEDICAL_DATA] diet" at bounding box center [355, 202] width 60 height 16
checkbox input "true"
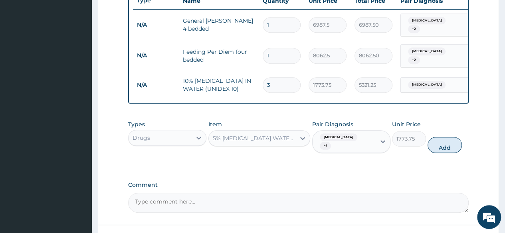
click at [450, 138] on button "Add" at bounding box center [444, 145] width 34 height 16
type input "0"
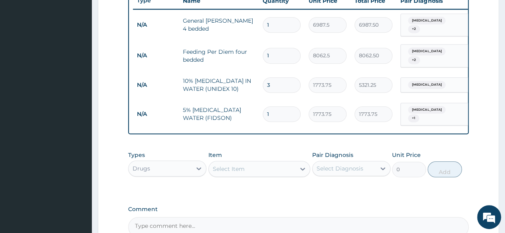
type input "0.00"
type input "2"
type input "3547.50"
type input "0.00"
type input "3"
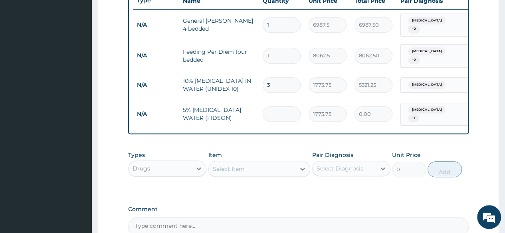
type input "5321.25"
type input "3"
click at [264, 167] on div "Select Item" at bounding box center [252, 169] width 87 height 13
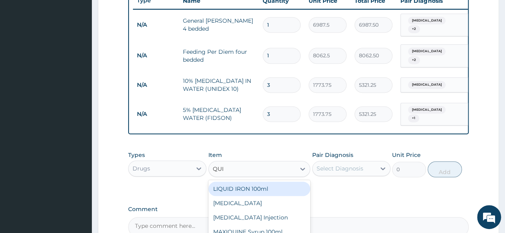
type input "QUIN"
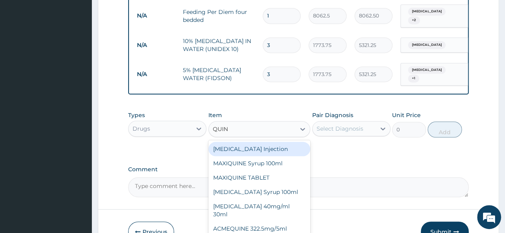
click at [262, 150] on div "[MEDICAL_DATA] Injection" at bounding box center [259, 149] width 102 height 14
type input "591.25"
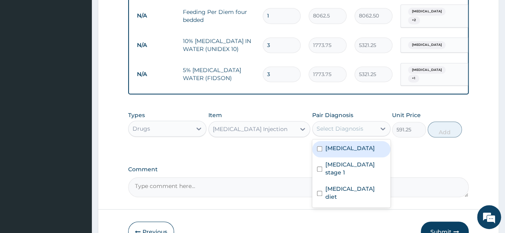
click at [337, 126] on div "Select Diagnosis" at bounding box center [339, 129] width 47 height 8
drag, startPoint x: 335, startPoint y: 142, endPoint x: 341, endPoint y: 142, distance: 5.6
click at [336, 144] on label "Malaria" at bounding box center [349, 148] width 49 height 8
checkbox input "true"
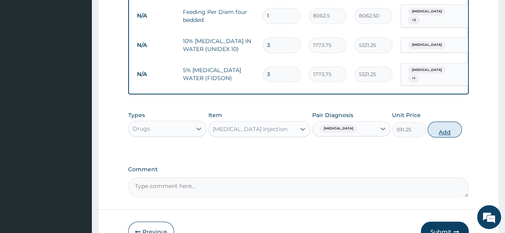
click at [451, 127] on button "Add" at bounding box center [444, 130] width 34 height 16
type input "0"
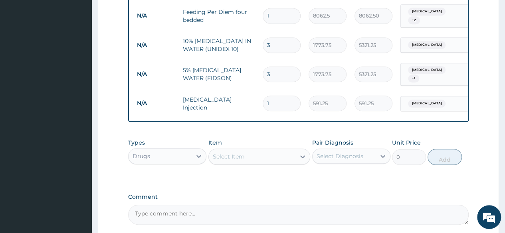
type input "0.00"
type input "3"
type input "1773.75"
type input "3"
click at [276, 153] on div "Select Item" at bounding box center [252, 156] width 87 height 13
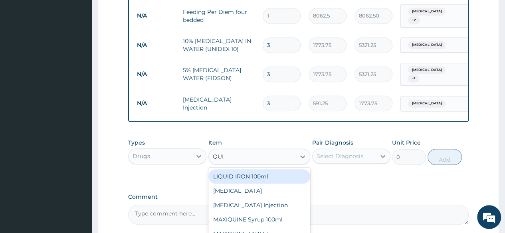
type input "QUIN"
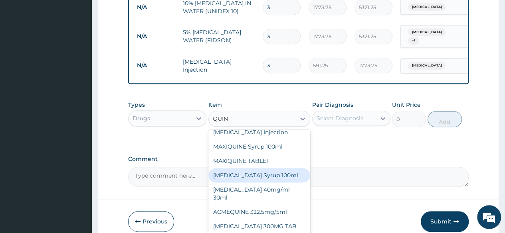
scroll to position [419, 0]
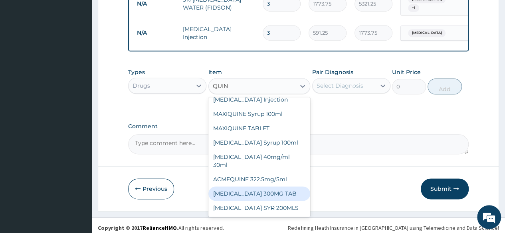
click at [266, 193] on div "QUININE 300MG TAB" at bounding box center [259, 194] width 102 height 14
type input "150"
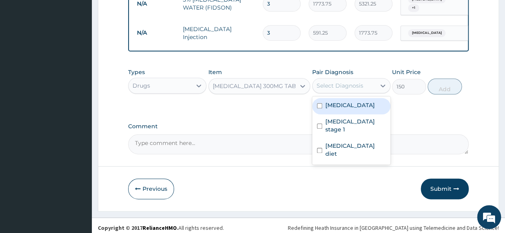
click at [349, 82] on div "Select Diagnosis" at bounding box center [339, 86] width 47 height 8
click at [340, 104] on label "Malaria" at bounding box center [349, 105] width 49 height 8
checkbox input "true"
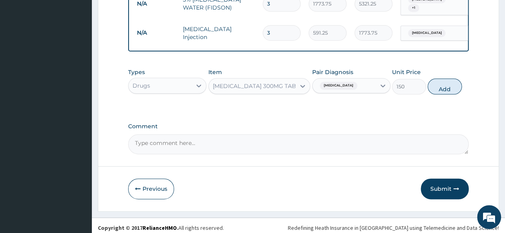
click at [446, 81] on button "Add" at bounding box center [444, 87] width 34 height 16
type input "0"
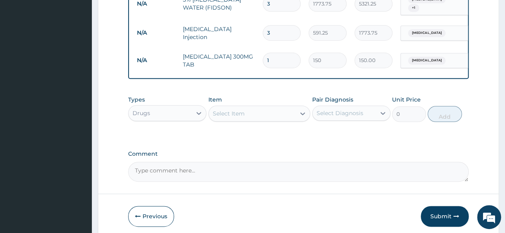
type input "0.00"
type input "3"
type input "450.00"
type input "30"
type input "4500.00"
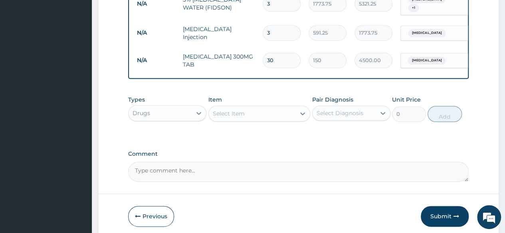
type input "30"
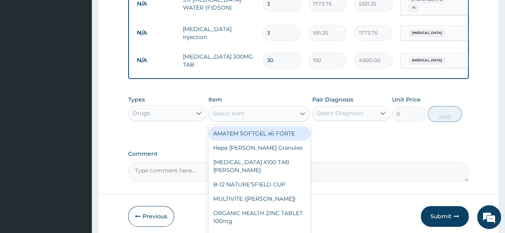
click at [230, 112] on div "Select Item" at bounding box center [229, 114] width 32 height 8
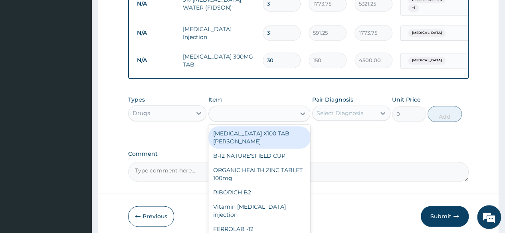
type input "B"
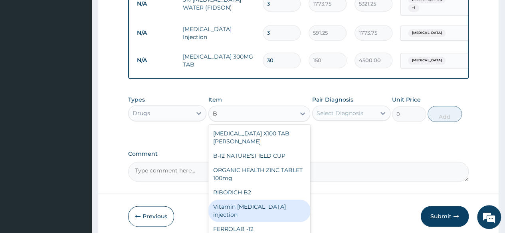
drag, startPoint x: 269, startPoint y: 203, endPoint x: 268, endPoint y: 198, distance: 5.2
click at [268, 202] on div "Vitamin B complex injection" at bounding box center [259, 211] width 102 height 22
type input "354.75"
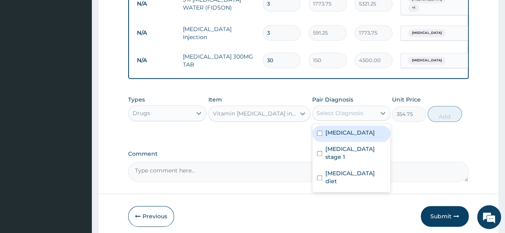
click at [350, 110] on div "Select Diagnosis" at bounding box center [339, 113] width 47 height 8
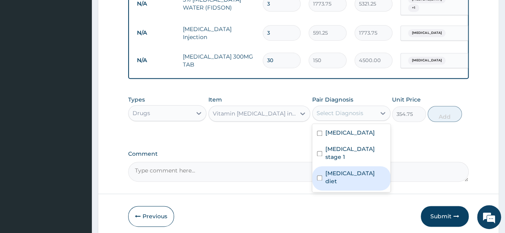
drag, startPoint x: 344, startPoint y: 164, endPoint x: 344, endPoint y: 157, distance: 7.2
click at [344, 170] on label "Hypoglycemia diet" at bounding box center [355, 178] width 60 height 16
checkbox input "true"
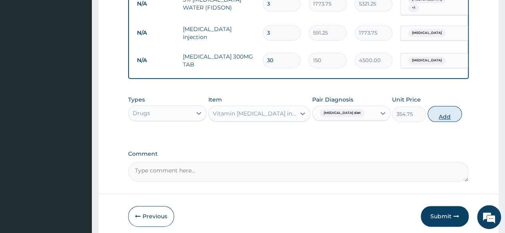
click at [444, 109] on button "Add" at bounding box center [444, 114] width 34 height 16
type input "0"
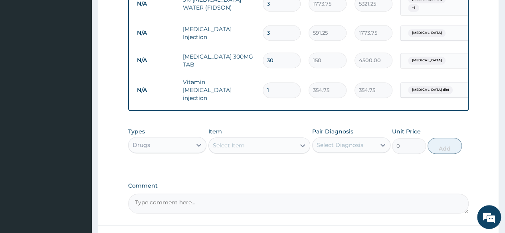
click at [288, 83] on input "1" at bounding box center [281, 91] width 38 height 16
type input "0.00"
type input "3"
type input "1064.25"
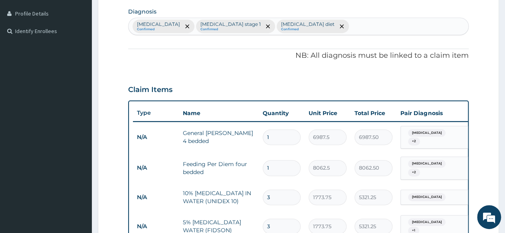
scroll to position [180, 0]
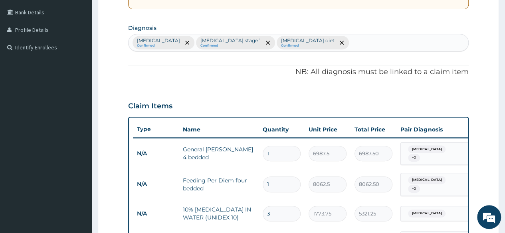
type input "3"
click at [320, 42] on div "Malaria Confirmed Hypertension stage 1 Confirmed Hypoglycemia diet Confirmed" at bounding box center [297, 42] width 339 height 17
type input "UPPER RES"
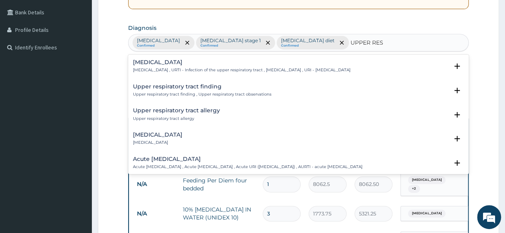
click at [199, 60] on h4 "Upper respiratory infection" at bounding box center [241, 62] width 217 height 6
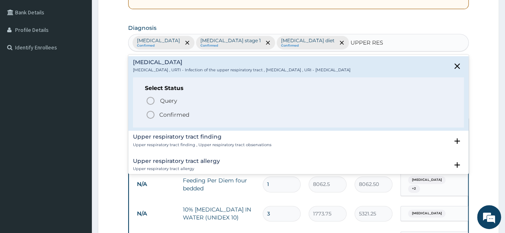
click at [177, 112] on p "Confirmed" at bounding box center [174, 115] width 30 height 8
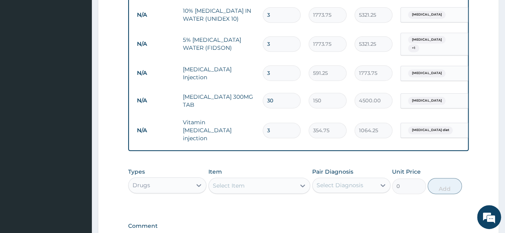
scroll to position [379, 0]
click at [183, 179] on div "Drugs" at bounding box center [159, 185] width 63 height 13
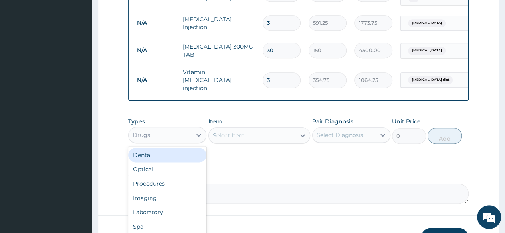
scroll to position [459, 0]
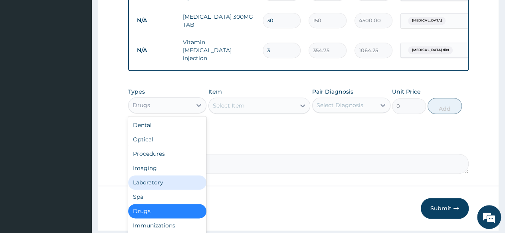
click at [168, 176] on div "Laboratory" at bounding box center [167, 183] width 78 height 14
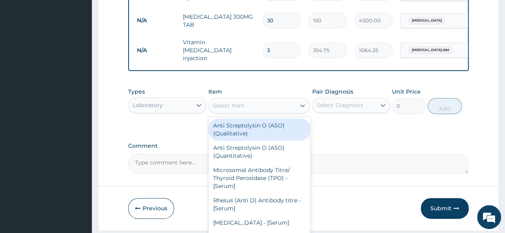
click at [235, 102] on div "Select Item" at bounding box center [229, 106] width 32 height 8
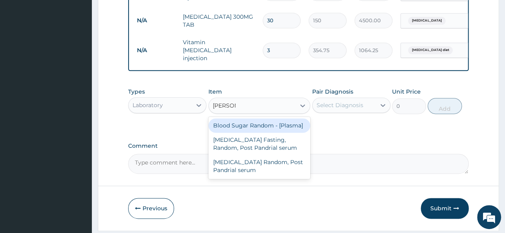
type input "RANDOM"
click at [264, 123] on div "Blood Sugar Random - [Plasma]" at bounding box center [259, 125] width 102 height 14
type input "1290"
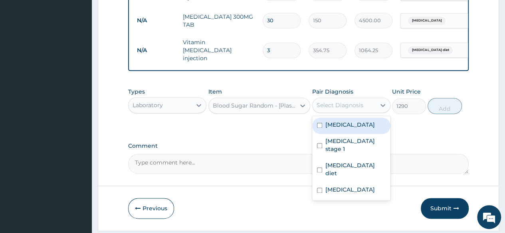
click at [342, 101] on div "Select Diagnosis" at bounding box center [339, 105] width 47 height 8
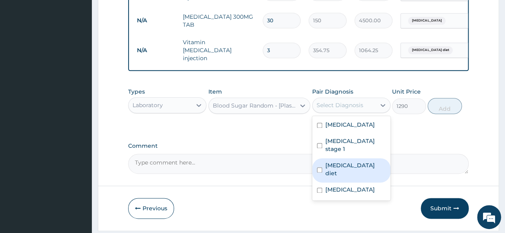
click at [352, 162] on label "Hypoglycemia diet" at bounding box center [355, 170] width 60 height 16
checkbox input "true"
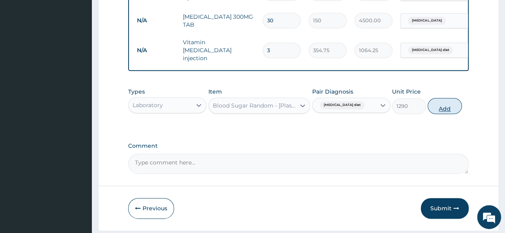
click at [448, 99] on button "Add" at bounding box center [444, 106] width 34 height 16
type input "0"
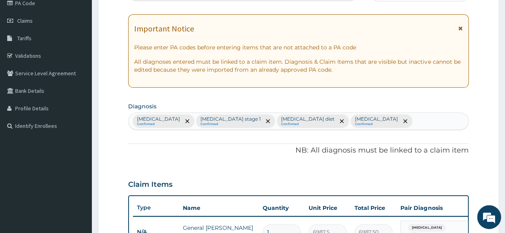
scroll to position [0, 0]
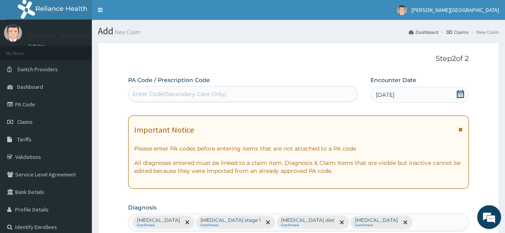
click at [162, 96] on div "Enter Code(Secondary Care Only)" at bounding box center [179, 94] width 94 height 8
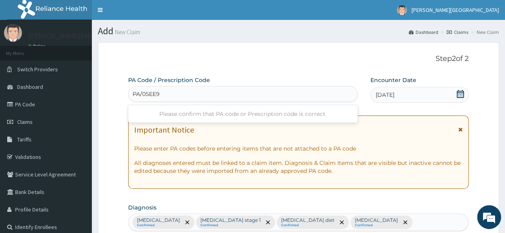
type input "PA/05EE9D"
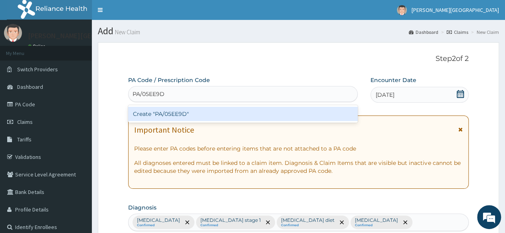
click at [162, 110] on div "Create "PA/05EE9D"" at bounding box center [242, 114] width 229 height 14
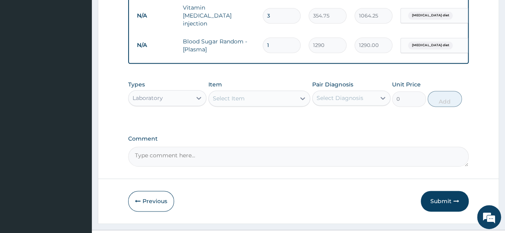
scroll to position [502, 0]
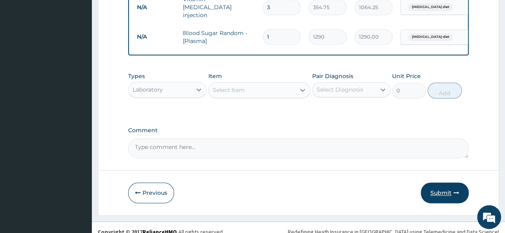
click at [449, 186] on button "Submit" at bounding box center [444, 193] width 48 height 21
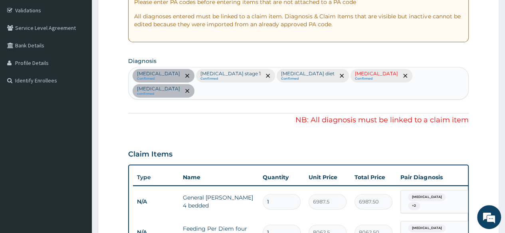
scroll to position [105, 0]
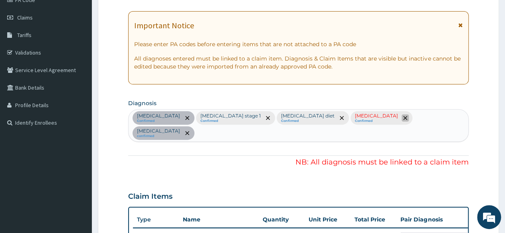
click at [403, 119] on icon "remove selection option" at bounding box center [405, 118] width 4 height 4
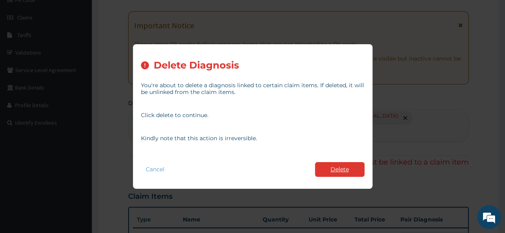
click at [345, 172] on button "Delete" at bounding box center [339, 169] width 49 height 15
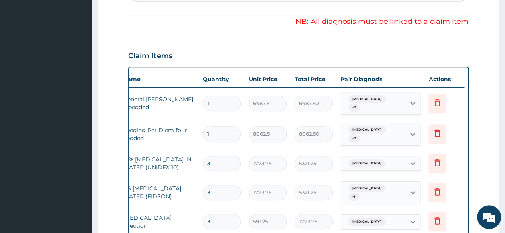
scroll to position [224, 0]
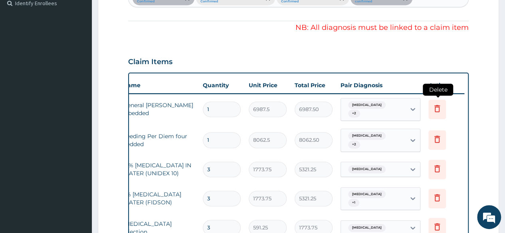
click at [437, 106] on icon at bounding box center [437, 109] width 10 height 10
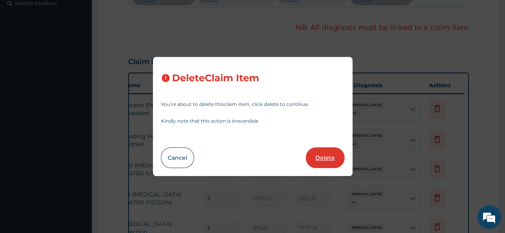
click at [317, 154] on button "Delete" at bounding box center [325, 158] width 39 height 21
type input "8062.5"
type input "8062.50"
type input "3"
type input "1773.75"
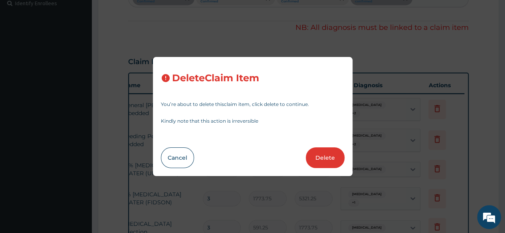
type input "5321.25"
type input "591.25"
type input "1773.75"
type input "30"
type input "150"
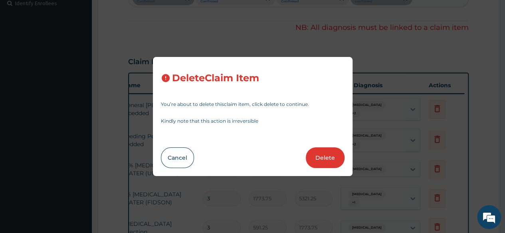
type input "4500.00"
type input "3"
type input "354.75"
type input "1064.25"
type input "1"
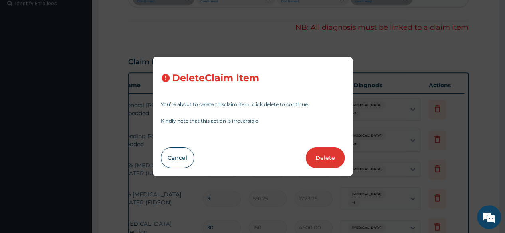
type input "1290"
type input "1290.00"
type input "9675"
type input "9675.00"
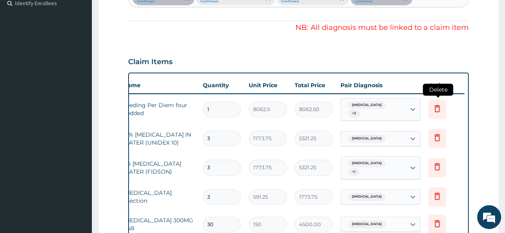
click at [434, 110] on icon at bounding box center [437, 109] width 10 height 10
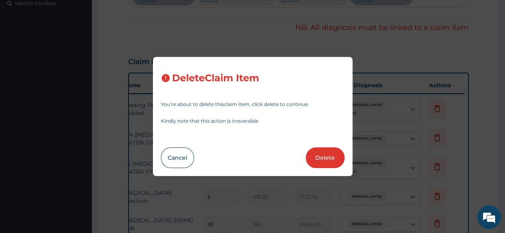
click at [324, 156] on button "Delete" at bounding box center [325, 158] width 39 height 21
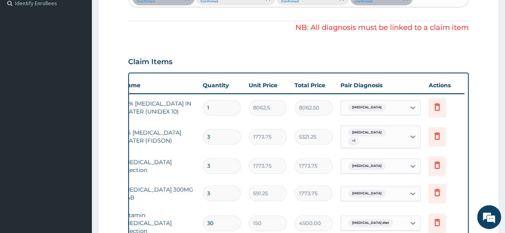
type input "3"
type input "1773.75"
type input "5321.25"
type input "591.25"
type input "1773.75"
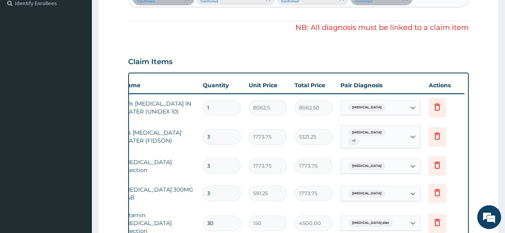
type input "30"
type input "150"
type input "4500.00"
type input "3"
type input "354.75"
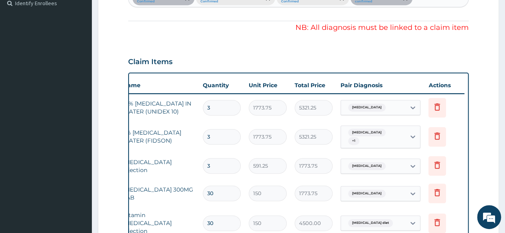
type input "1064.25"
type input "1"
type input "1290"
type input "1290.00"
type input "9675"
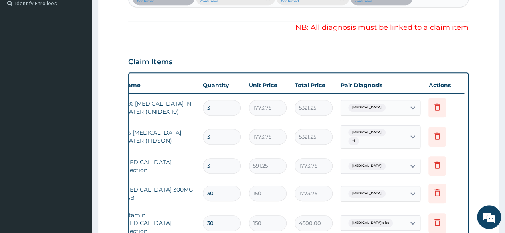
type input "9675.00"
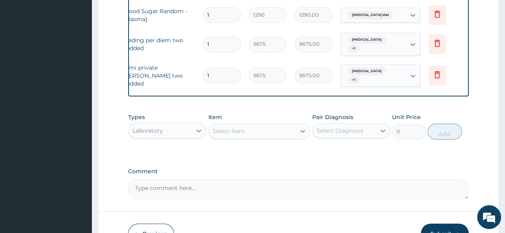
scroll to position [502, 0]
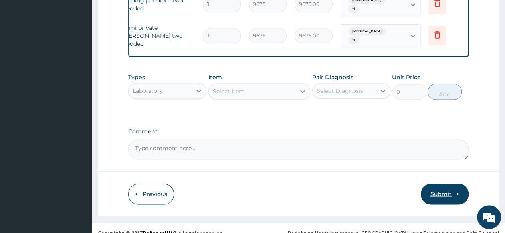
click at [432, 184] on button "Submit" at bounding box center [444, 194] width 48 height 21
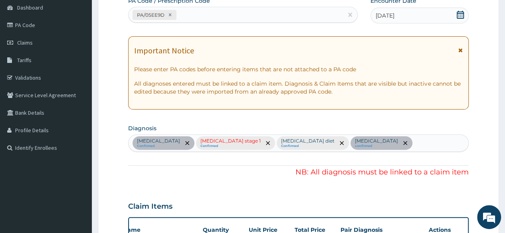
scroll to position [63, 0]
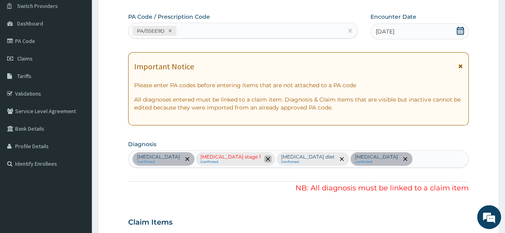
click at [266, 158] on icon "remove selection option" at bounding box center [268, 159] width 4 height 4
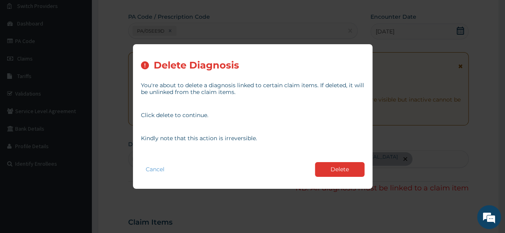
click at [348, 170] on button "Delete" at bounding box center [339, 169] width 49 height 15
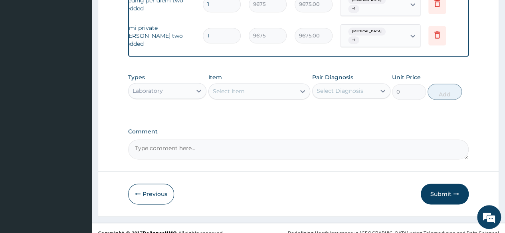
click at [445, 184] on button "Submit" at bounding box center [444, 194] width 48 height 21
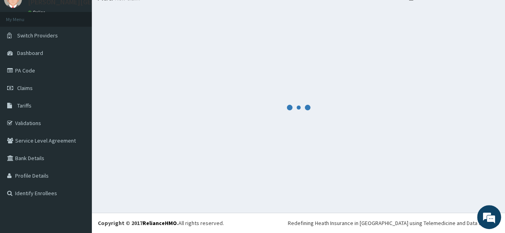
scroll to position [34, 0]
